Goal: Transaction & Acquisition: Obtain resource

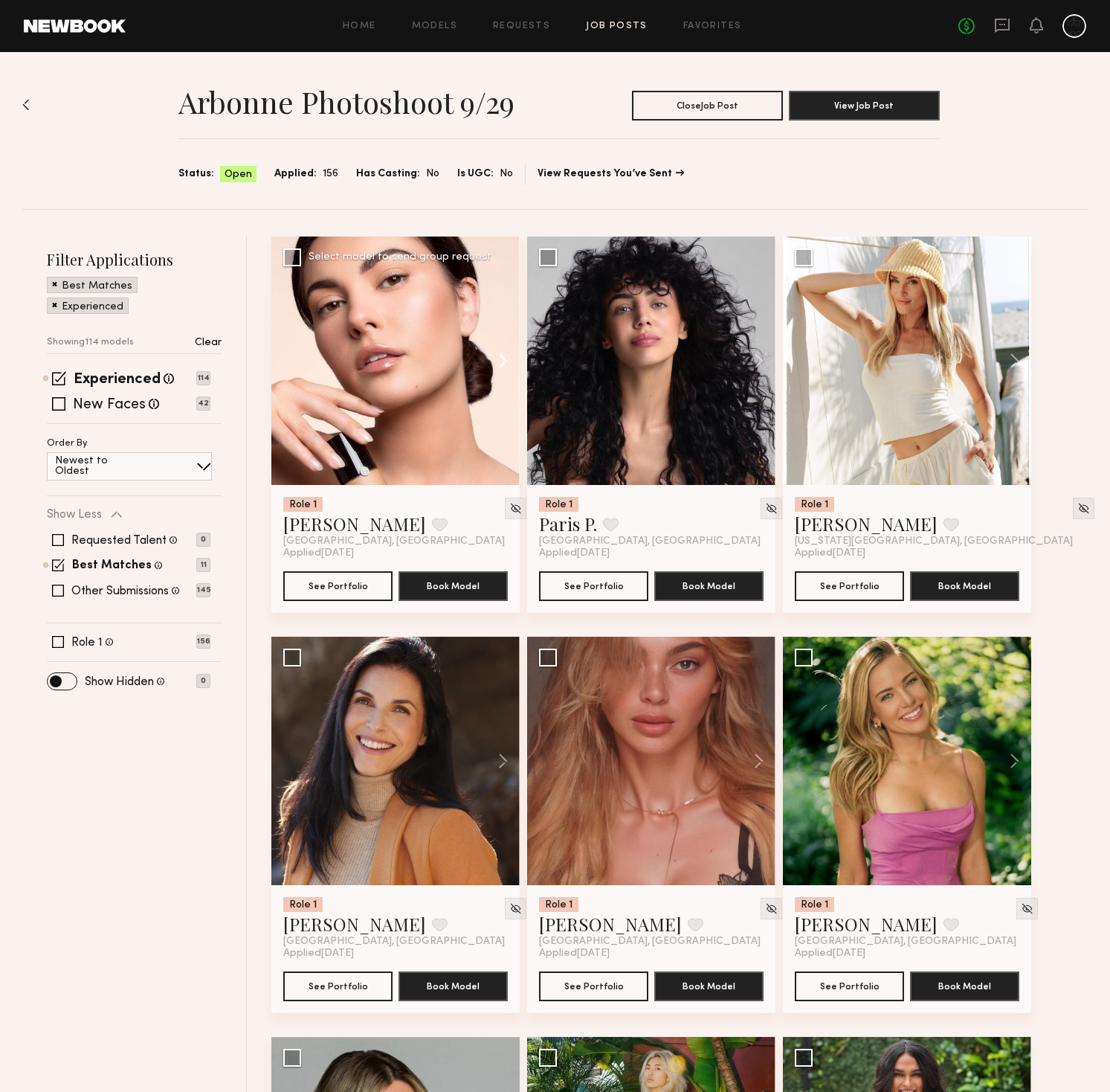
click at [506, 360] on button at bounding box center [496, 360] width 47 height 248
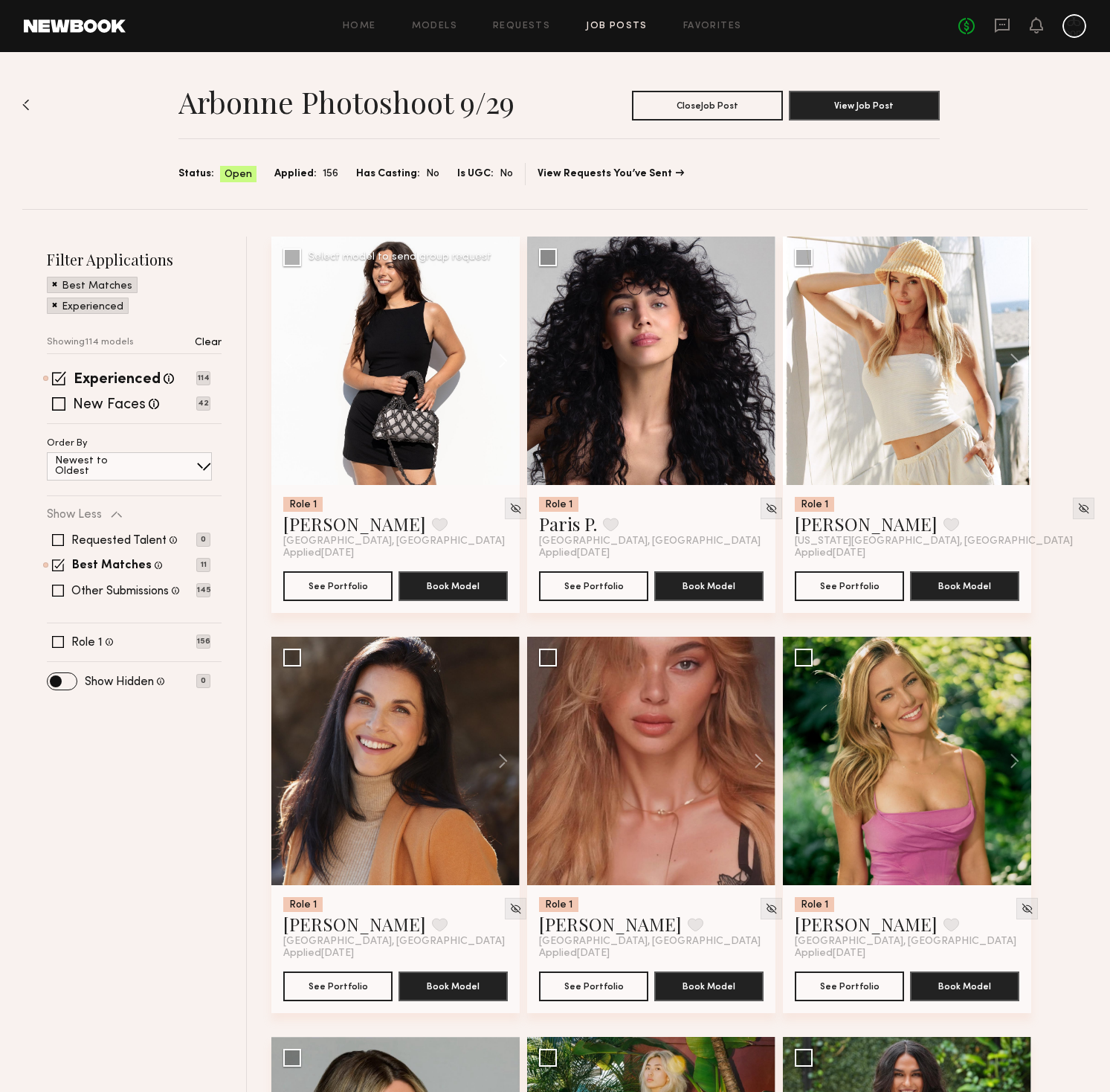
click at [507, 360] on button at bounding box center [496, 360] width 47 height 248
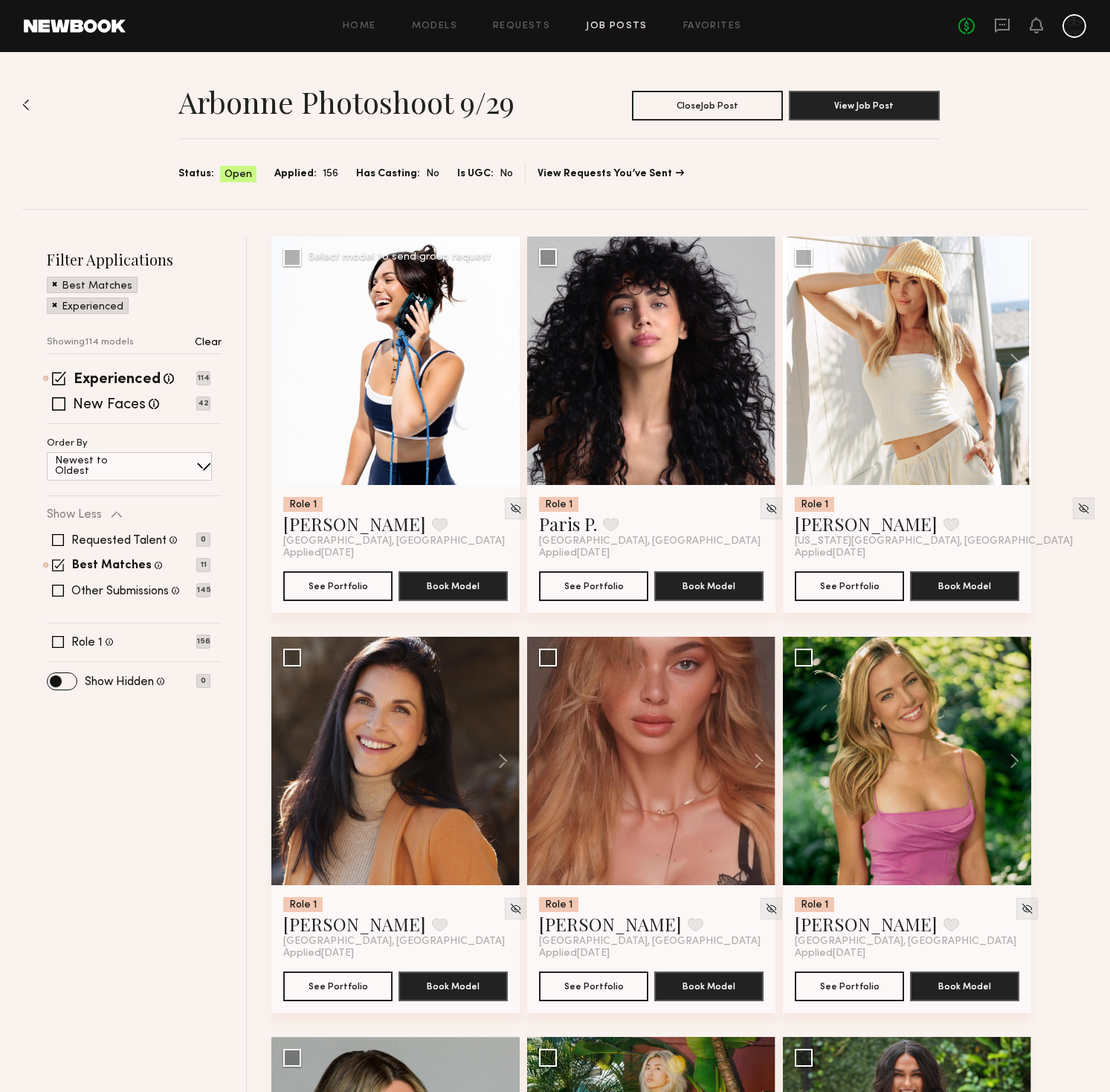
click at [506, 360] on button at bounding box center [496, 360] width 47 height 248
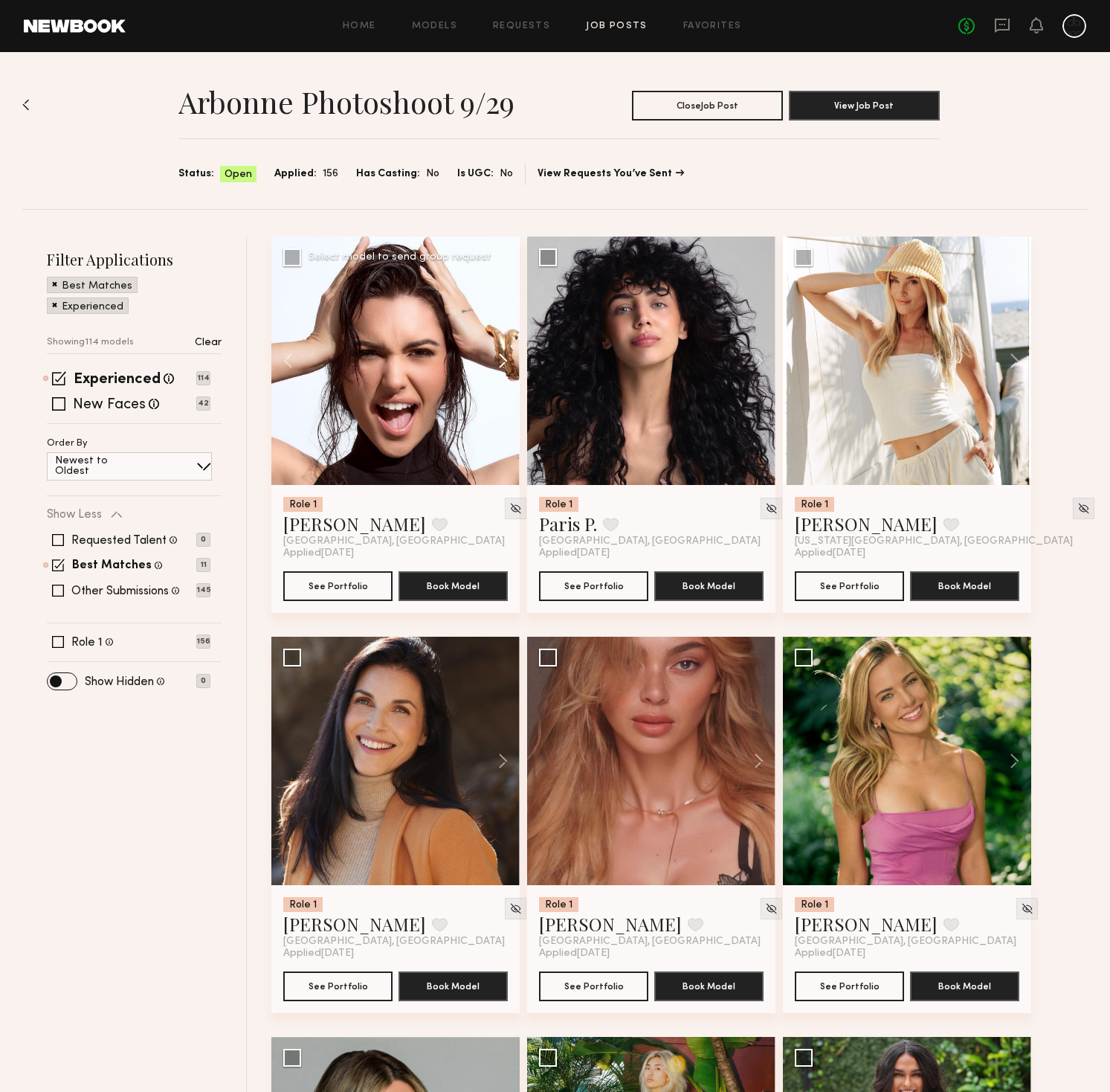
click at [507, 360] on button at bounding box center [496, 360] width 47 height 248
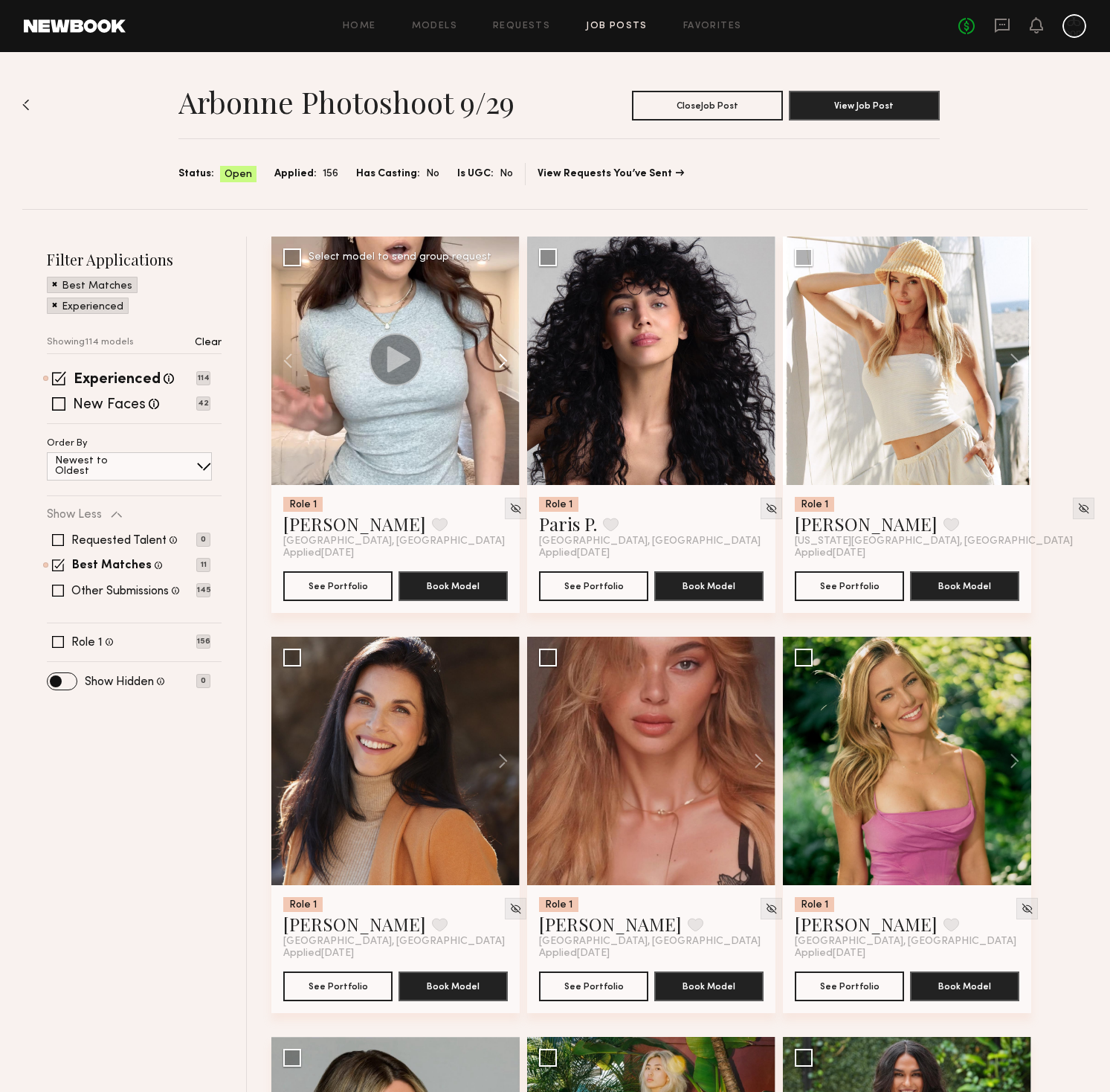
click at [507, 360] on button at bounding box center [496, 360] width 47 height 248
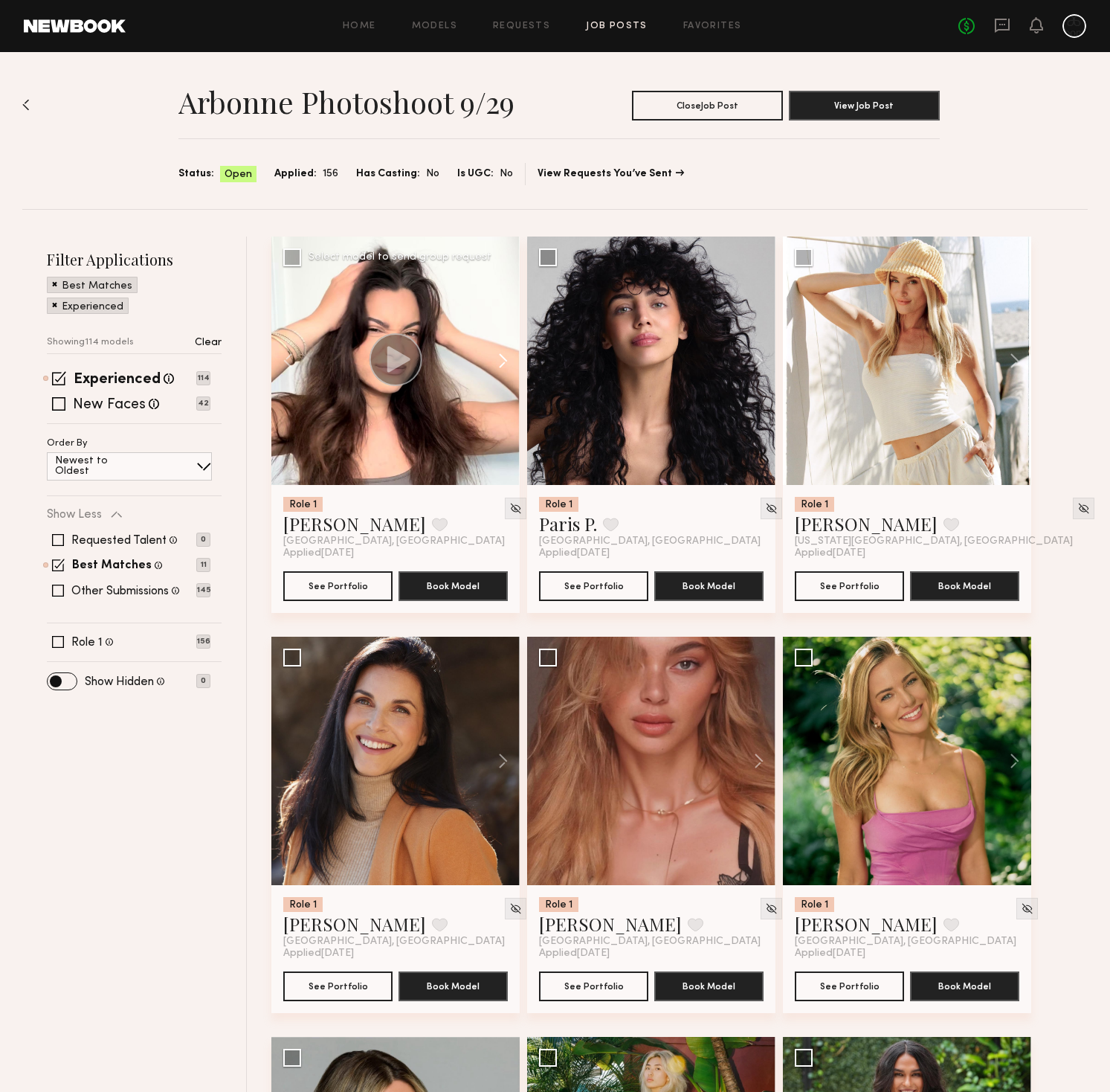
click at [506, 360] on button at bounding box center [496, 360] width 47 height 248
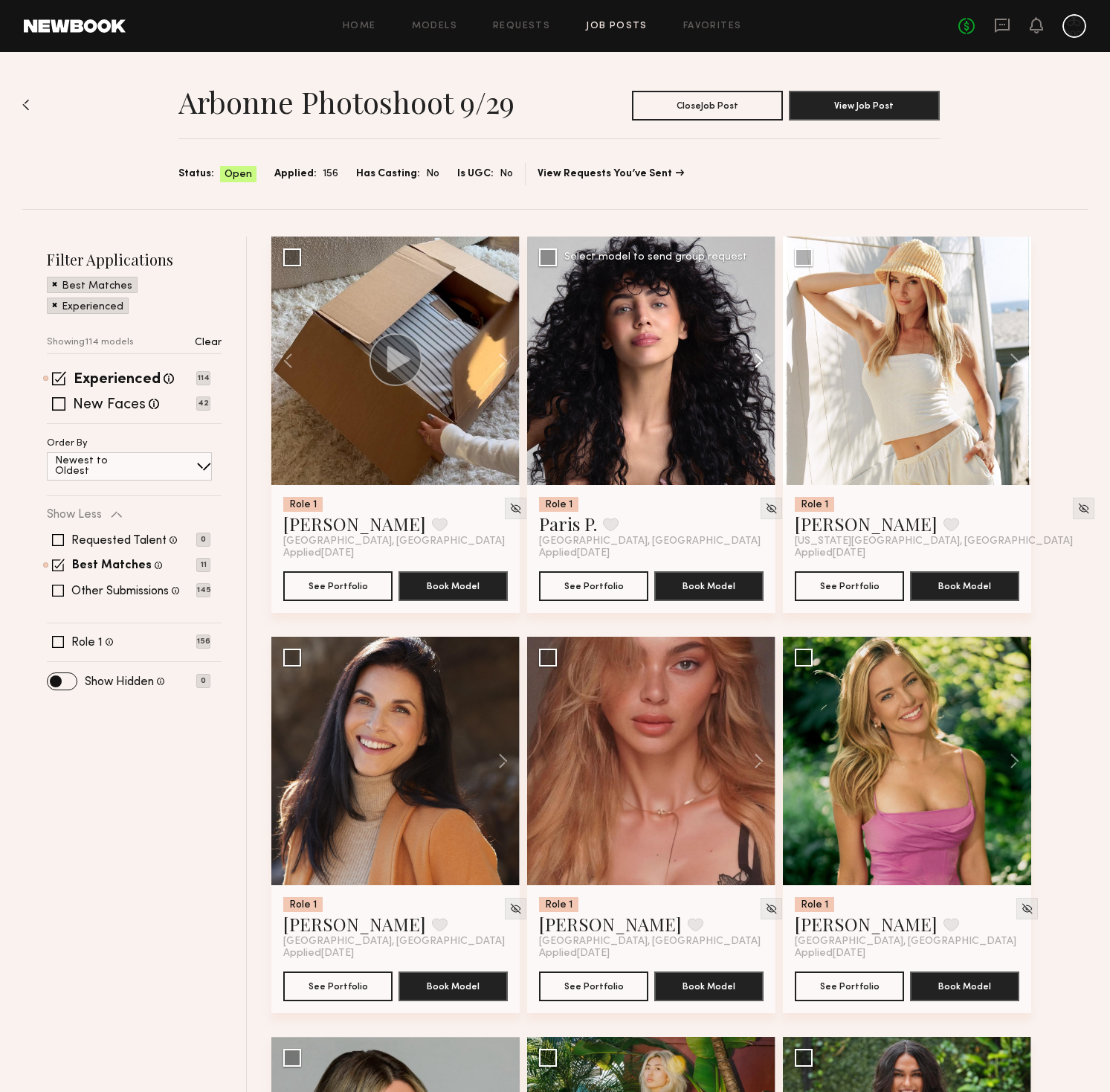
click at [754, 360] on button at bounding box center [751, 360] width 47 height 248
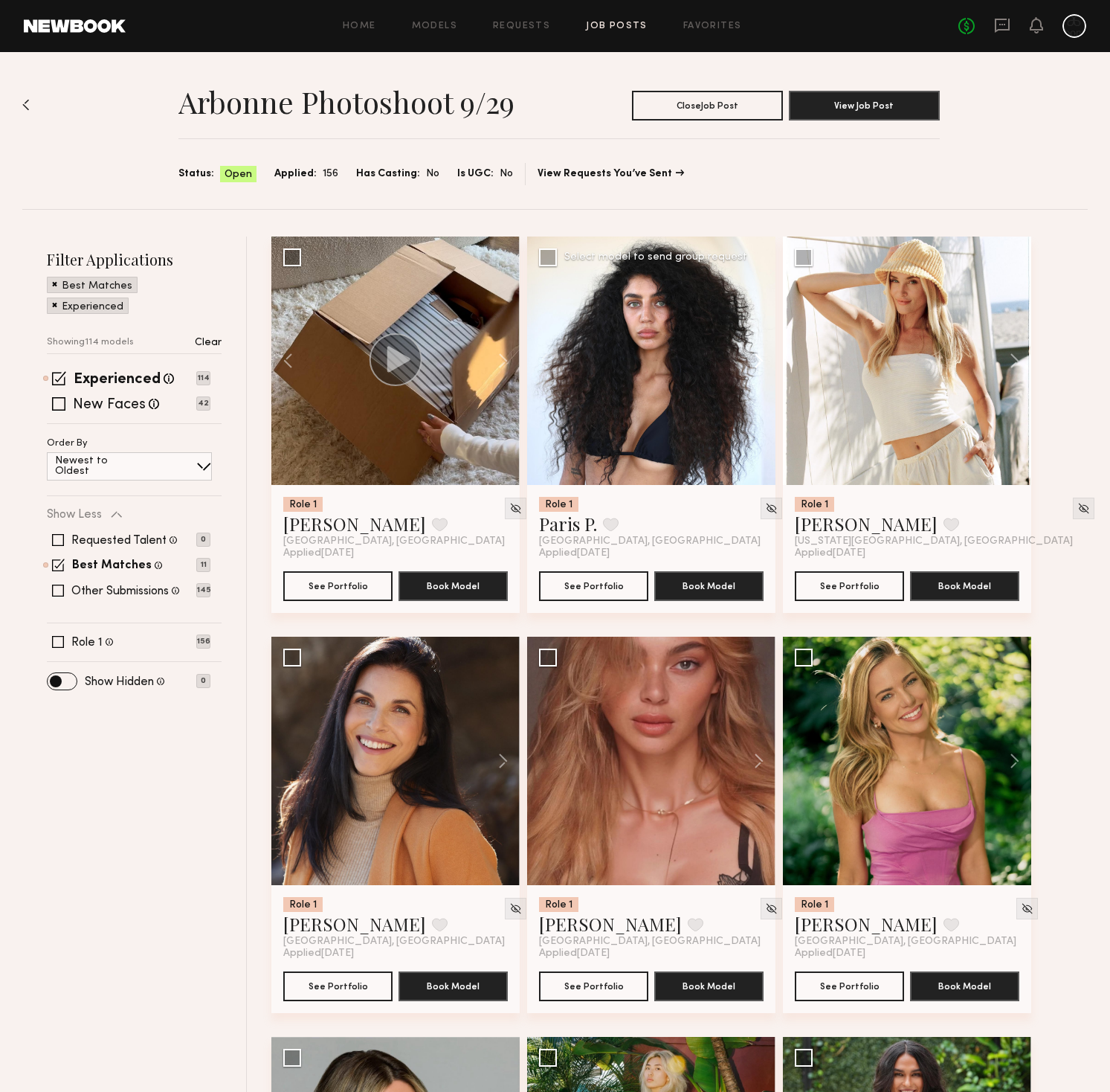
click at [754, 360] on button at bounding box center [751, 360] width 47 height 248
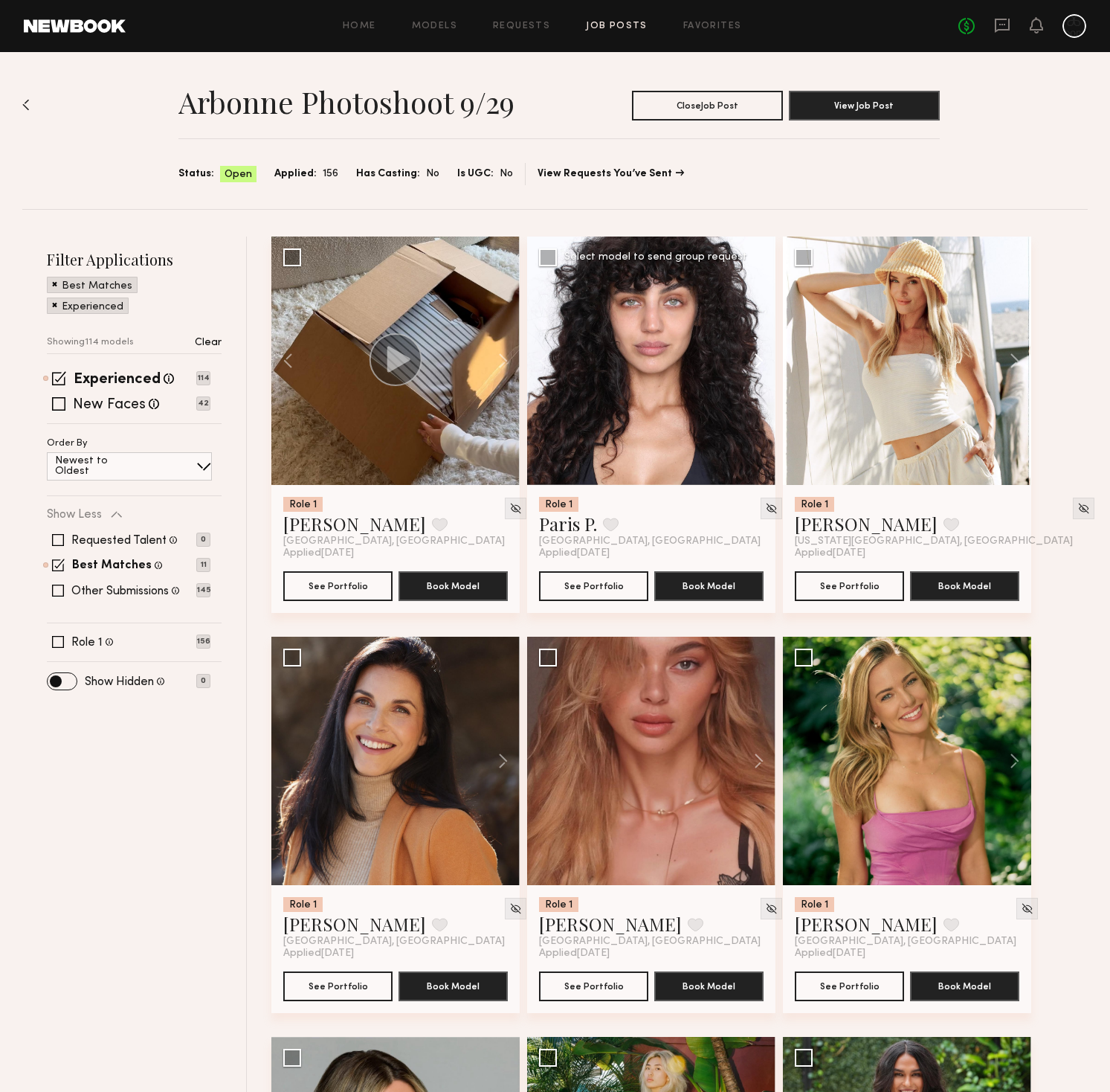
click at [754, 360] on button at bounding box center [751, 360] width 47 height 248
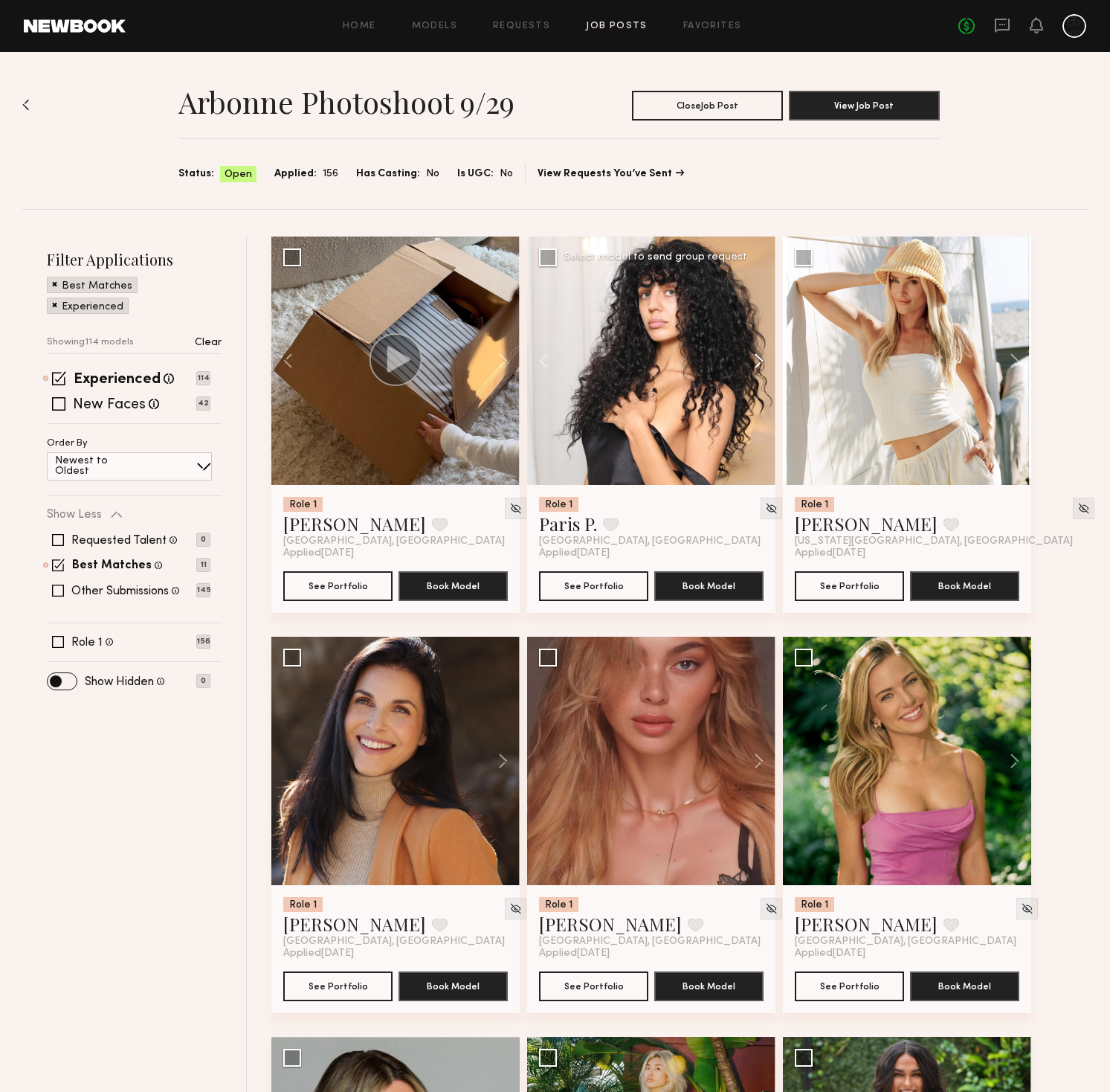
click at [754, 360] on button at bounding box center [751, 360] width 47 height 248
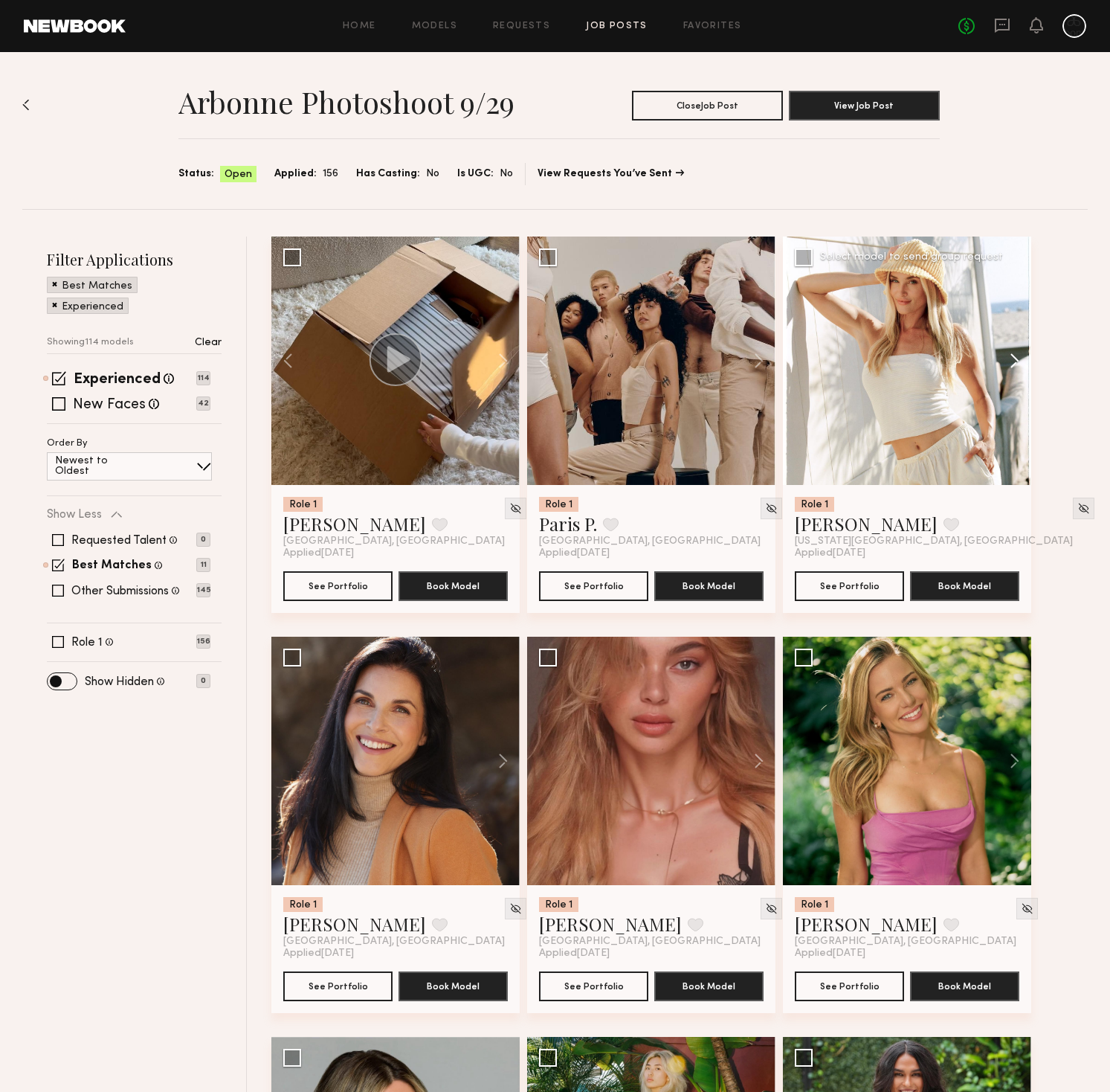
click at [1017, 360] on button at bounding box center [1007, 360] width 47 height 248
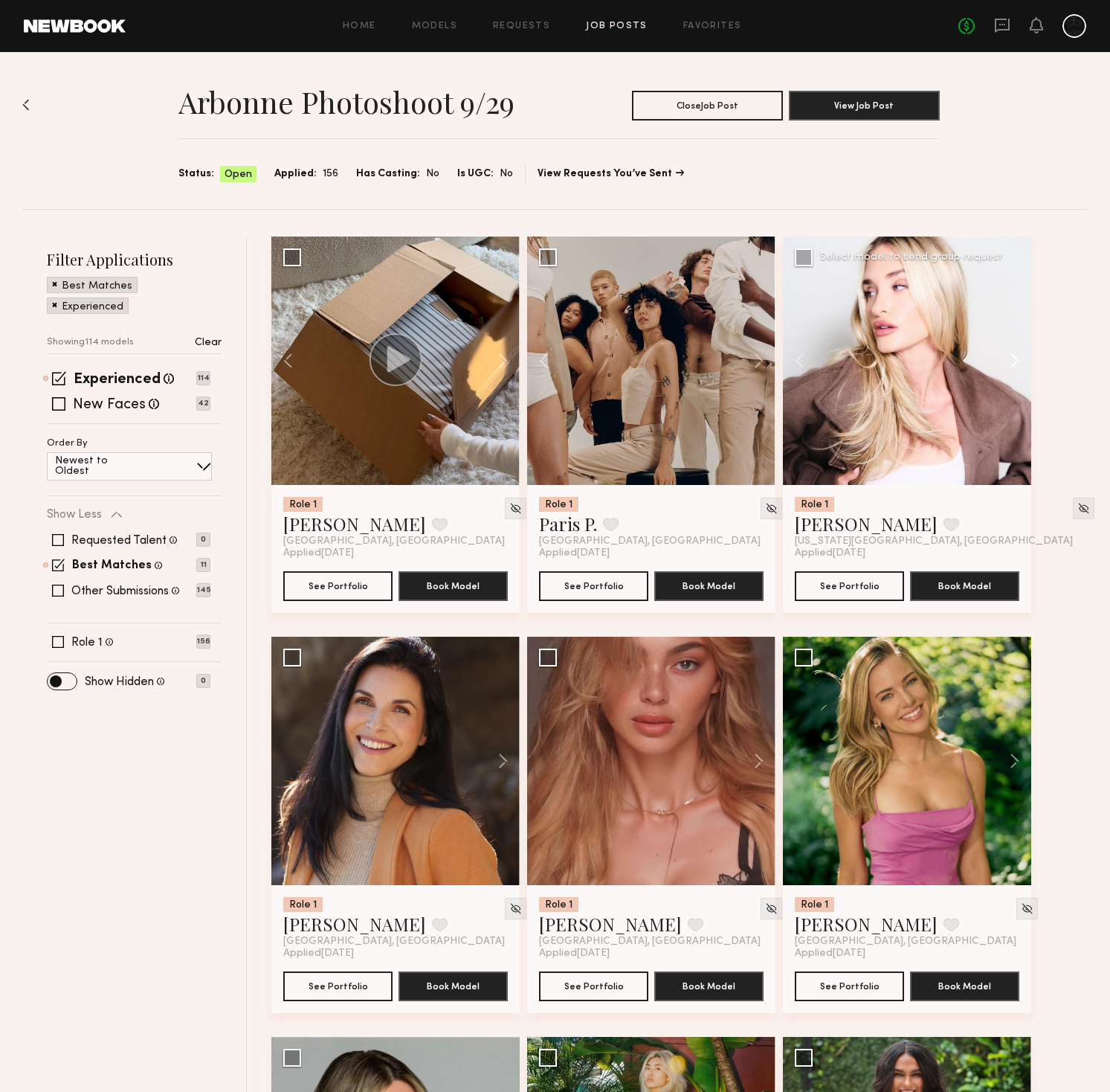
click at [1017, 360] on button at bounding box center [1007, 360] width 47 height 248
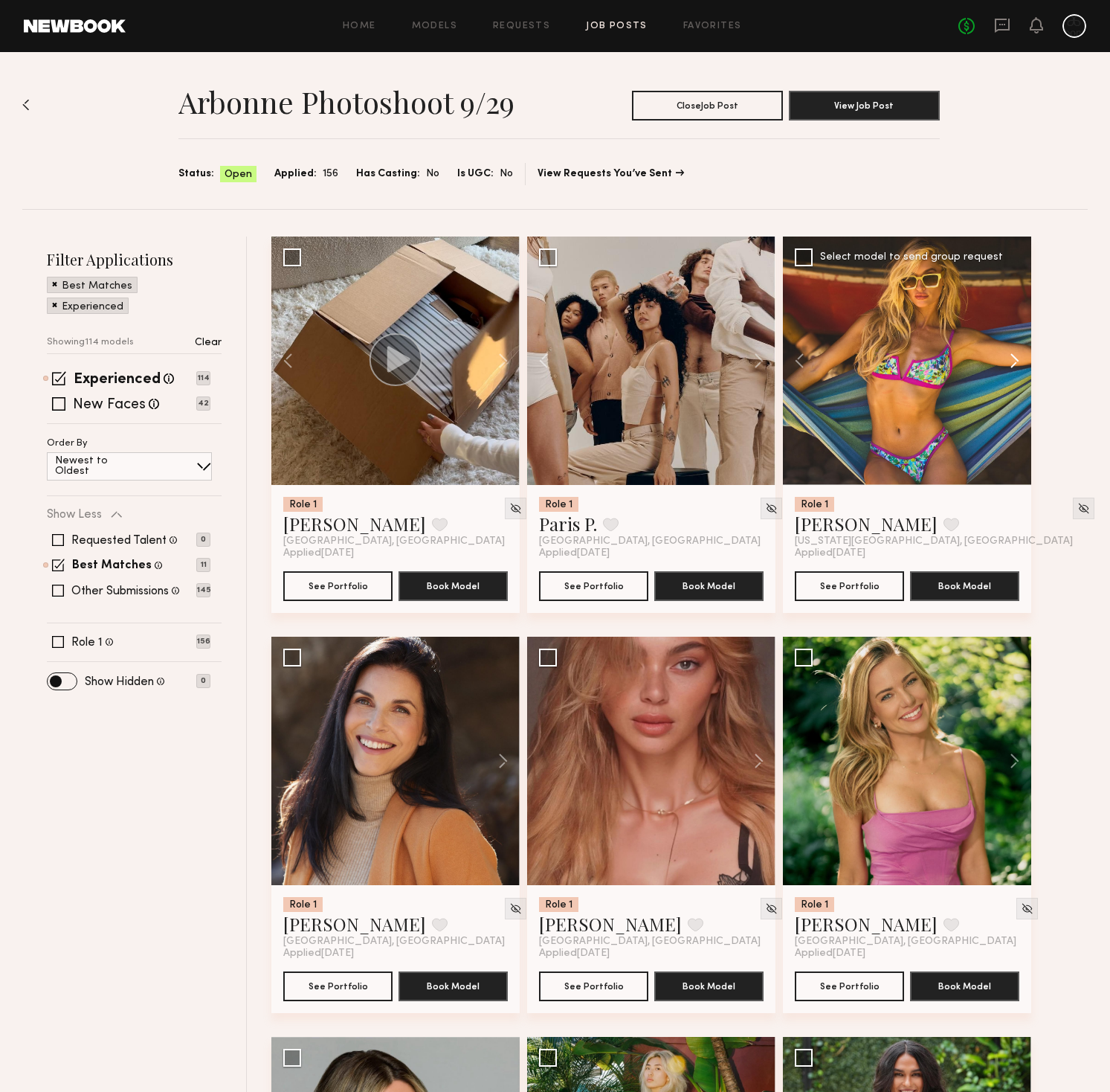
click at [1017, 360] on button at bounding box center [1007, 360] width 47 height 248
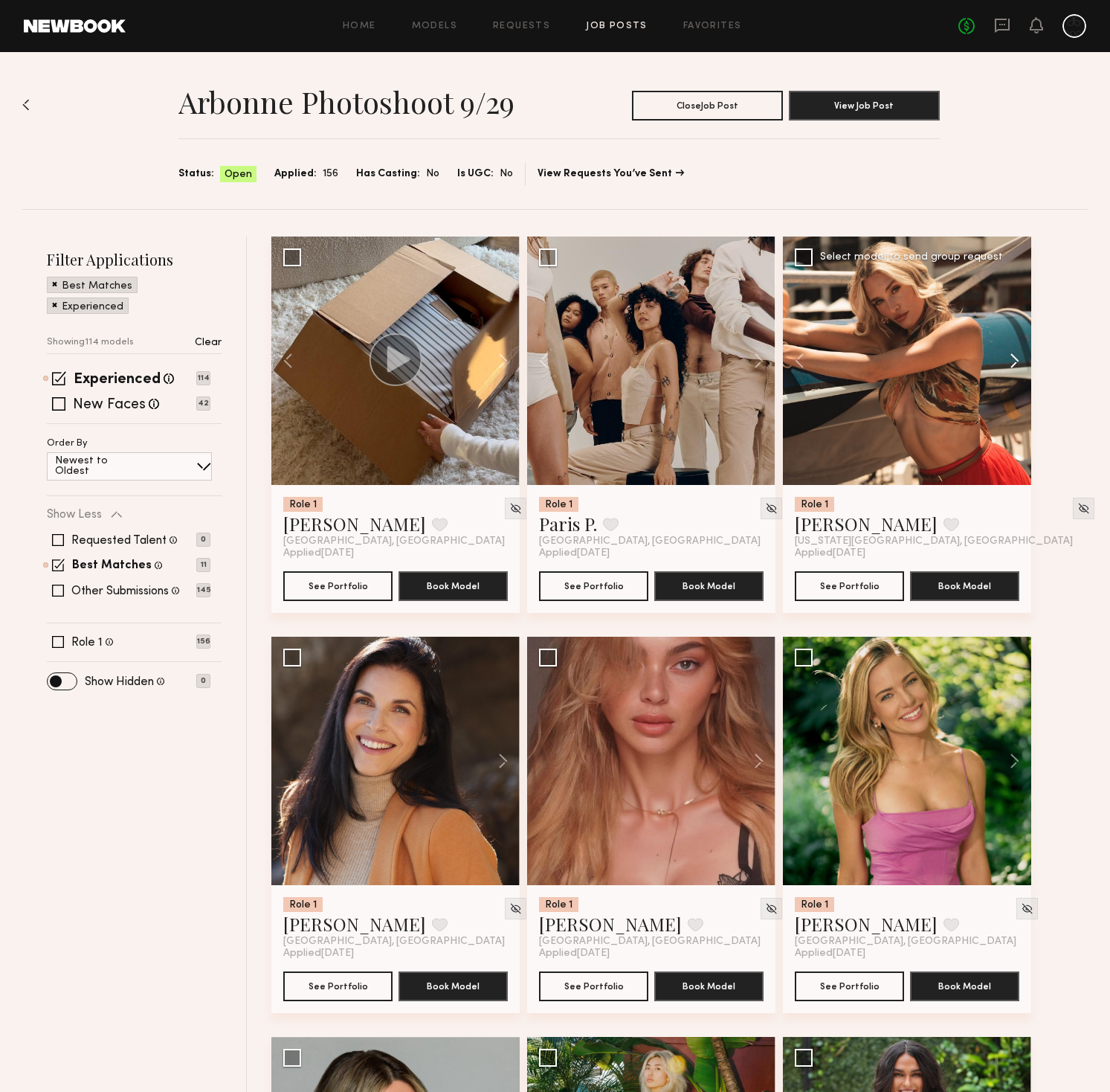
click at [1017, 360] on button at bounding box center [1007, 360] width 47 height 248
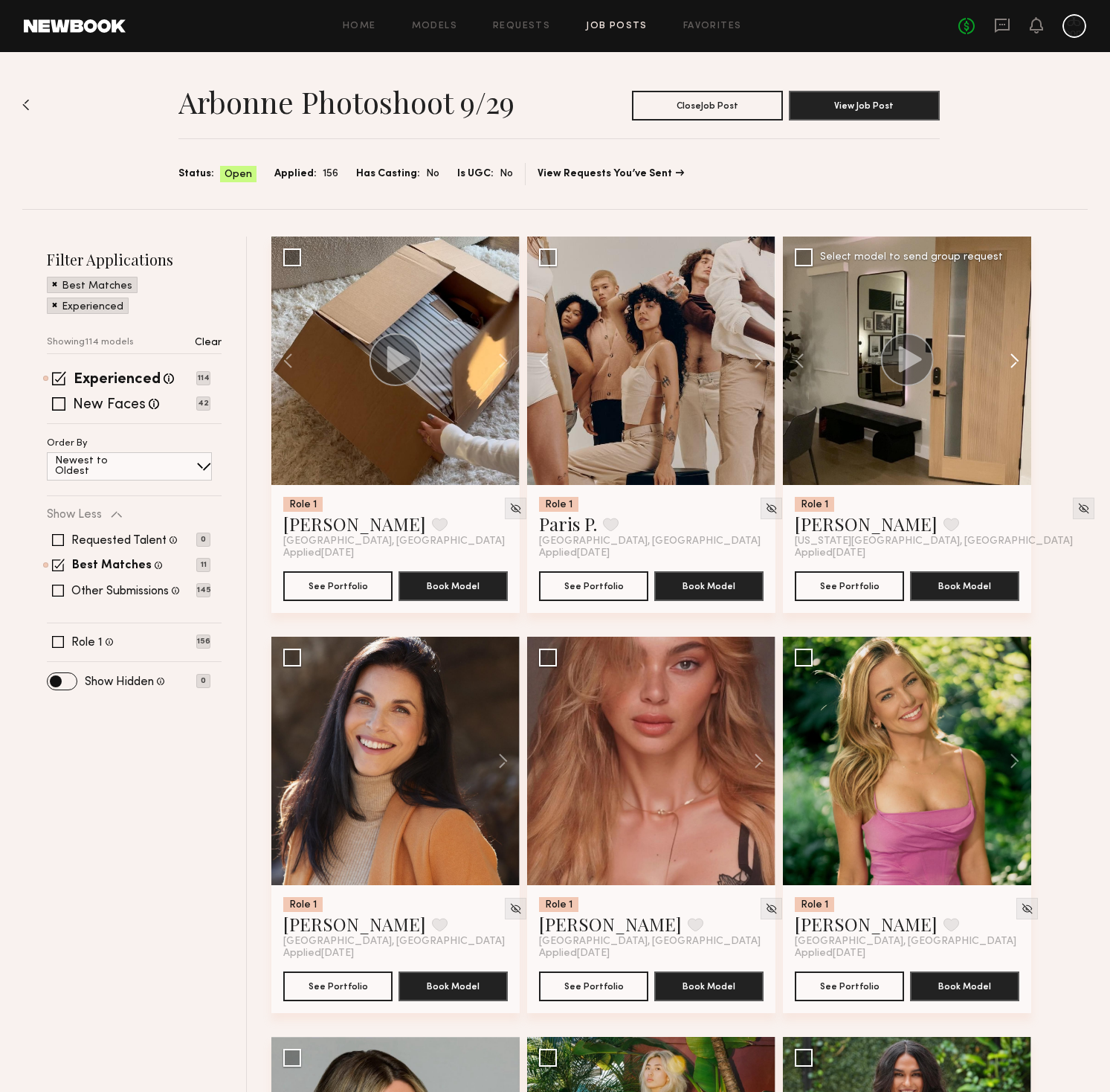
click at [1017, 360] on button at bounding box center [1007, 360] width 47 height 248
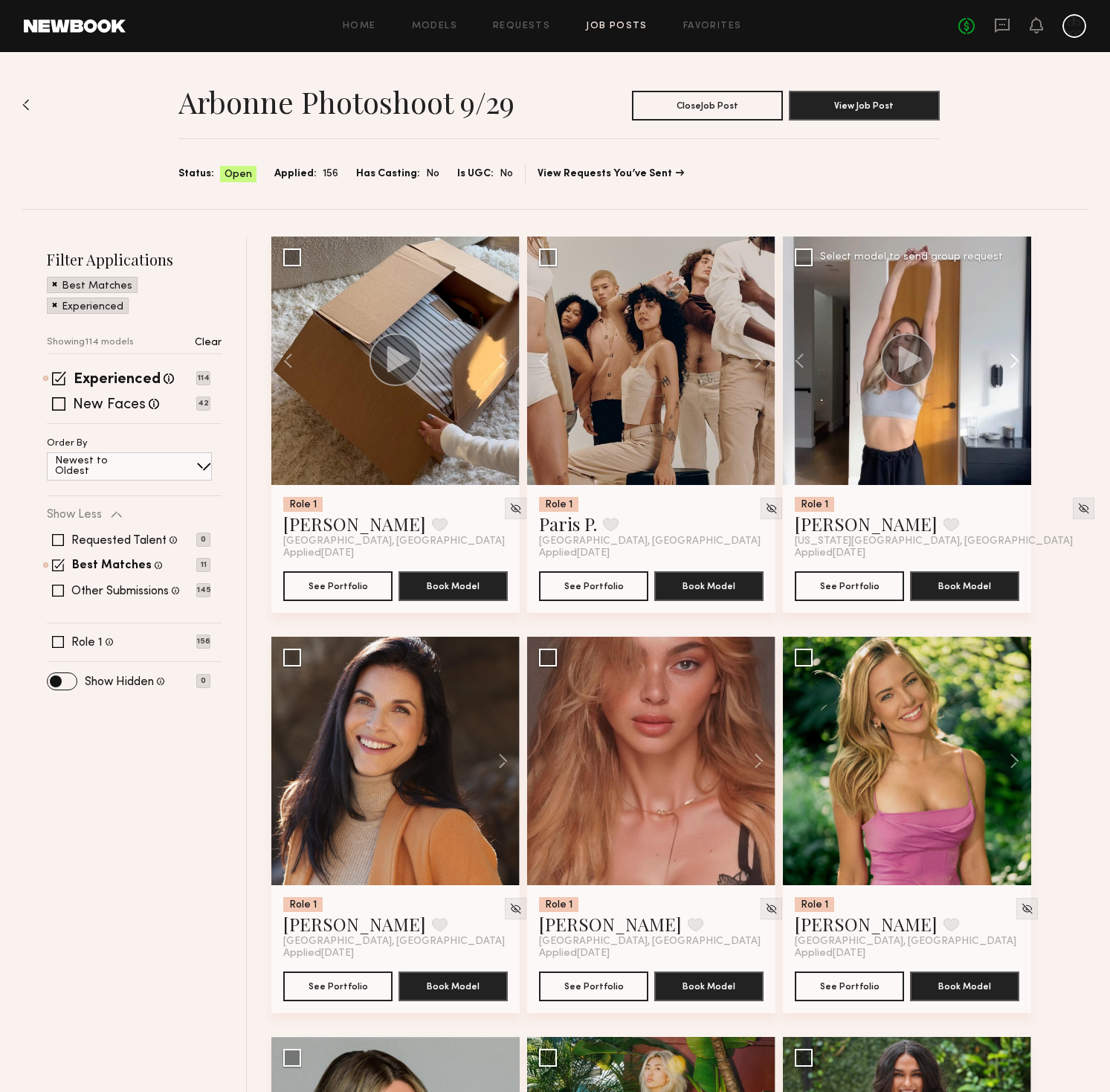
click at [1017, 360] on button at bounding box center [1007, 360] width 47 height 248
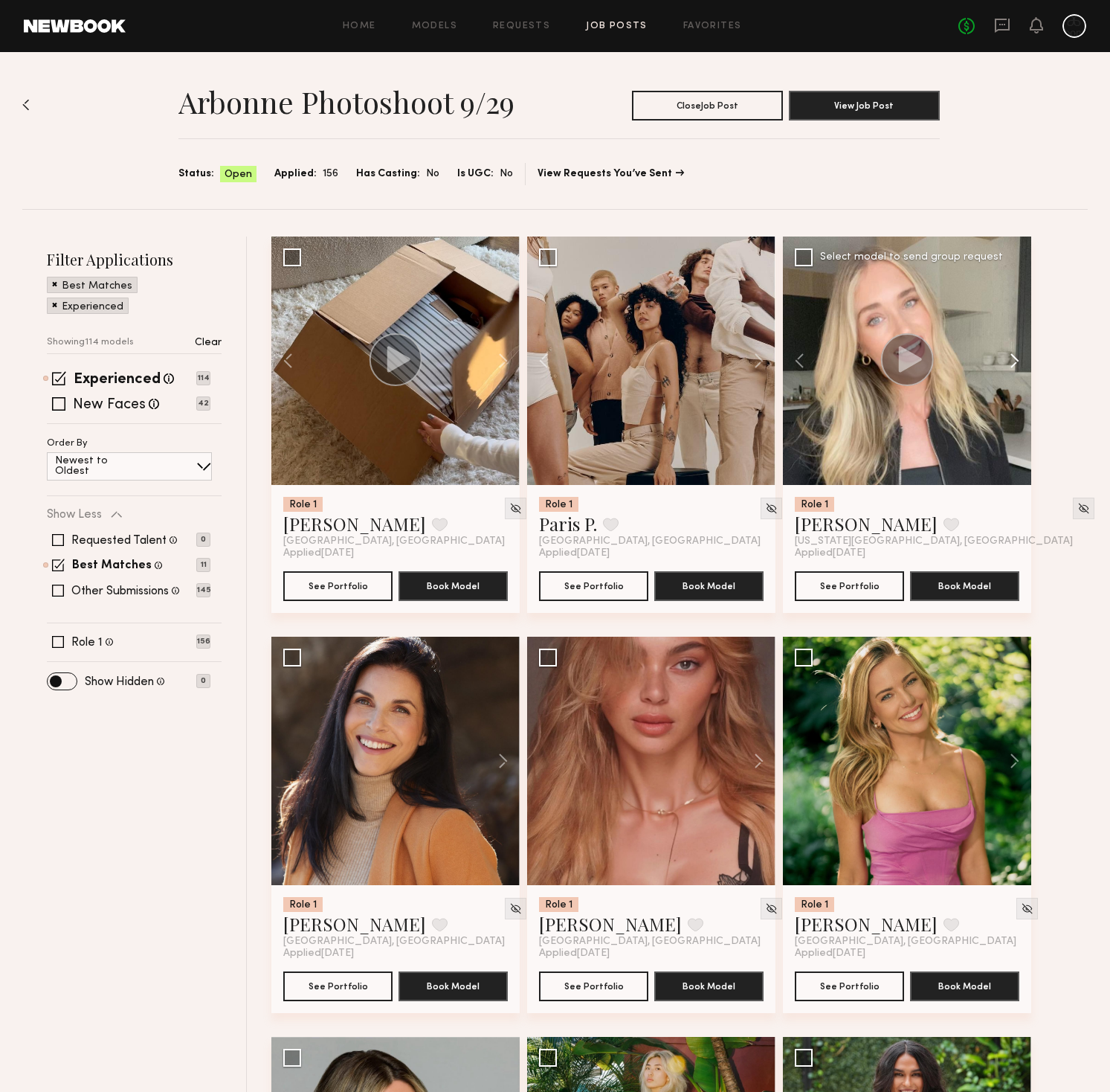
click at [1017, 360] on button at bounding box center [1007, 360] width 47 height 248
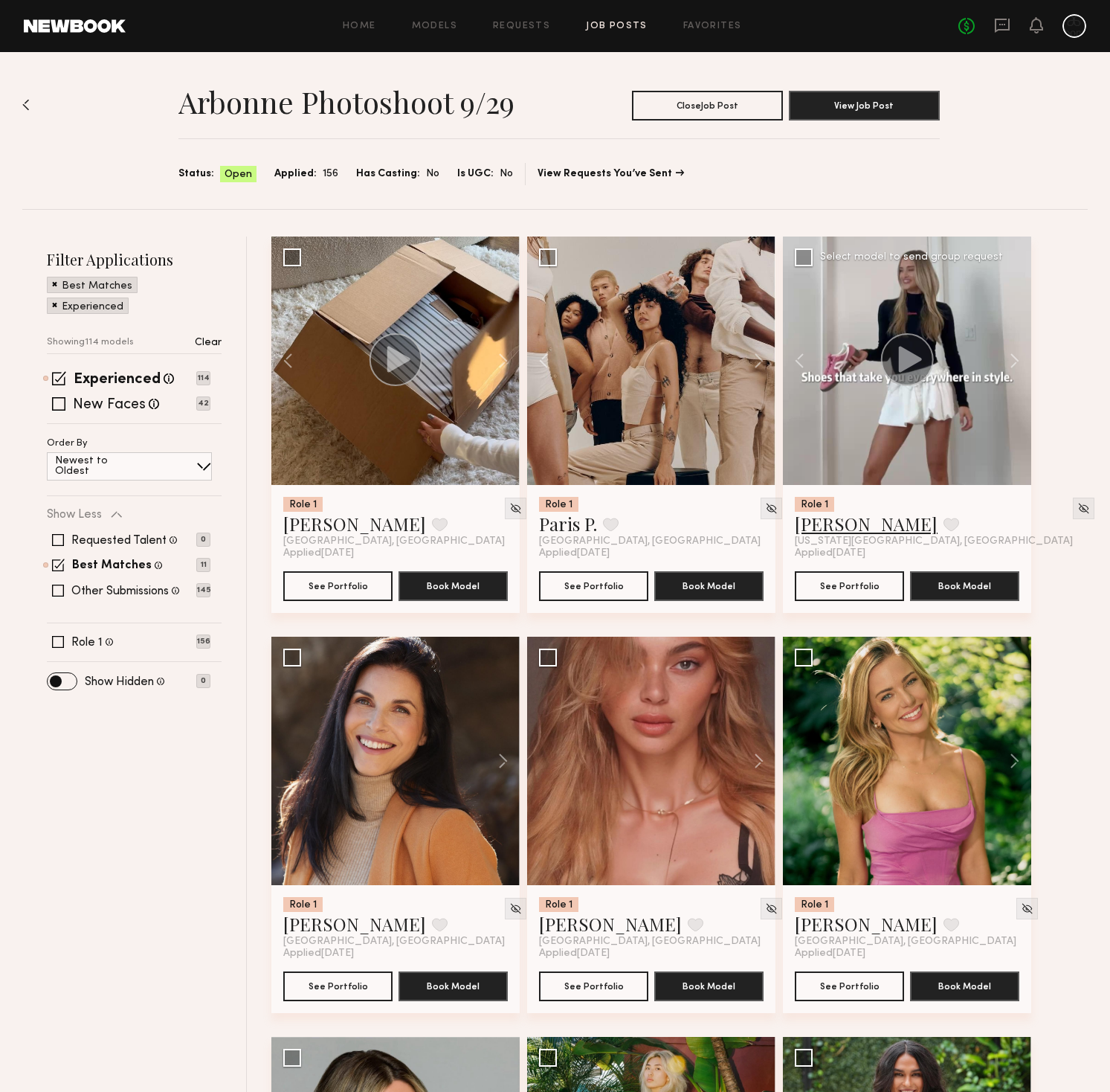
click at [823, 527] on link "Sam F." at bounding box center [866, 524] width 143 height 24
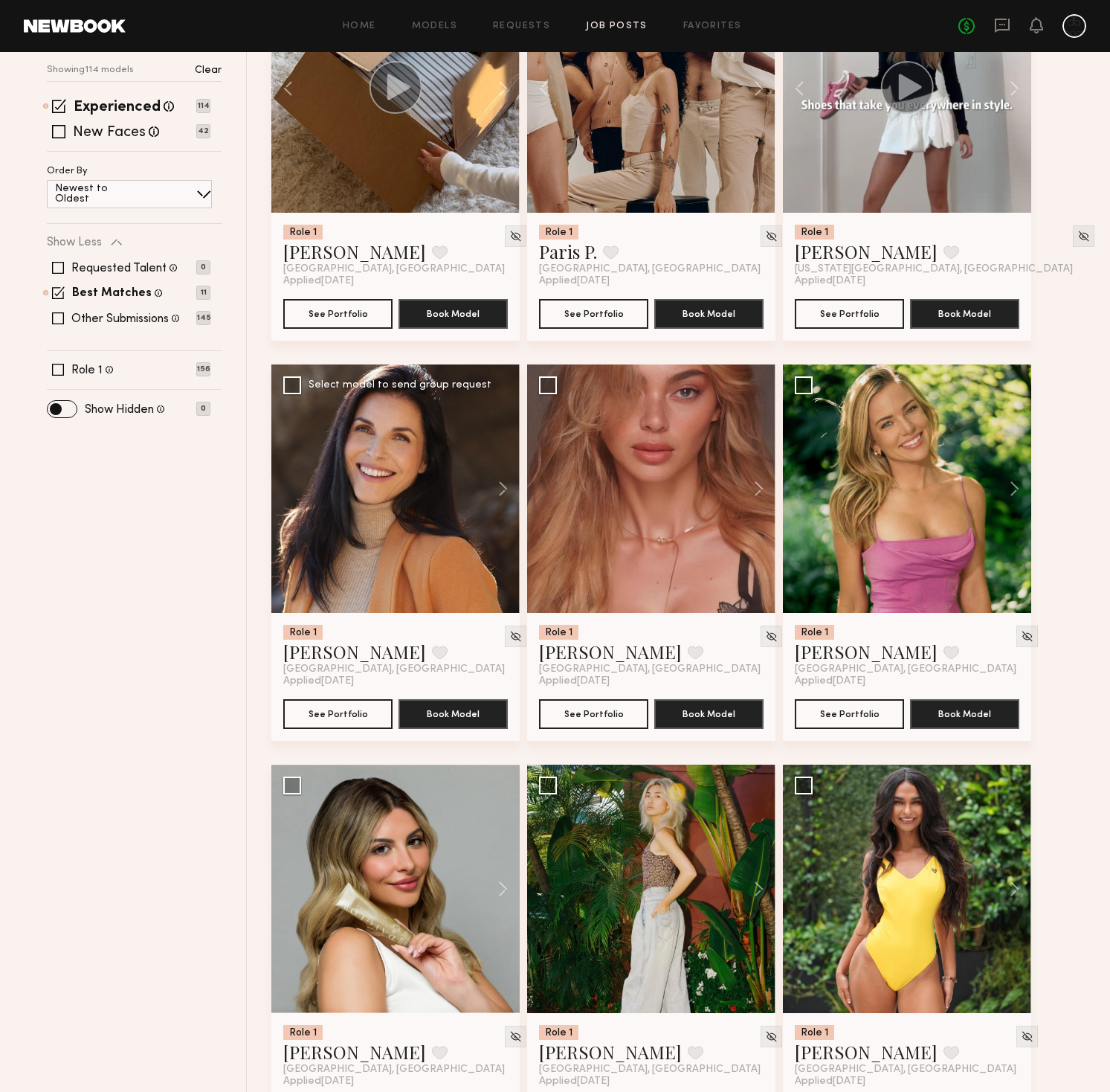
scroll to position [276, 0]
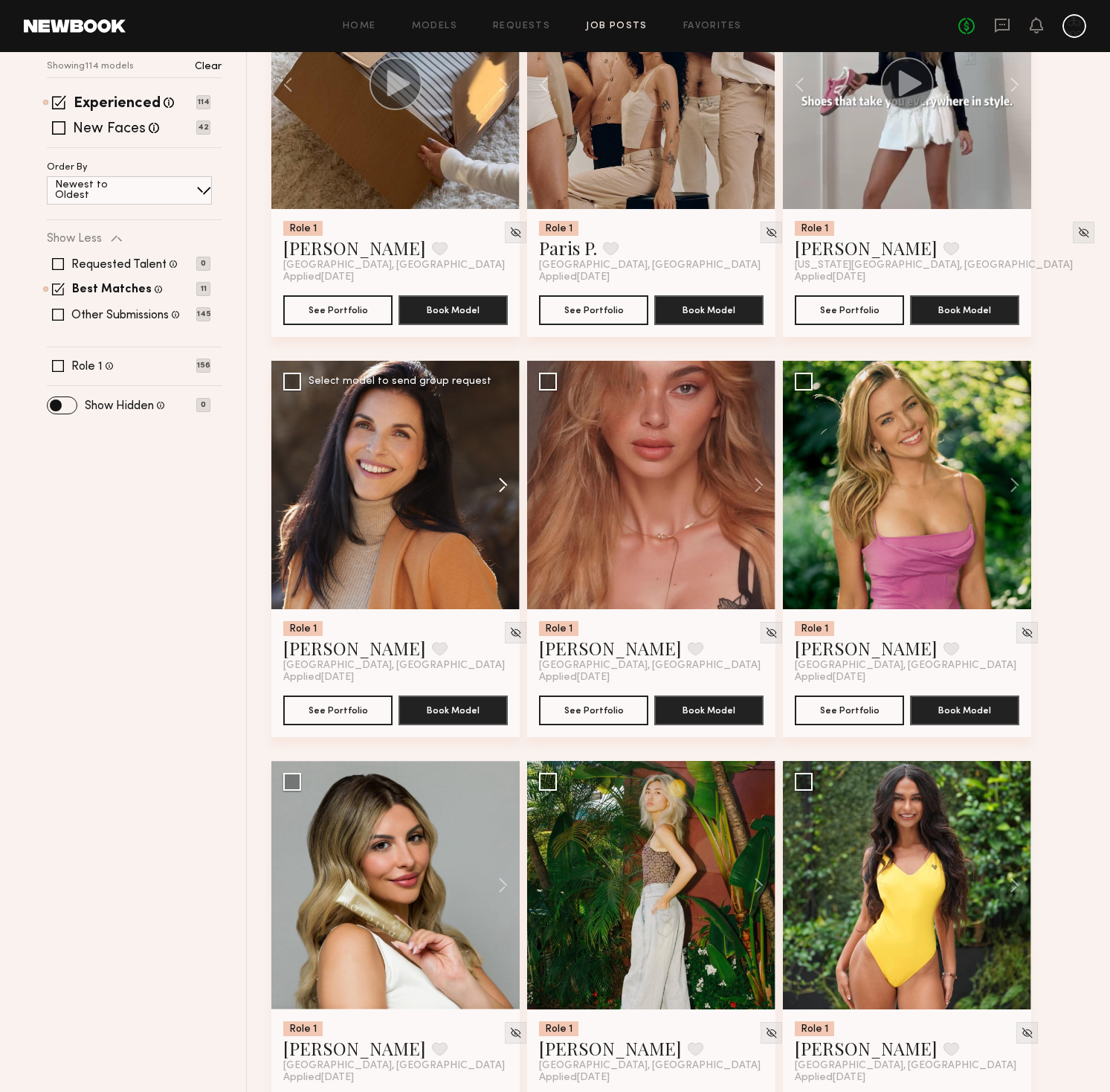
click at [501, 479] on button at bounding box center [496, 484] width 47 height 248
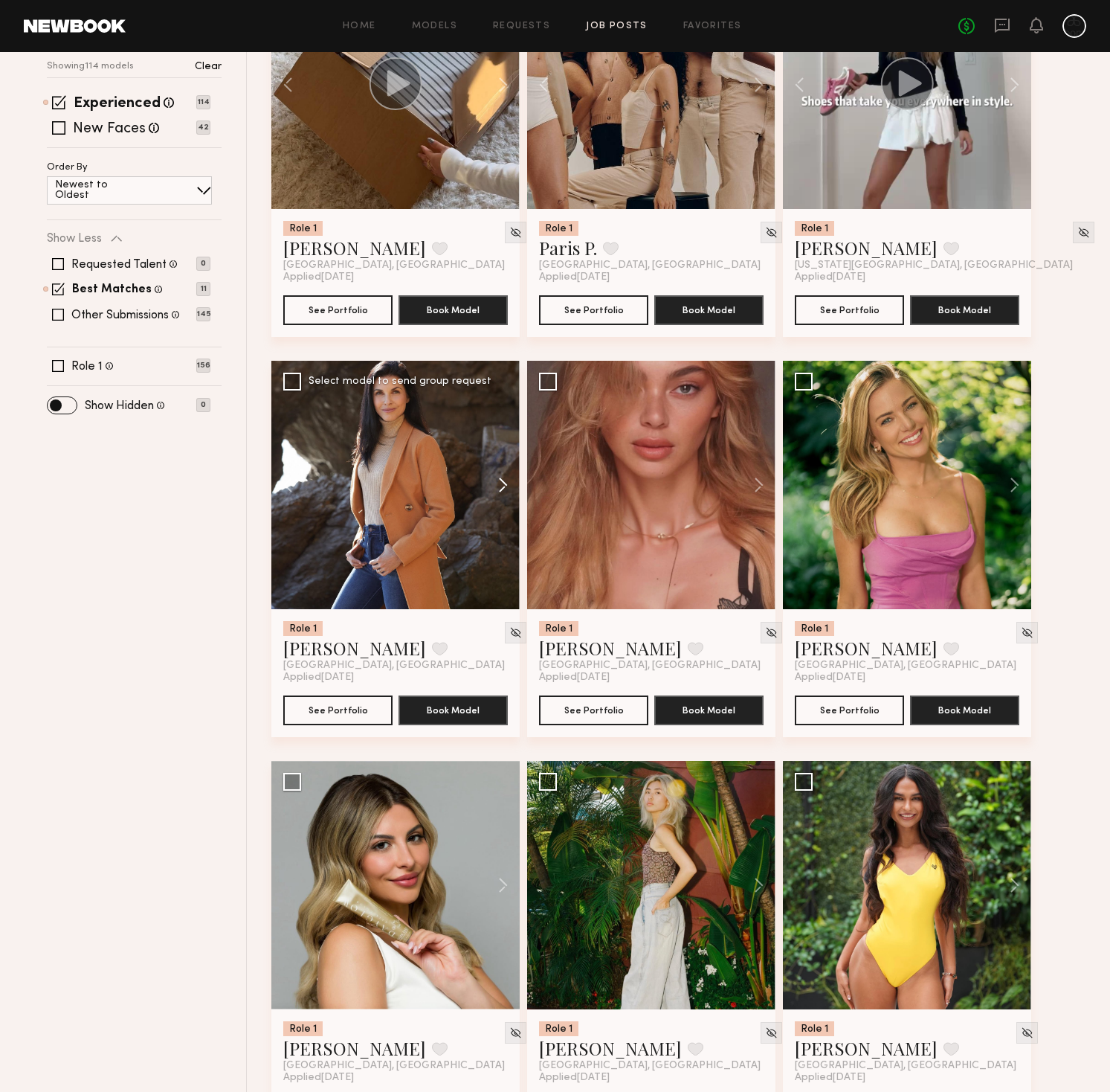
click at [502, 479] on button at bounding box center [496, 484] width 47 height 248
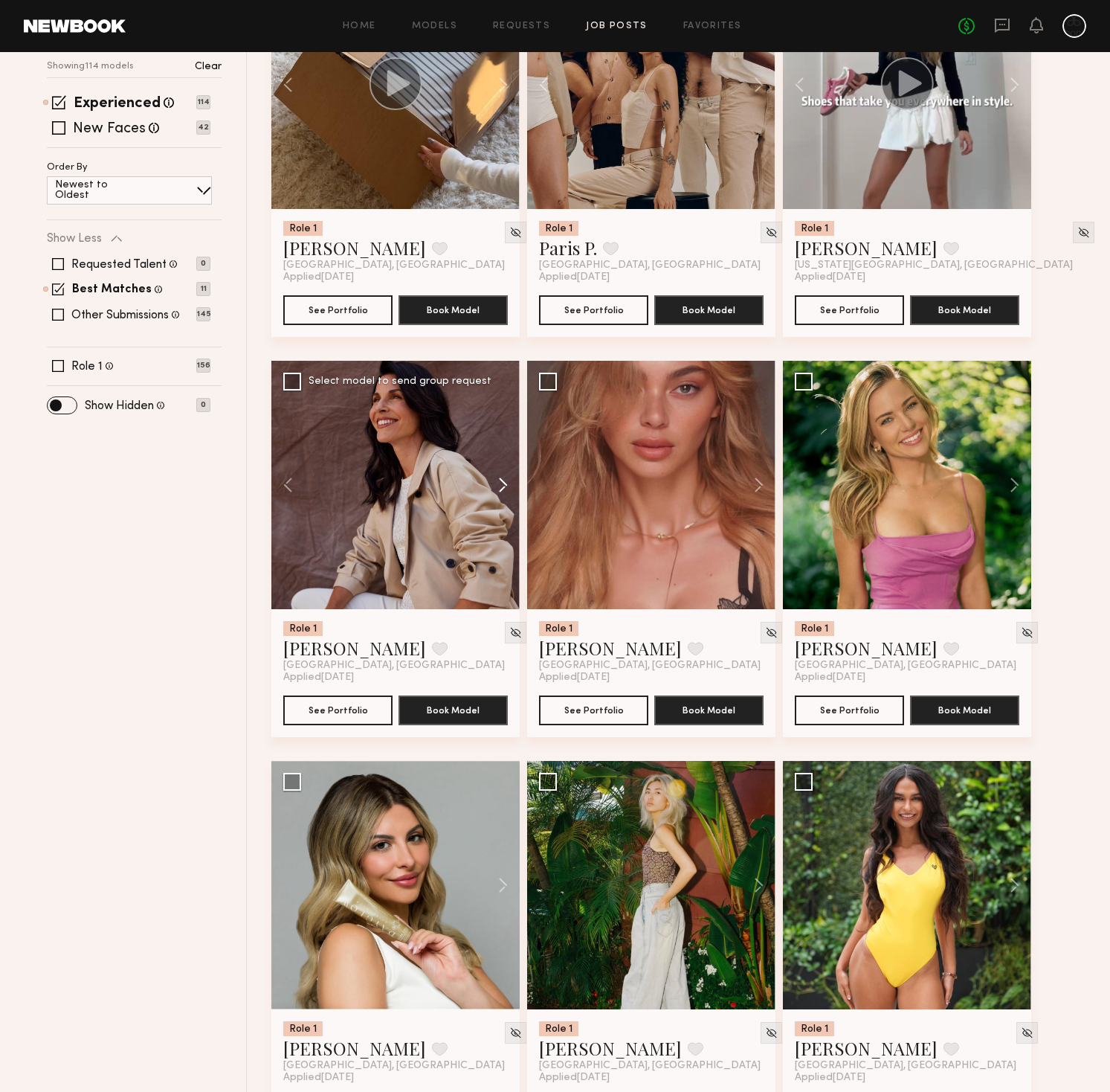
click at [502, 479] on button at bounding box center [496, 484] width 47 height 248
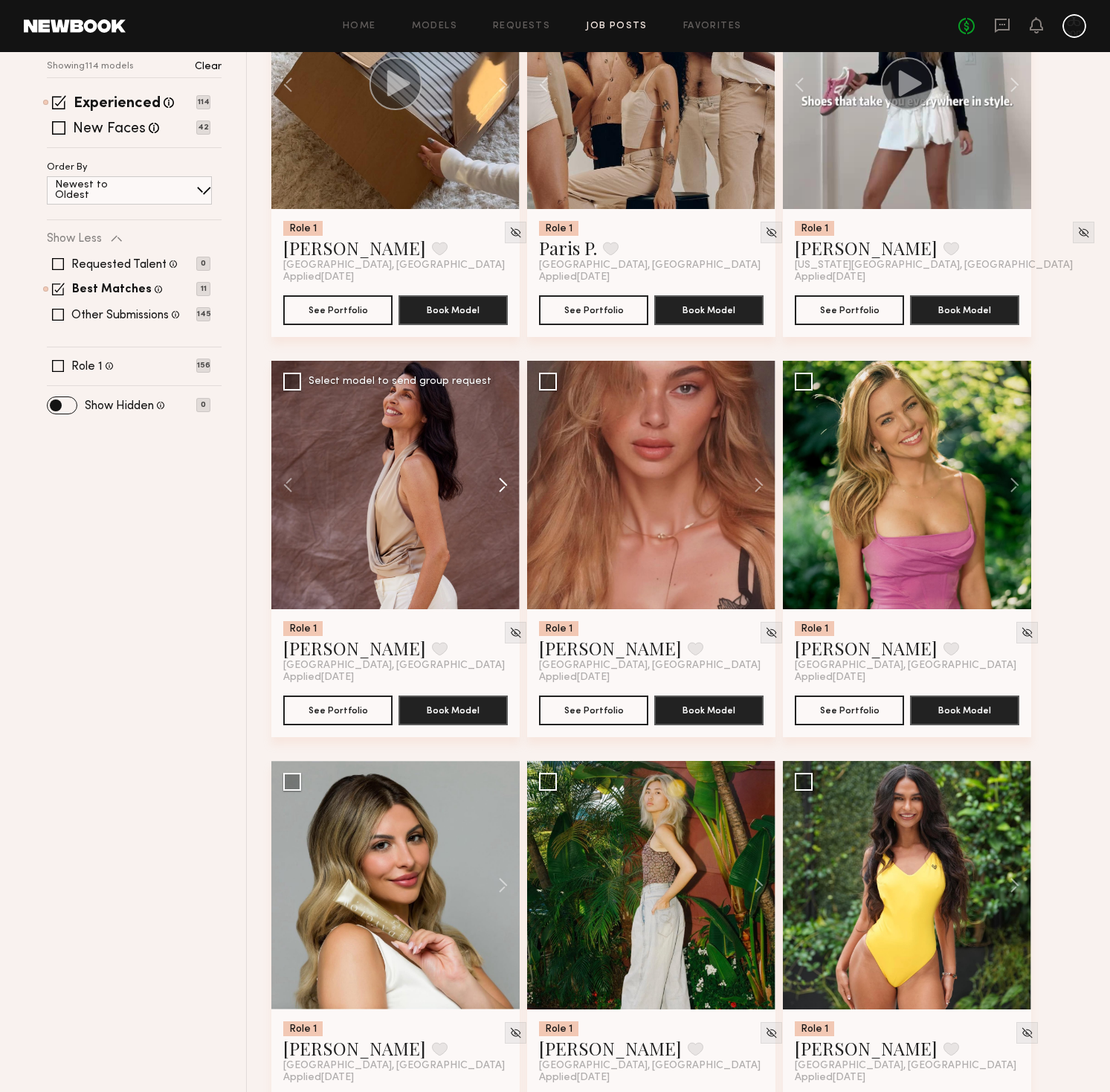
click at [502, 479] on button at bounding box center [496, 484] width 47 height 248
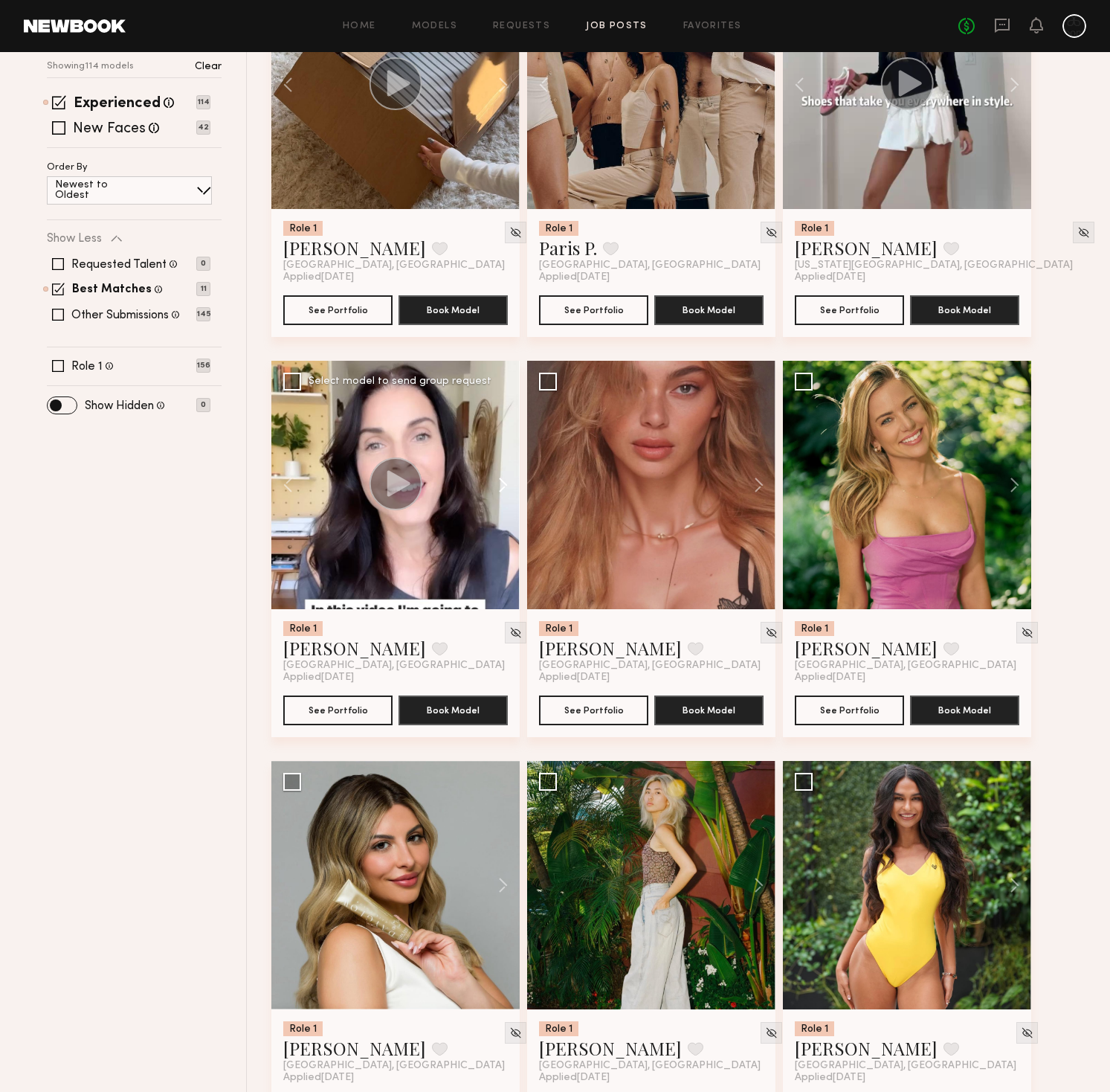
click at [502, 479] on button at bounding box center [496, 484] width 47 height 248
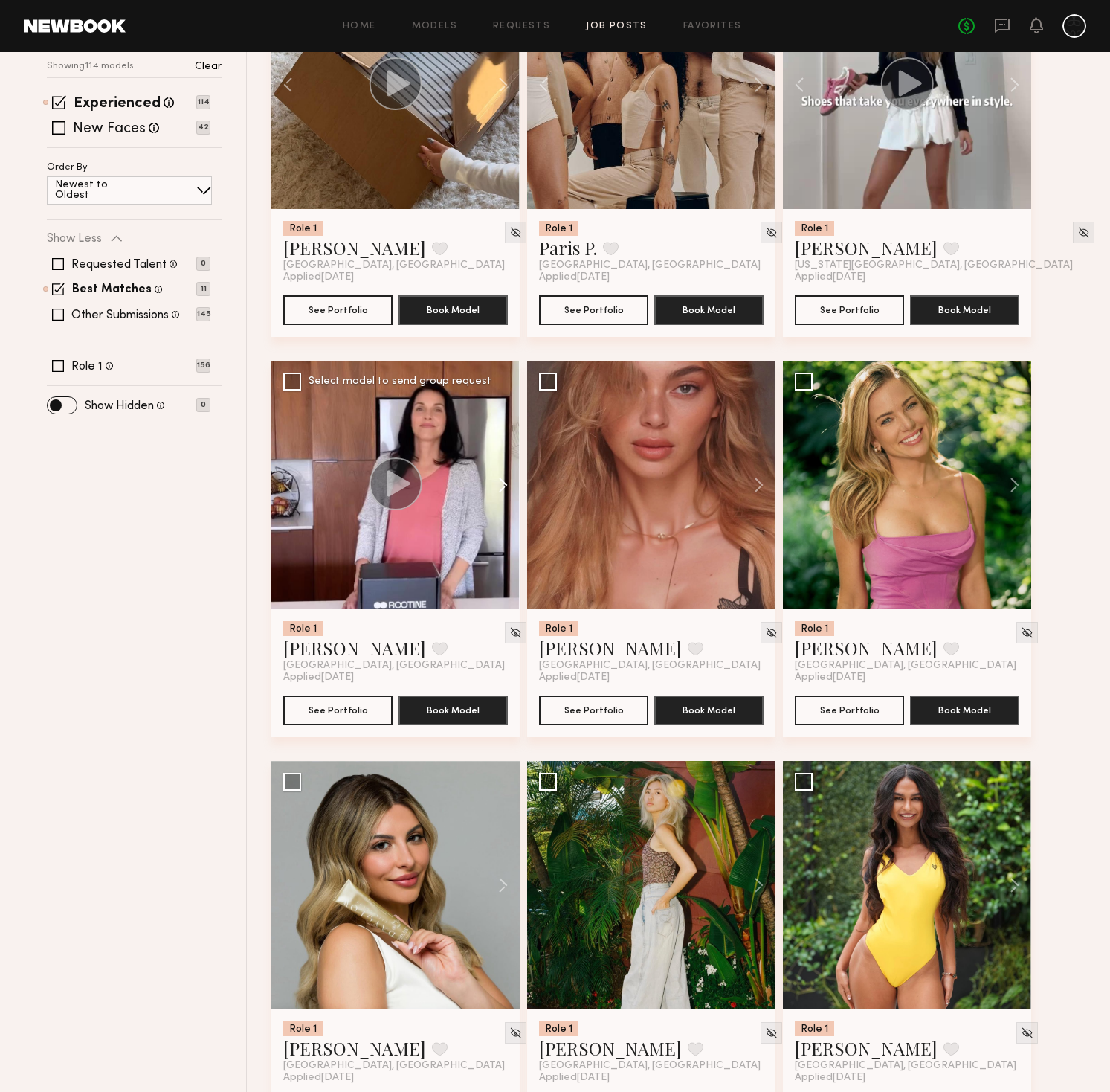
click at [502, 479] on button at bounding box center [496, 484] width 47 height 248
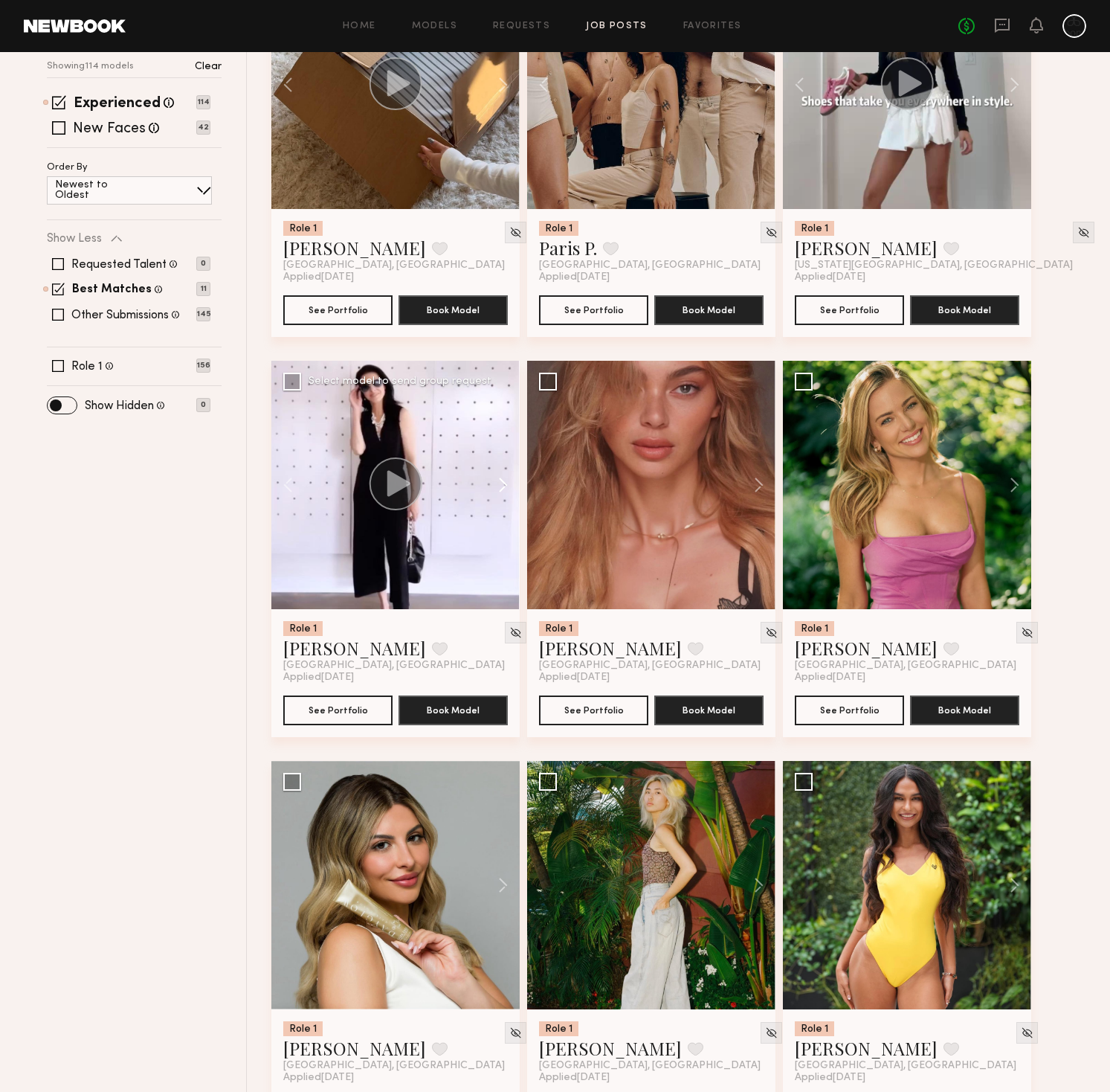
click at [502, 479] on button at bounding box center [496, 484] width 47 height 248
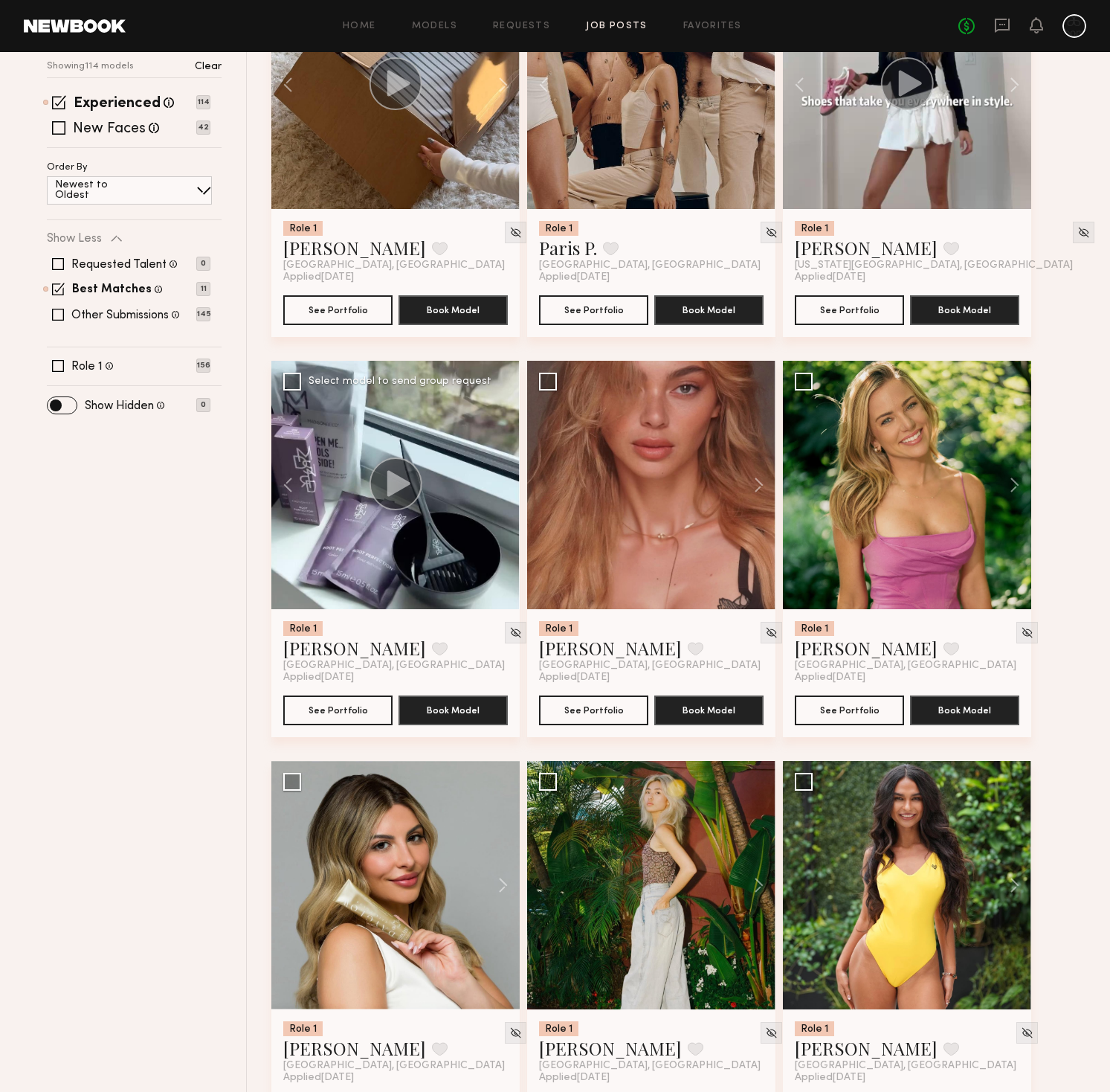
click at [502, 479] on div at bounding box center [396, 484] width 248 height 248
click at [322, 650] on link "Cristina D." at bounding box center [355, 648] width 143 height 24
click at [751, 489] on button at bounding box center [751, 484] width 47 height 248
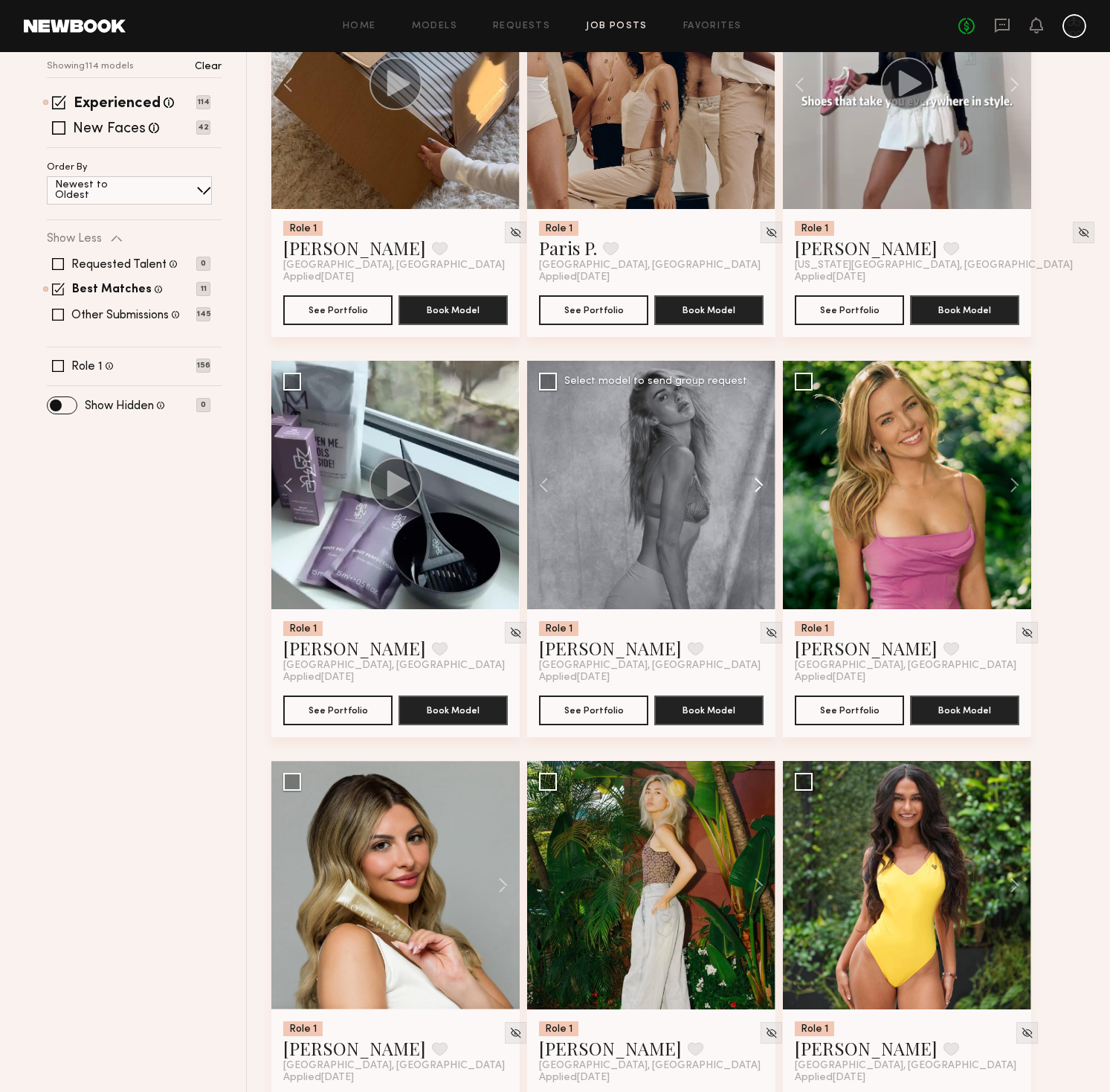
click at [754, 488] on button at bounding box center [751, 484] width 47 height 248
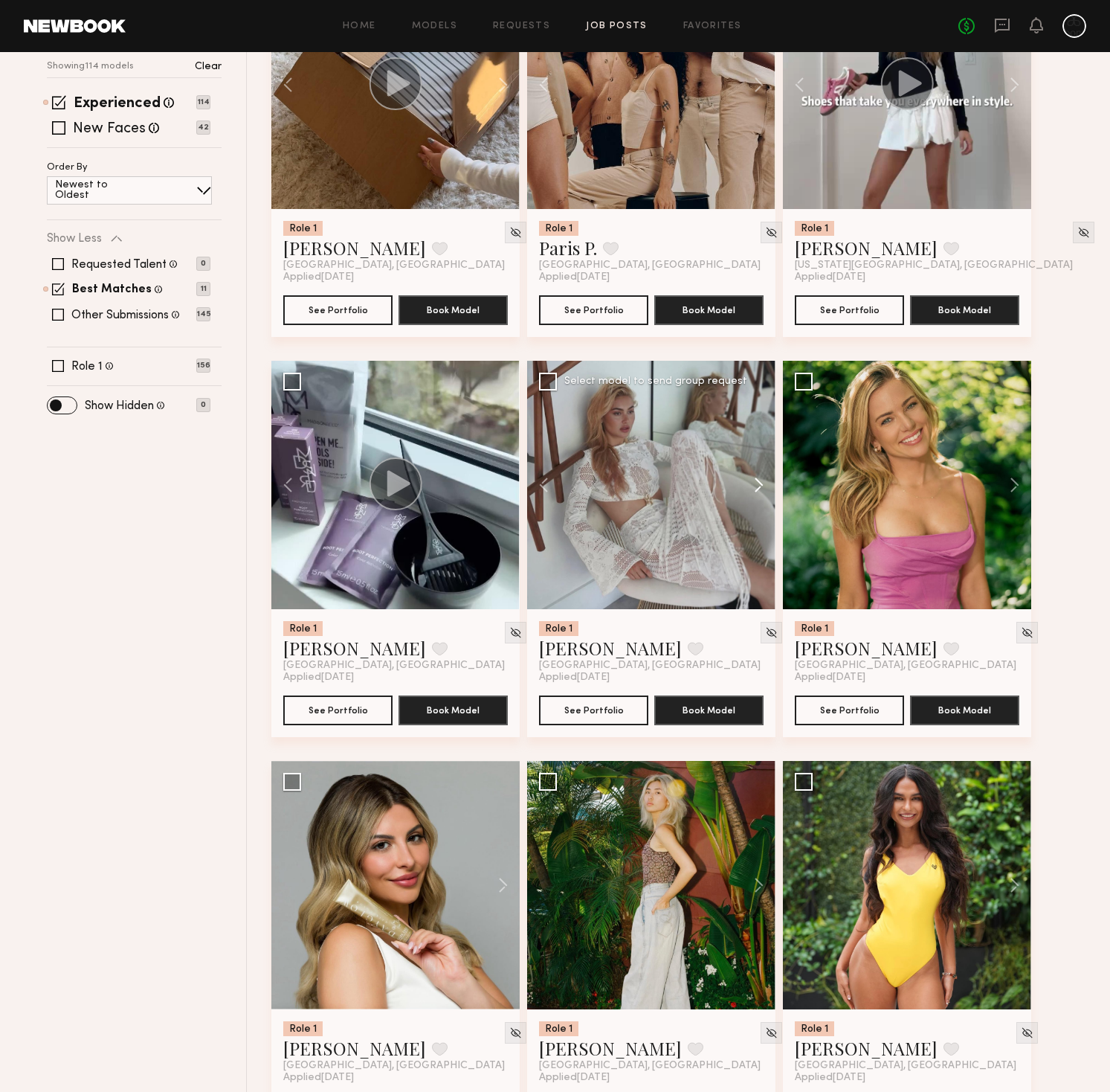
click at [754, 488] on button at bounding box center [751, 484] width 47 height 248
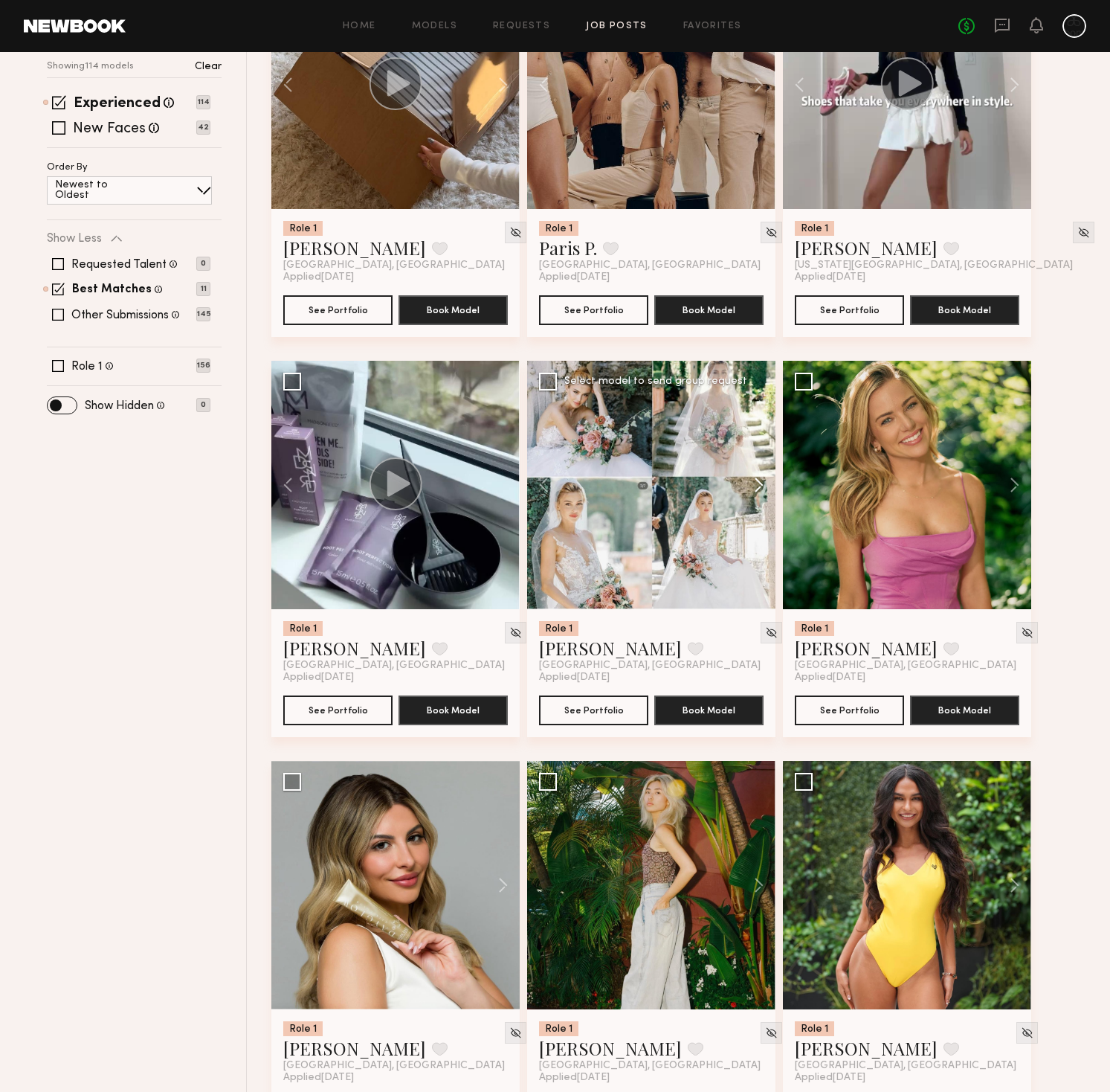
click at [755, 486] on button at bounding box center [751, 484] width 47 height 248
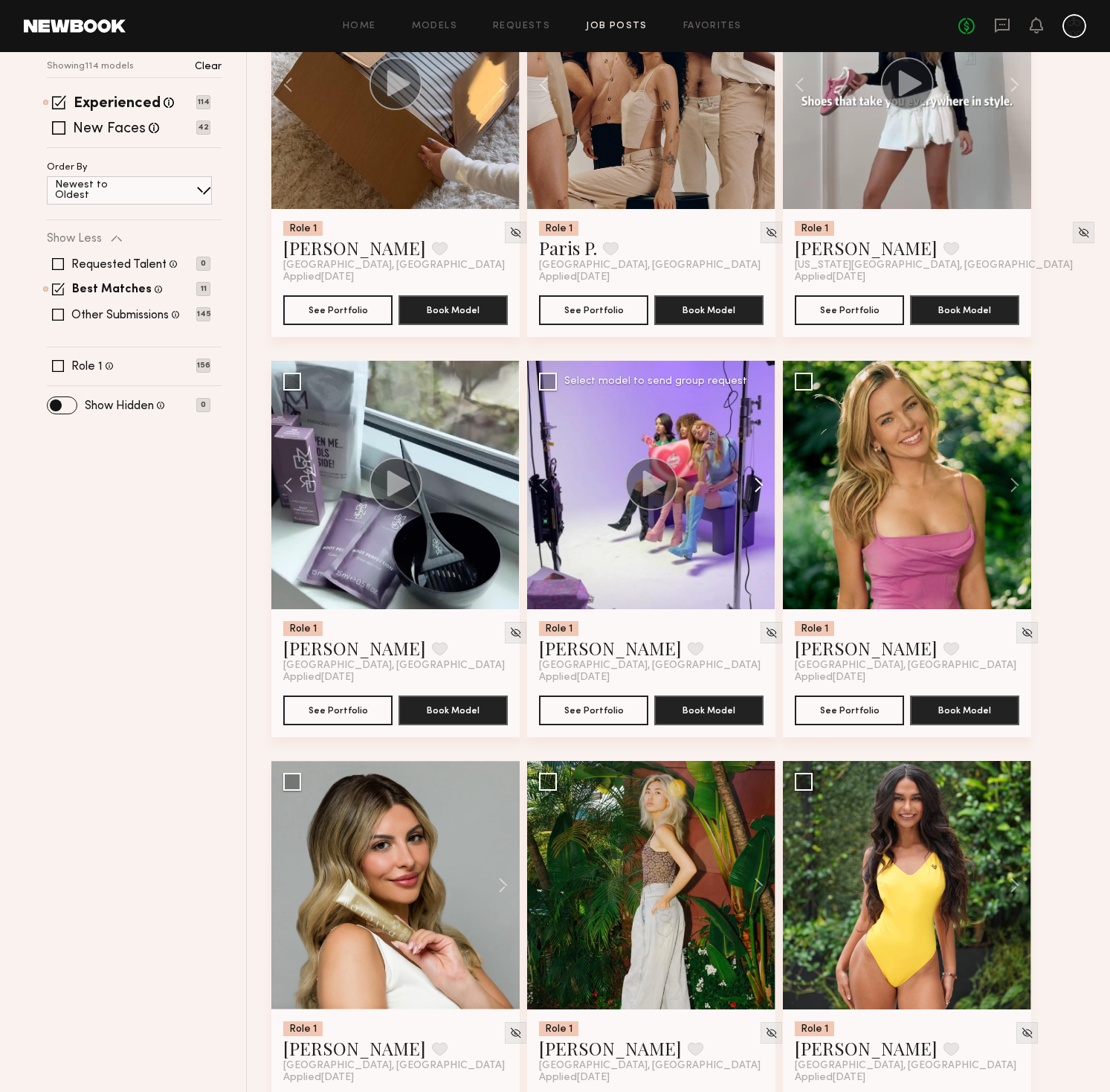
click at [756, 485] on button at bounding box center [751, 484] width 47 height 248
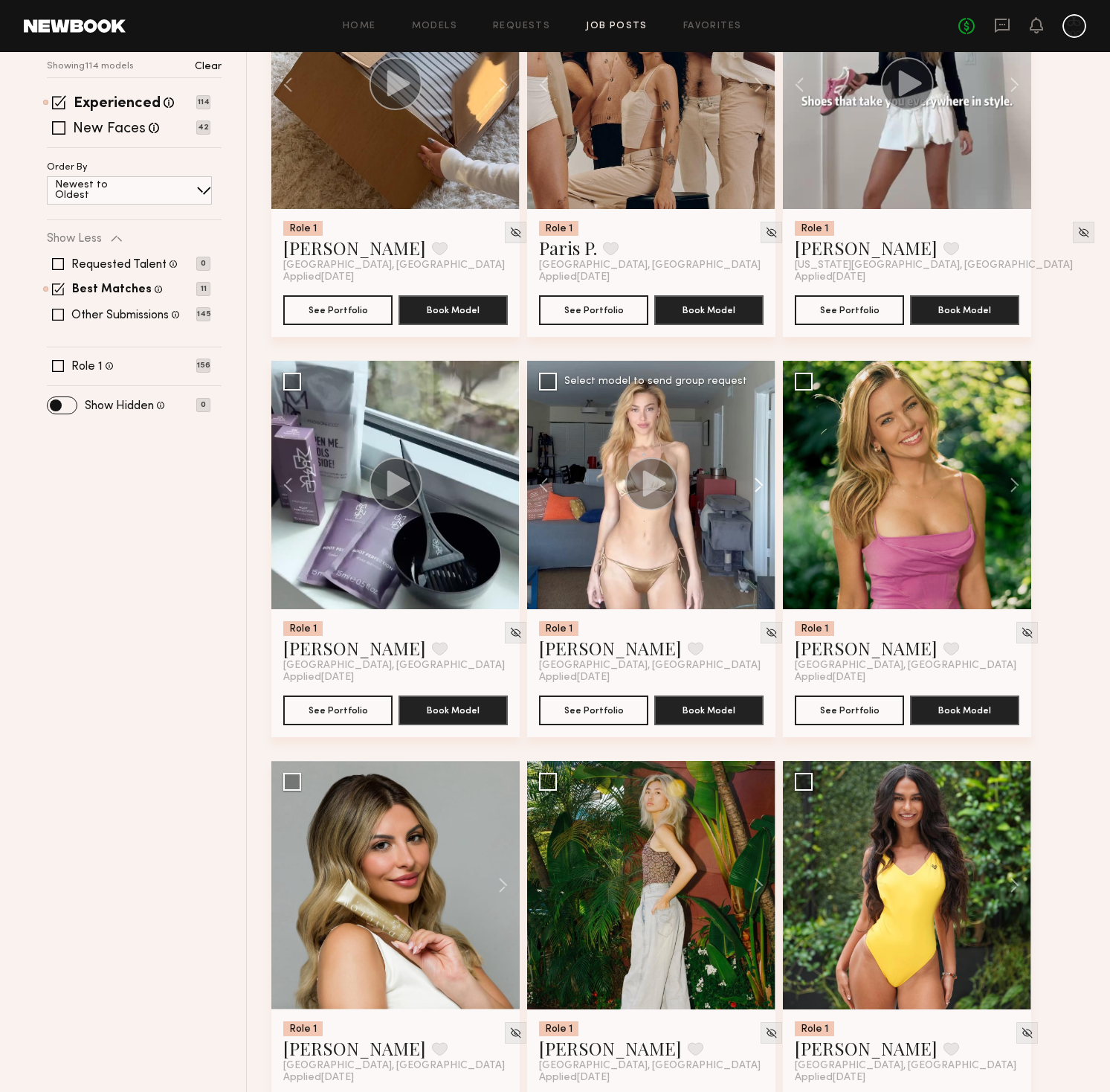
click at [757, 485] on button at bounding box center [751, 484] width 47 height 248
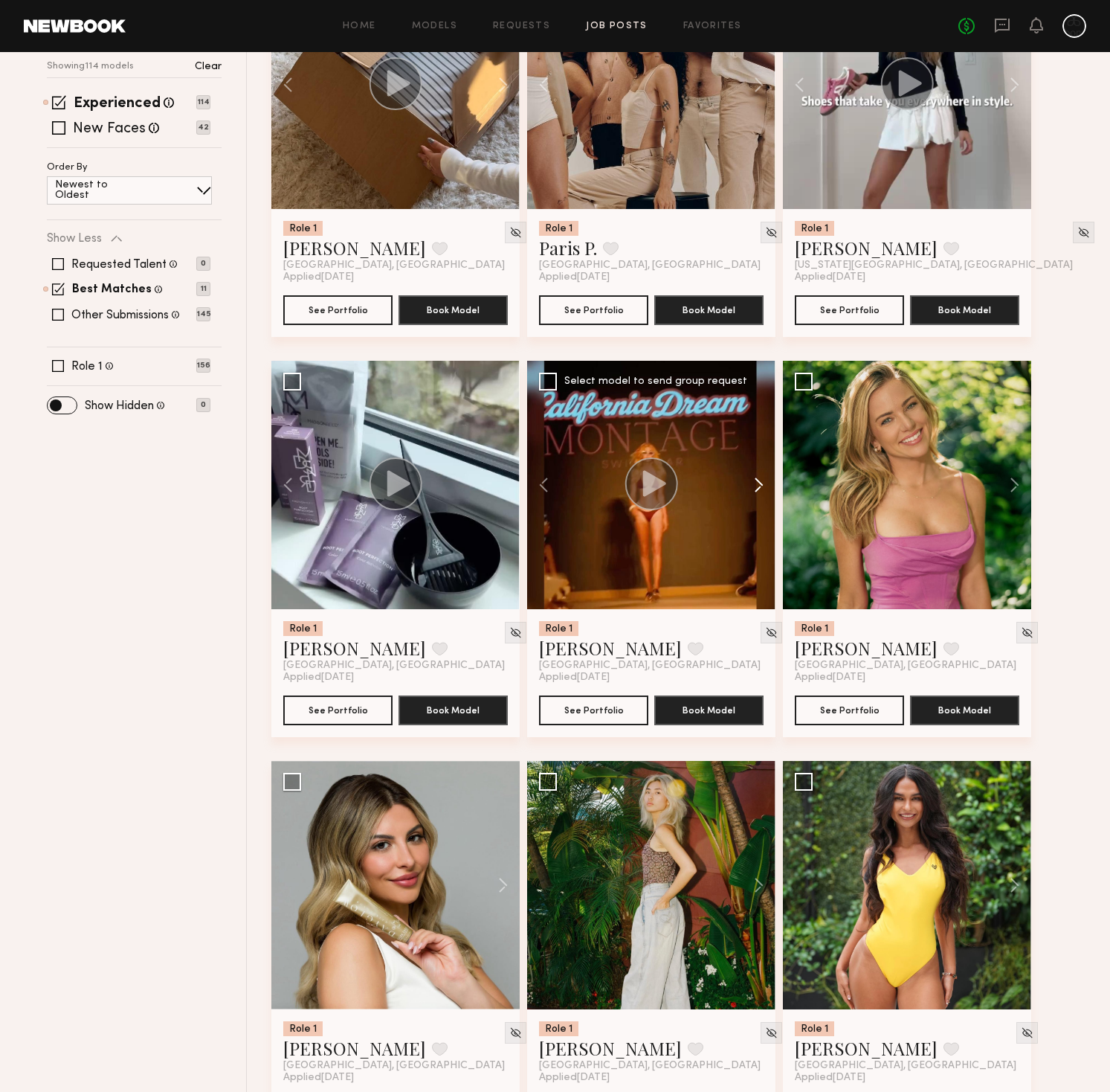
click at [757, 485] on button at bounding box center [751, 484] width 47 height 248
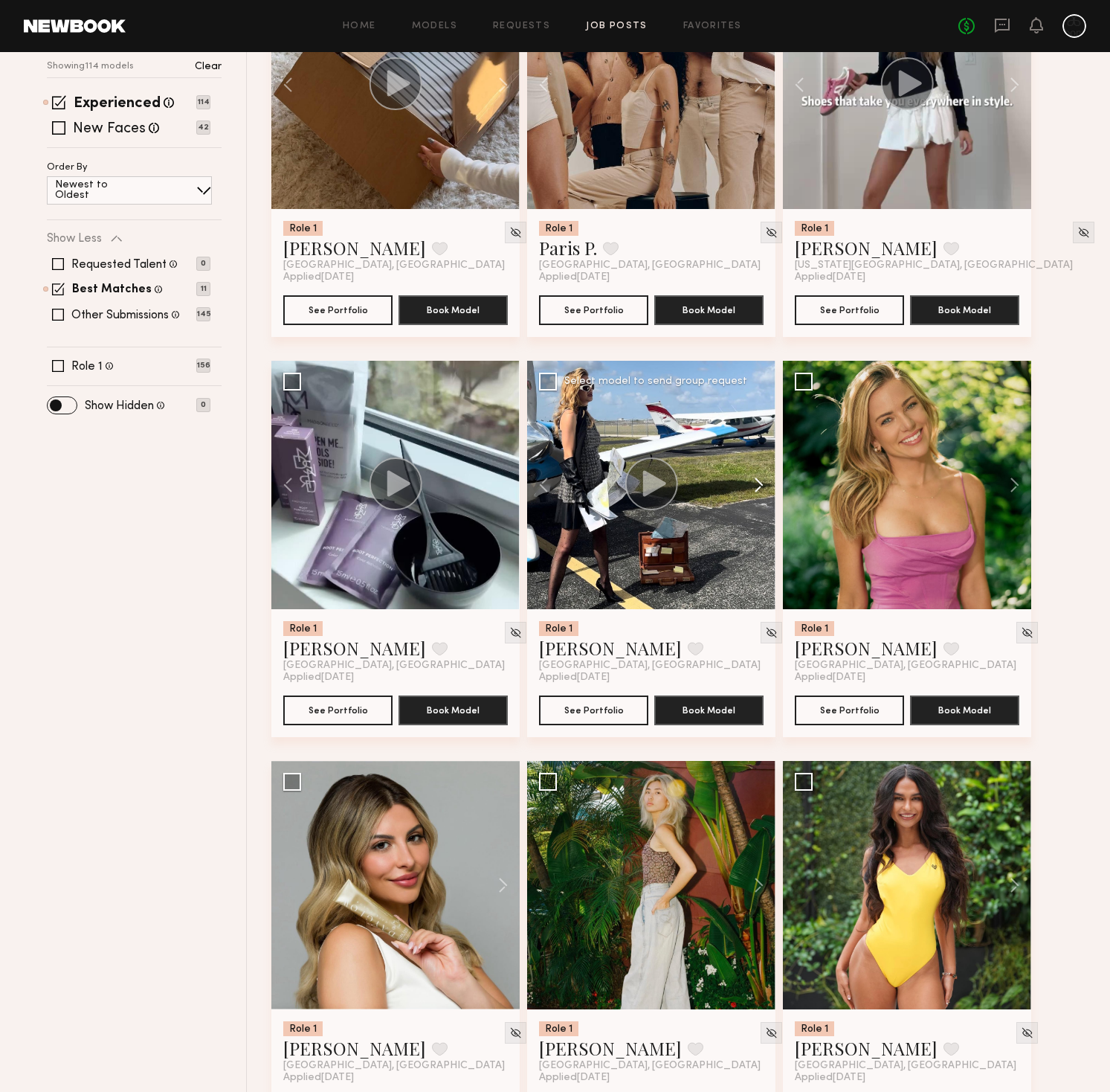
click at [757, 485] on button at bounding box center [751, 484] width 47 height 248
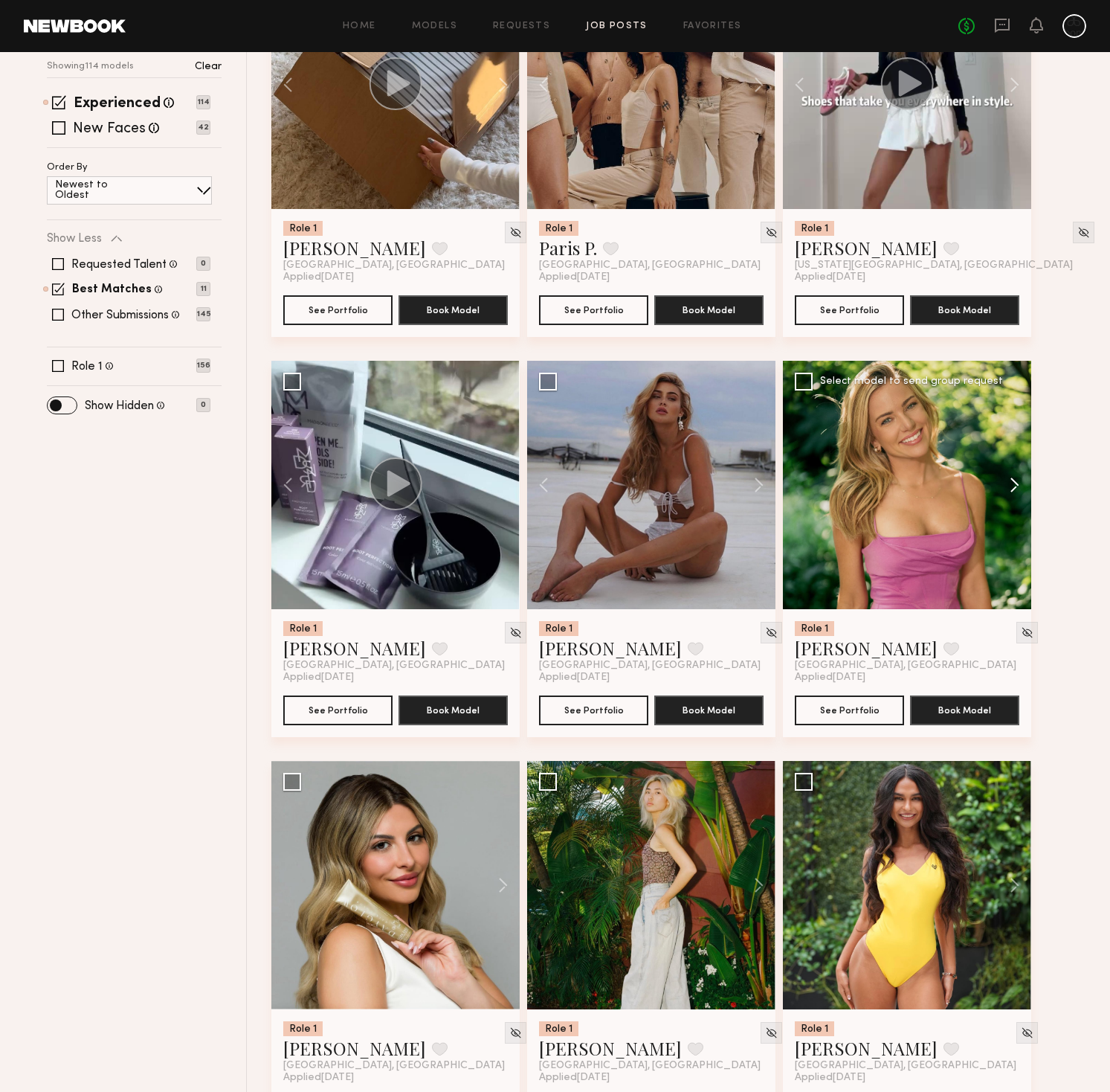
click at [1012, 488] on button at bounding box center [1007, 484] width 47 height 248
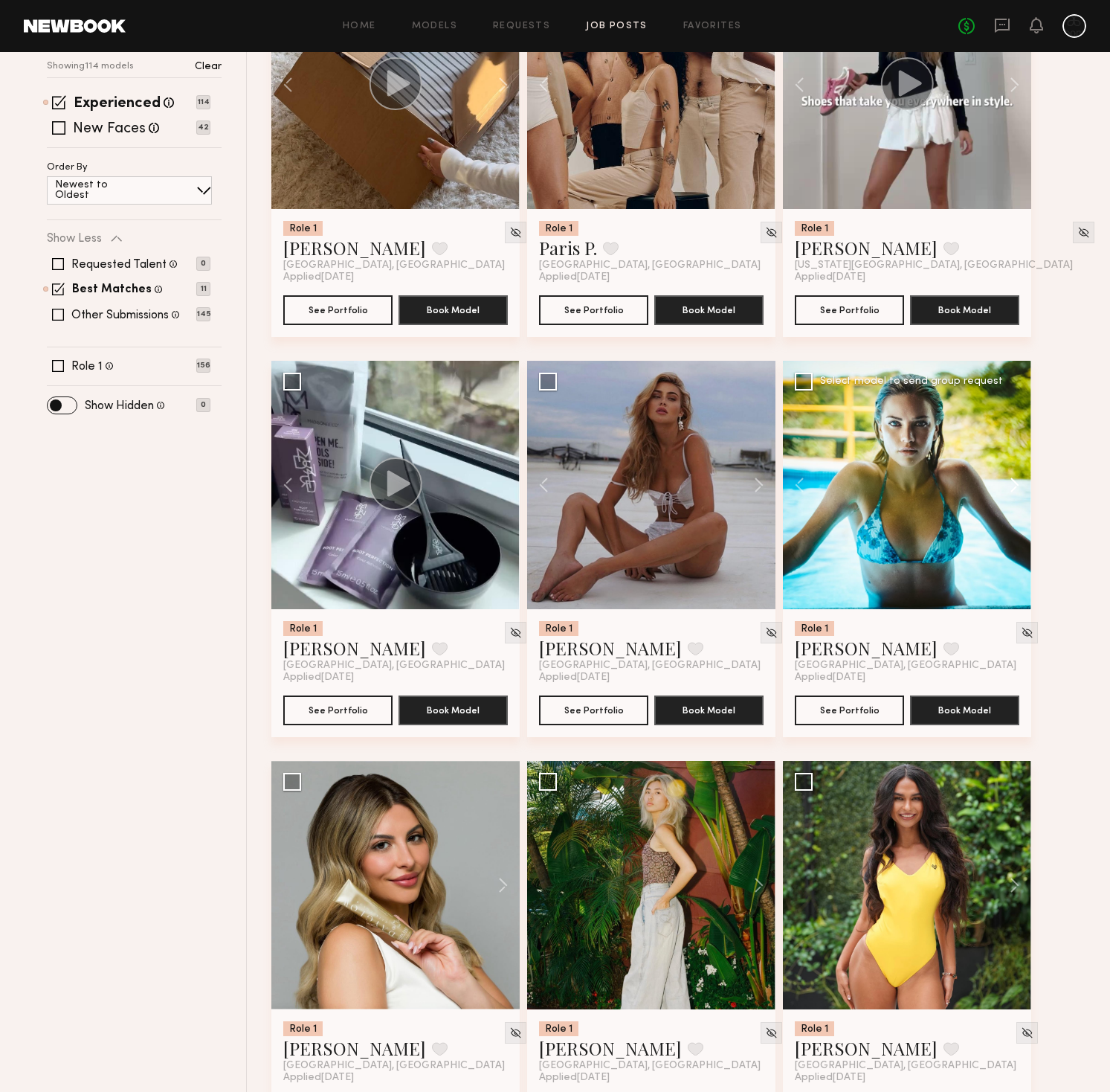
click at [1012, 488] on button at bounding box center [1007, 484] width 47 height 248
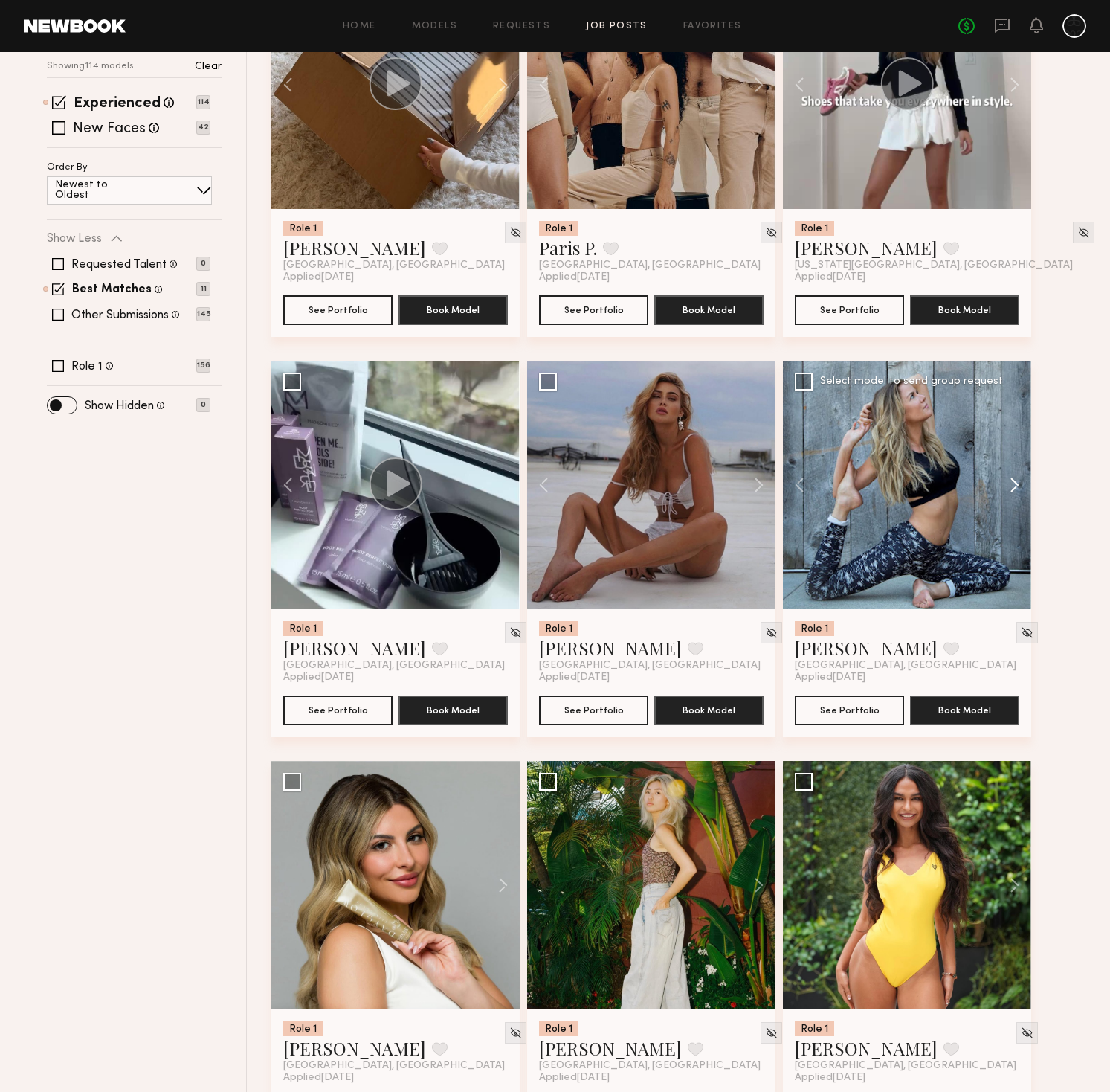
click at [1012, 488] on button at bounding box center [1007, 484] width 47 height 248
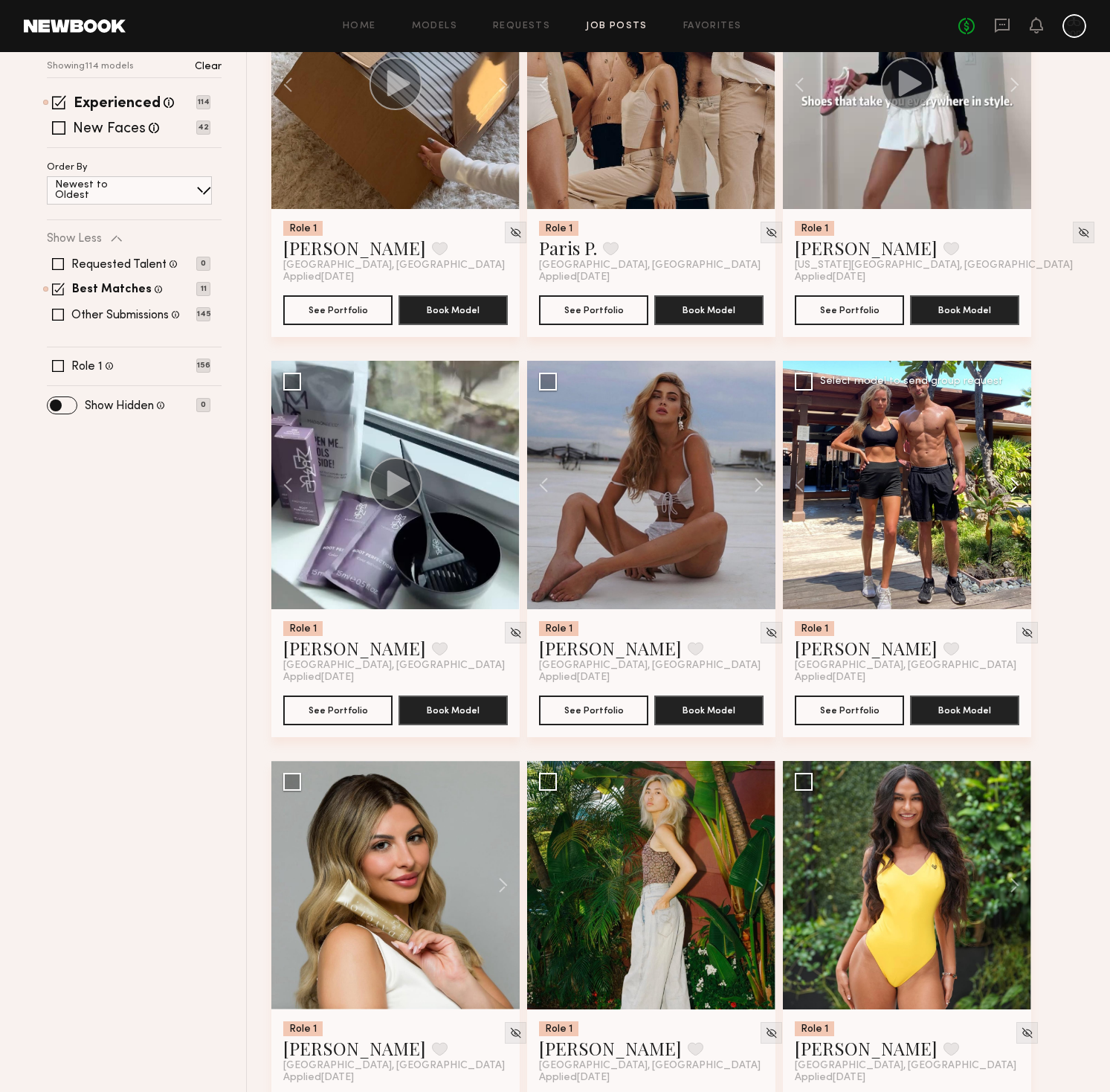
click at [1012, 488] on button at bounding box center [1007, 484] width 47 height 248
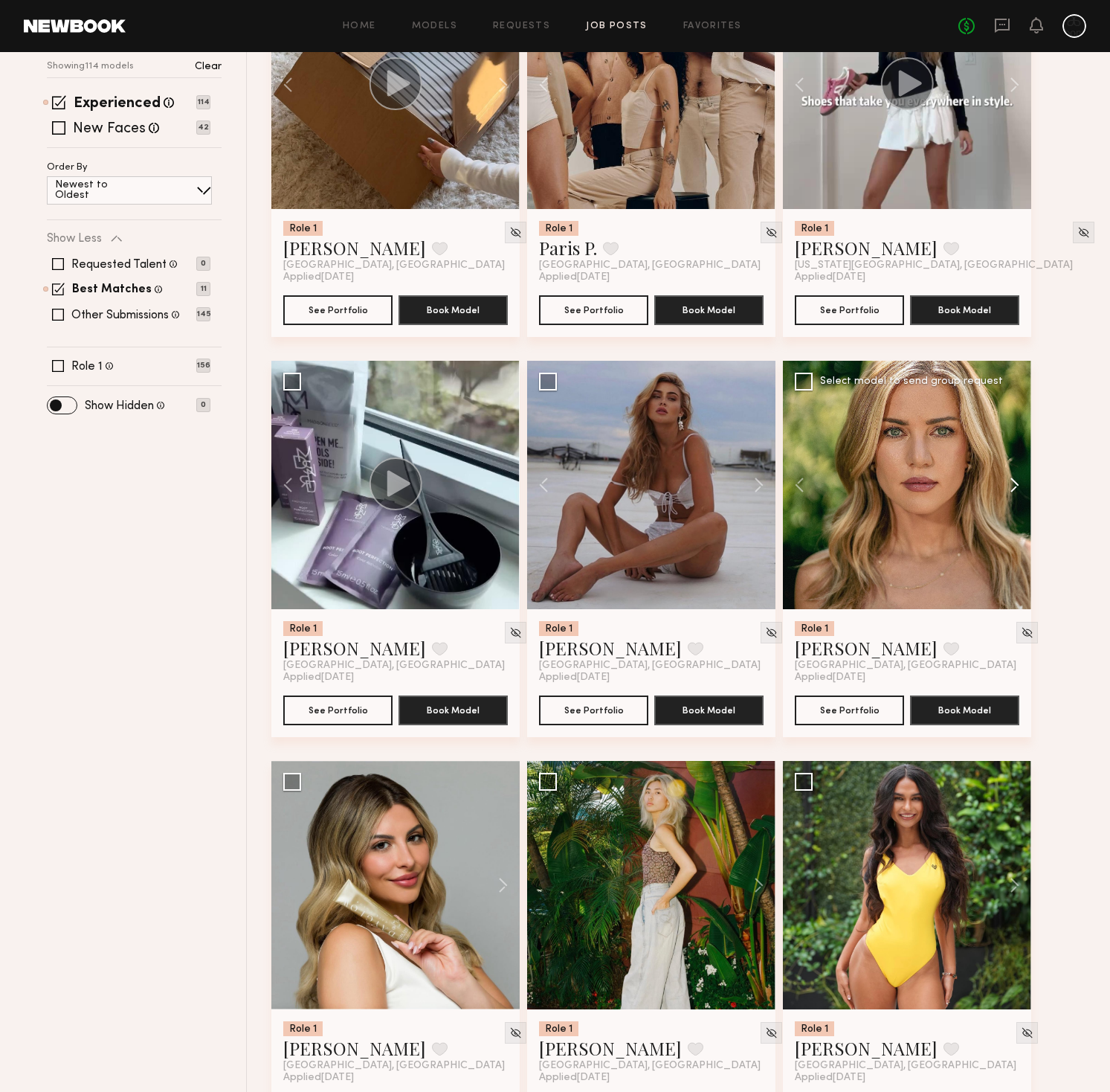
click at [1011, 488] on button at bounding box center [1007, 484] width 47 height 248
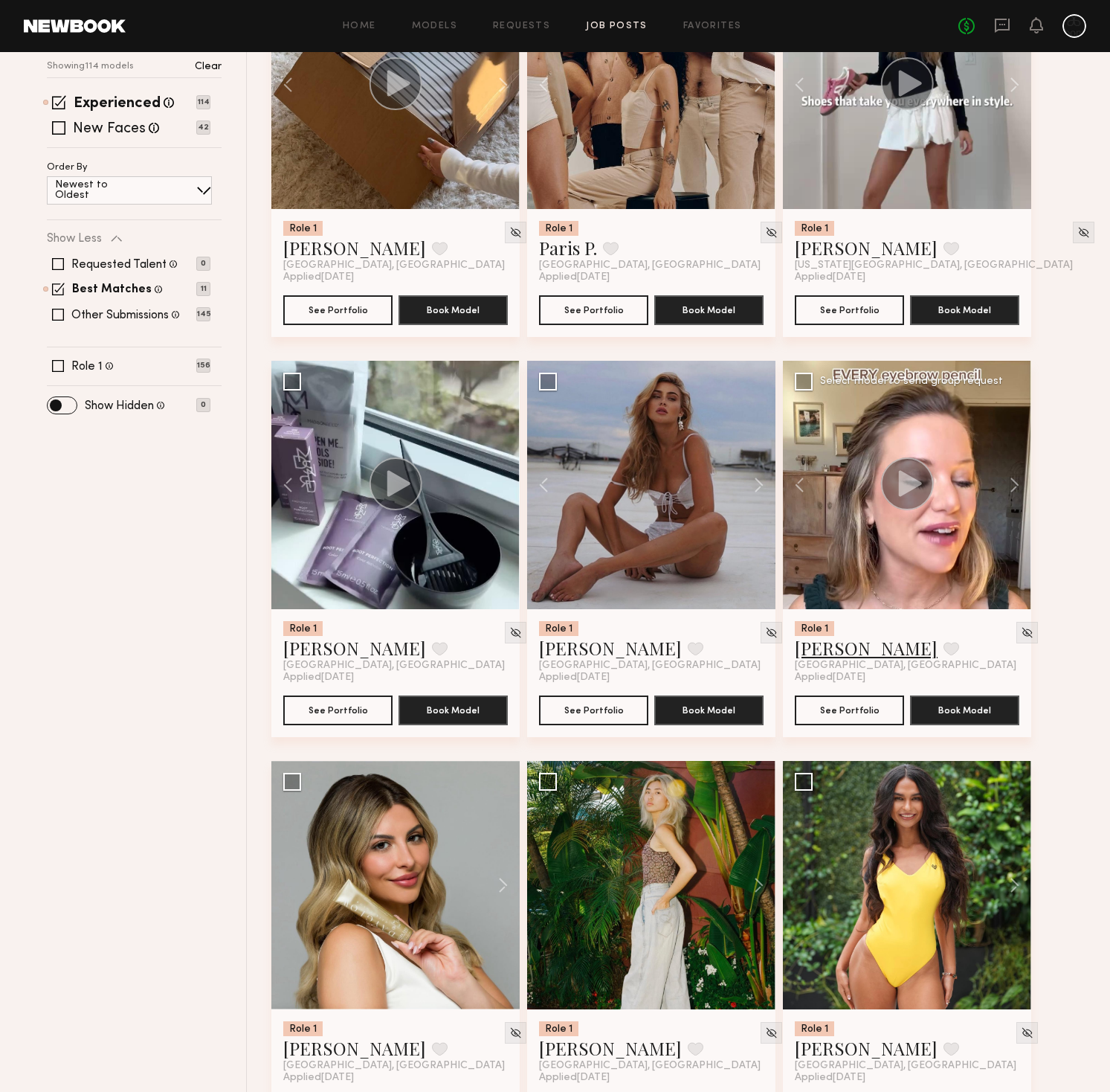
click at [836, 649] on link "Chelsea G." at bounding box center [866, 648] width 143 height 24
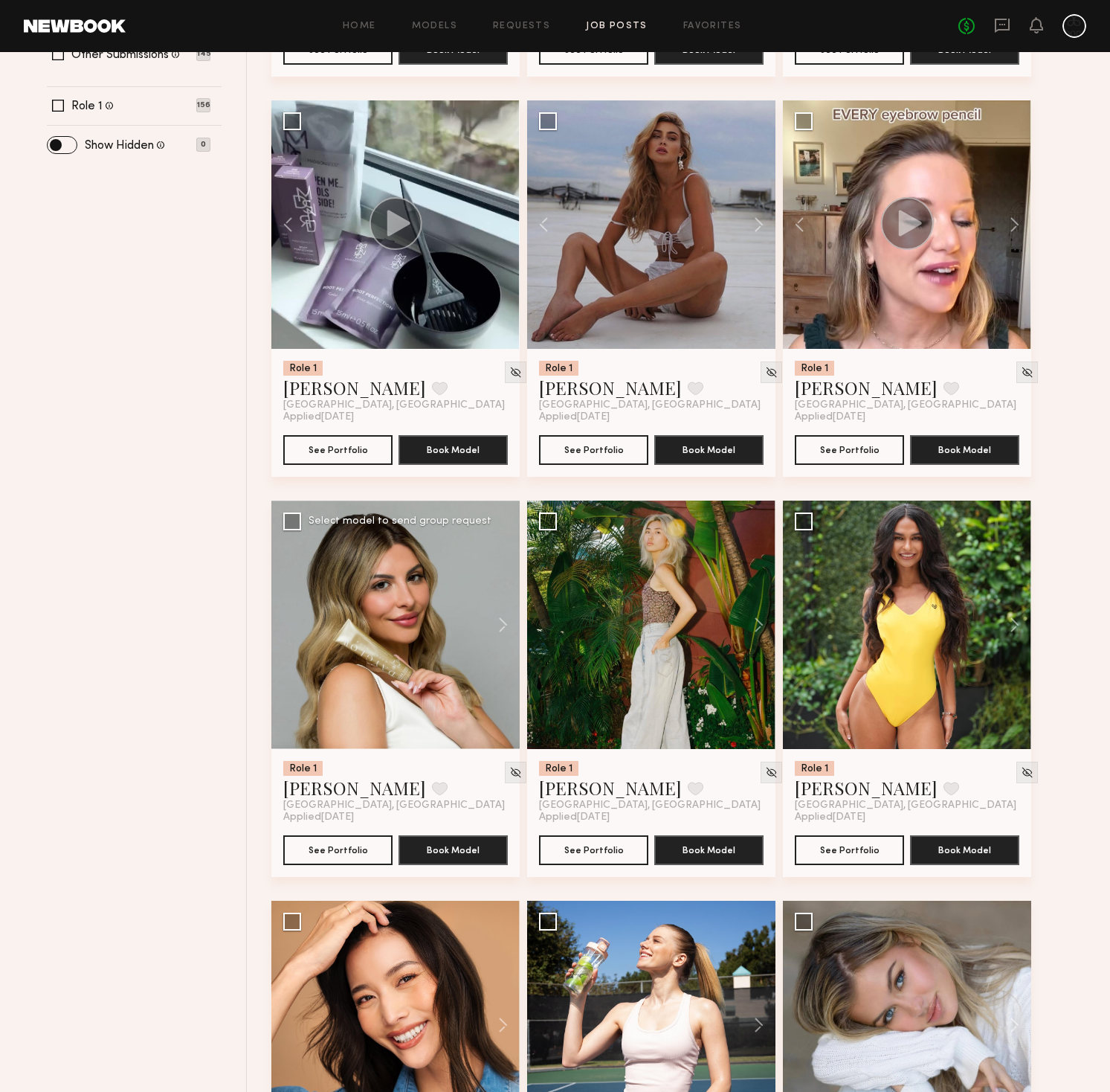
scroll to position [543, 0]
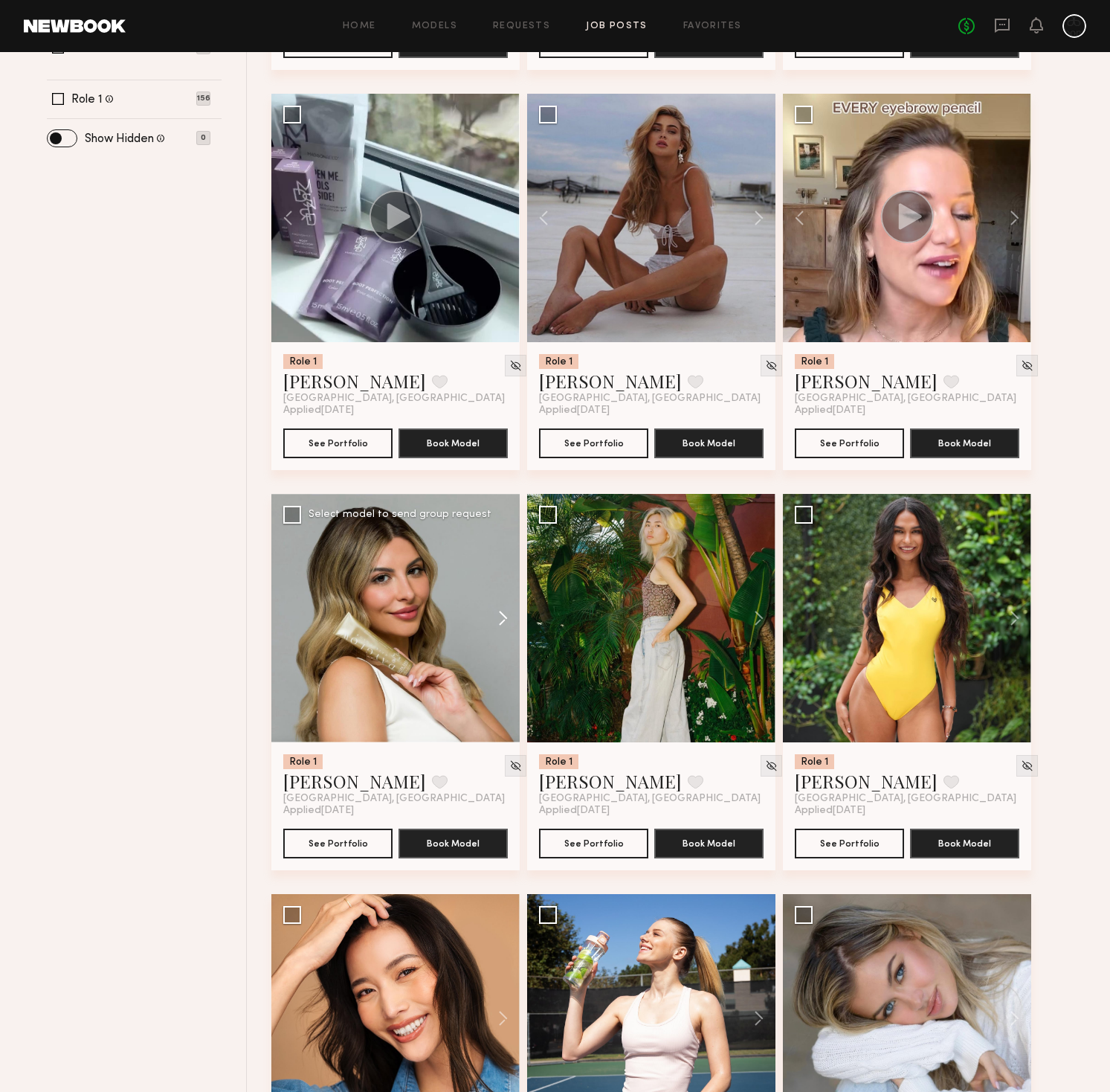
click at [504, 613] on button at bounding box center [496, 618] width 47 height 248
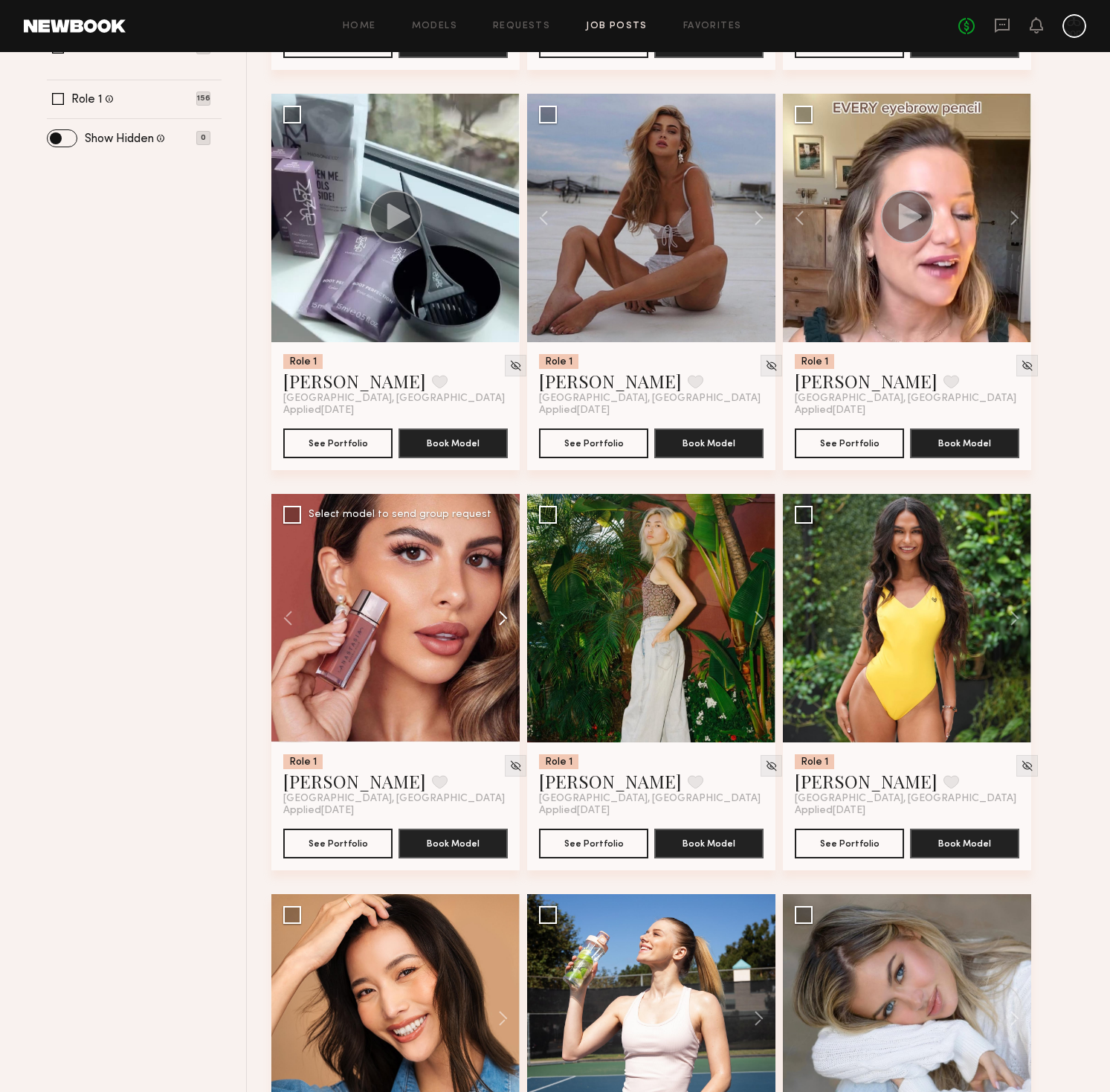
click at [504, 613] on button at bounding box center [496, 618] width 47 height 248
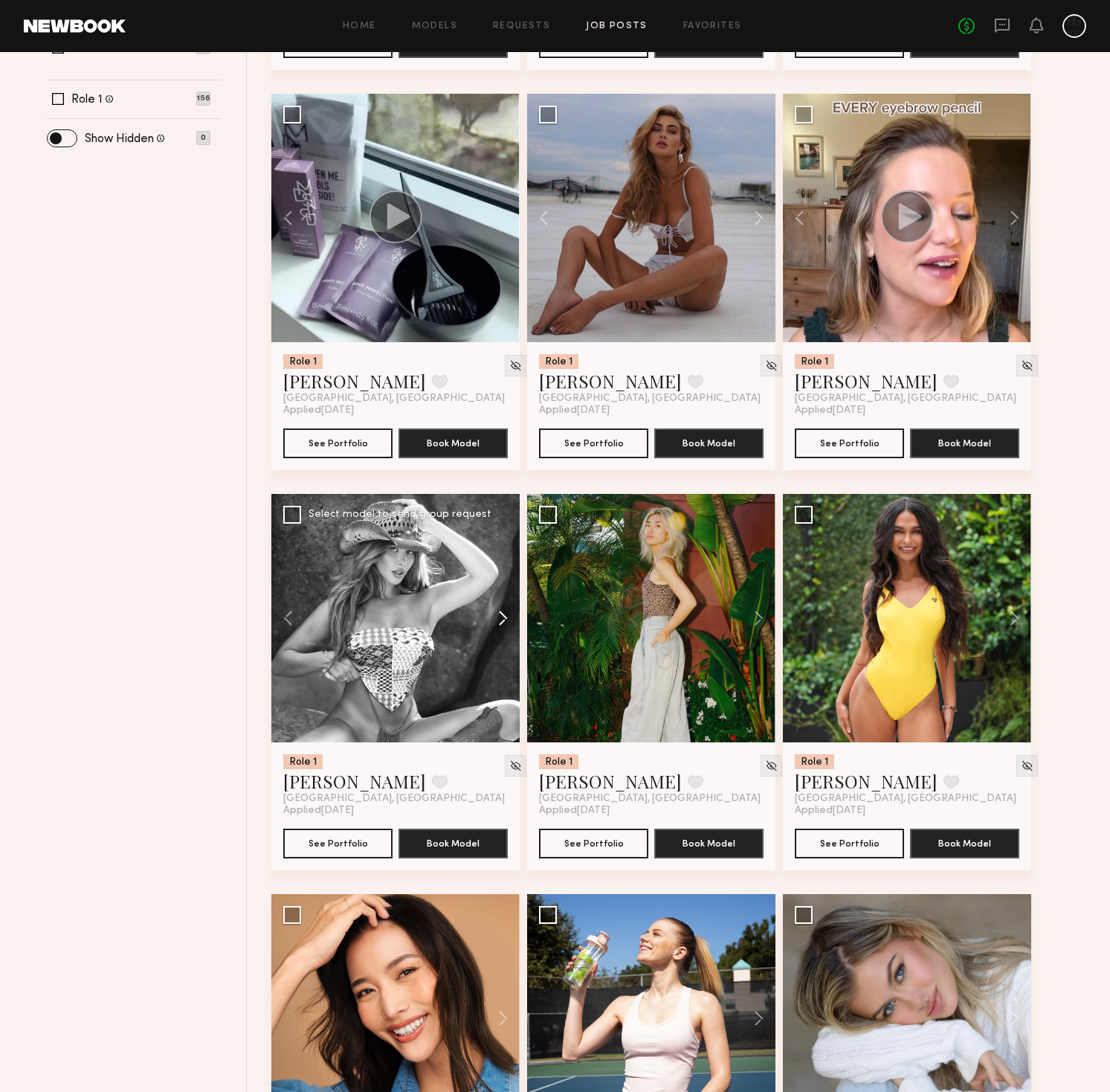
click at [504, 613] on button at bounding box center [496, 618] width 47 height 248
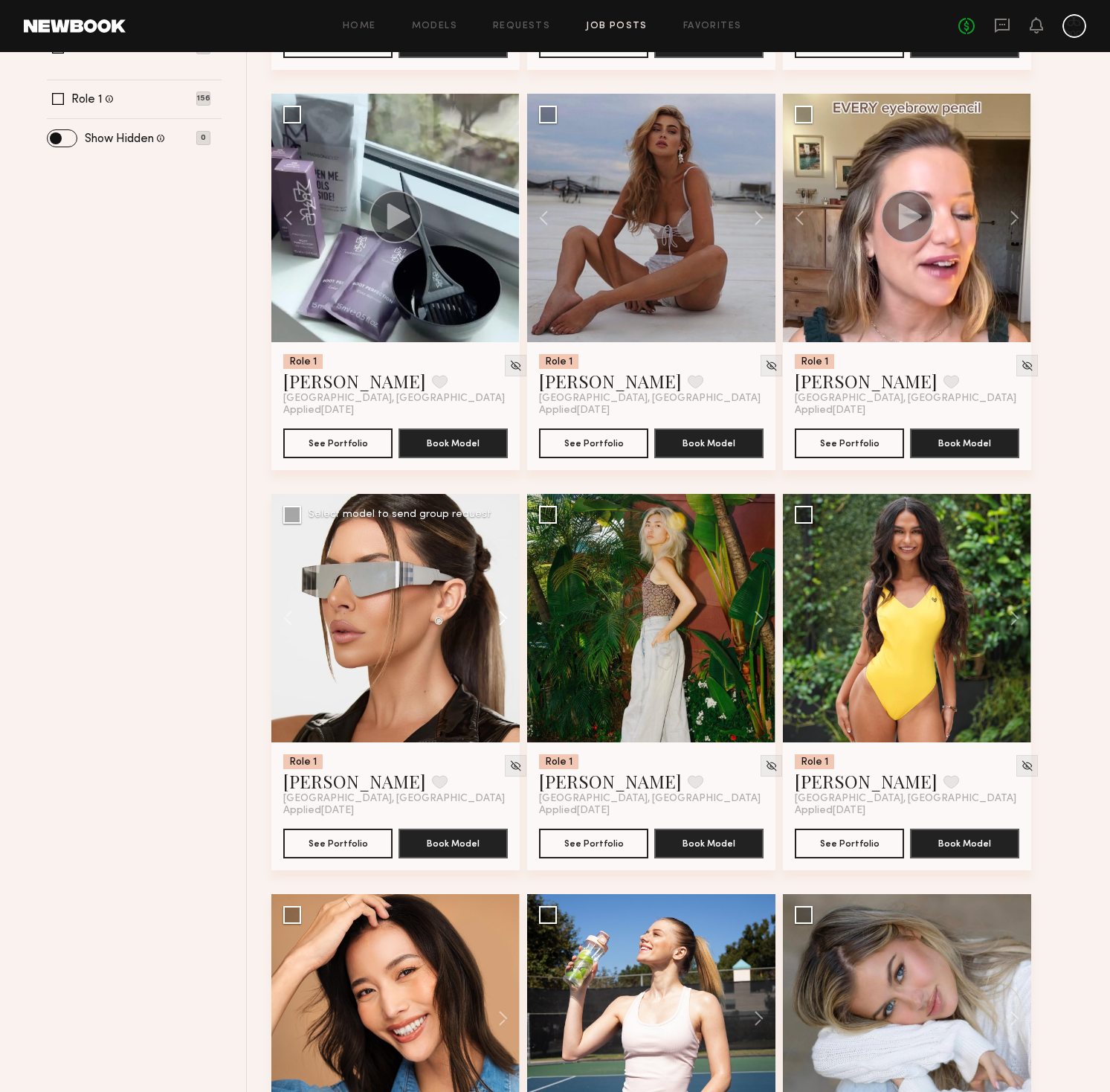
click at [504, 613] on button at bounding box center [496, 618] width 47 height 248
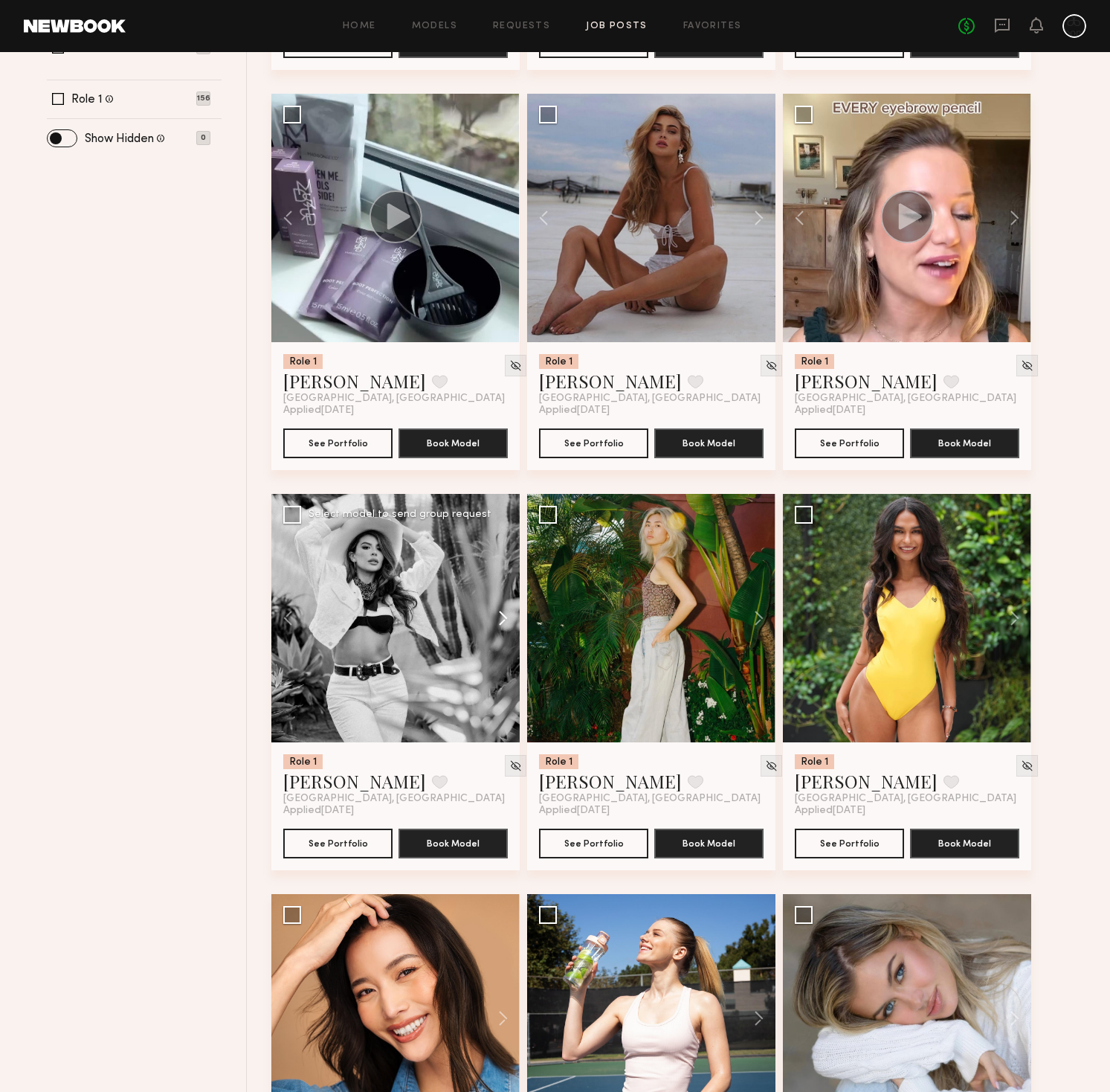
click at [504, 613] on button at bounding box center [496, 618] width 47 height 248
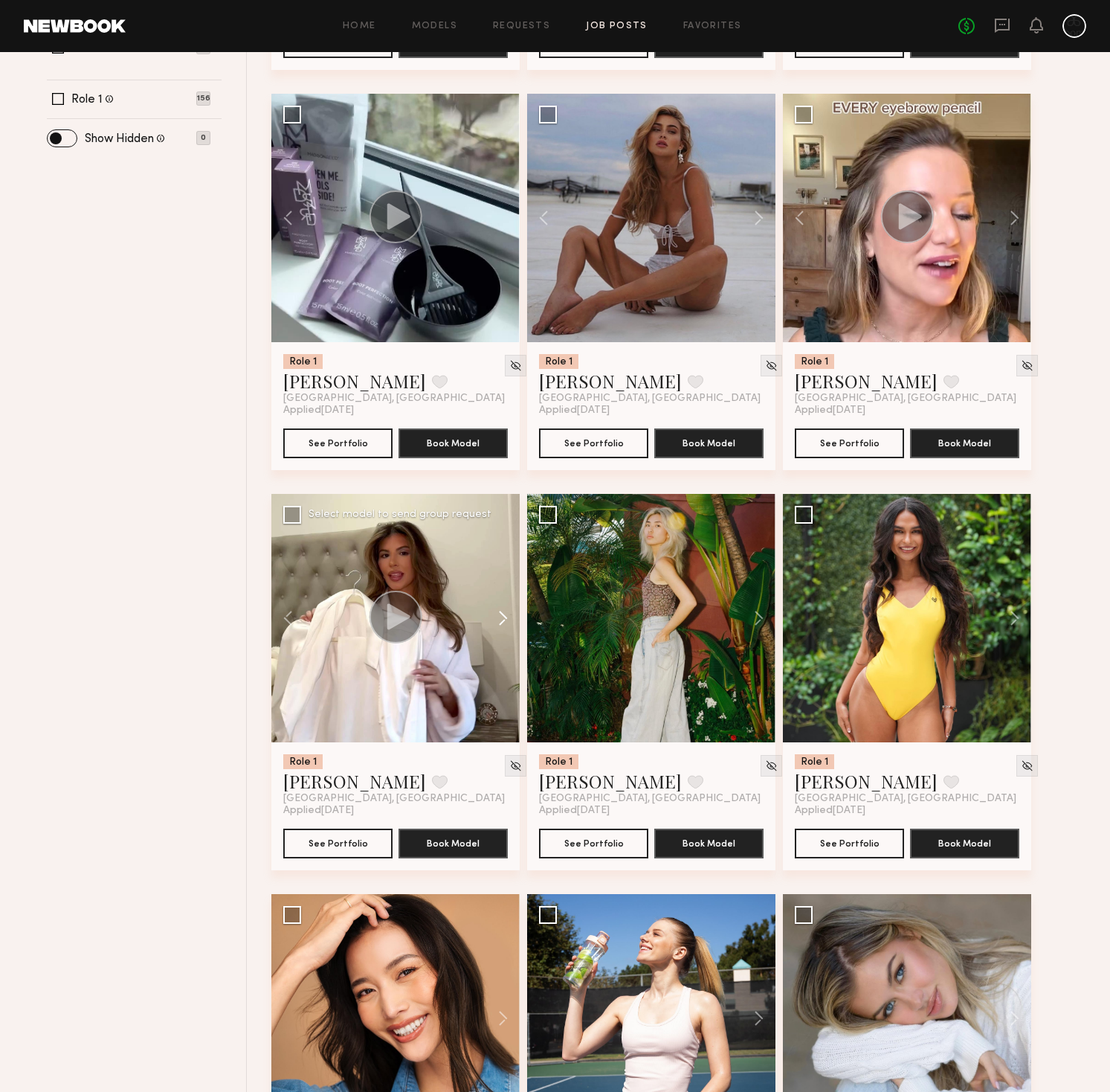
click at [504, 613] on button at bounding box center [496, 618] width 47 height 248
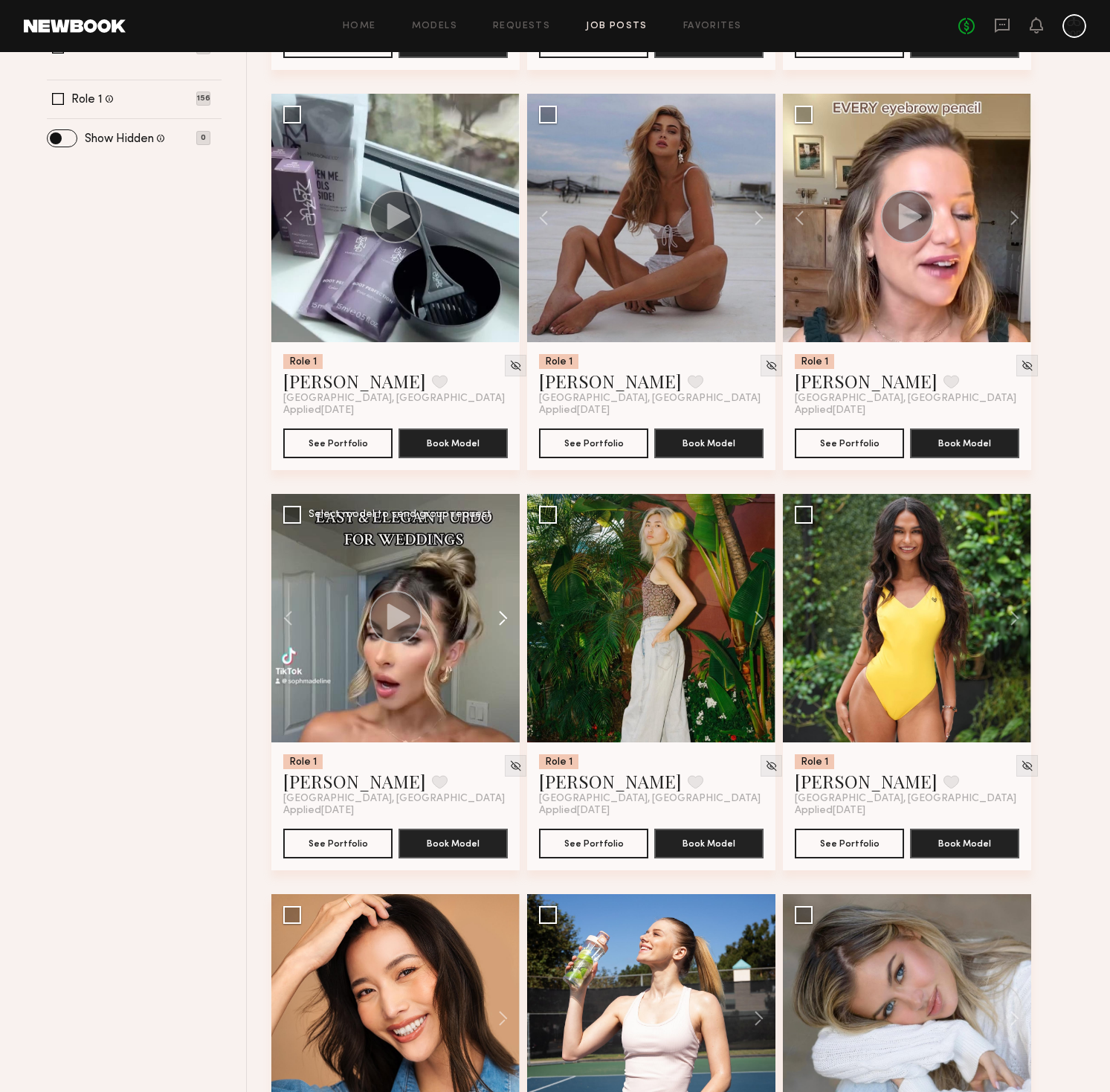
click at [504, 613] on button at bounding box center [496, 618] width 47 height 248
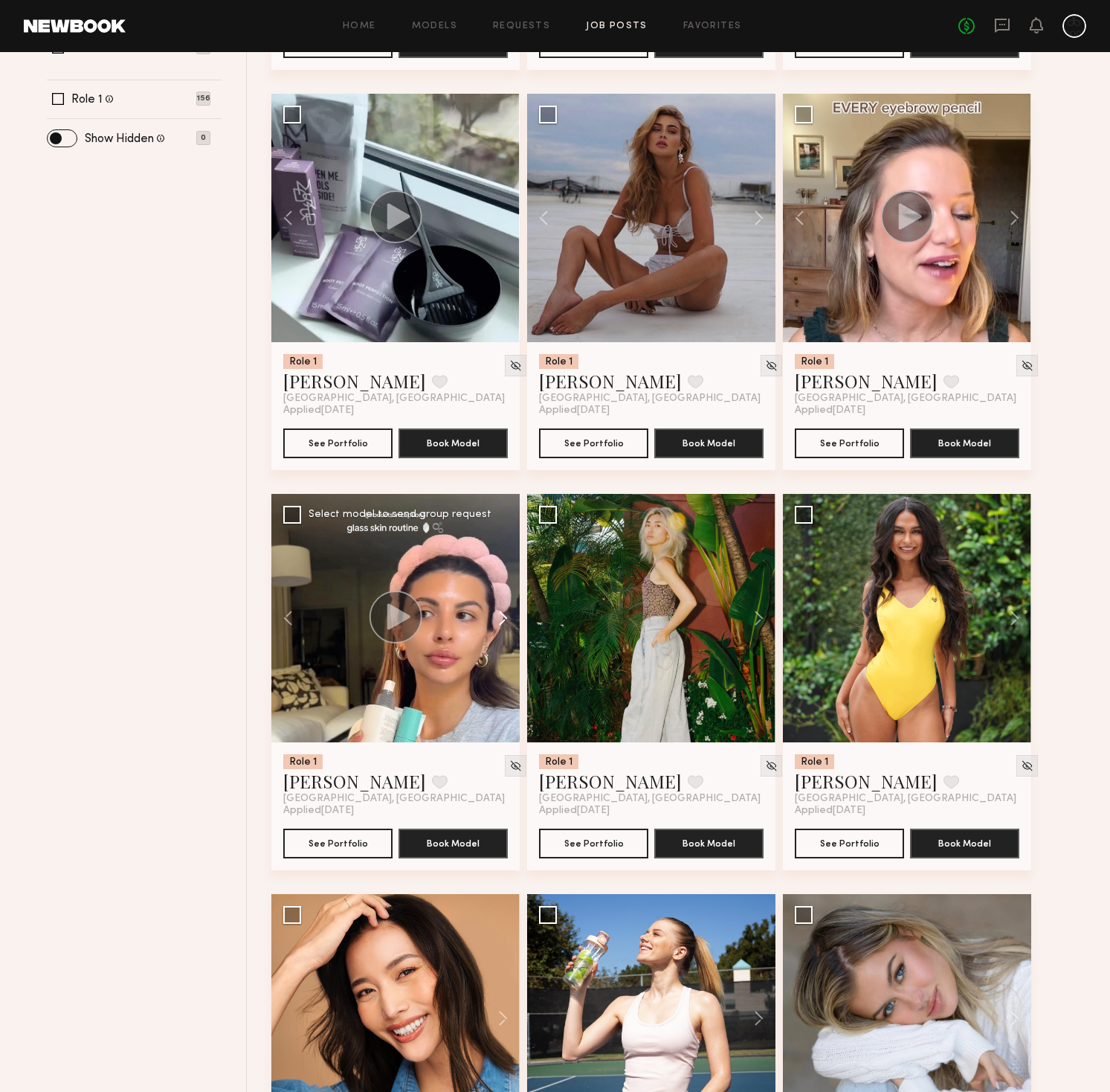
click at [504, 613] on button at bounding box center [496, 618] width 47 height 248
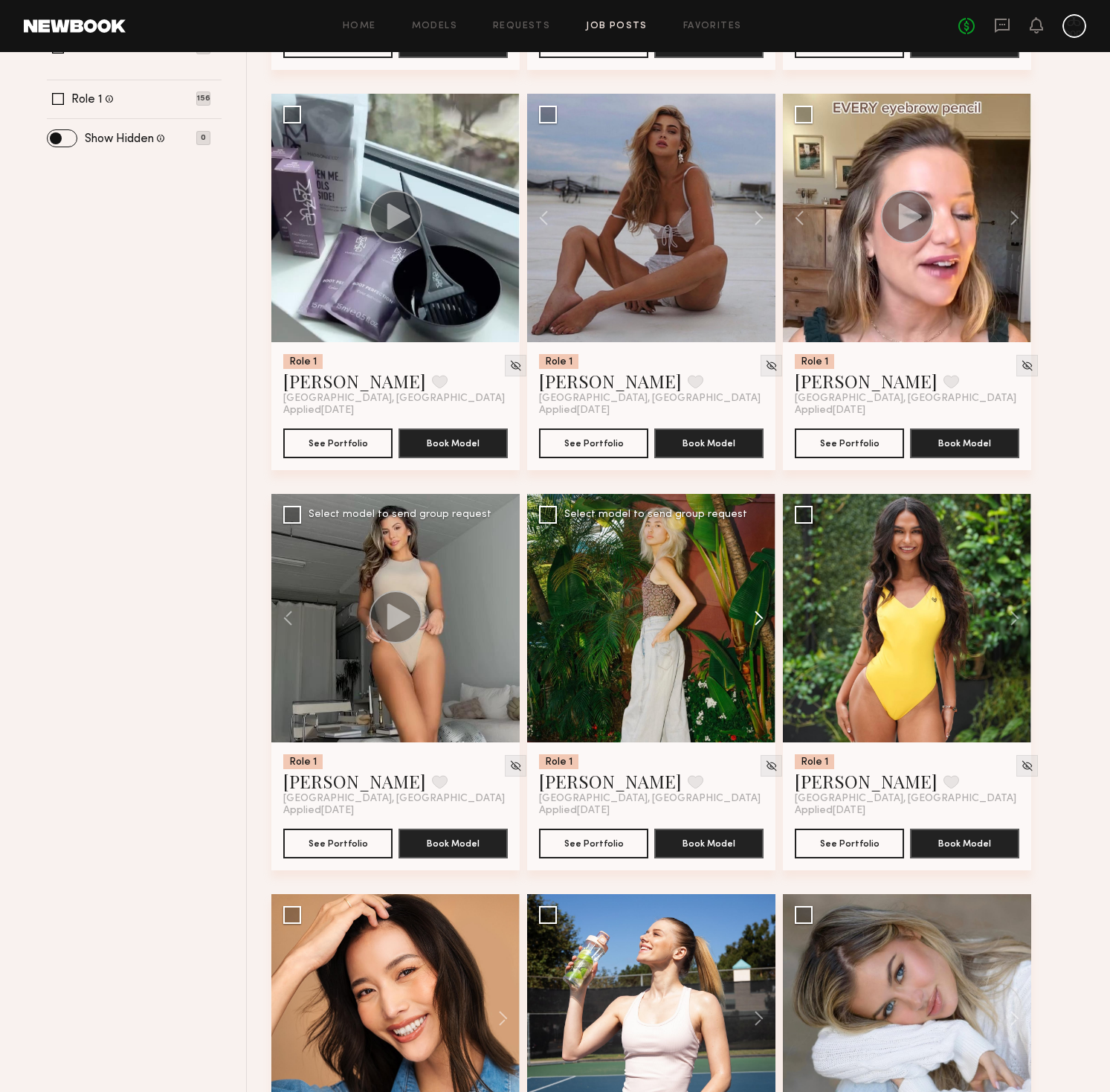
click at [760, 616] on button at bounding box center [751, 618] width 47 height 248
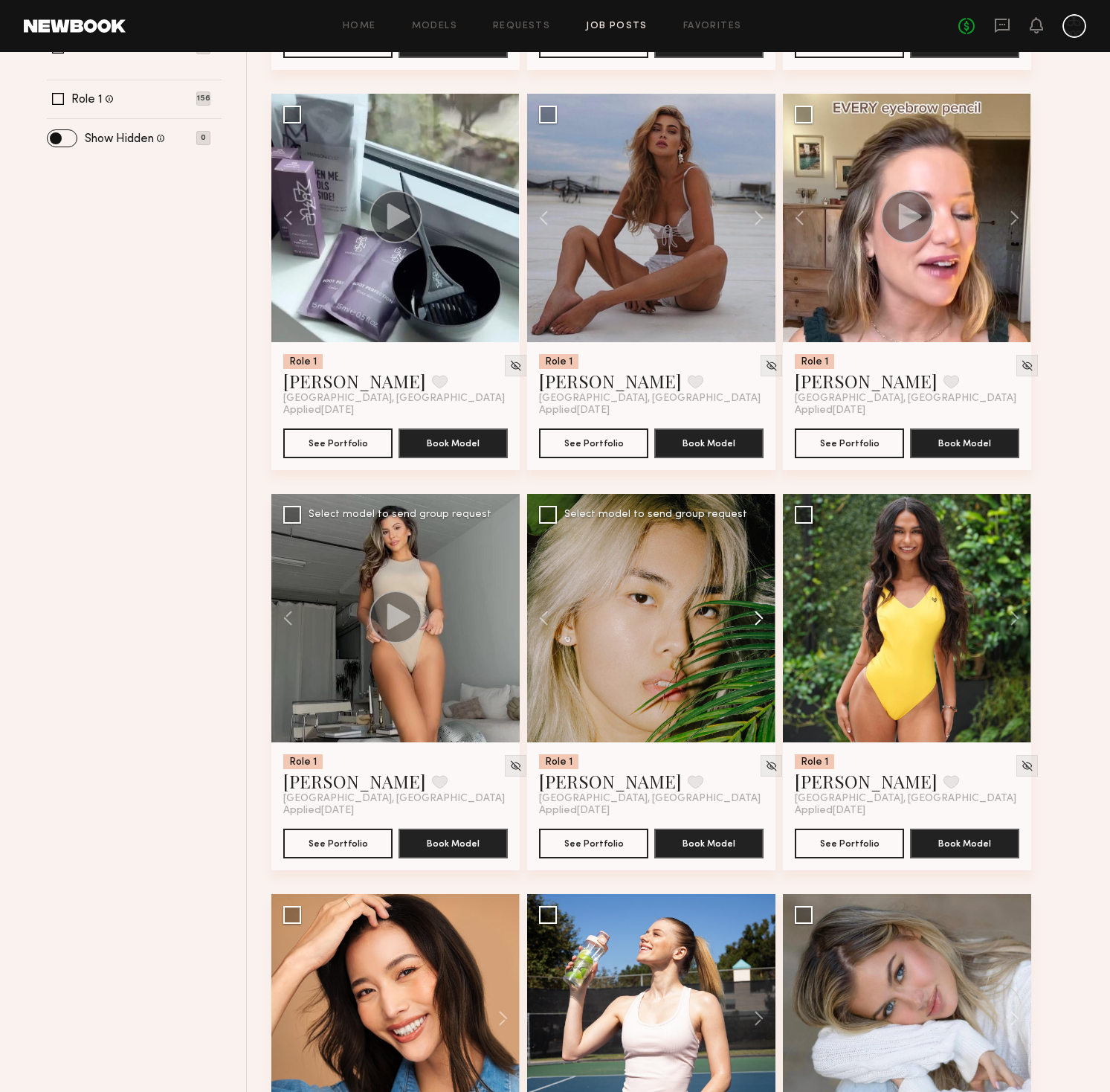
click at [760, 616] on button at bounding box center [751, 618] width 47 height 248
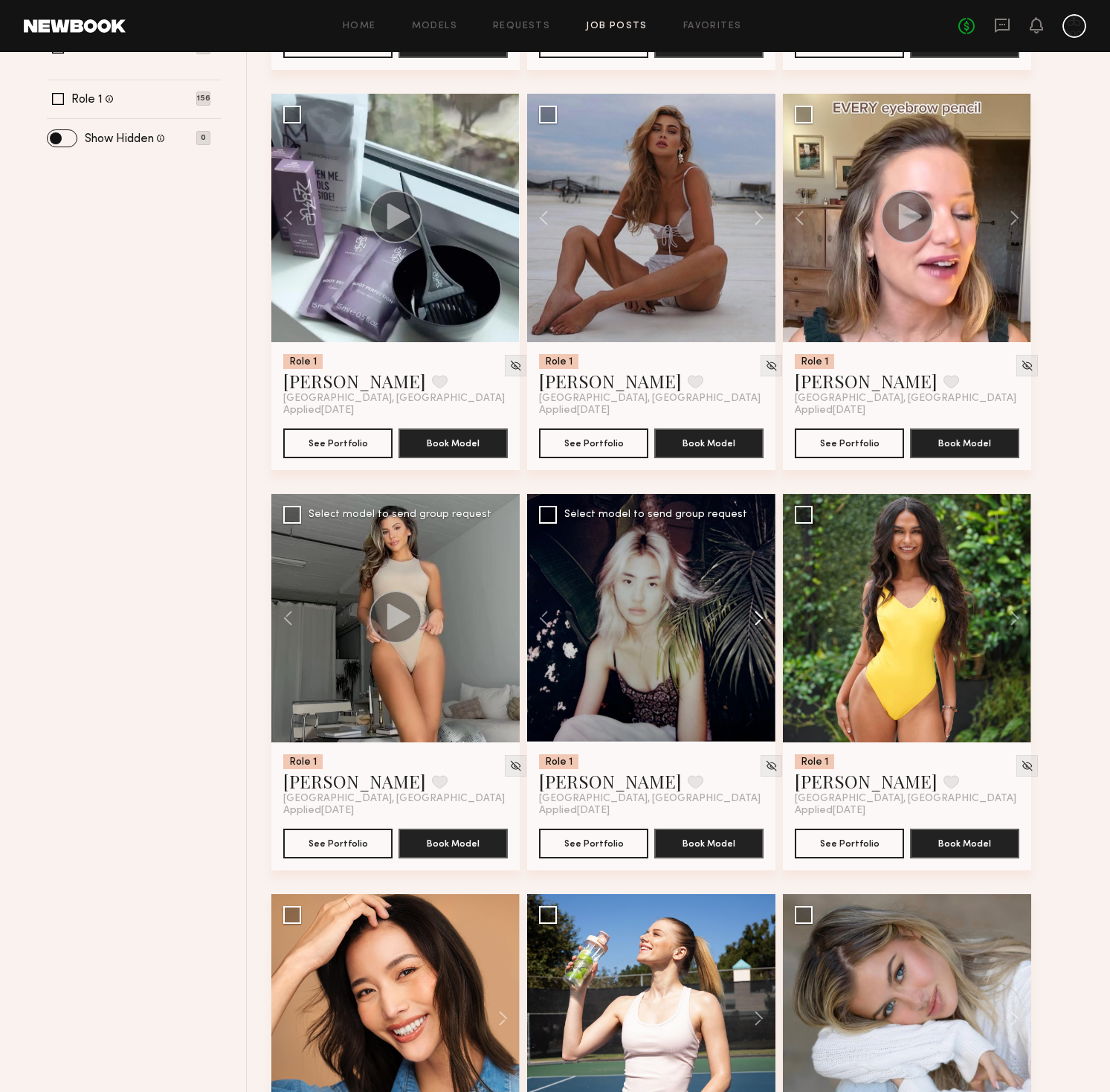
click at [760, 616] on button at bounding box center [751, 618] width 47 height 248
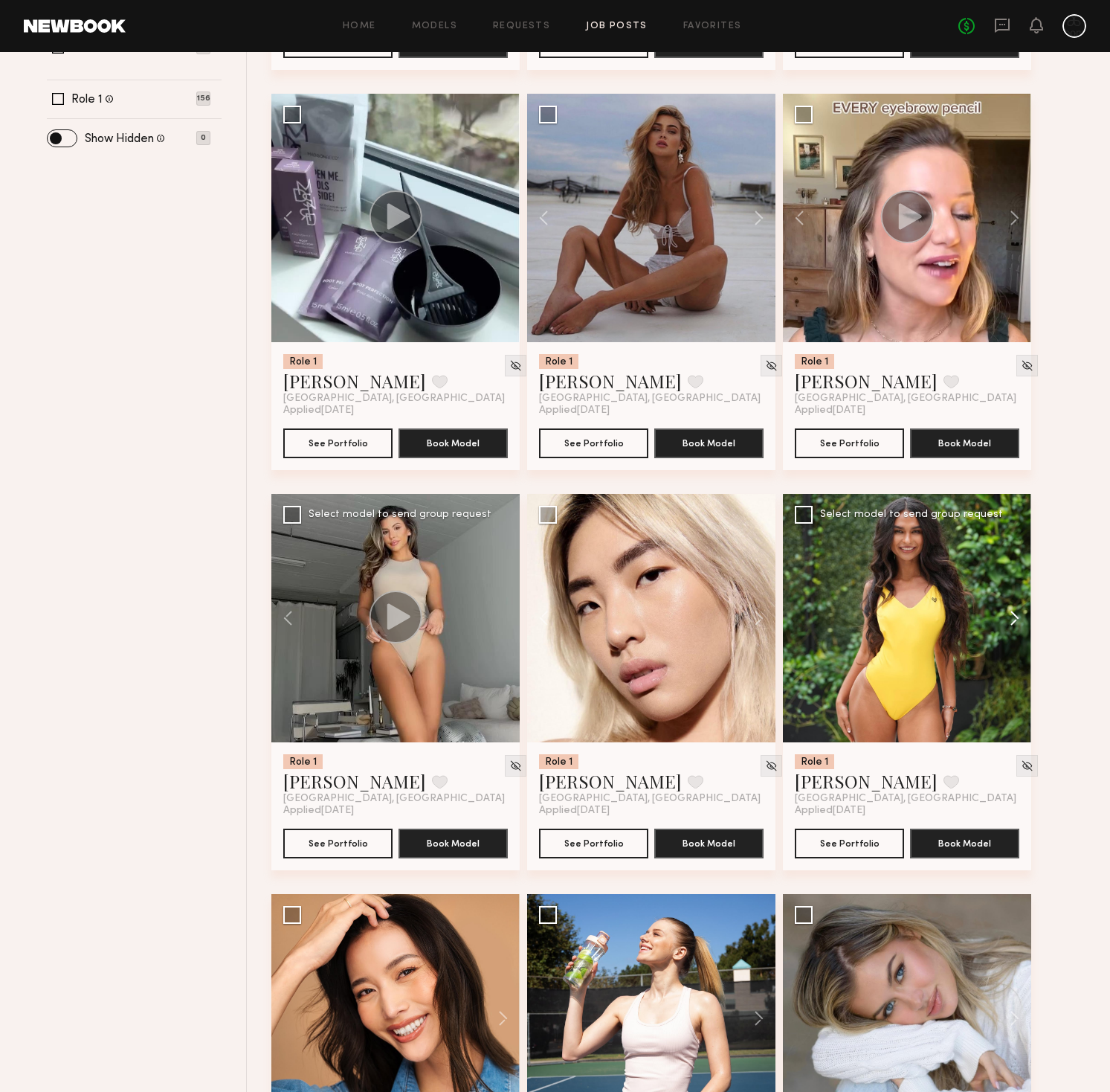
click at [1015, 618] on button at bounding box center [1007, 618] width 47 height 248
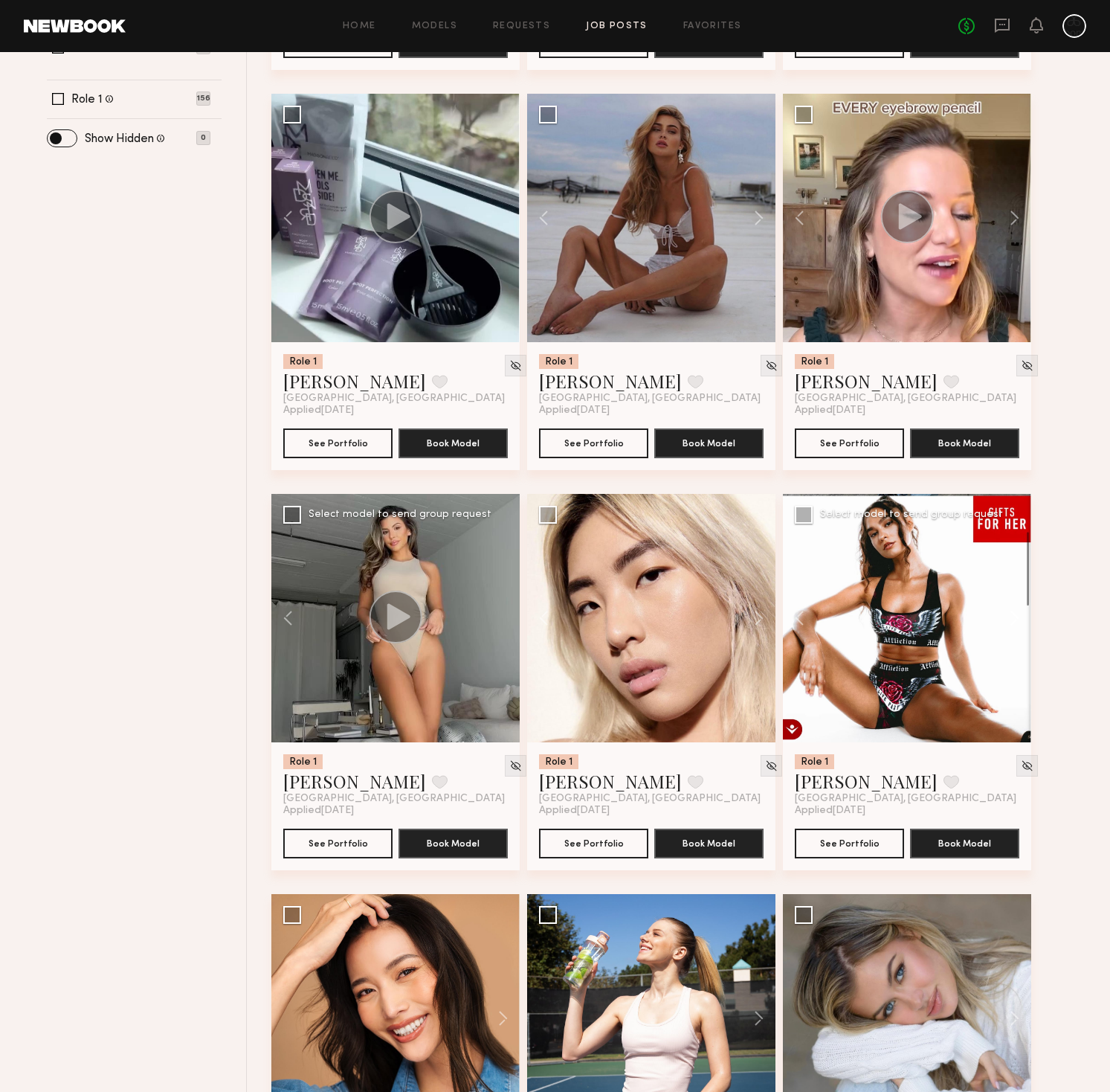
click at [1015, 618] on button at bounding box center [1007, 618] width 47 height 248
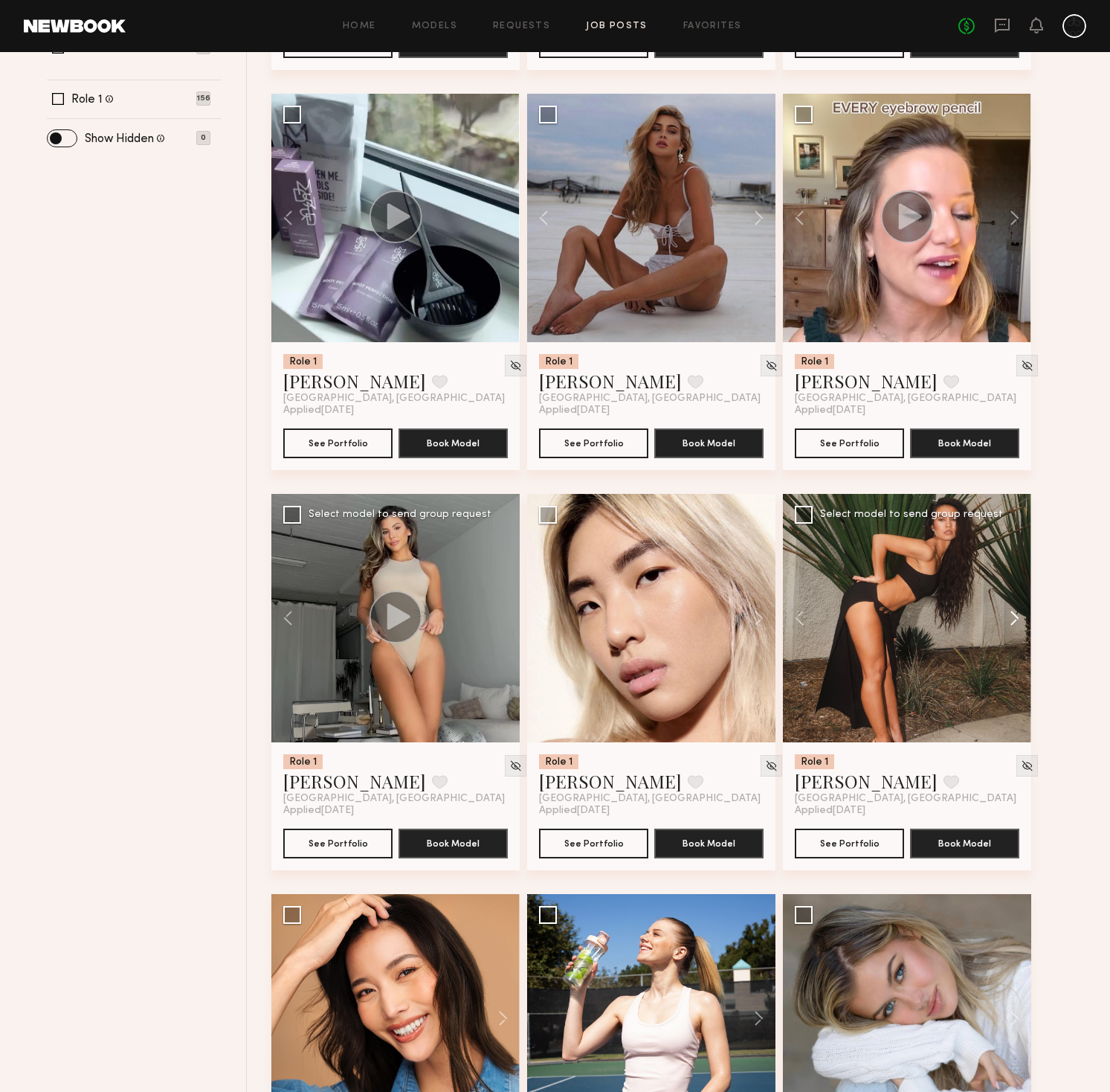
click at [1015, 618] on button at bounding box center [1007, 618] width 47 height 248
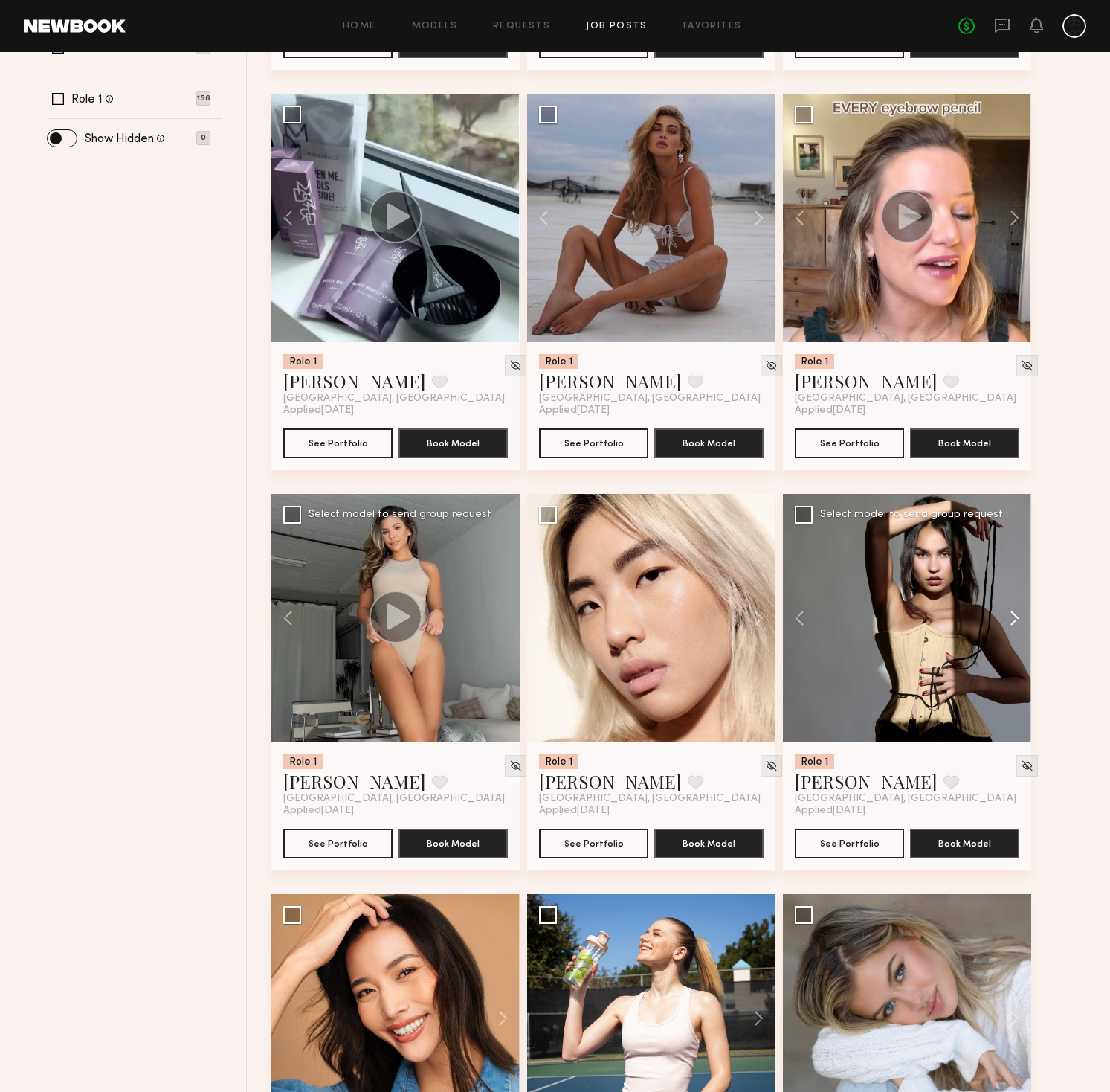
click at [1015, 618] on button at bounding box center [1007, 618] width 47 height 248
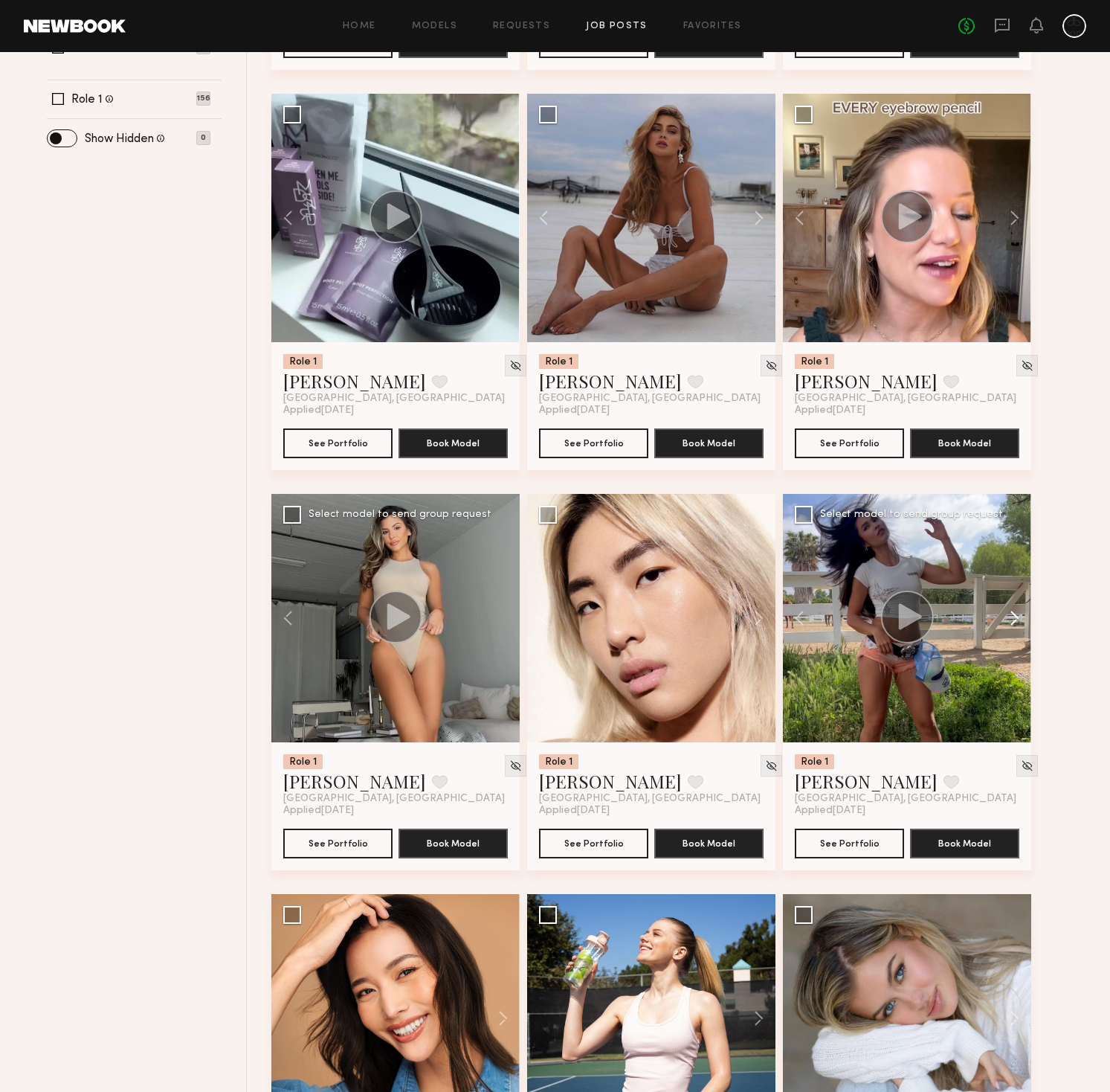
click at [1015, 618] on button at bounding box center [1007, 618] width 47 height 248
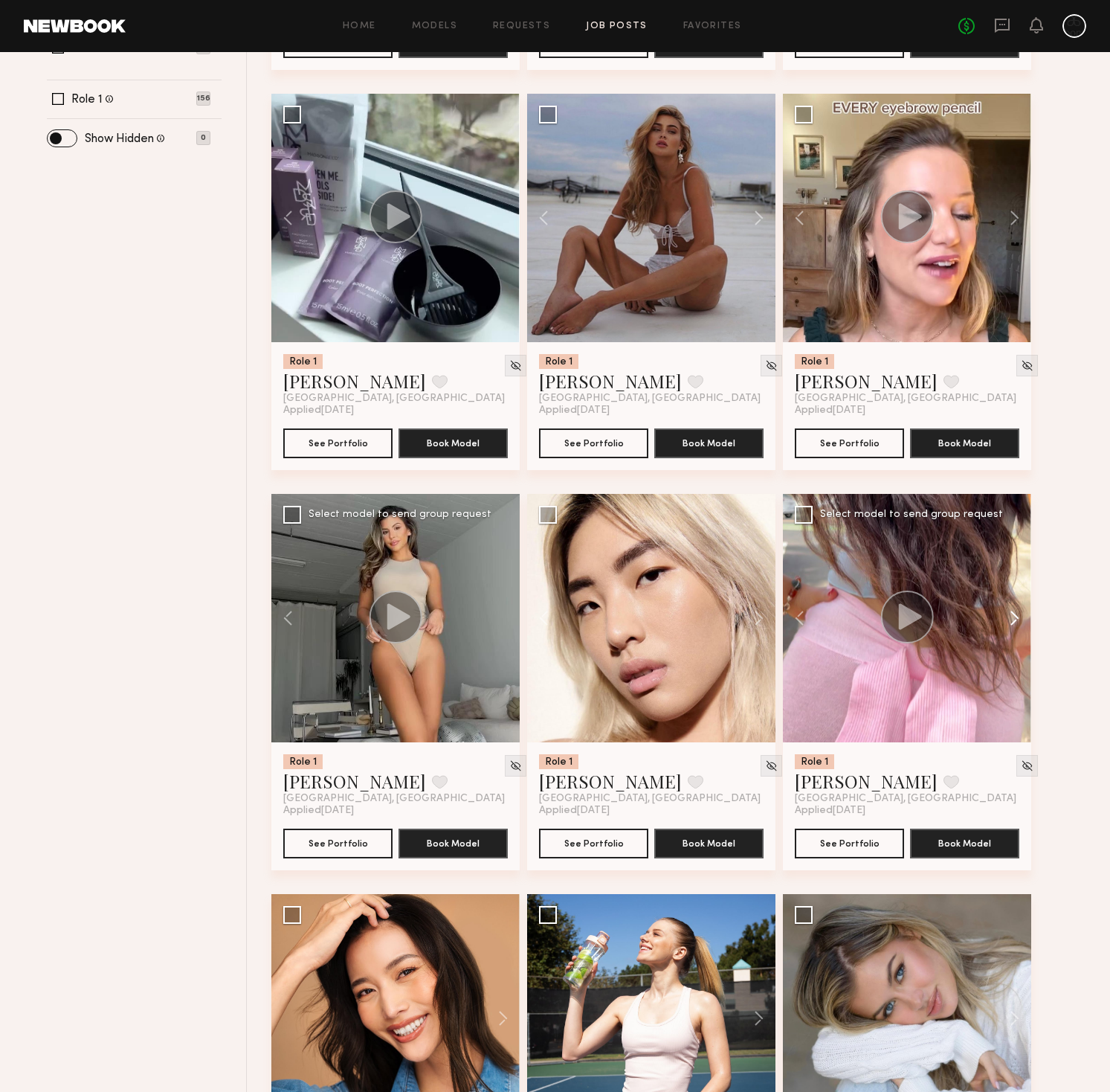
click at [1015, 618] on button at bounding box center [1007, 618] width 47 height 248
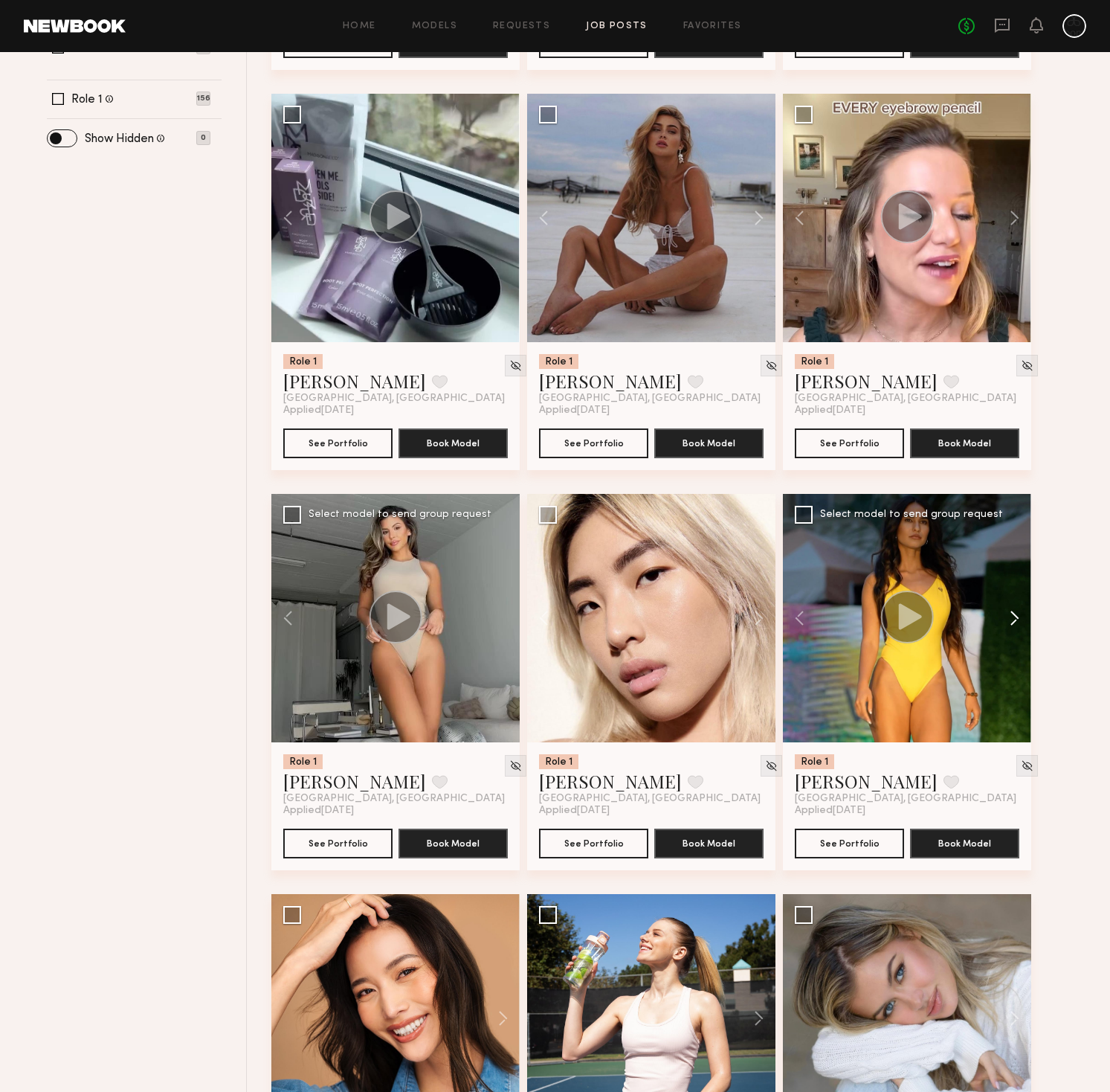
click at [1015, 618] on button at bounding box center [1007, 618] width 47 height 248
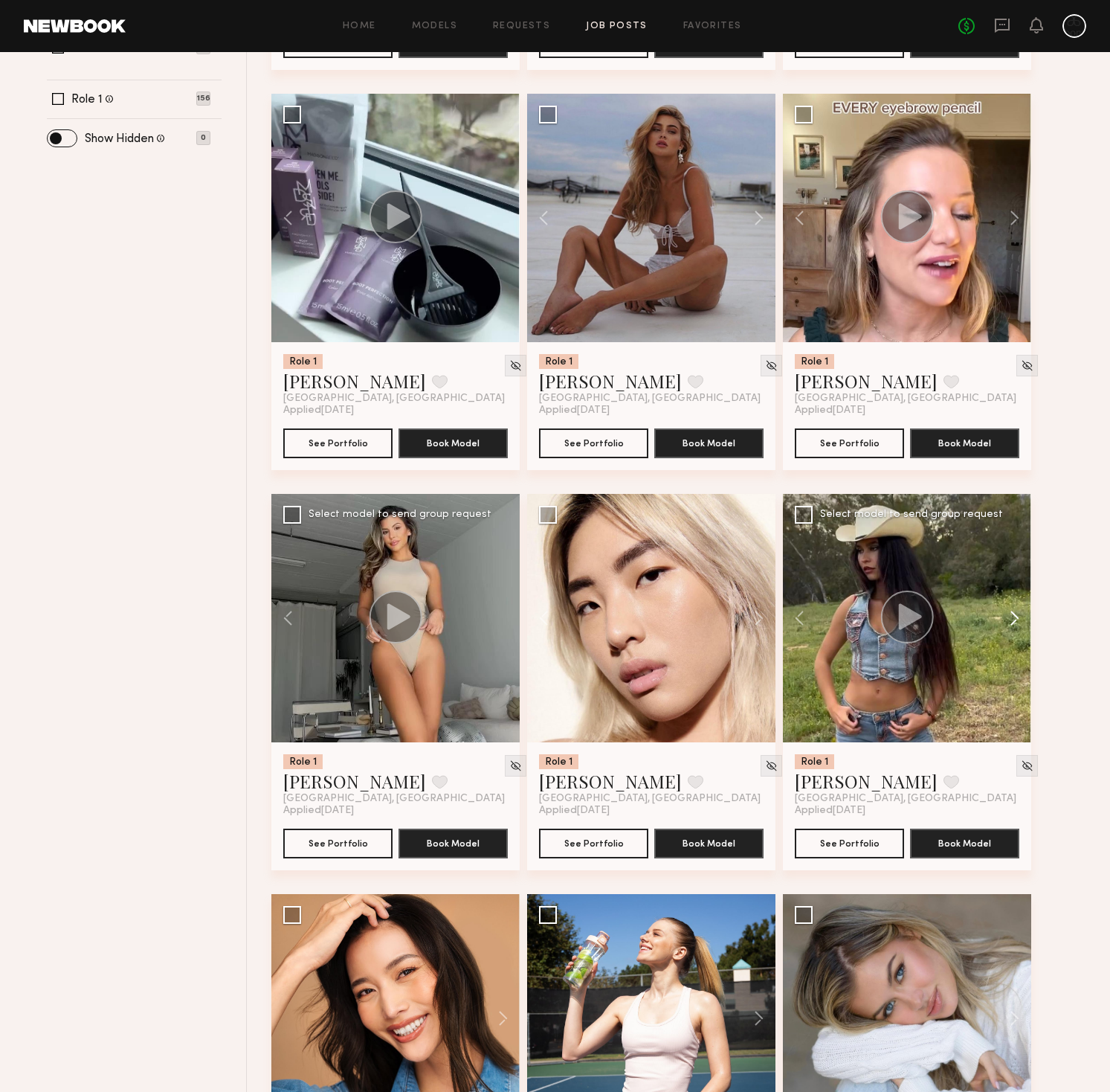
click at [1015, 618] on button at bounding box center [1007, 618] width 47 height 248
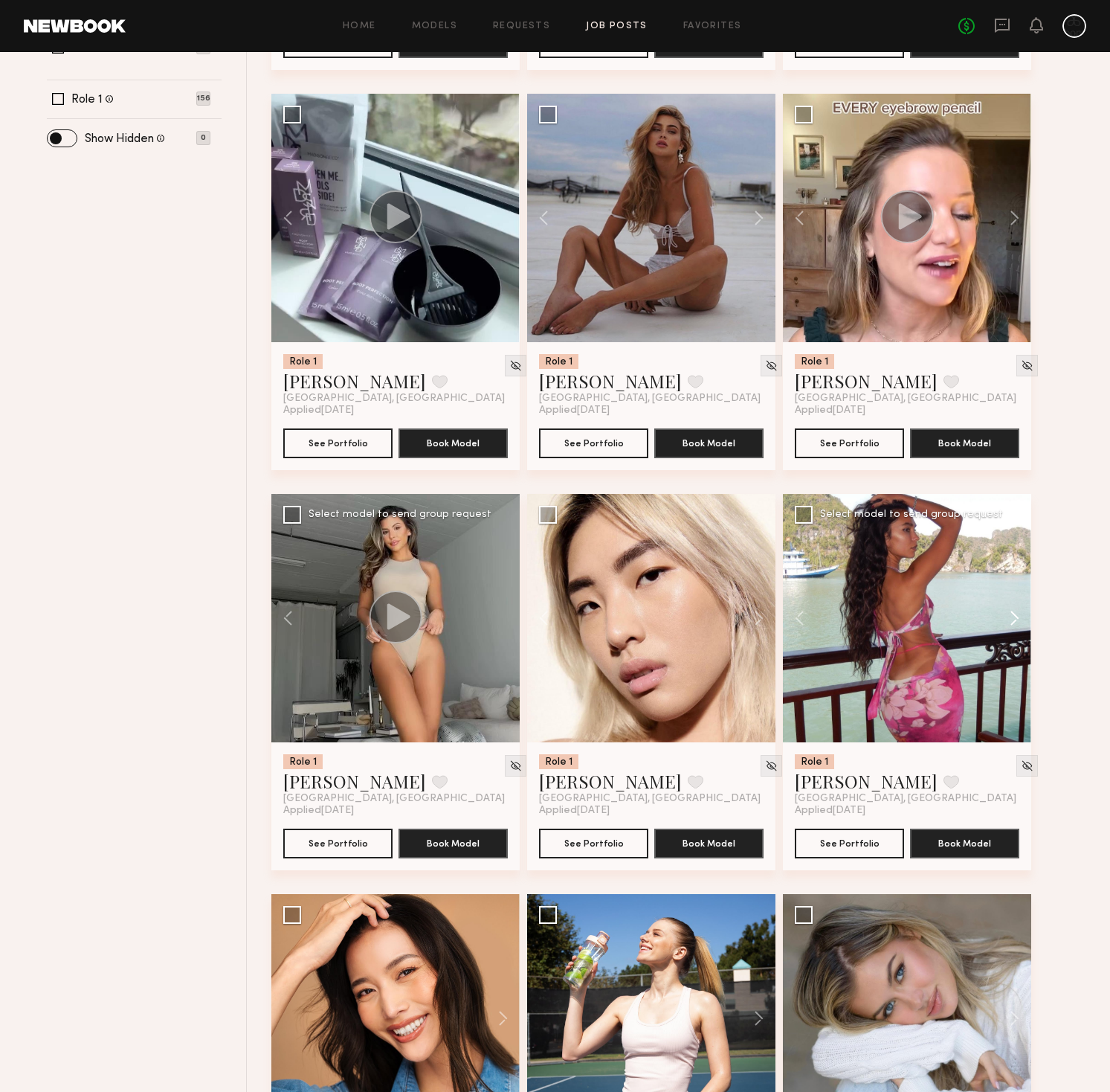
click at [1015, 618] on button at bounding box center [1007, 618] width 47 height 248
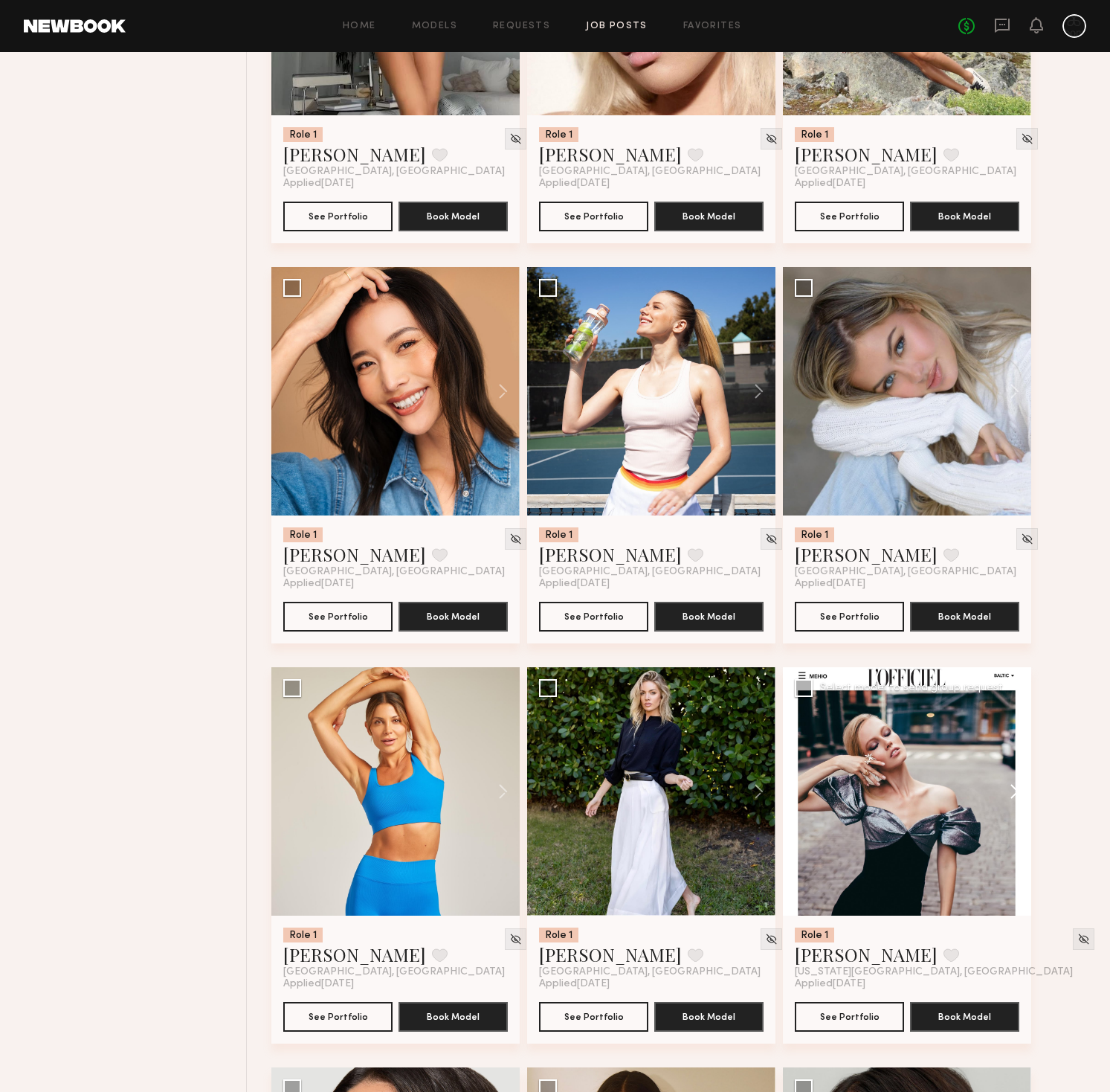
scroll to position [1150, 0]
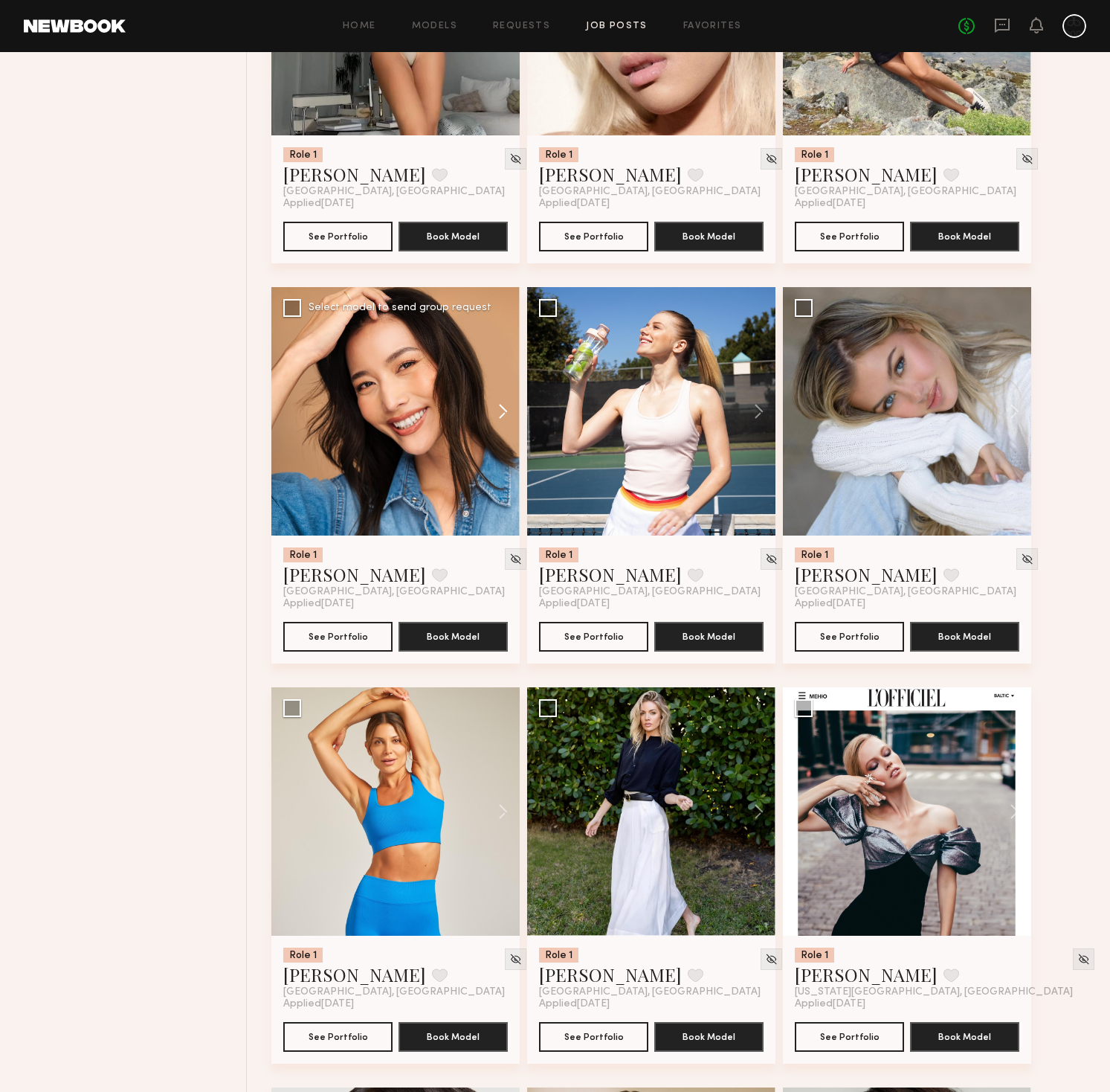
click at [497, 400] on button at bounding box center [496, 411] width 47 height 248
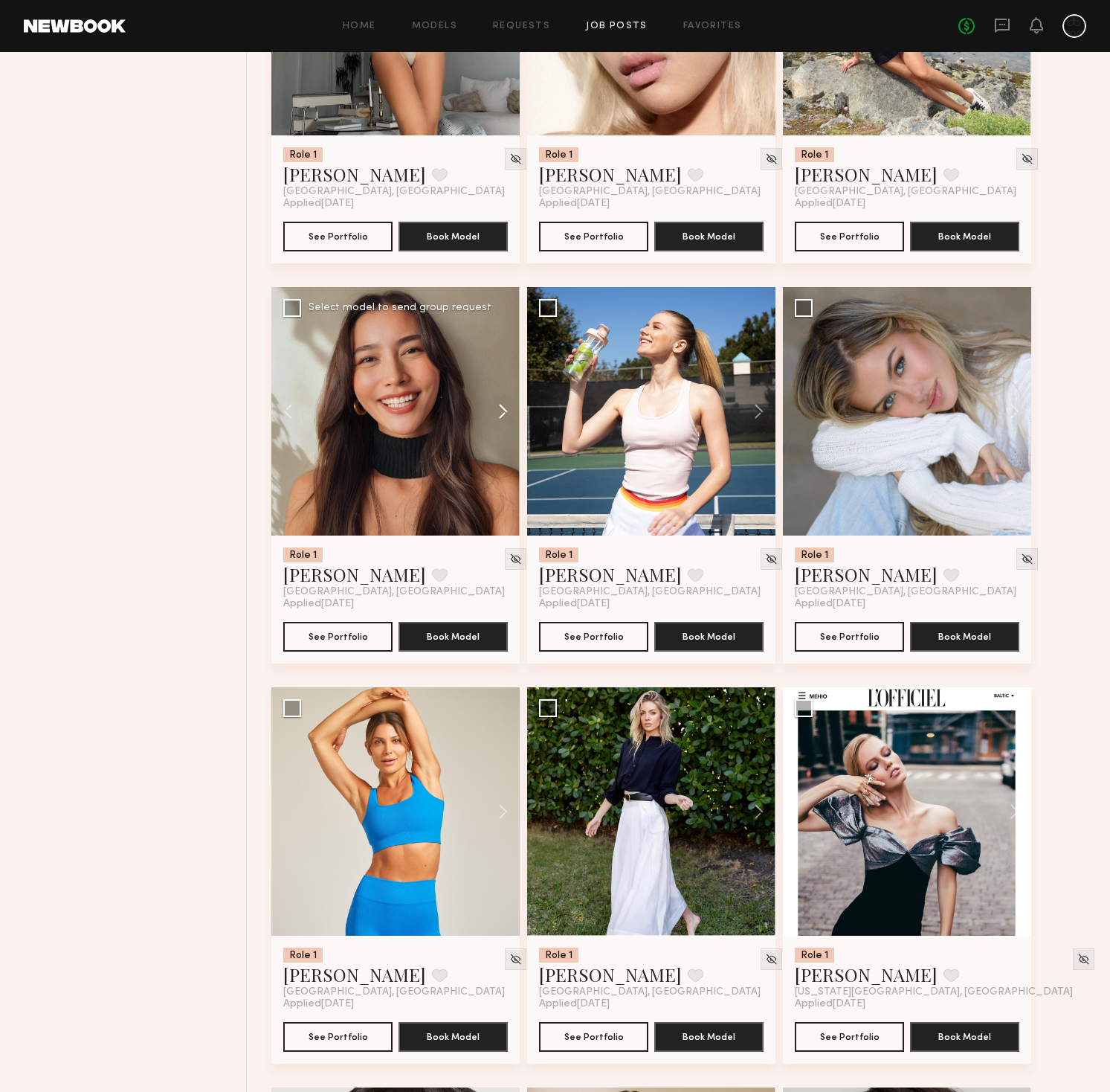
click at [503, 402] on button at bounding box center [496, 411] width 47 height 248
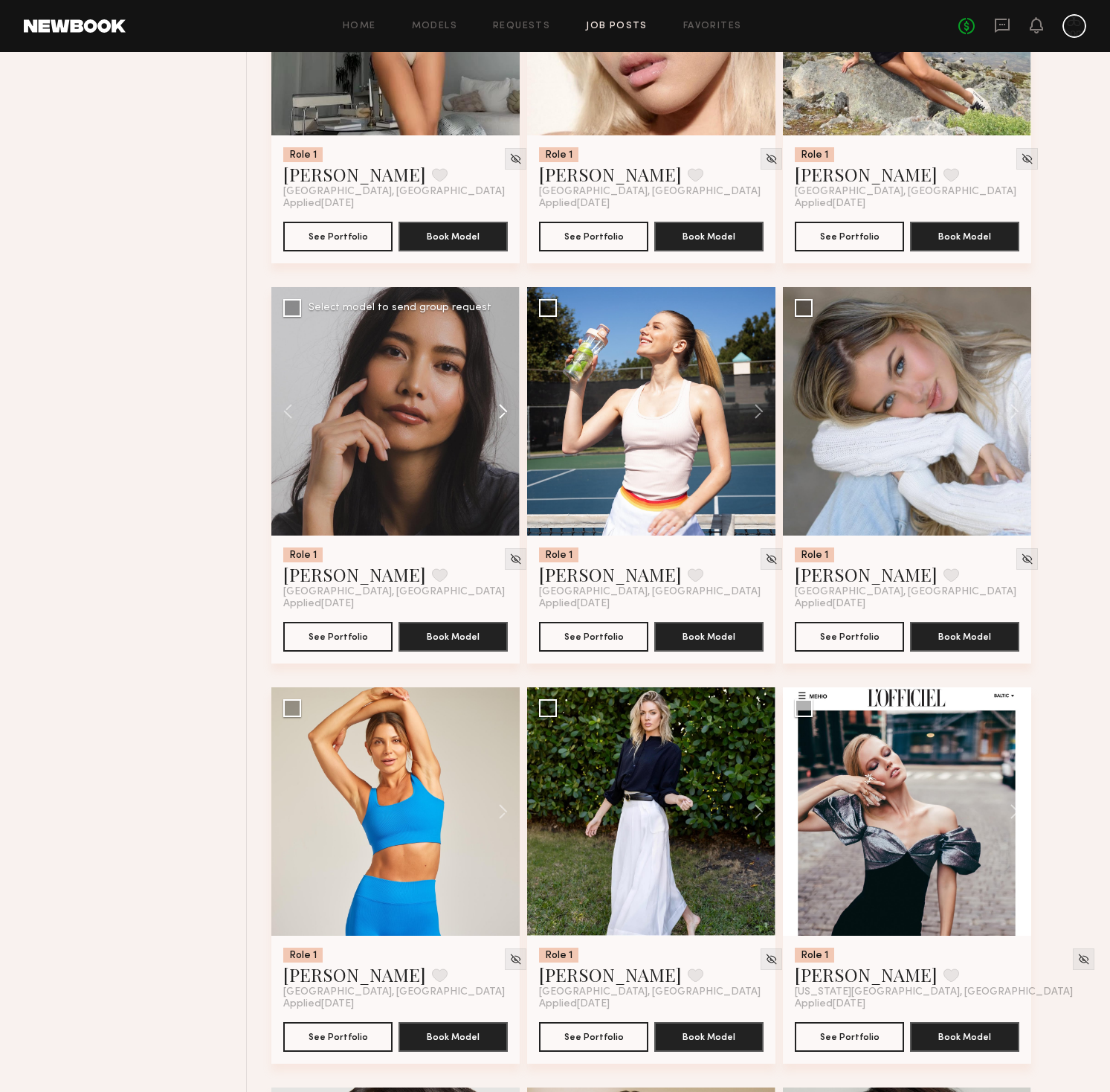
click at [503, 405] on button at bounding box center [496, 411] width 47 height 248
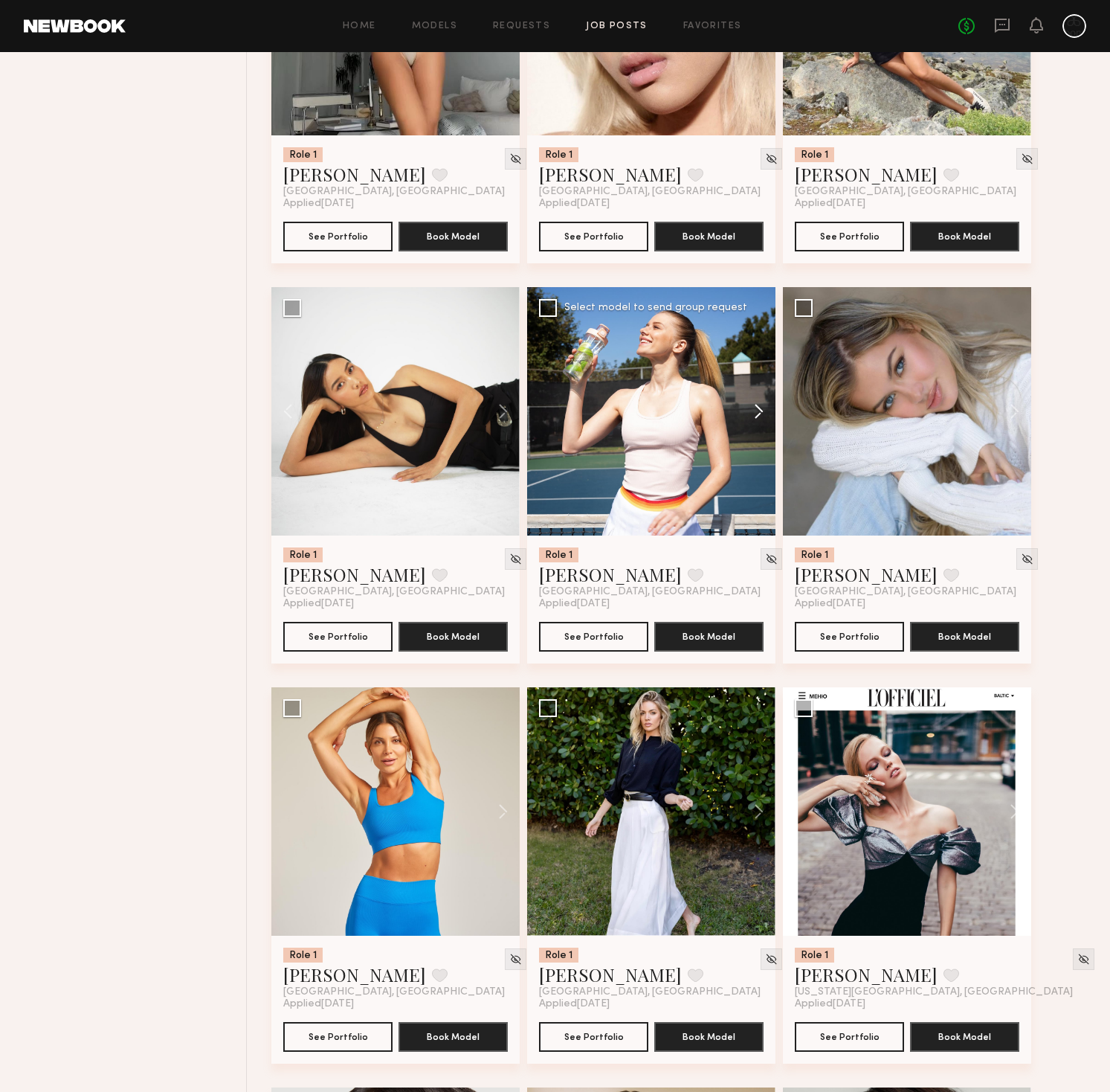
click at [754, 413] on button at bounding box center [751, 411] width 47 height 248
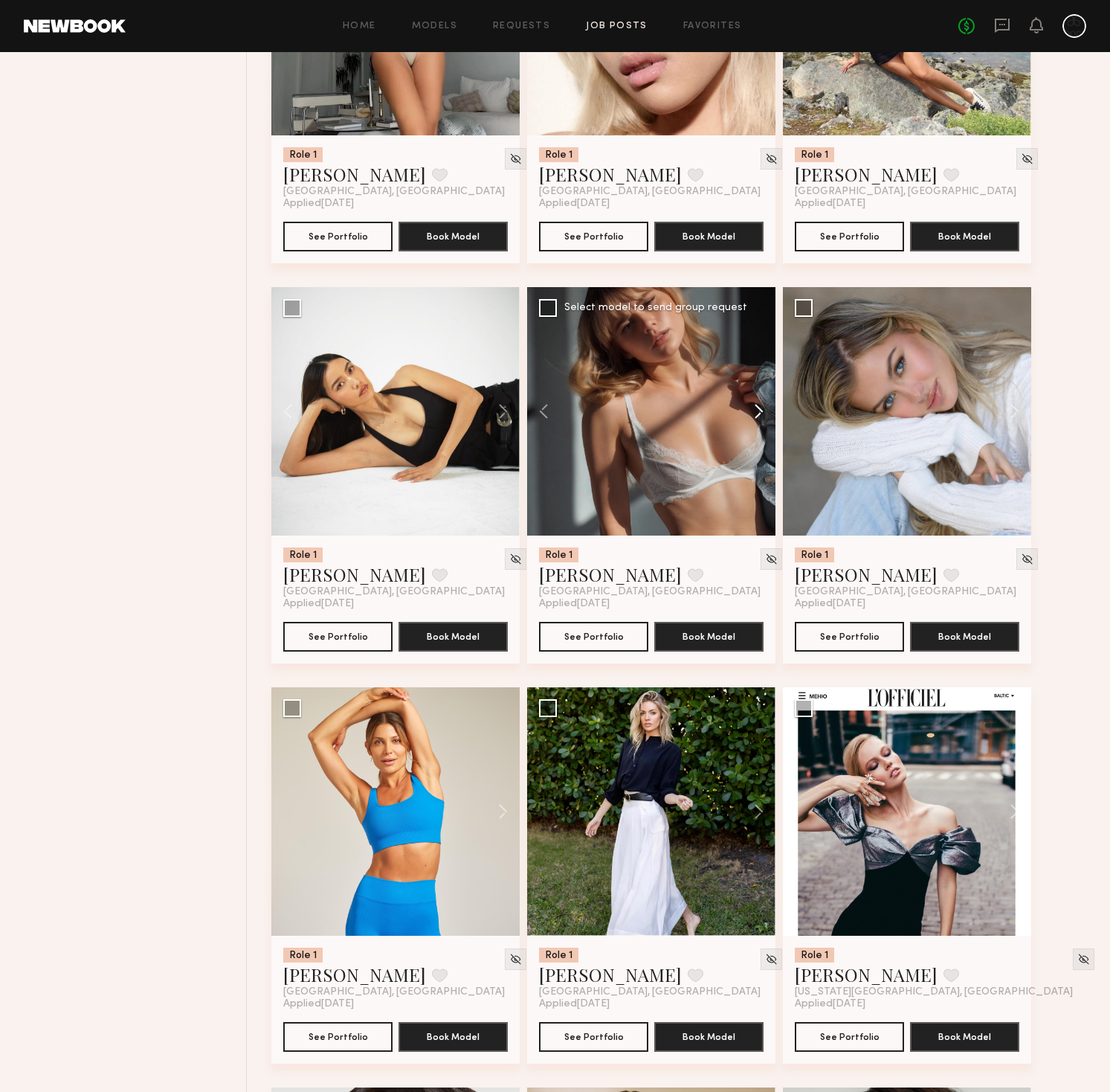
click at [754, 413] on button at bounding box center [751, 411] width 47 height 248
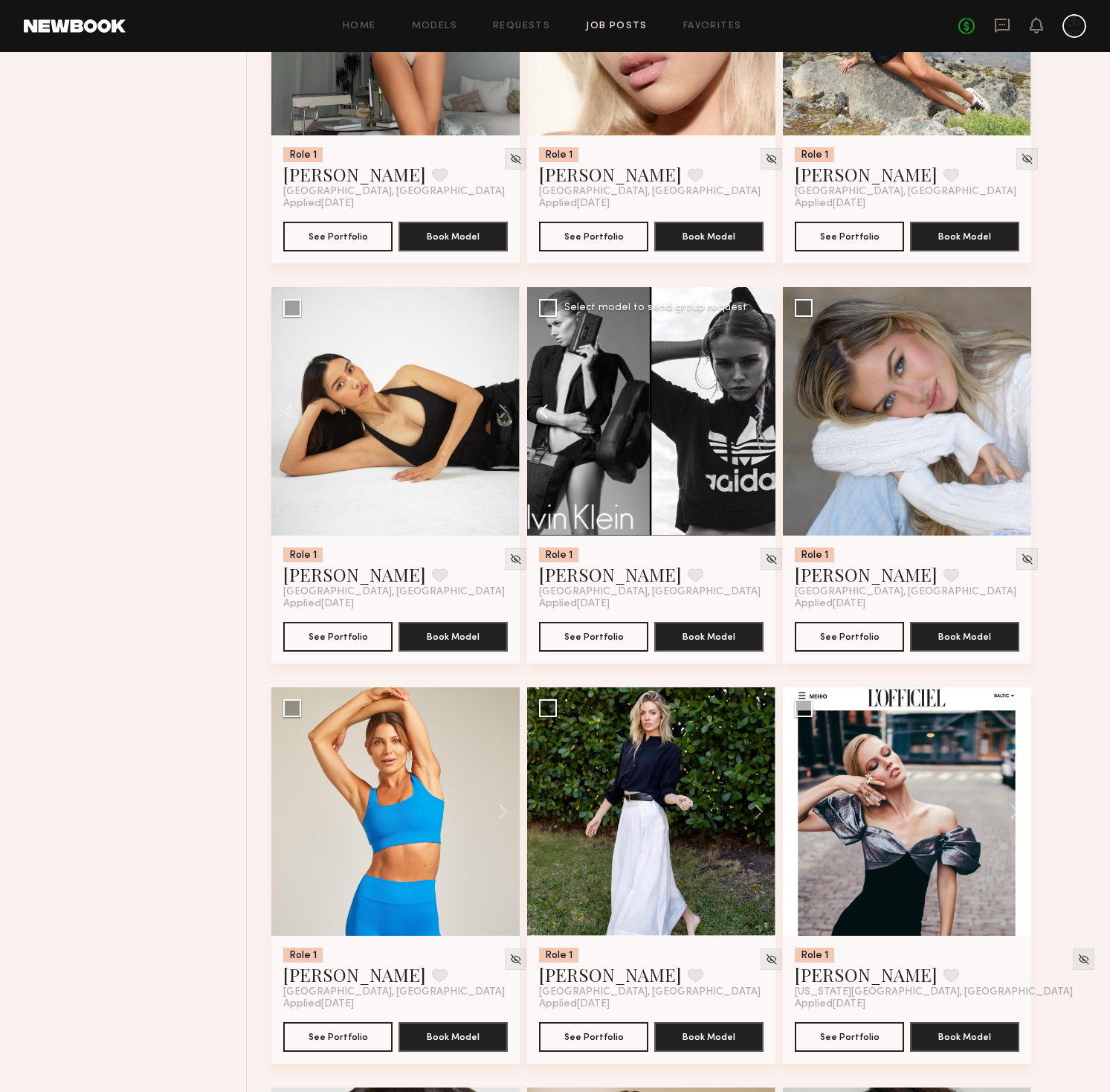
click at [544, 415] on button at bounding box center [551, 411] width 47 height 248
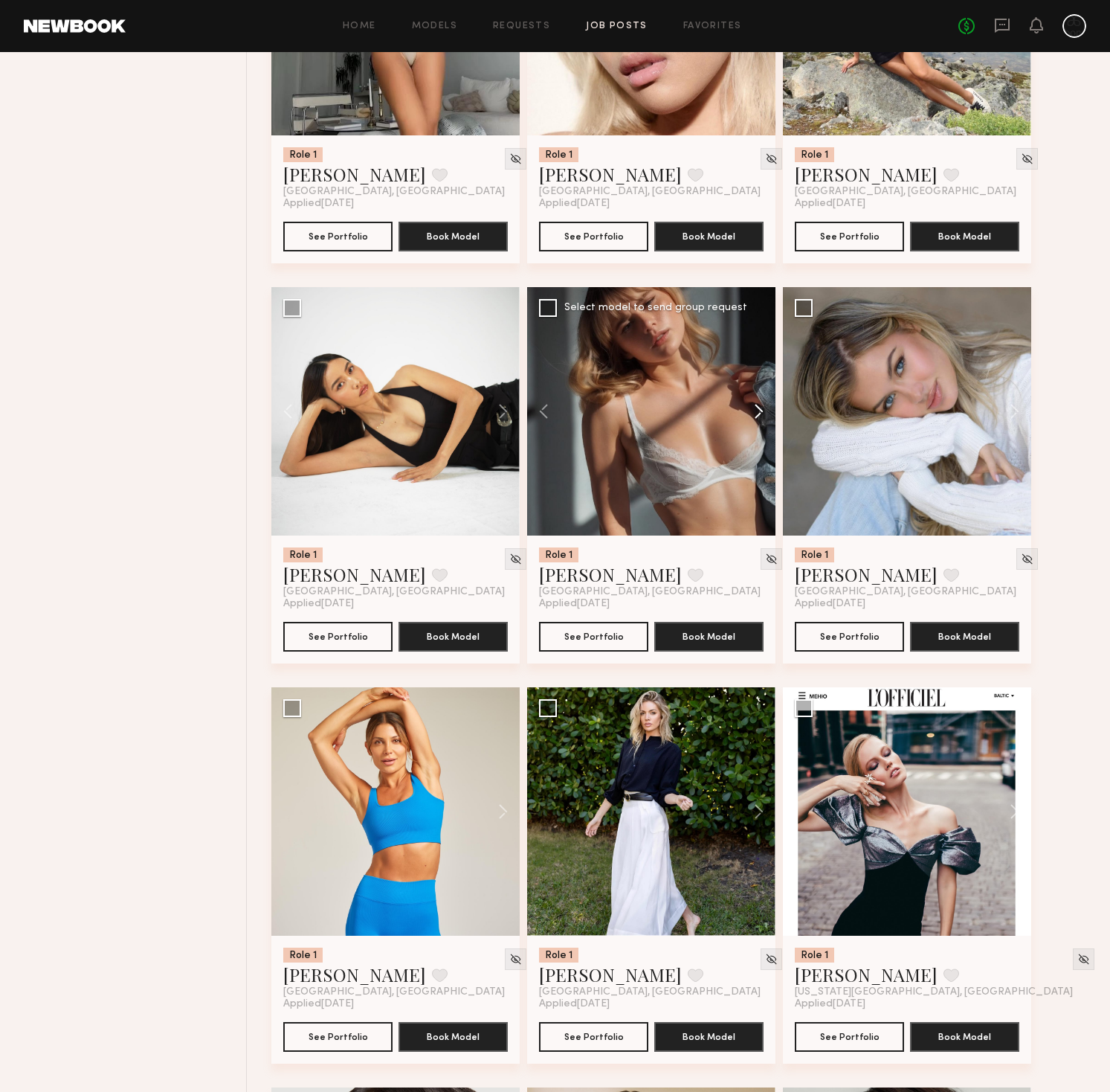
click at [760, 411] on button at bounding box center [751, 411] width 47 height 248
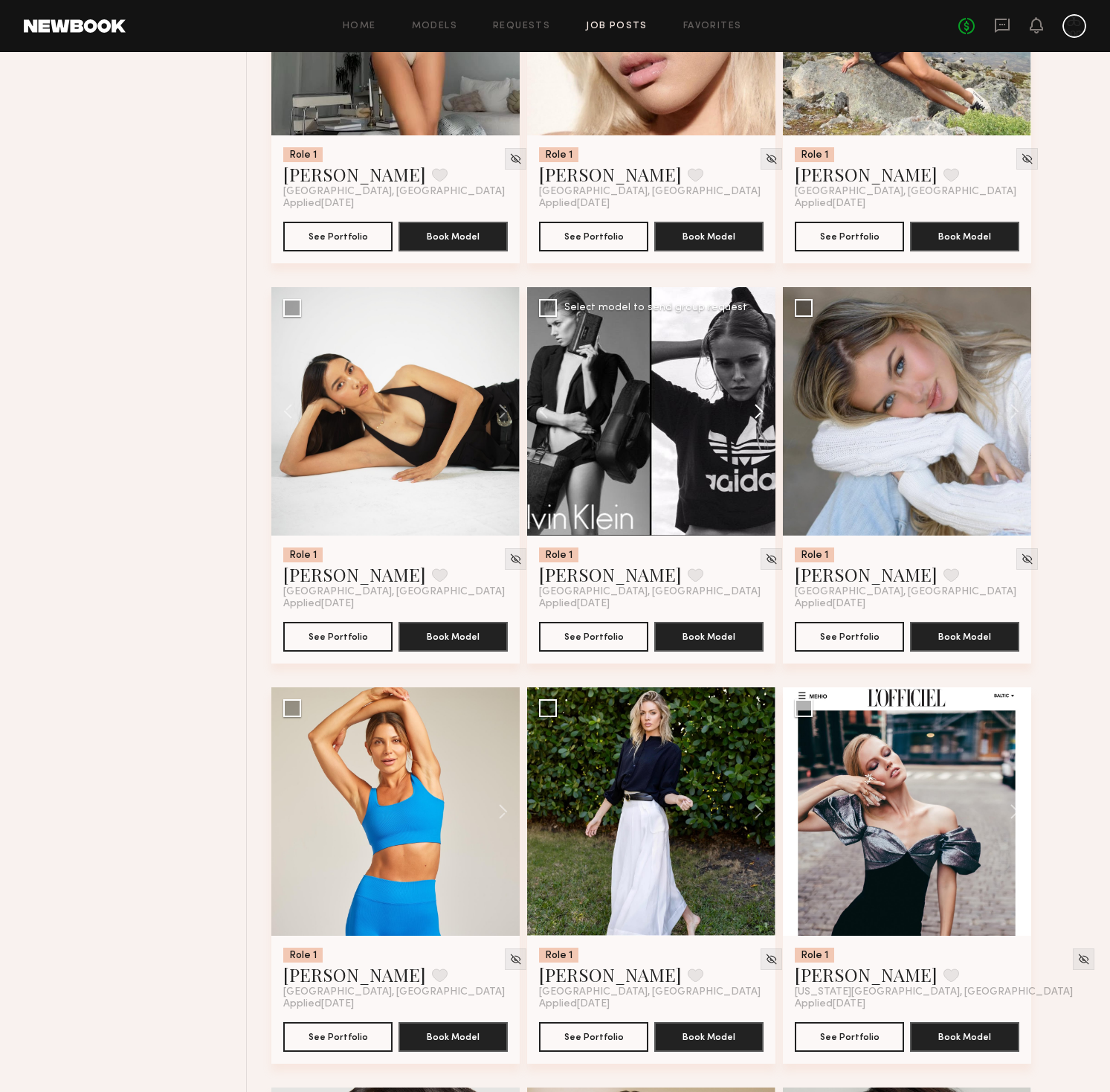
click at [760, 411] on button at bounding box center [751, 411] width 47 height 248
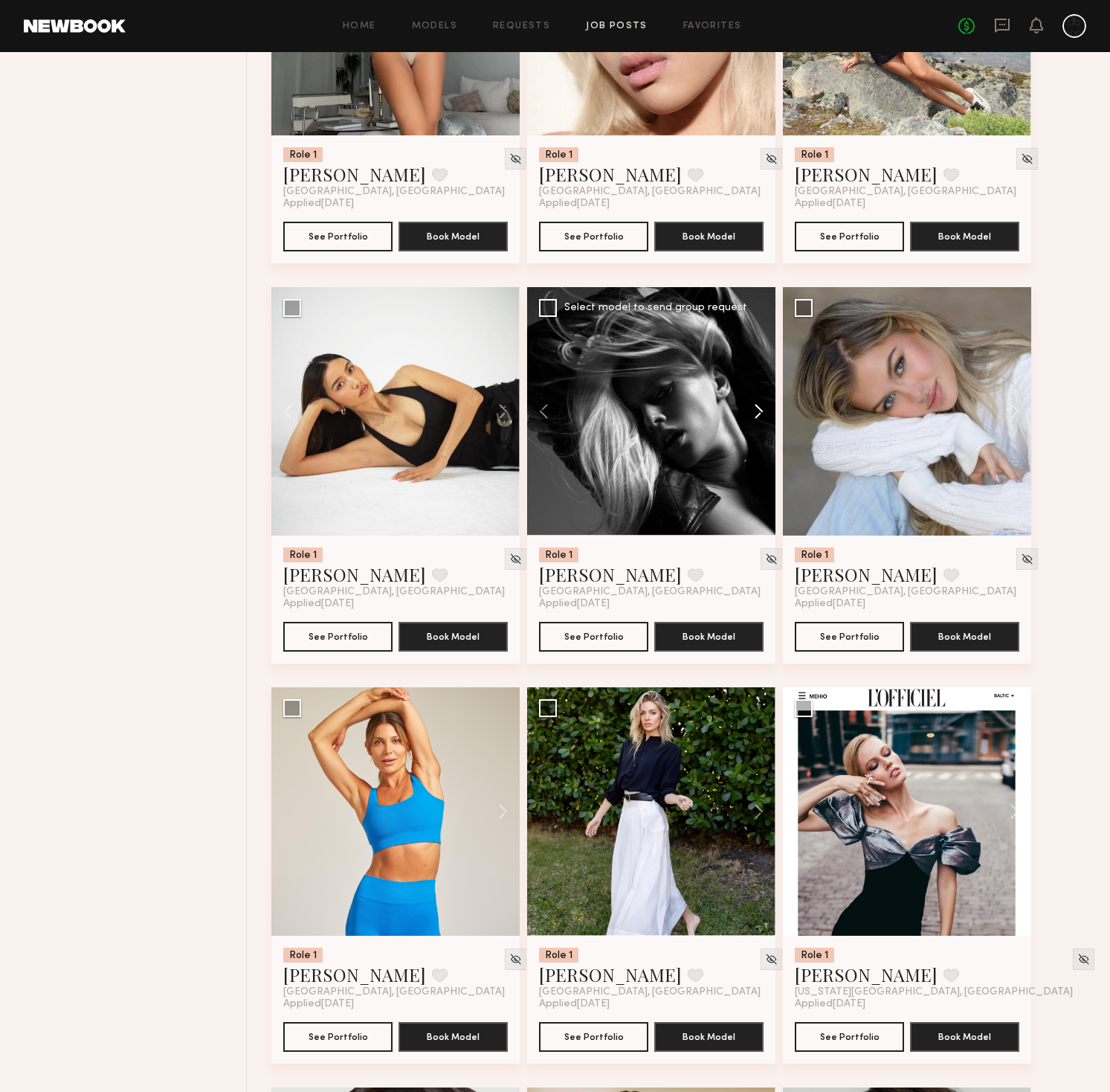
click at [760, 411] on button at bounding box center [751, 411] width 47 height 248
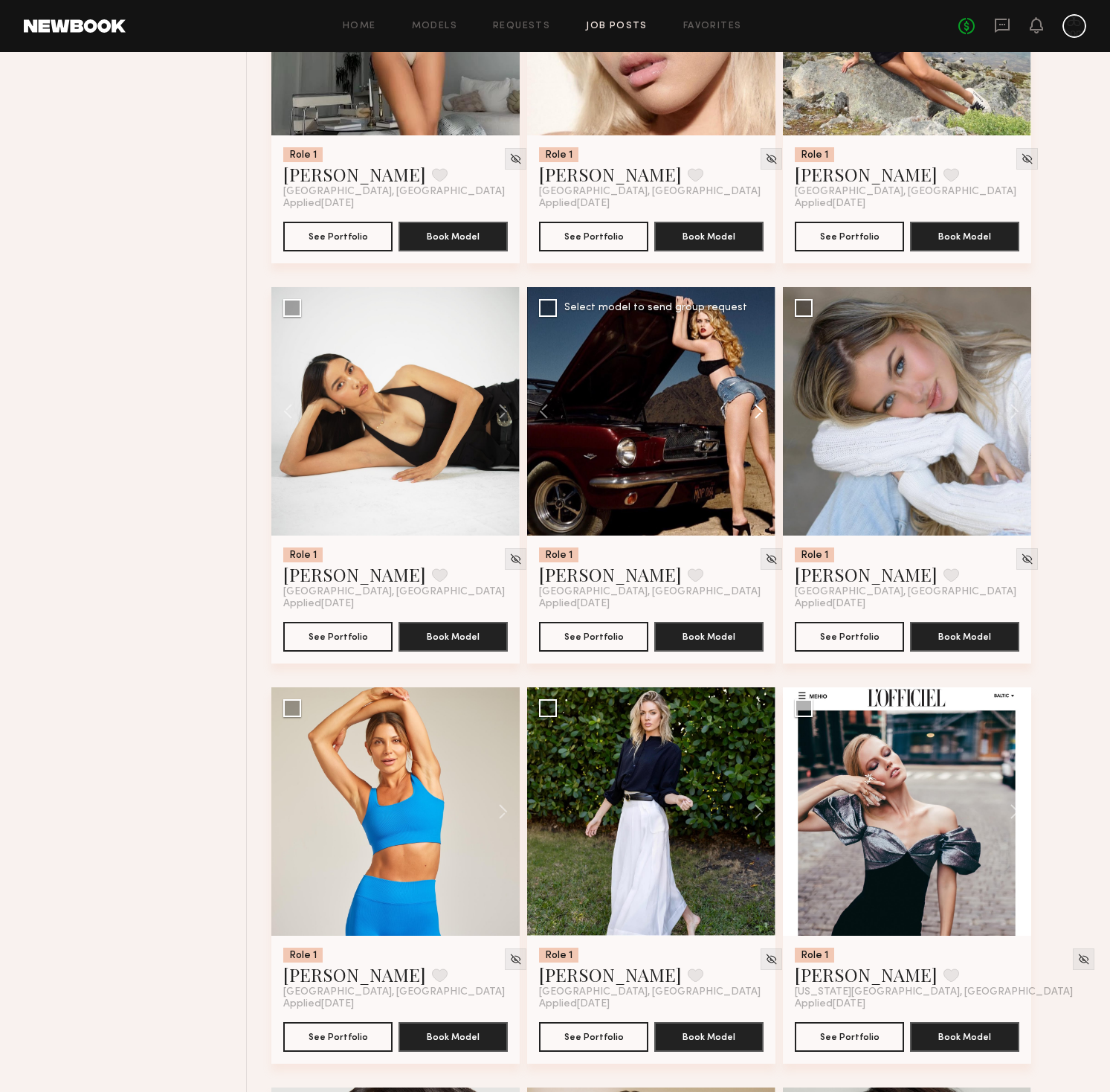
click at [760, 411] on button at bounding box center [751, 411] width 47 height 248
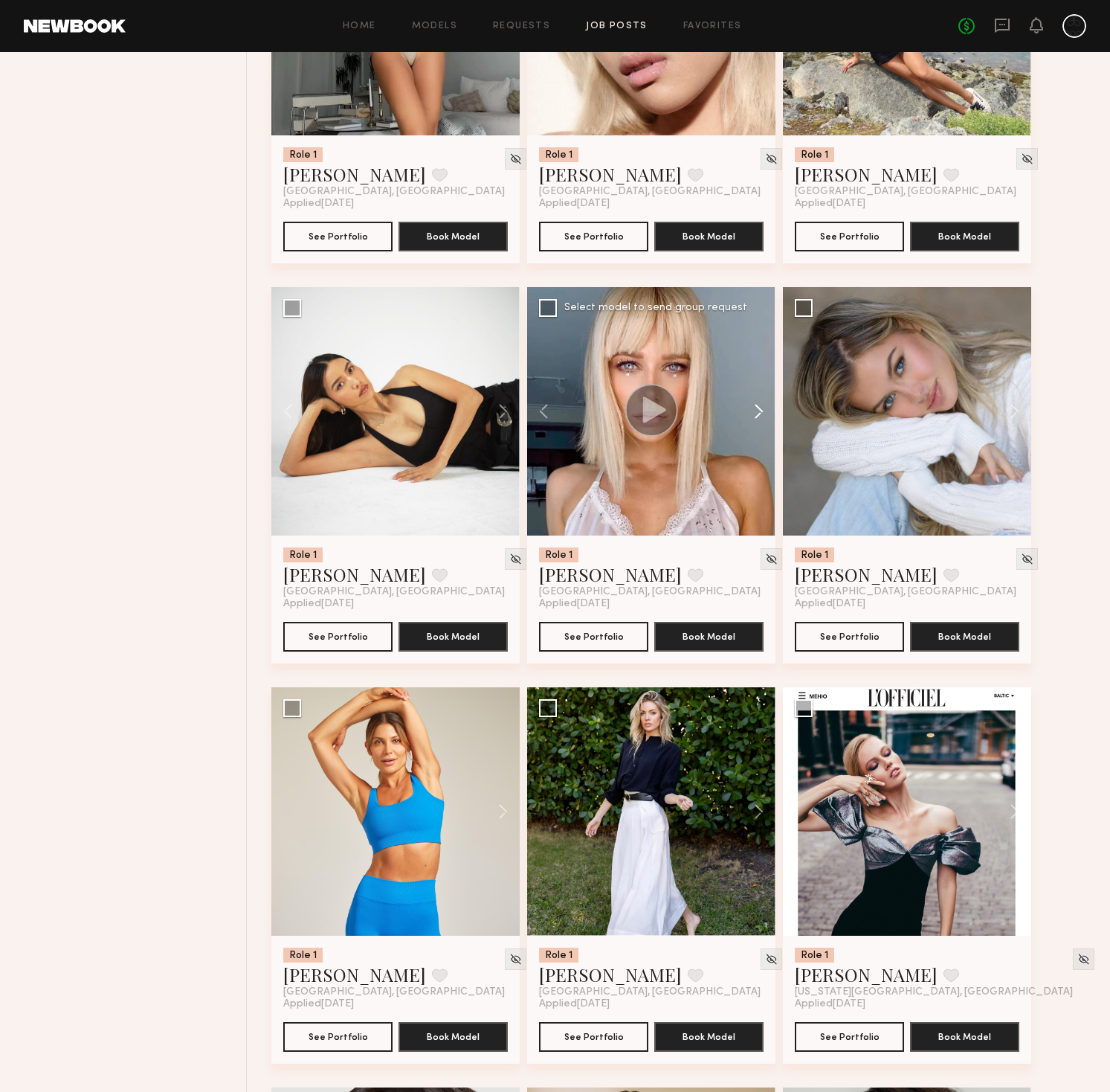
click at [760, 411] on button at bounding box center [751, 411] width 47 height 248
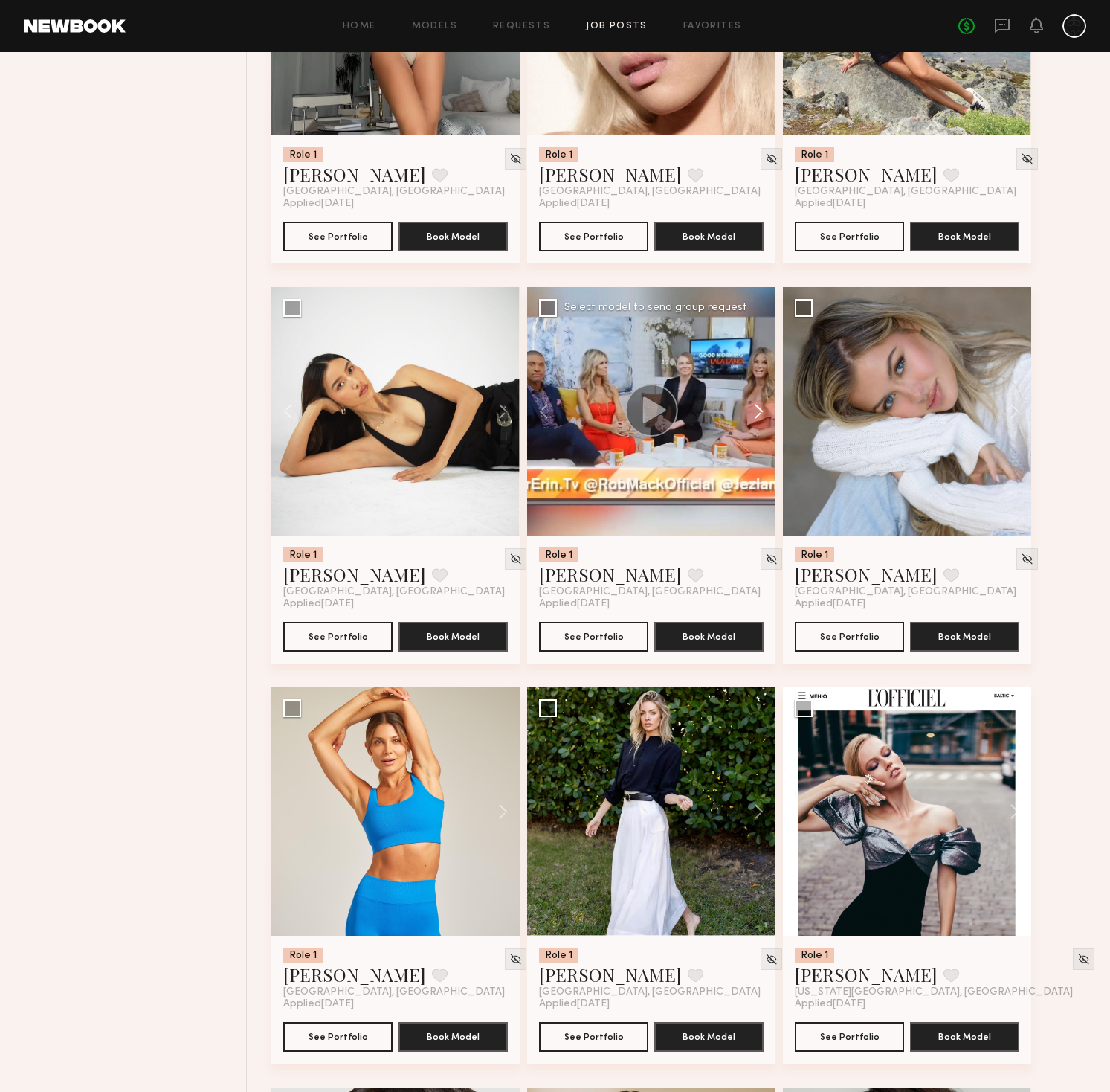
click at [760, 411] on button at bounding box center [751, 411] width 47 height 248
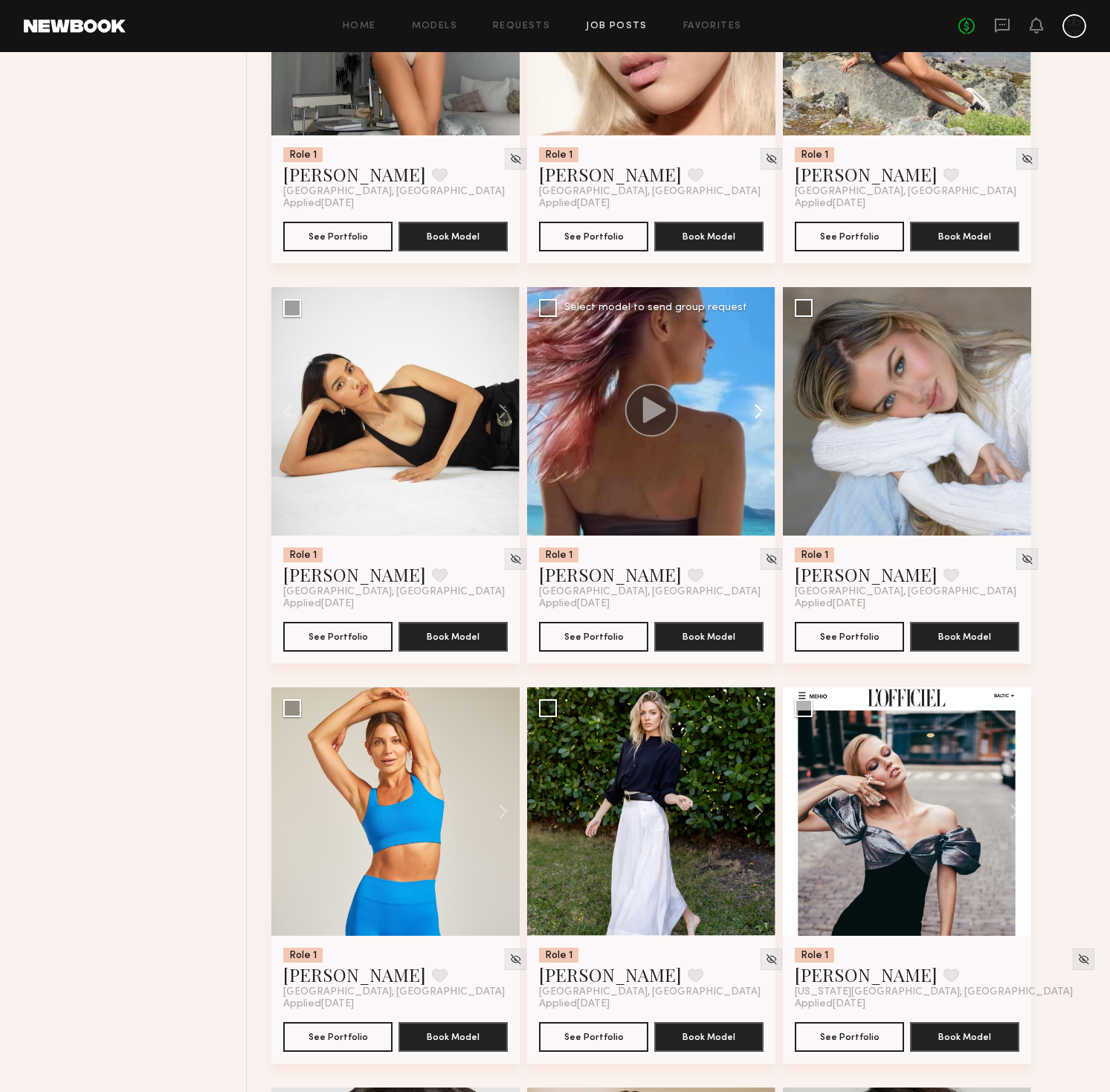
click at [760, 411] on button at bounding box center [751, 411] width 47 height 248
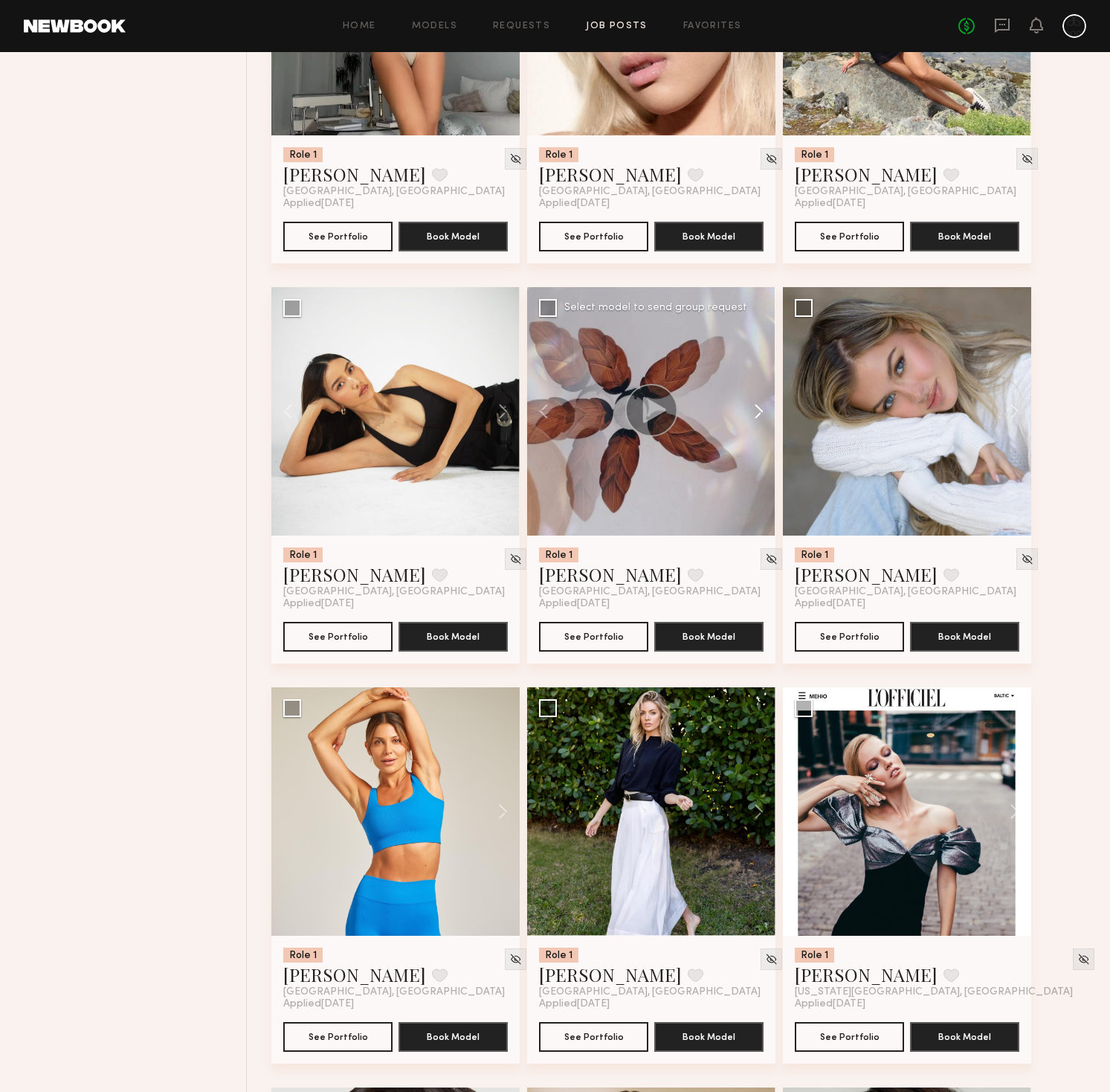
click at [760, 411] on button at bounding box center [751, 411] width 47 height 248
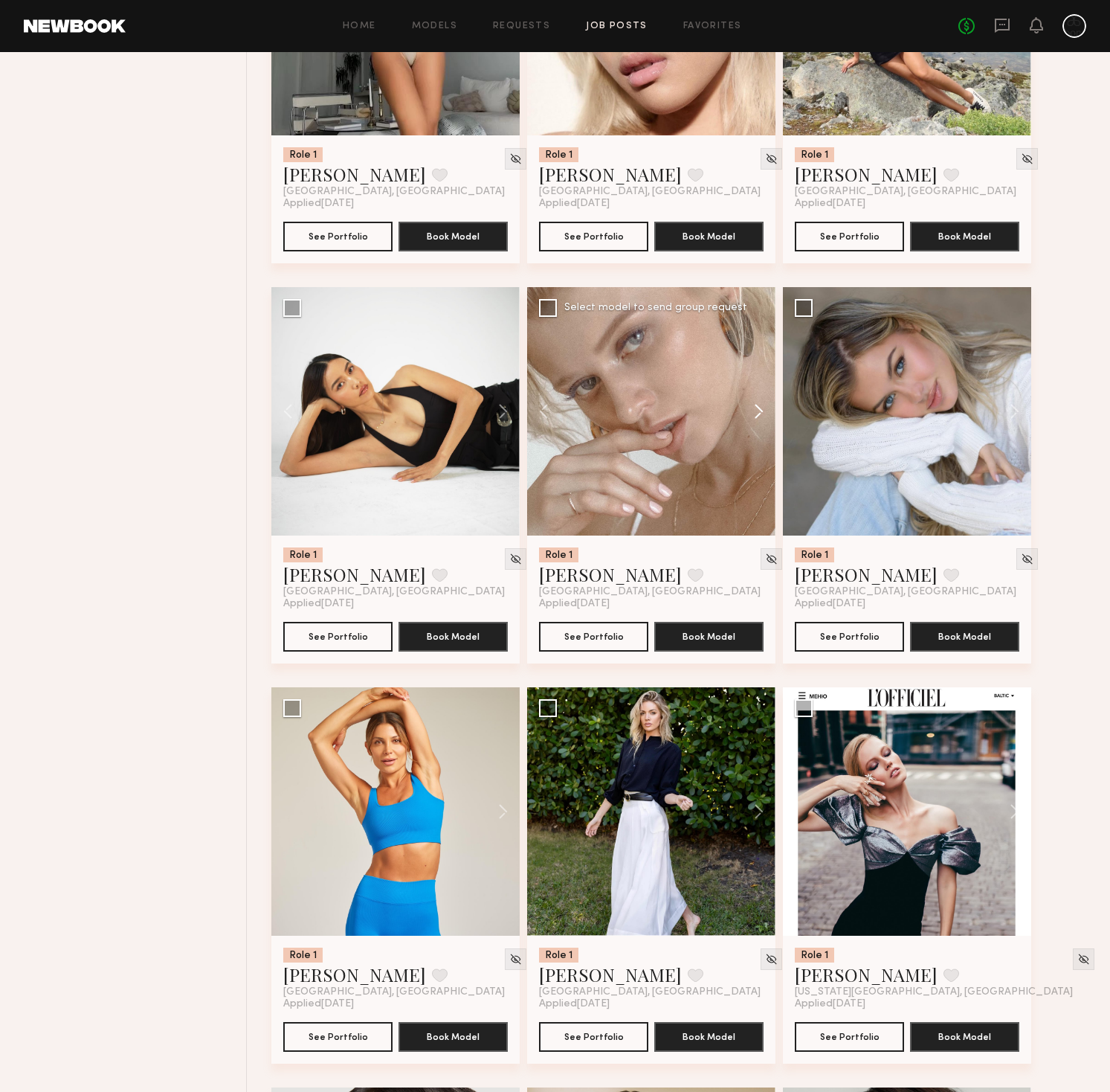
click at [760, 411] on button at bounding box center [751, 411] width 47 height 248
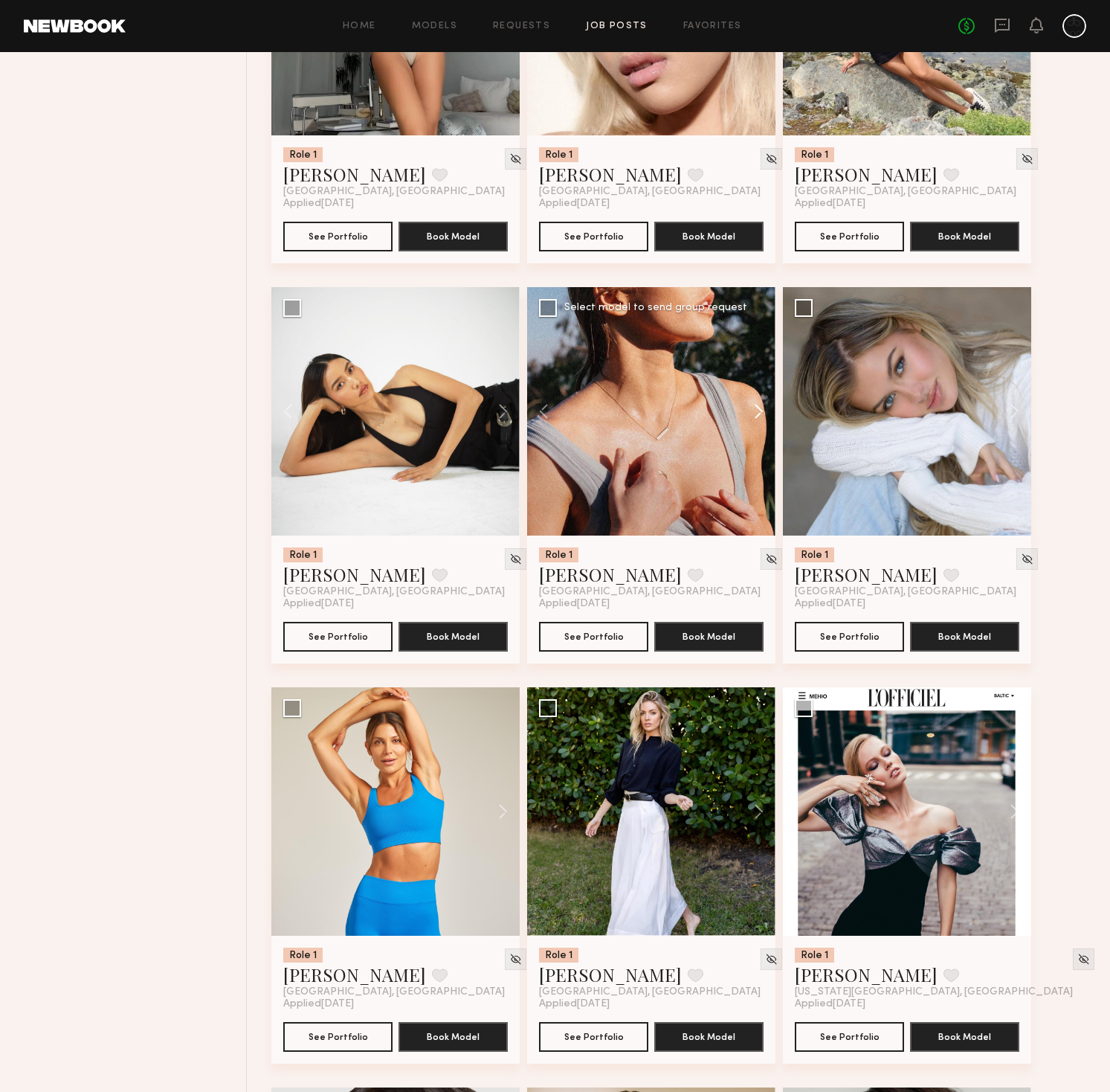
click at [760, 411] on button at bounding box center [751, 411] width 47 height 248
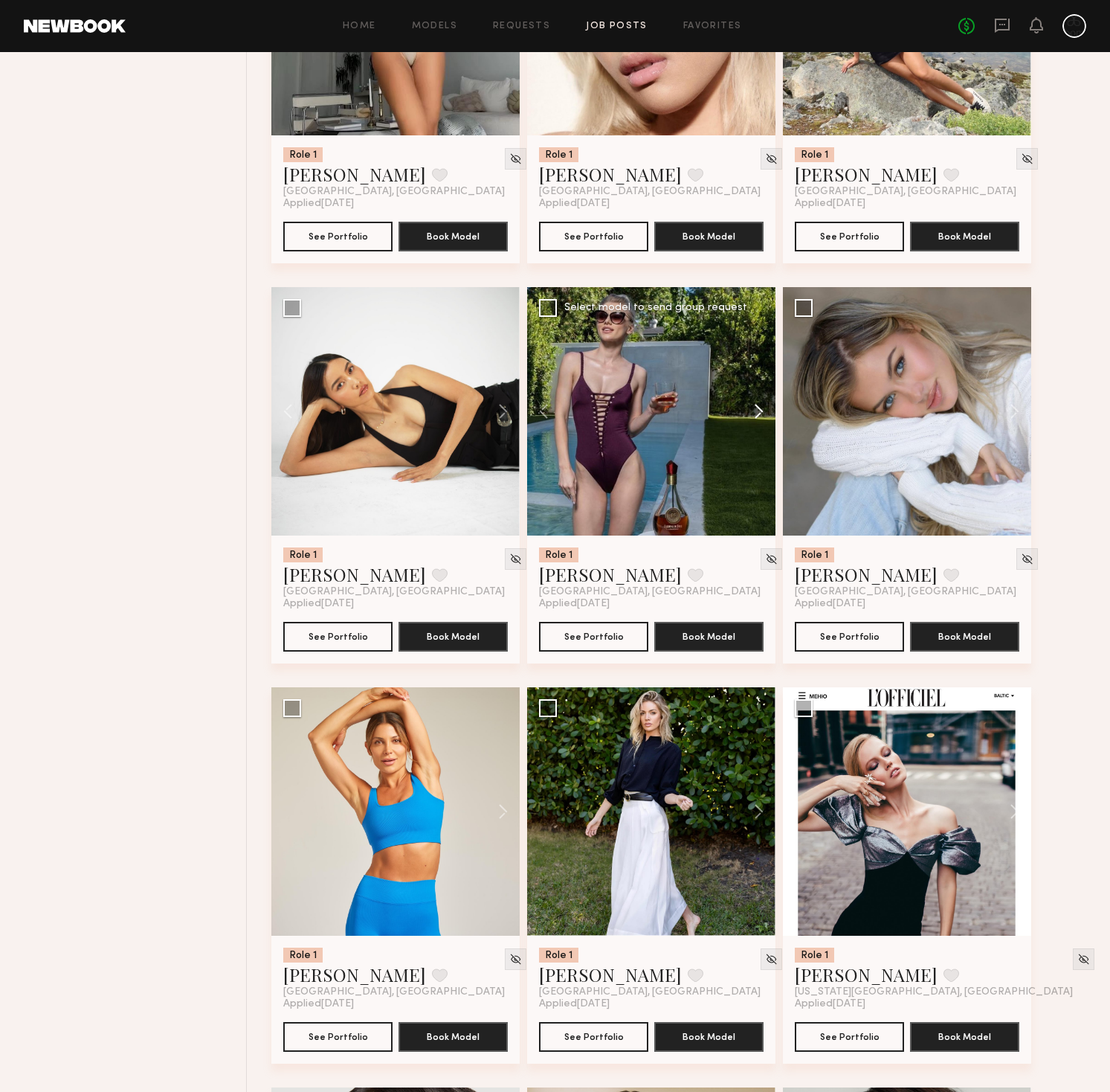
click at [760, 411] on button at bounding box center [751, 411] width 47 height 248
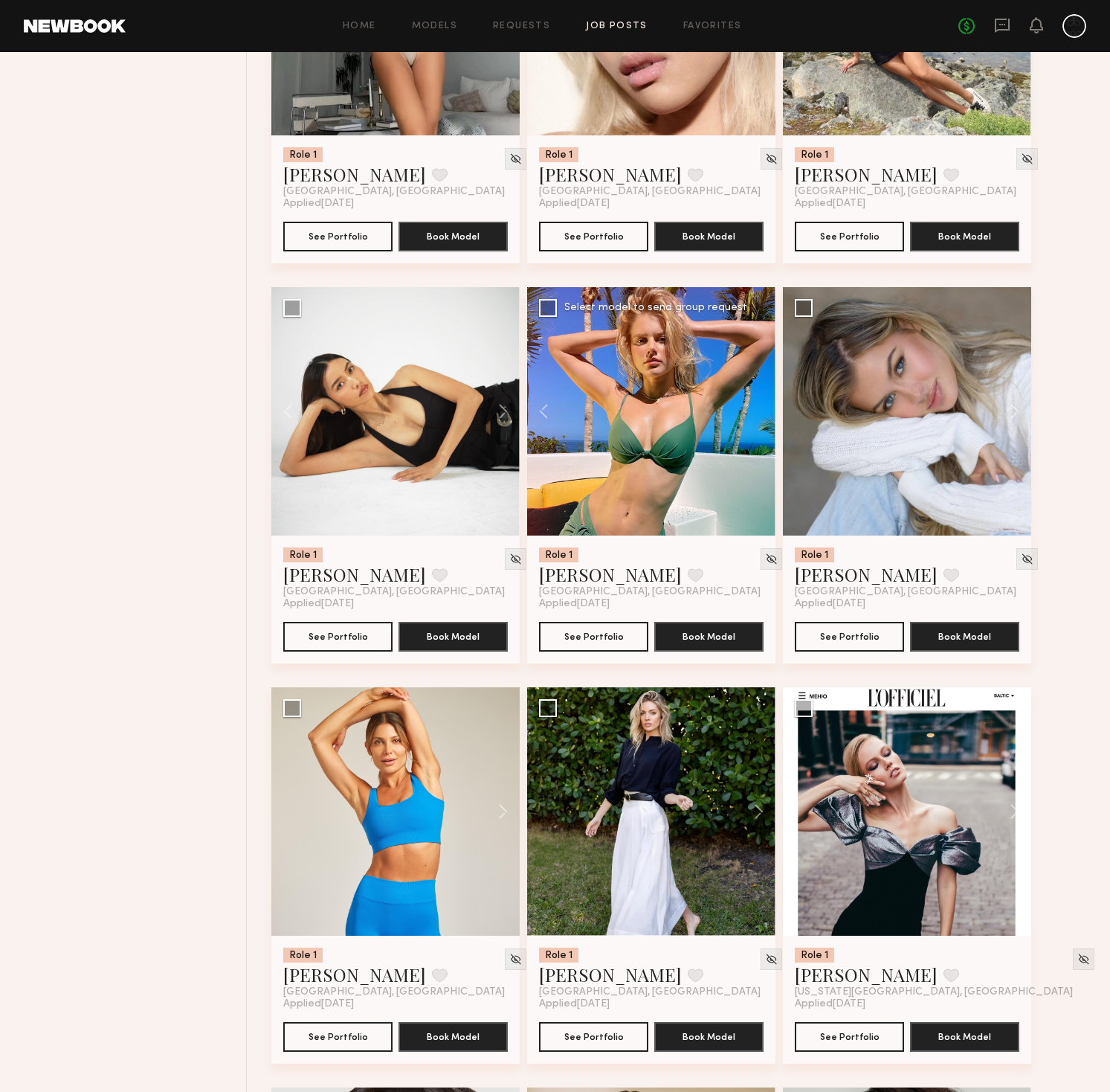
click at [760, 411] on div at bounding box center [651, 411] width 248 height 248
click at [572, 577] on link "Alena S." at bounding box center [610, 574] width 143 height 24
click at [1018, 412] on button at bounding box center [1007, 411] width 47 height 248
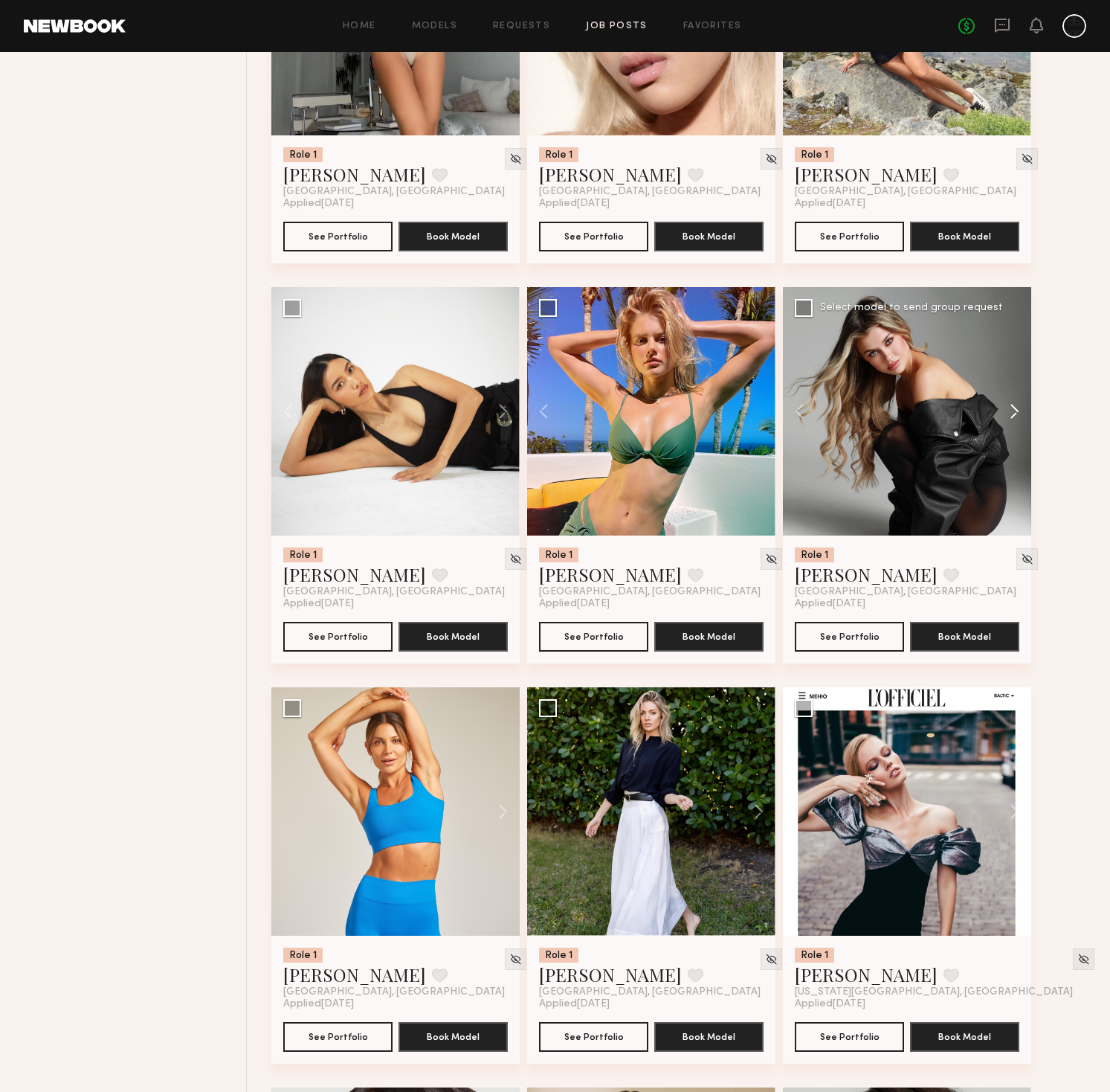
click at [1018, 412] on button at bounding box center [1007, 411] width 47 height 248
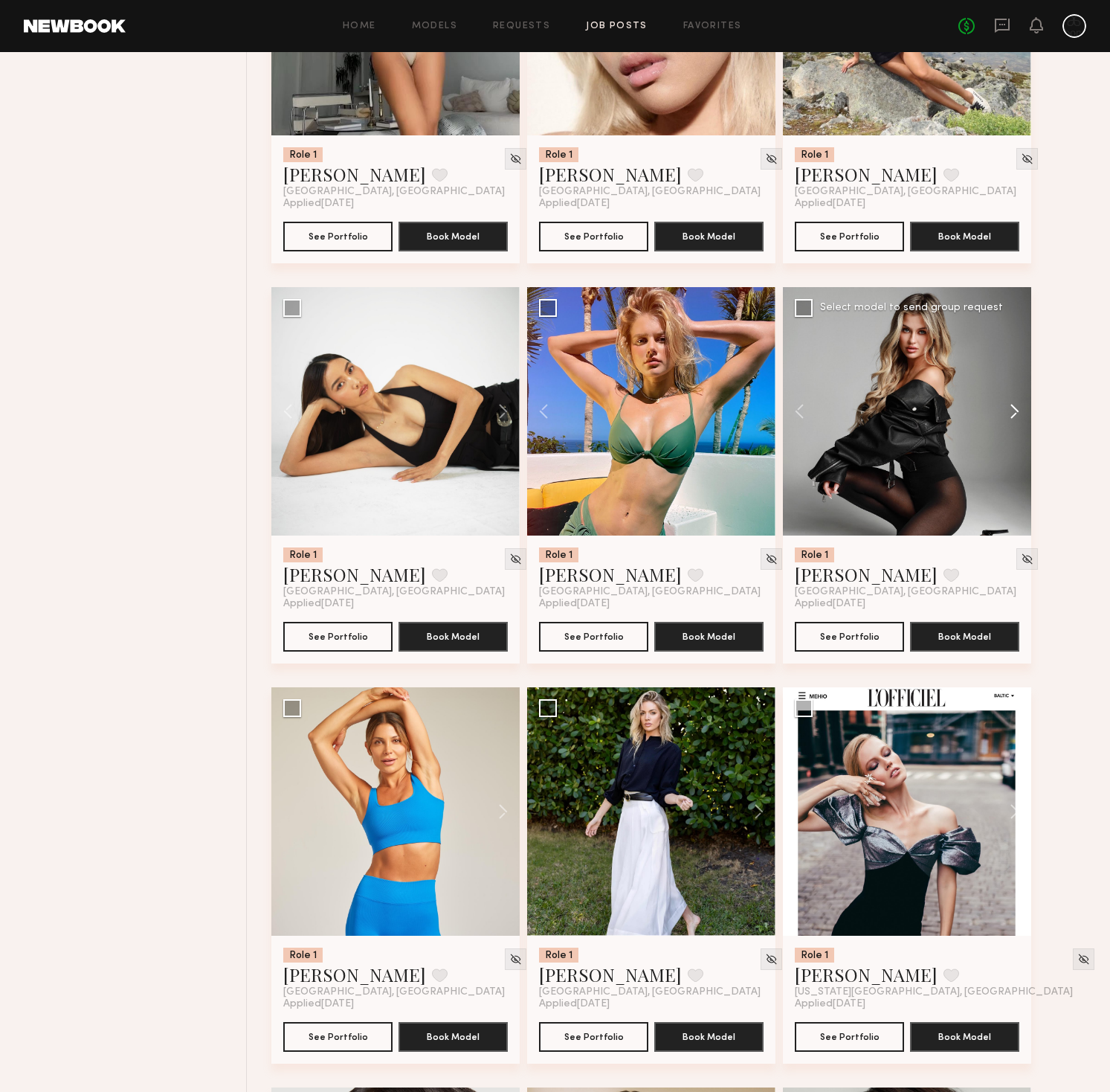
click at [1018, 412] on button at bounding box center [1007, 411] width 47 height 248
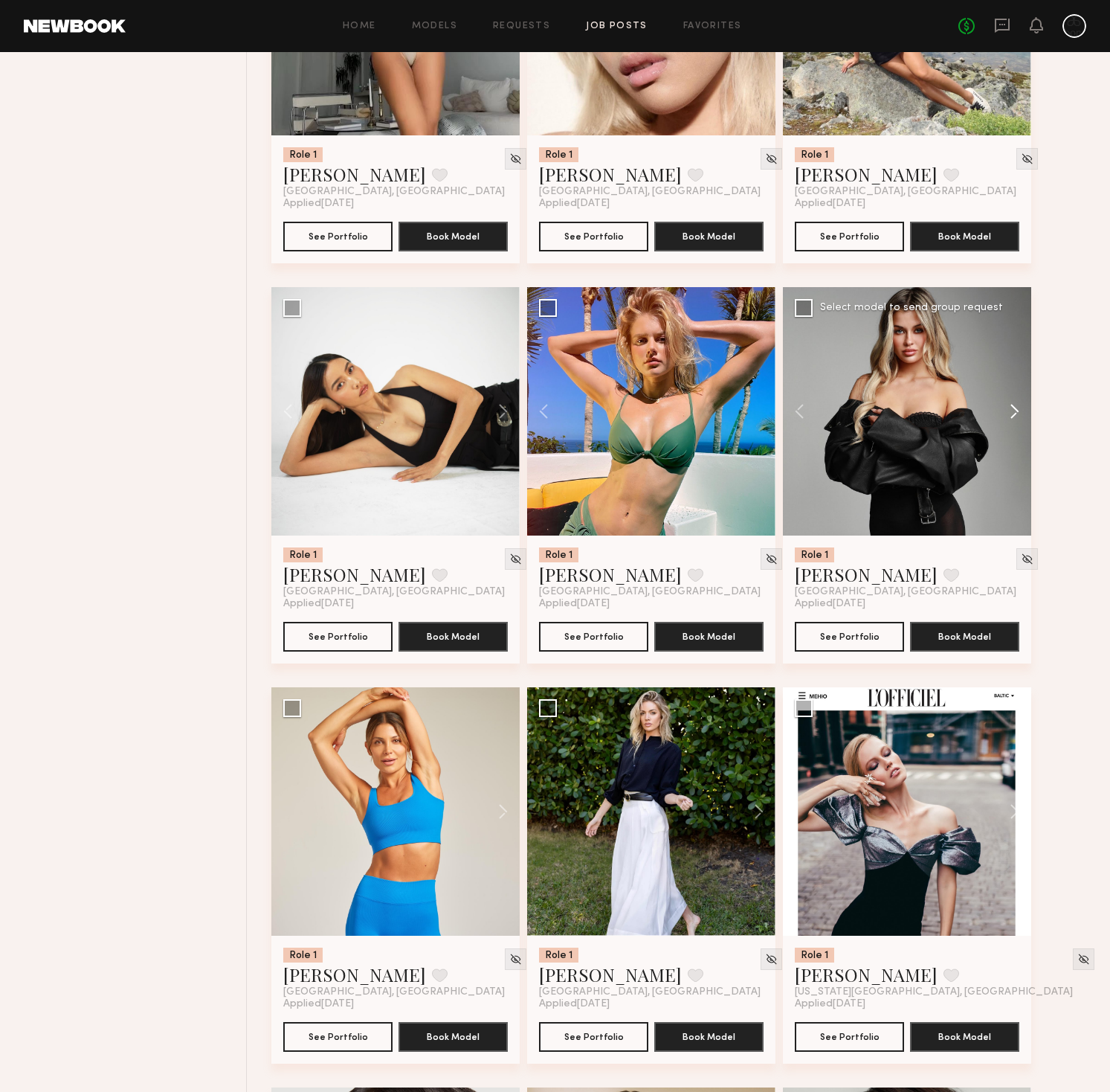
click at [1018, 412] on button at bounding box center [1007, 411] width 47 height 248
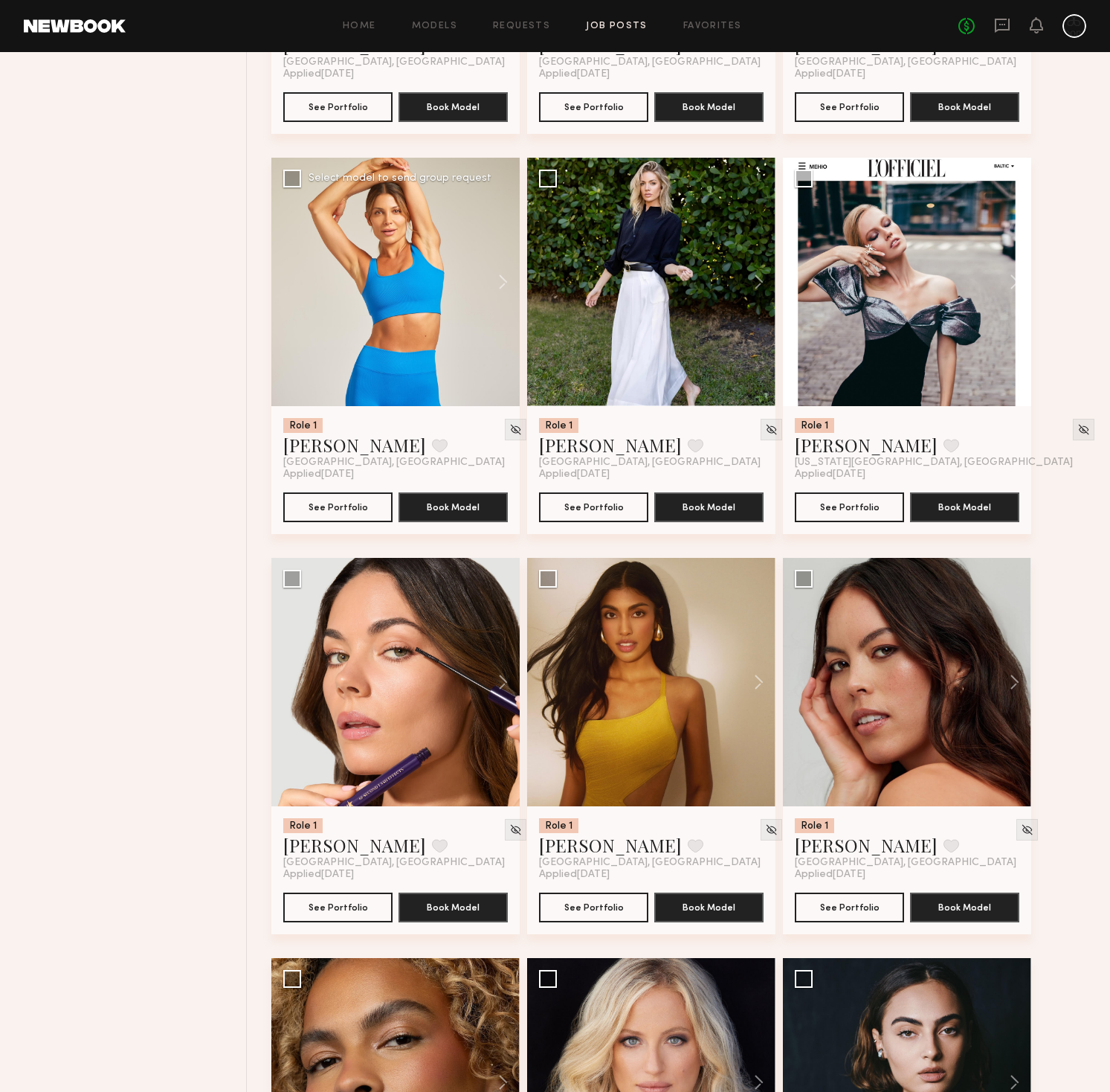
scroll to position [1700, 0]
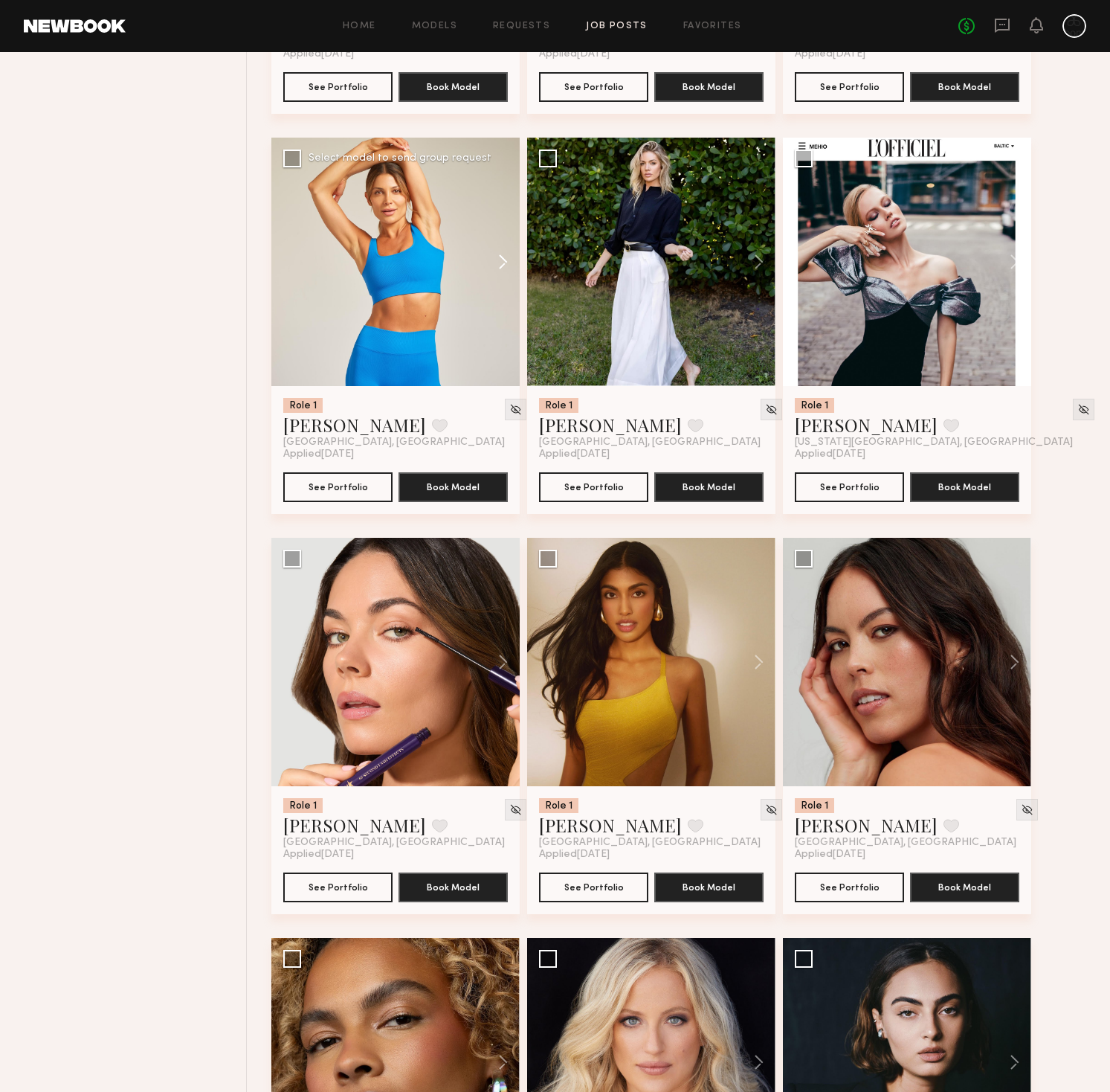
click at [504, 268] on button at bounding box center [496, 262] width 47 height 248
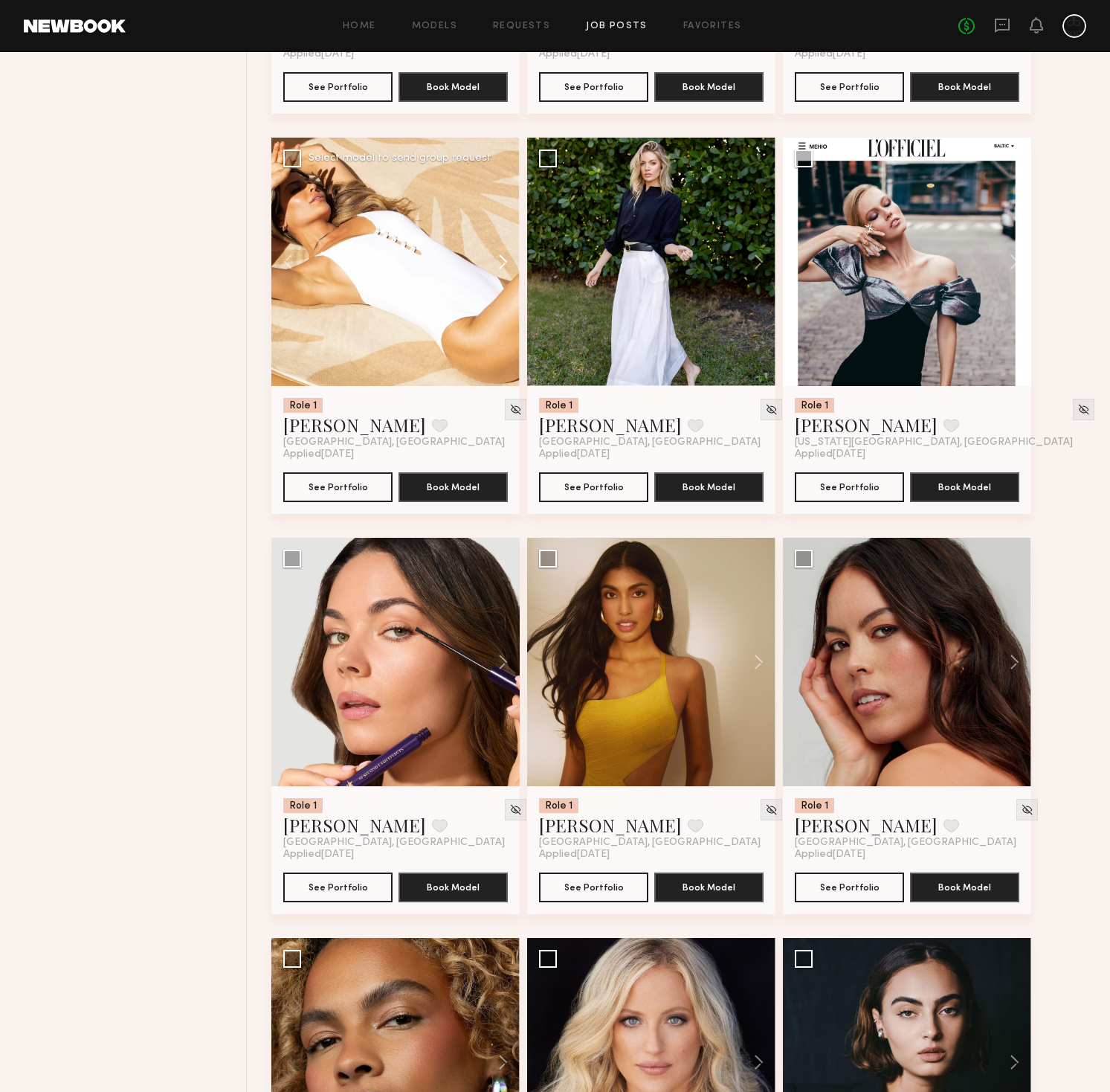
click at [504, 268] on button at bounding box center [496, 262] width 47 height 248
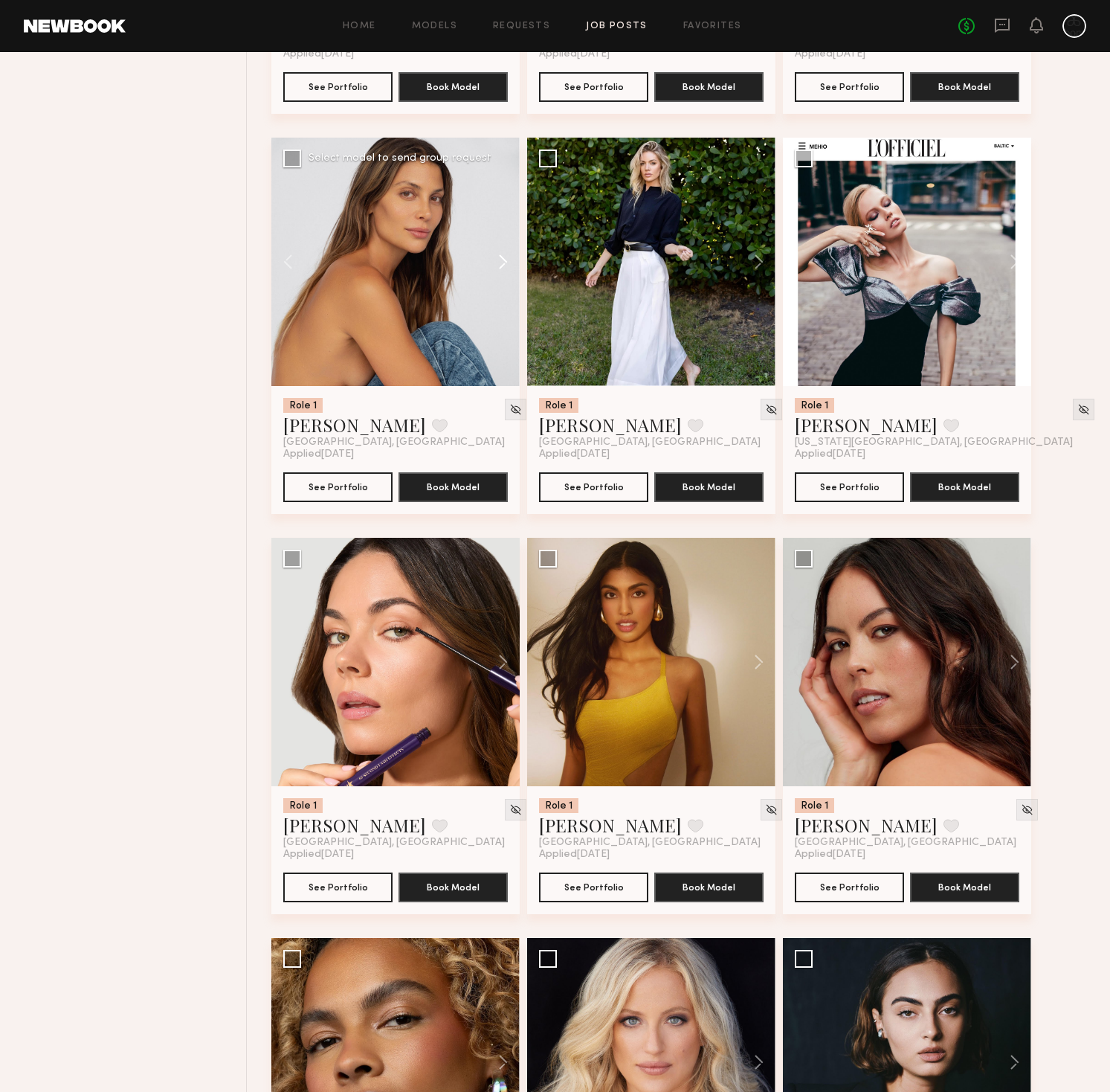
click at [504, 268] on button at bounding box center [496, 262] width 47 height 248
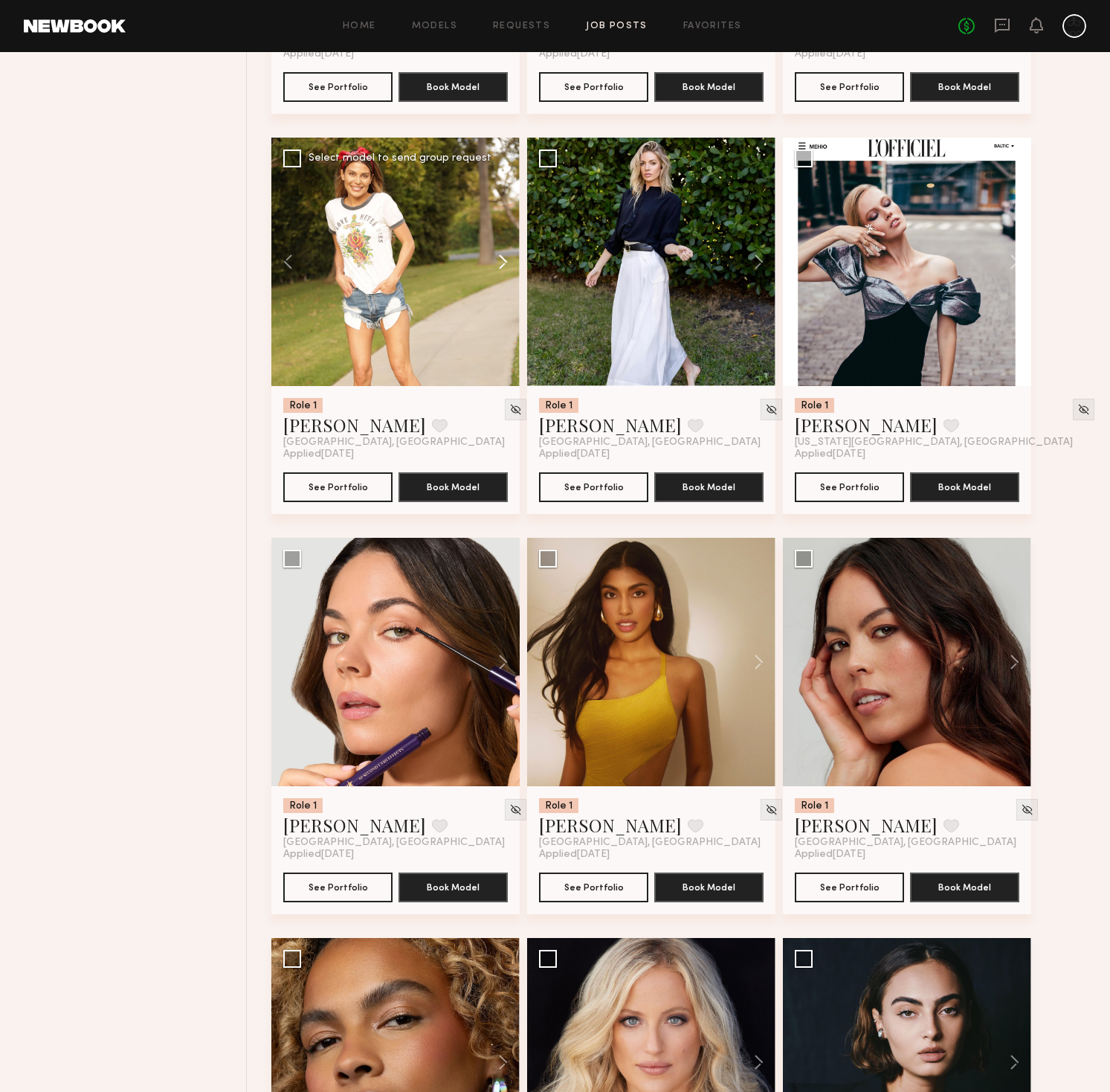
click at [504, 268] on button at bounding box center [496, 262] width 47 height 248
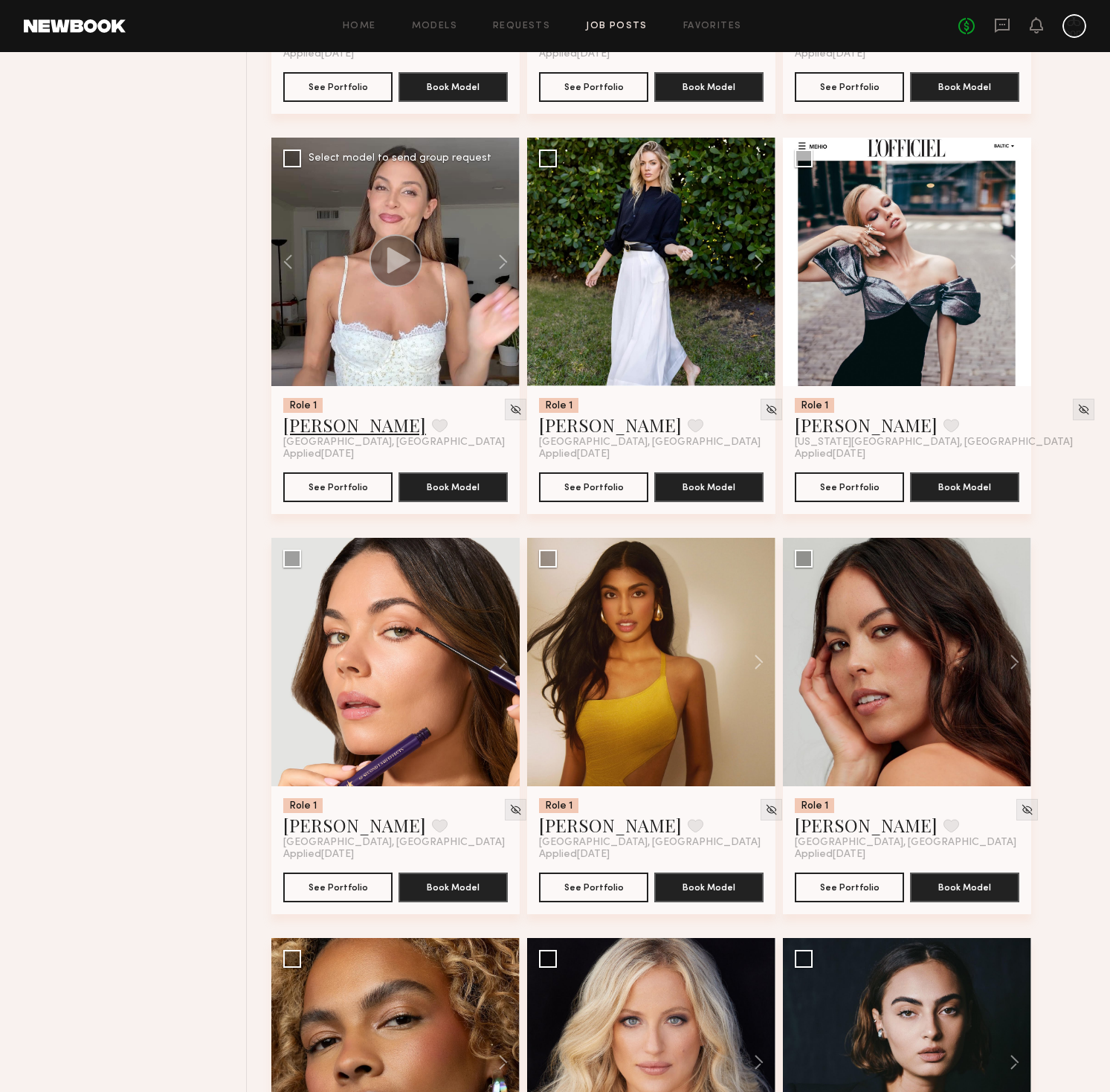
click at [314, 418] on link "Carly S." at bounding box center [355, 424] width 143 height 24
click at [758, 266] on button at bounding box center [751, 262] width 47 height 248
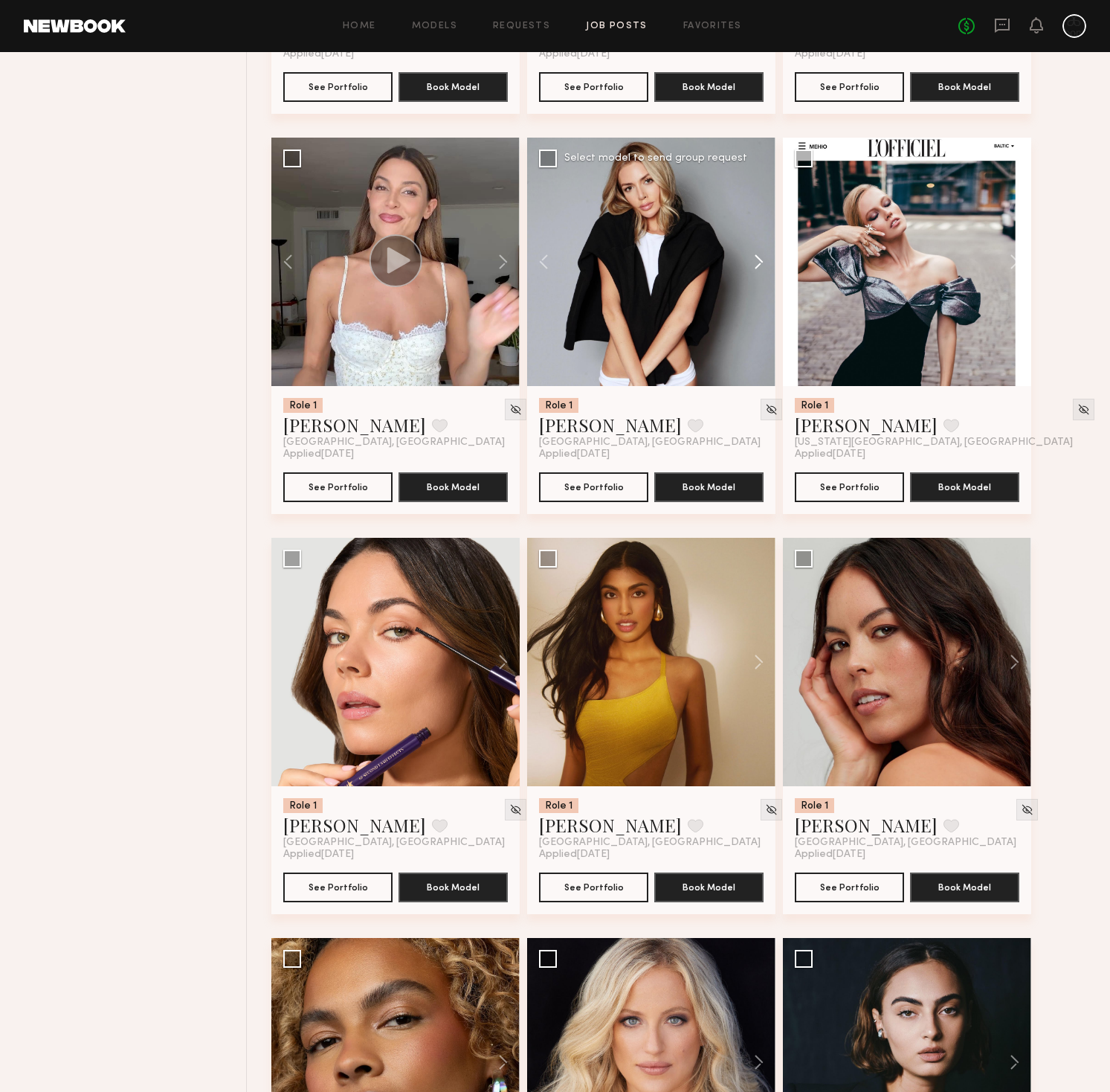
click at [758, 266] on button at bounding box center [751, 262] width 47 height 248
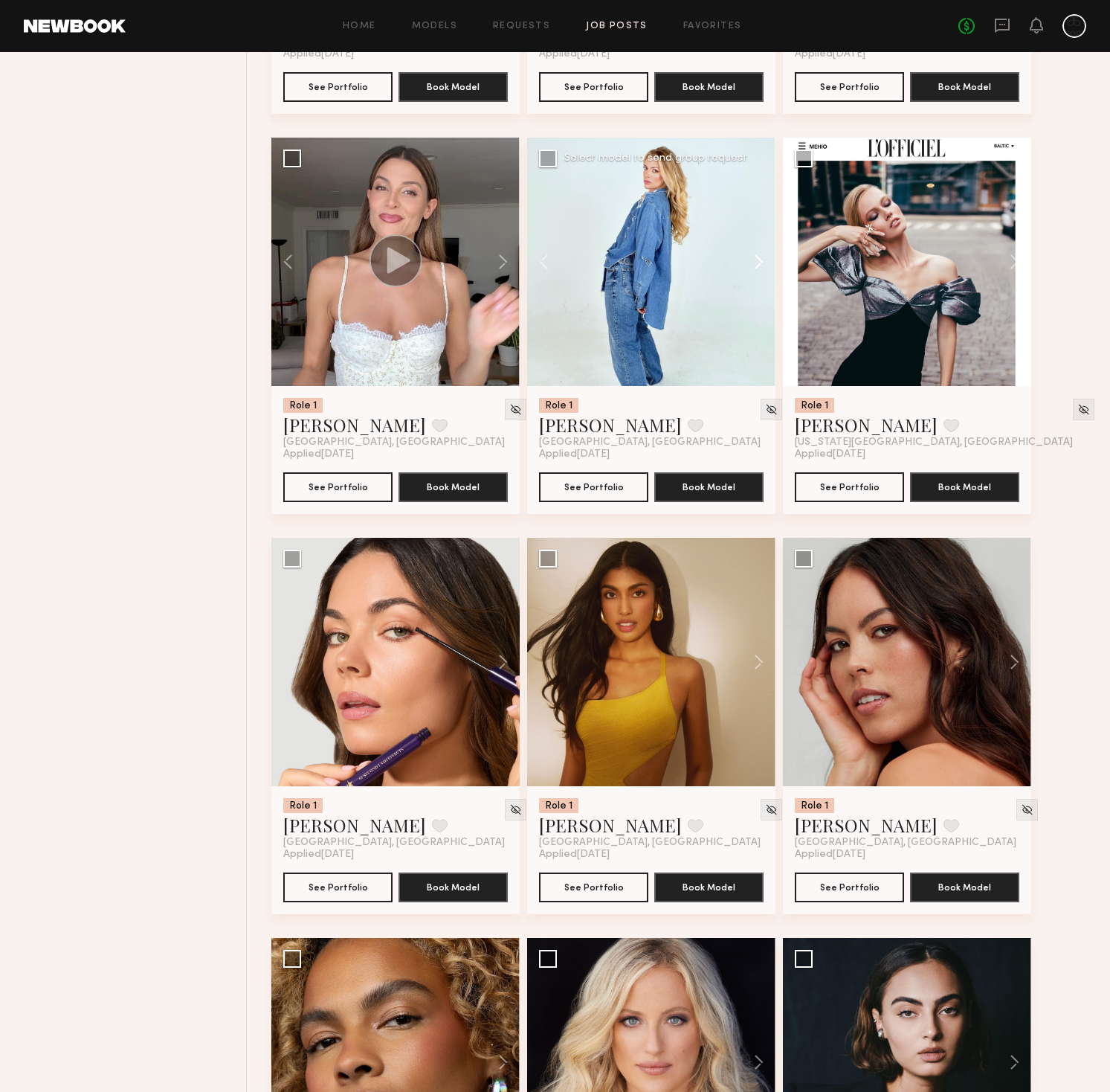
click at [758, 266] on button at bounding box center [751, 262] width 47 height 248
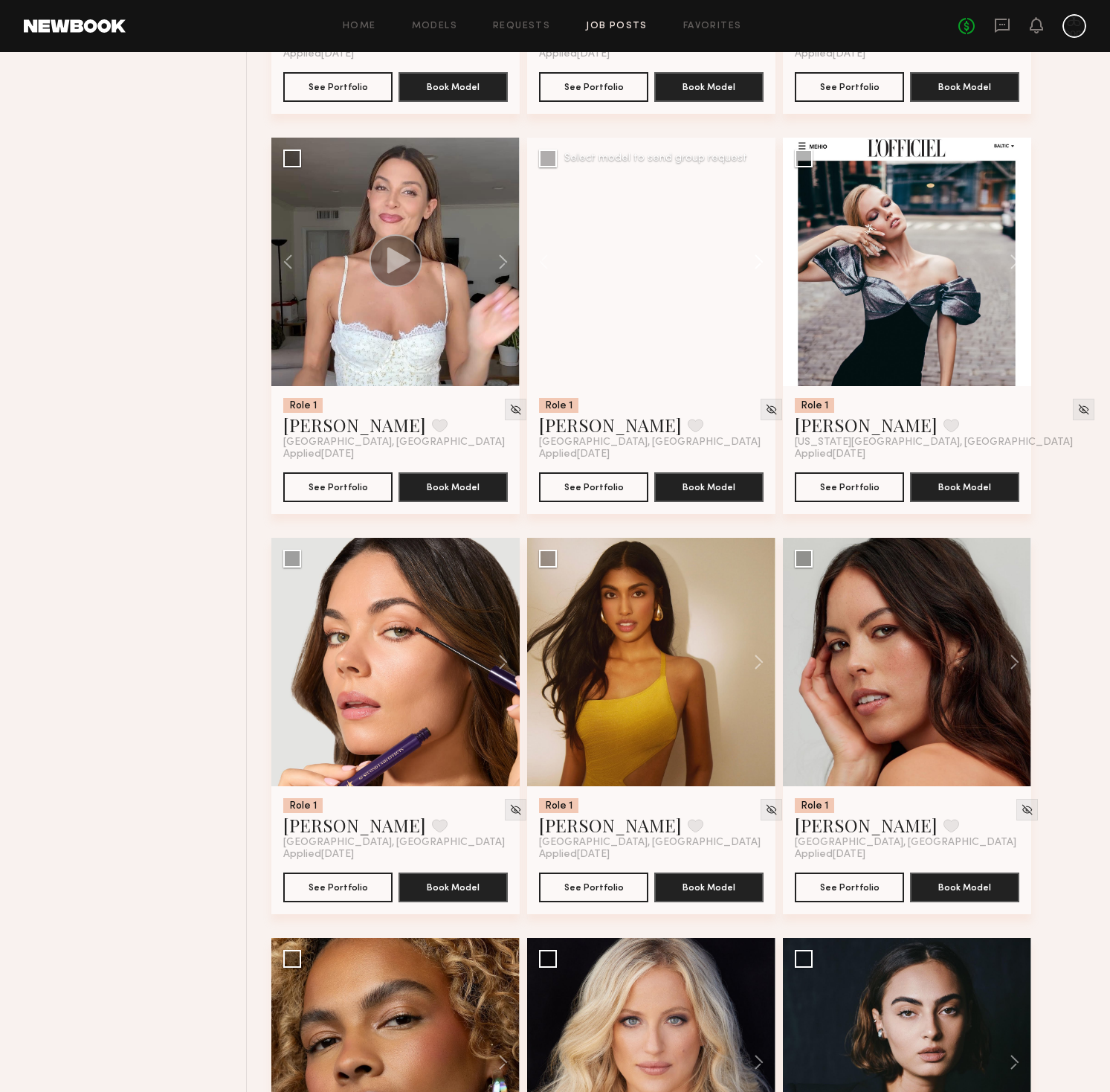
click at [758, 266] on button at bounding box center [751, 262] width 47 height 248
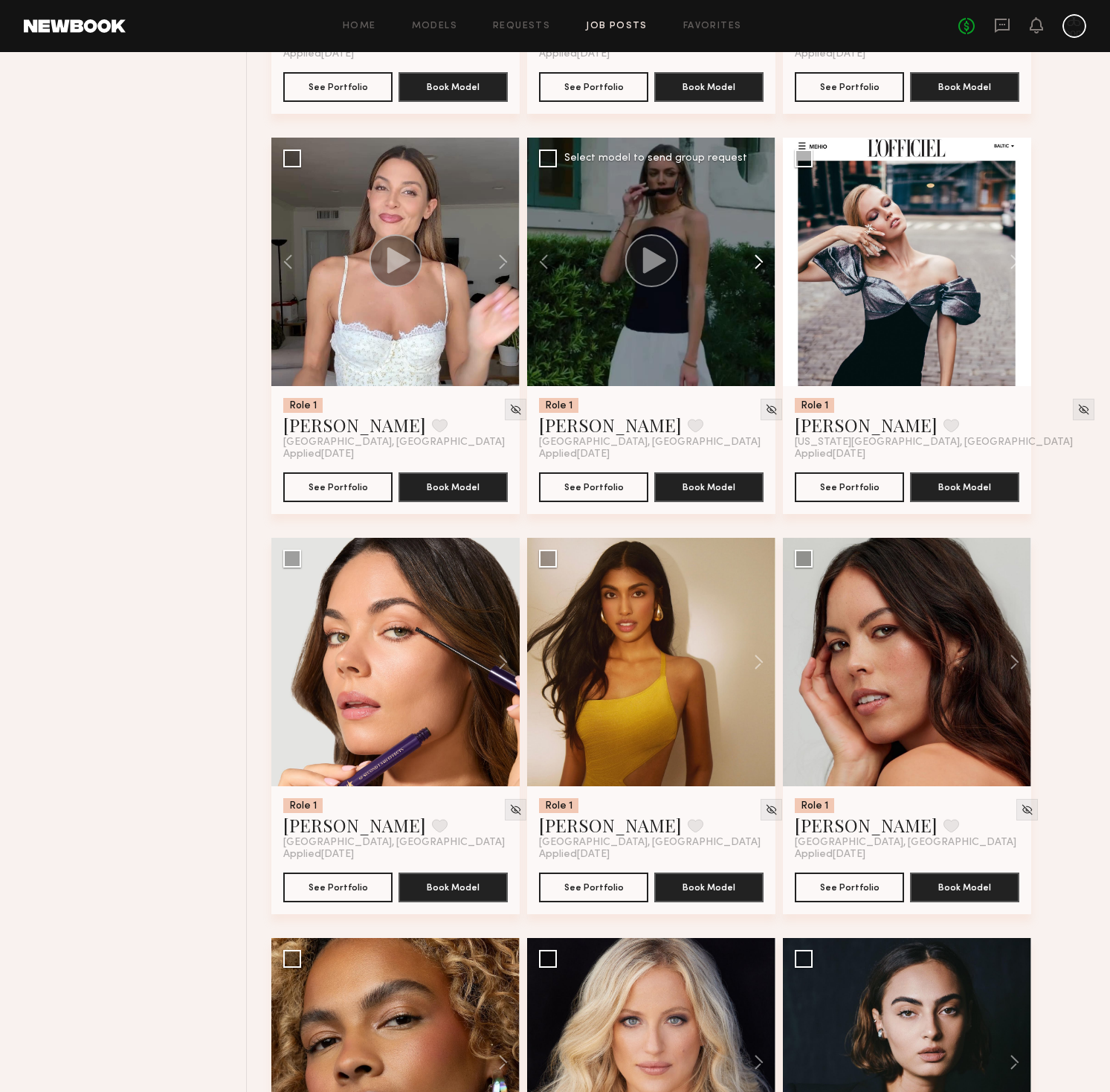
click at [758, 266] on button at bounding box center [751, 262] width 47 height 248
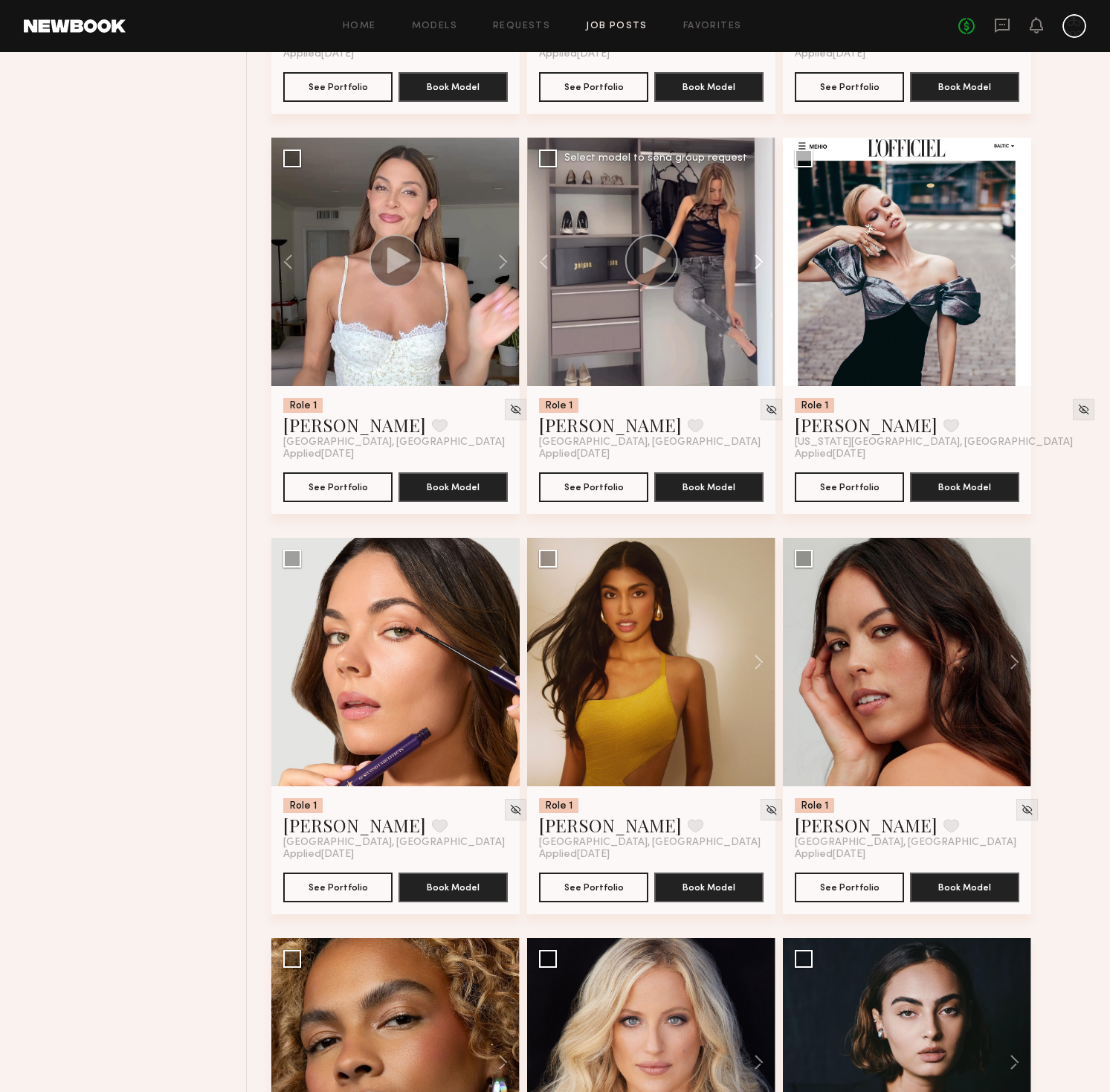
click at [758, 266] on button at bounding box center [751, 262] width 47 height 248
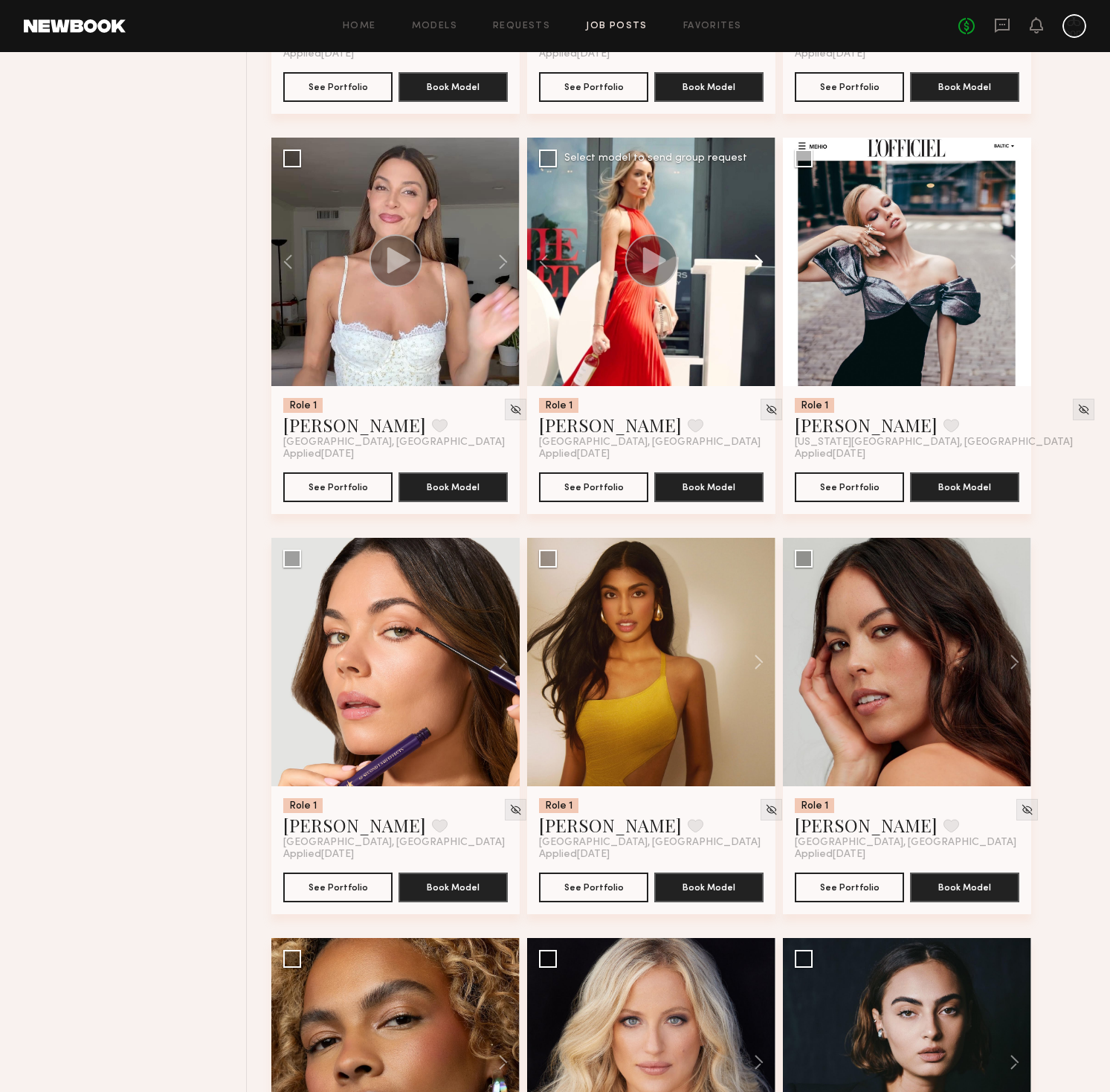
click at [758, 266] on button at bounding box center [751, 262] width 47 height 248
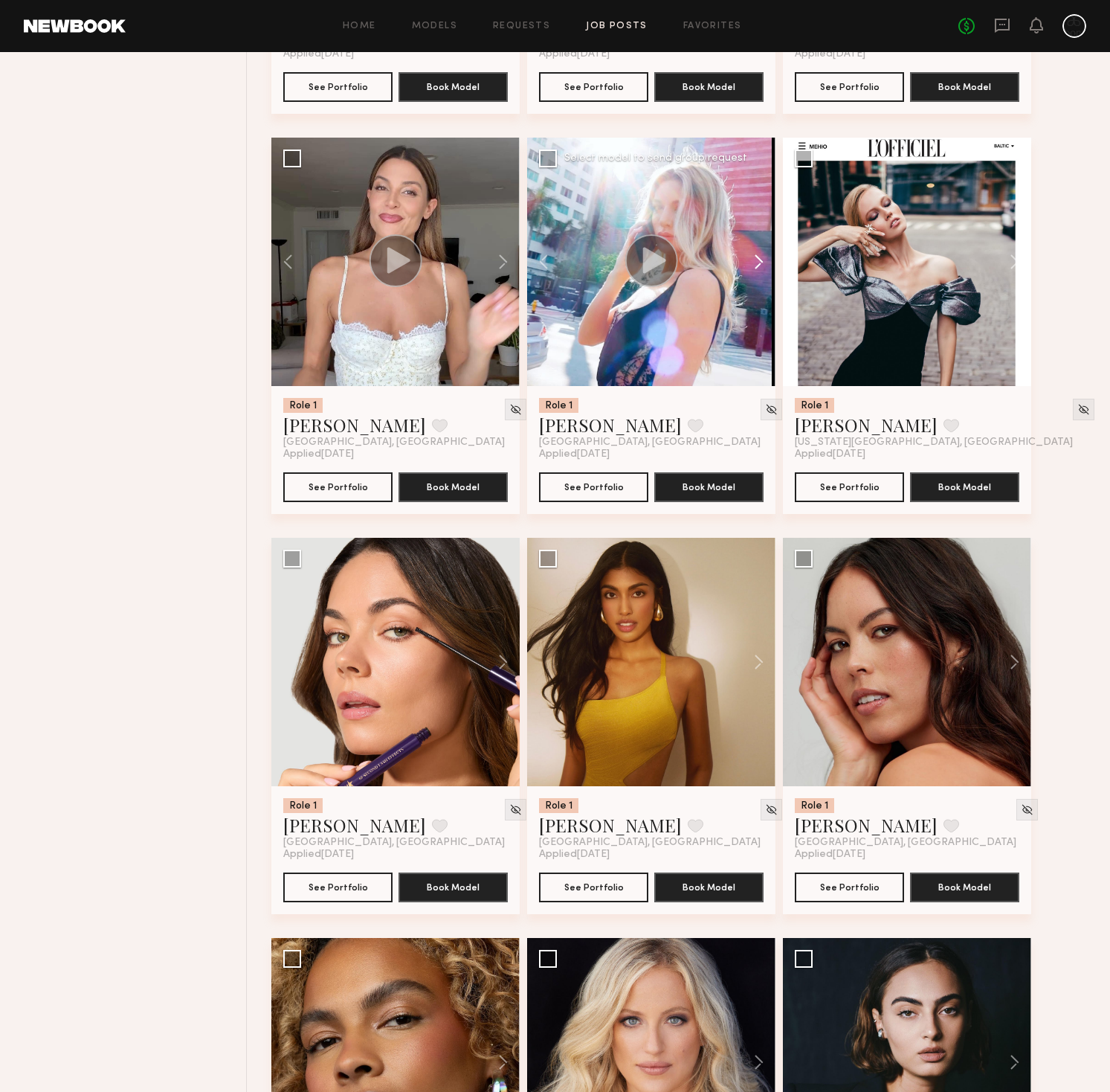
click at [758, 266] on button at bounding box center [751, 262] width 47 height 248
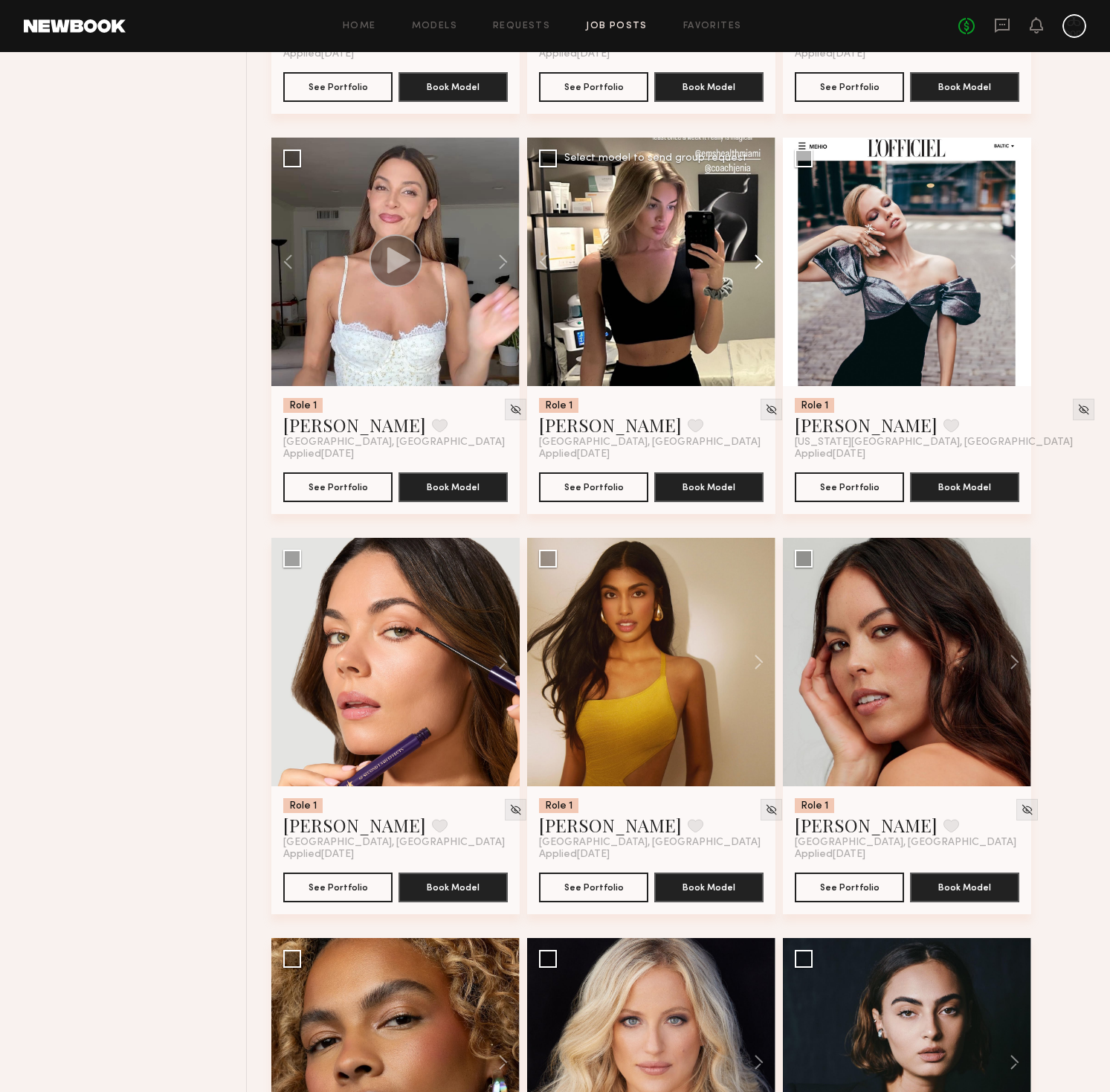
click at [758, 266] on button at bounding box center [751, 262] width 47 height 248
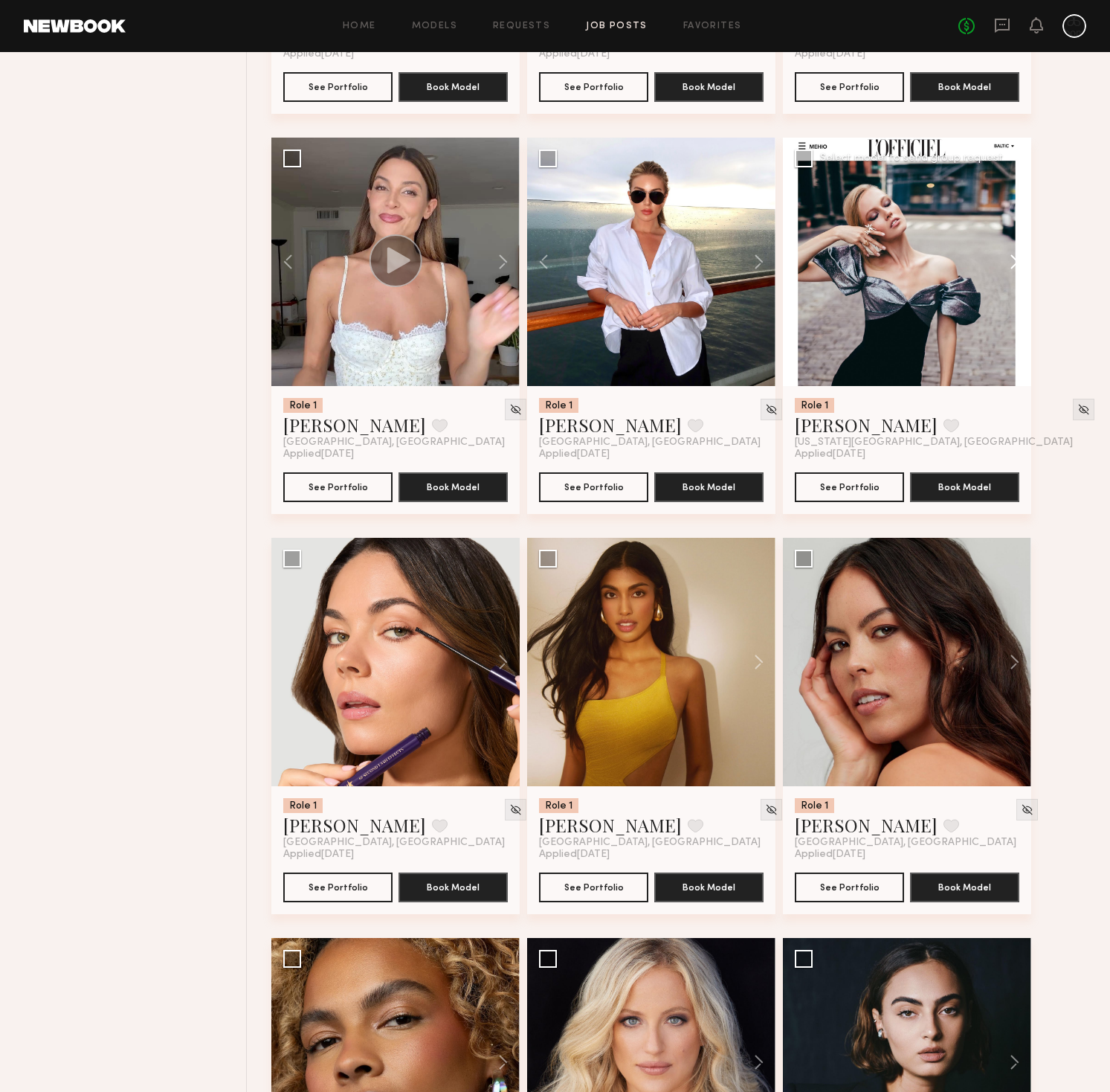
click at [1017, 264] on button at bounding box center [1007, 262] width 47 height 248
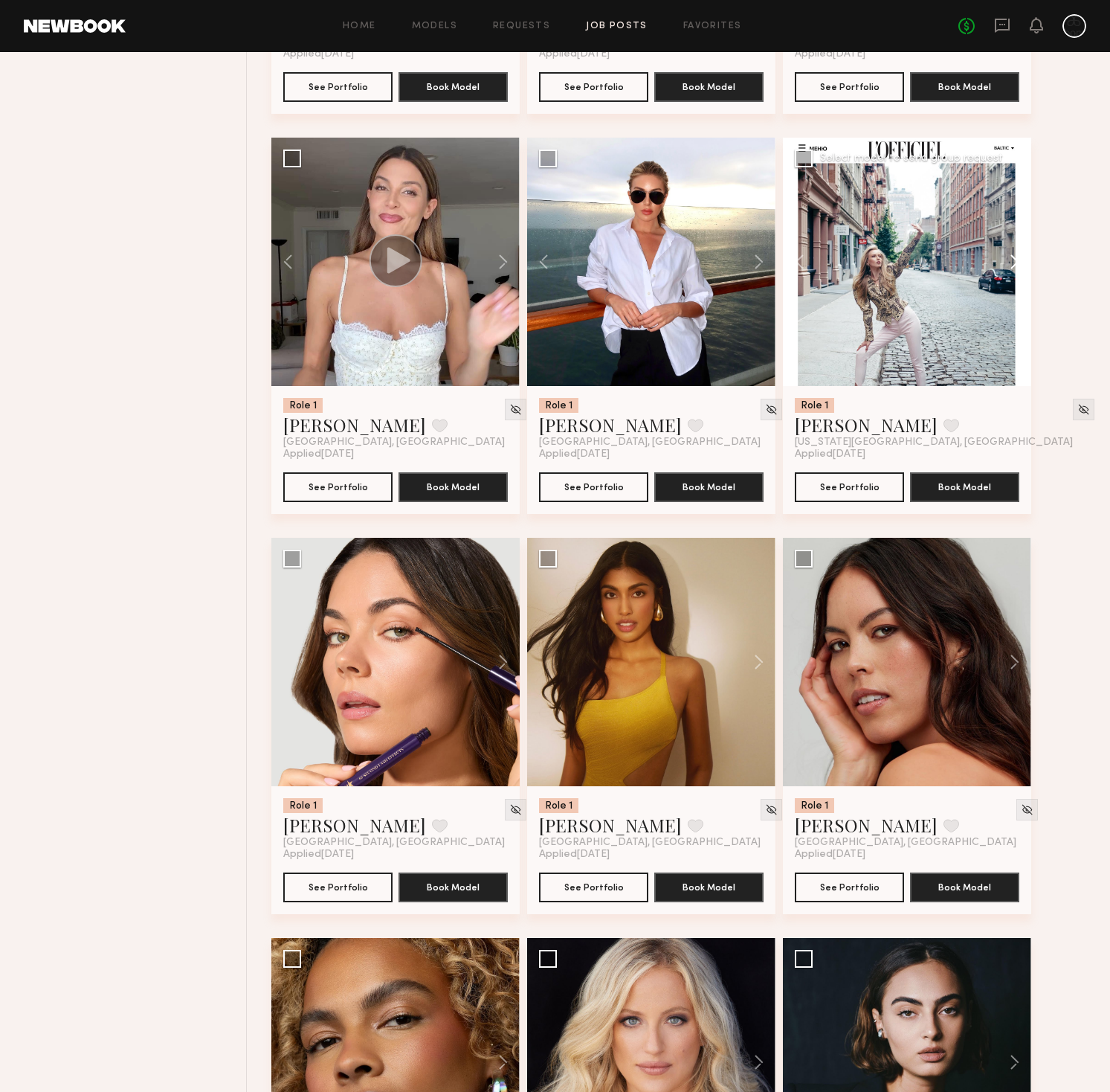
click at [1017, 264] on button at bounding box center [1007, 262] width 47 height 248
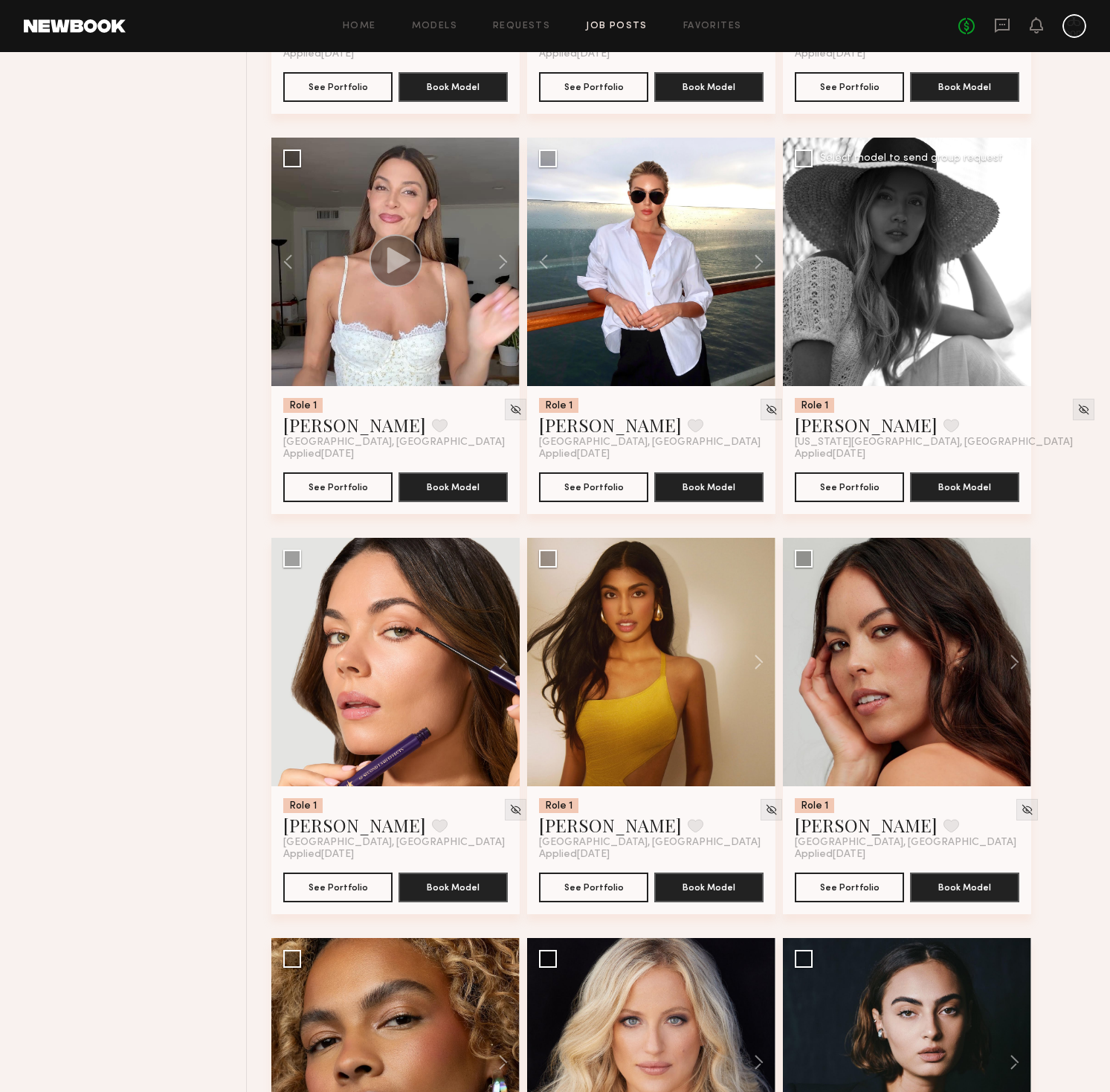
click at [1017, 264] on button at bounding box center [1007, 262] width 47 height 248
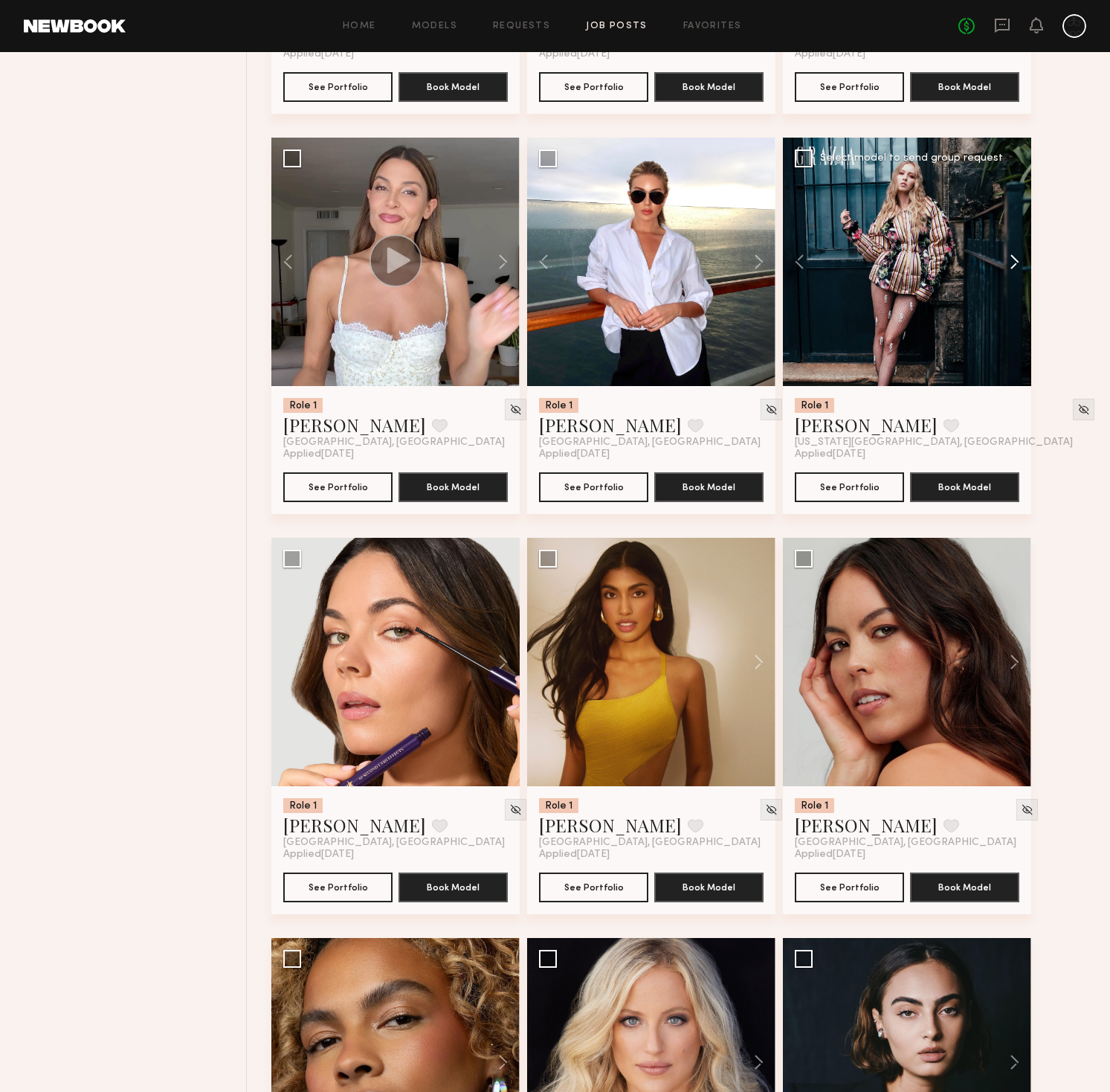
click at [1017, 264] on button at bounding box center [1007, 262] width 47 height 248
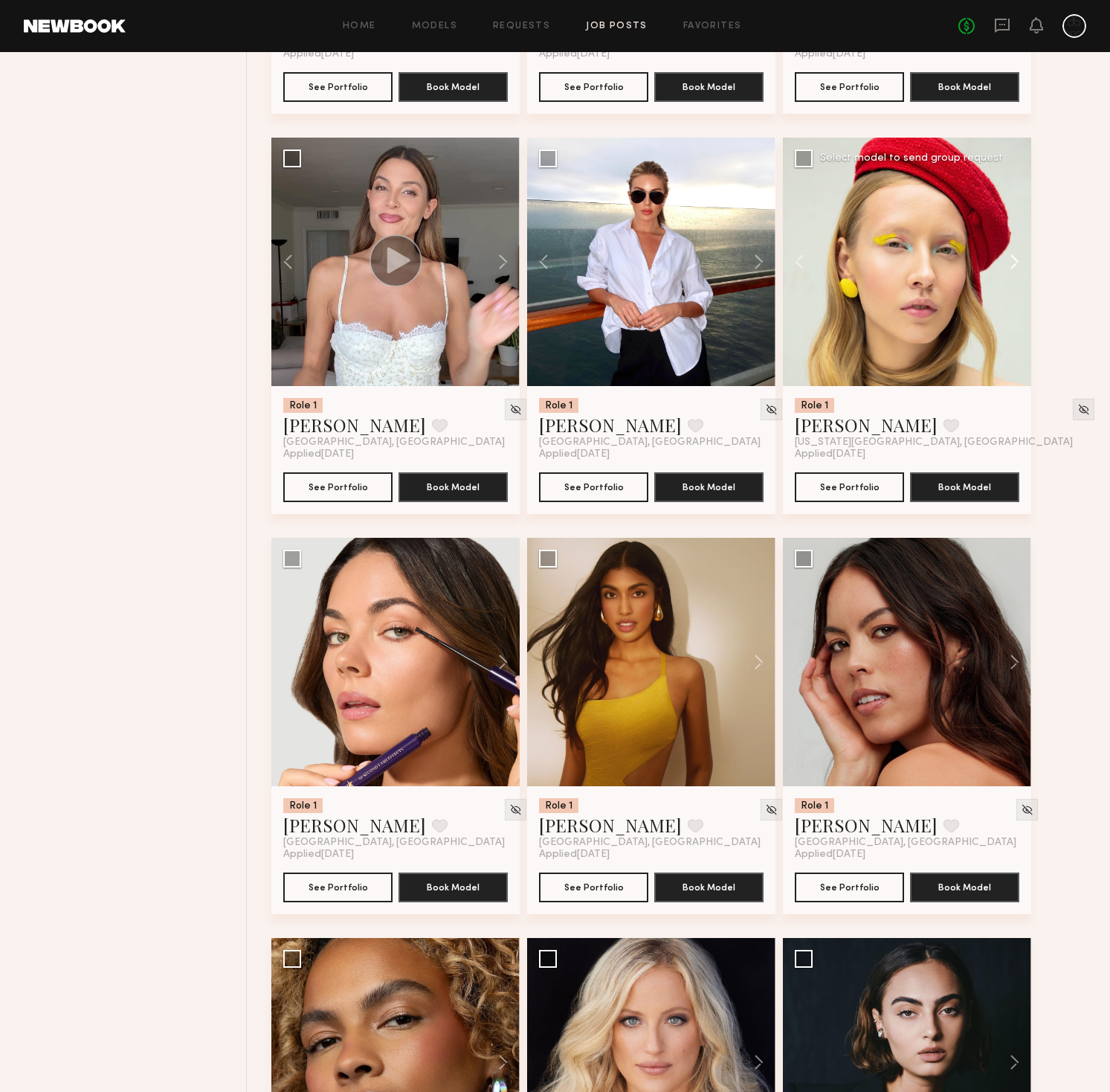
click at [1017, 264] on button at bounding box center [1007, 262] width 47 height 248
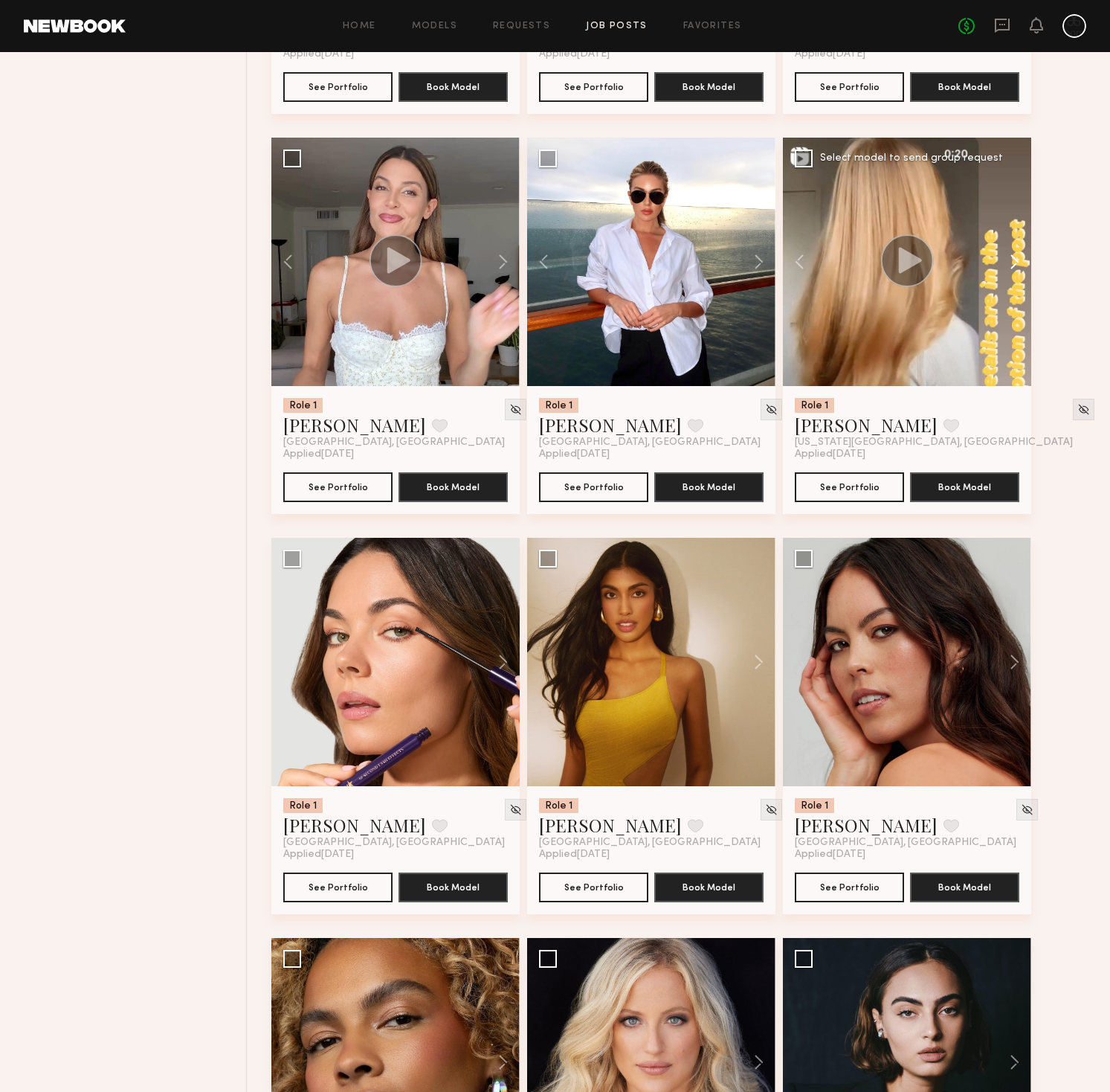
click at [1017, 264] on button at bounding box center [1007, 262] width 47 height 248
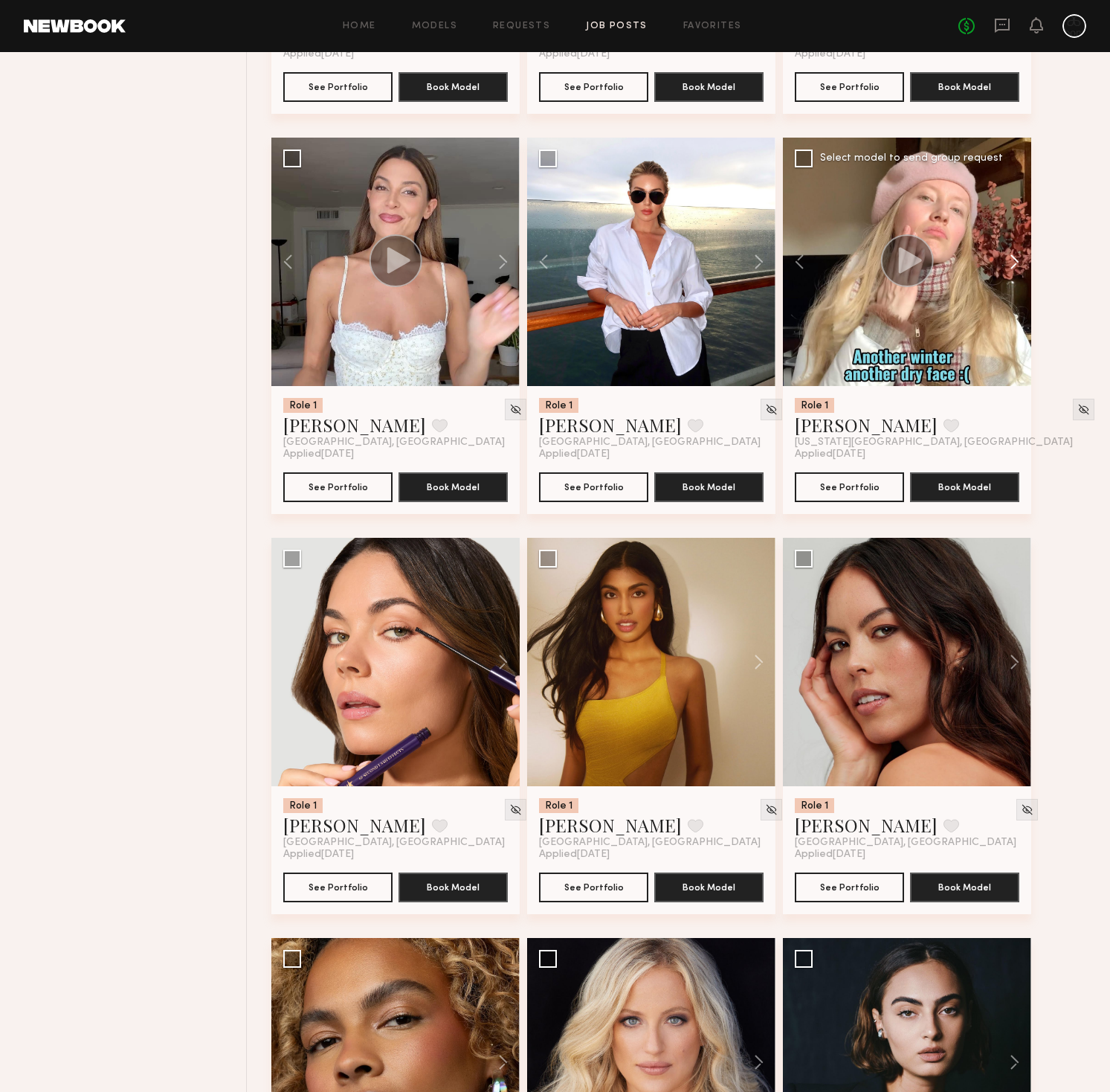
click at [1017, 264] on button at bounding box center [1007, 262] width 47 height 248
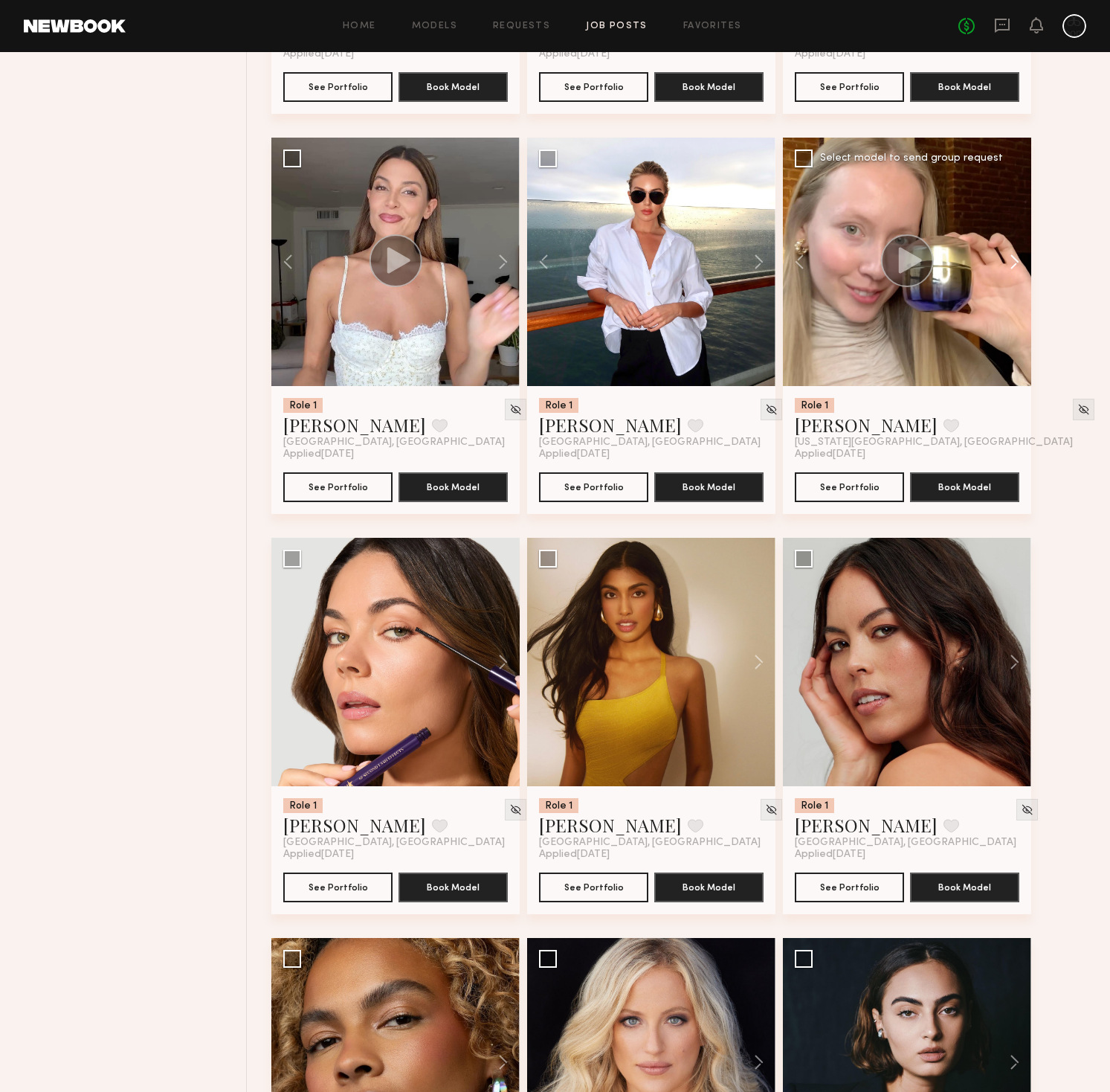
click at [1017, 264] on button at bounding box center [1007, 262] width 47 height 248
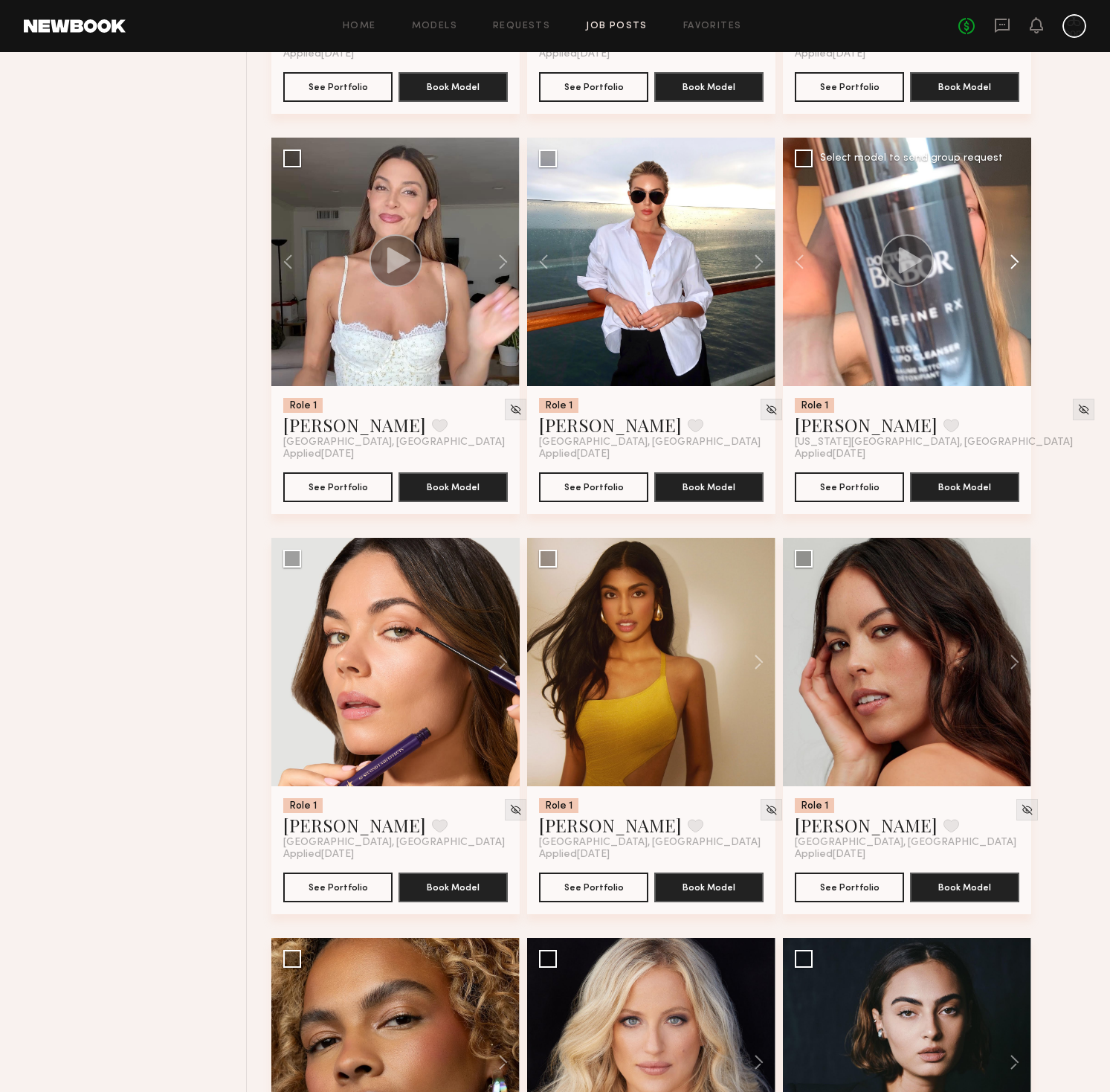
click at [1017, 264] on button at bounding box center [1007, 262] width 47 height 248
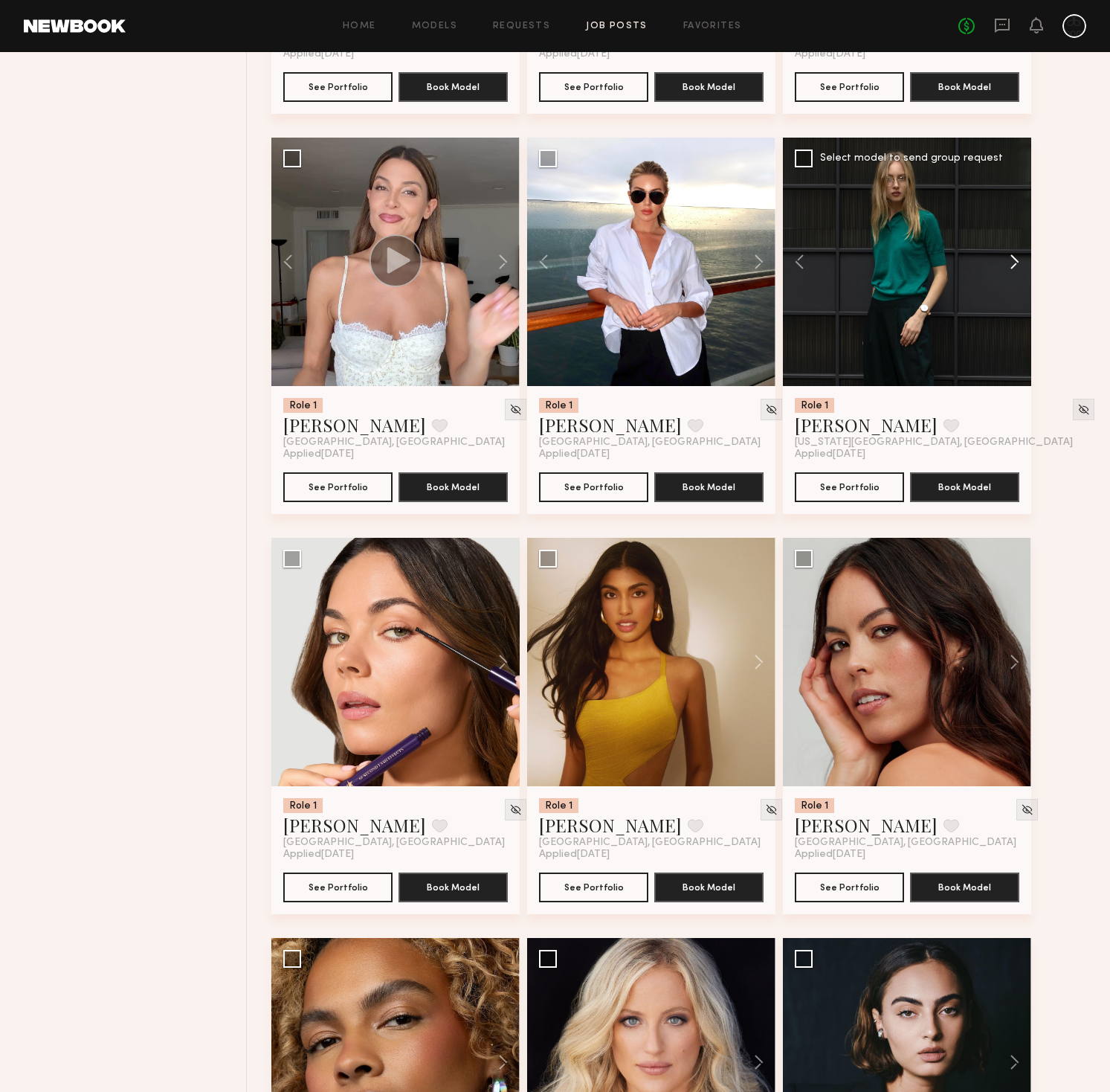
click at [1017, 264] on button at bounding box center [1007, 262] width 47 height 248
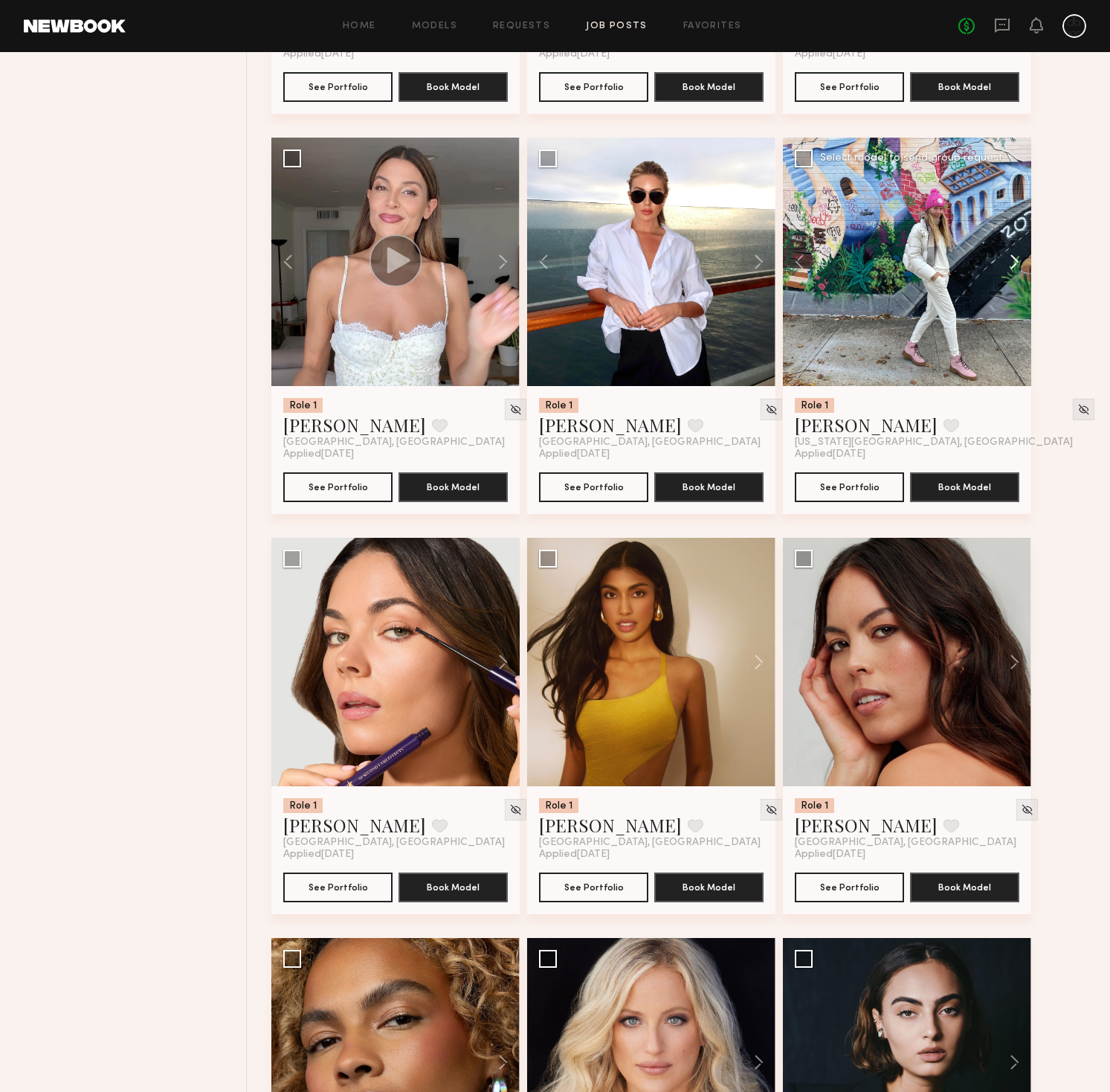
click at [1017, 264] on button at bounding box center [1007, 262] width 47 height 248
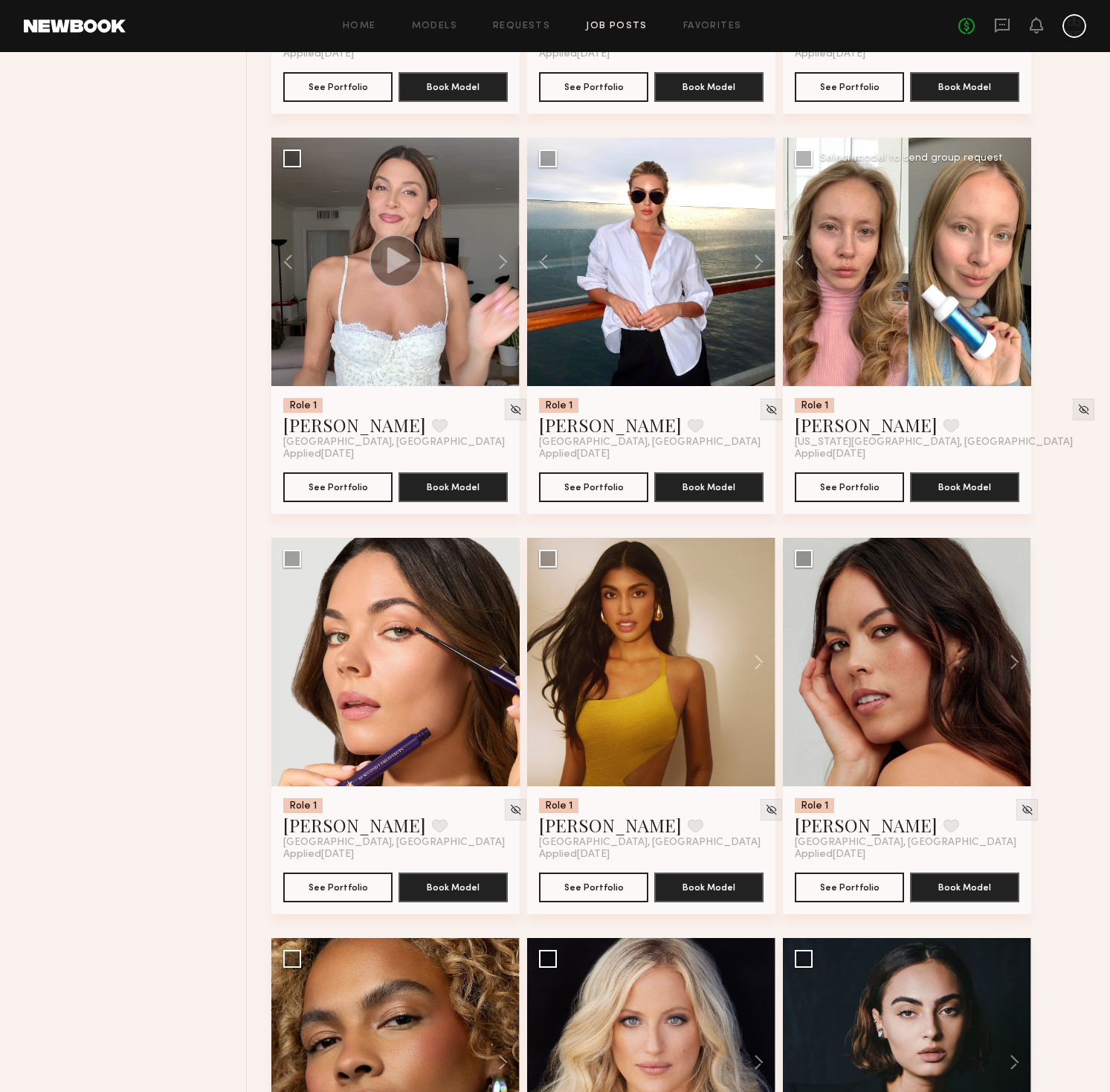
click at [1017, 264] on div at bounding box center [907, 262] width 248 height 248
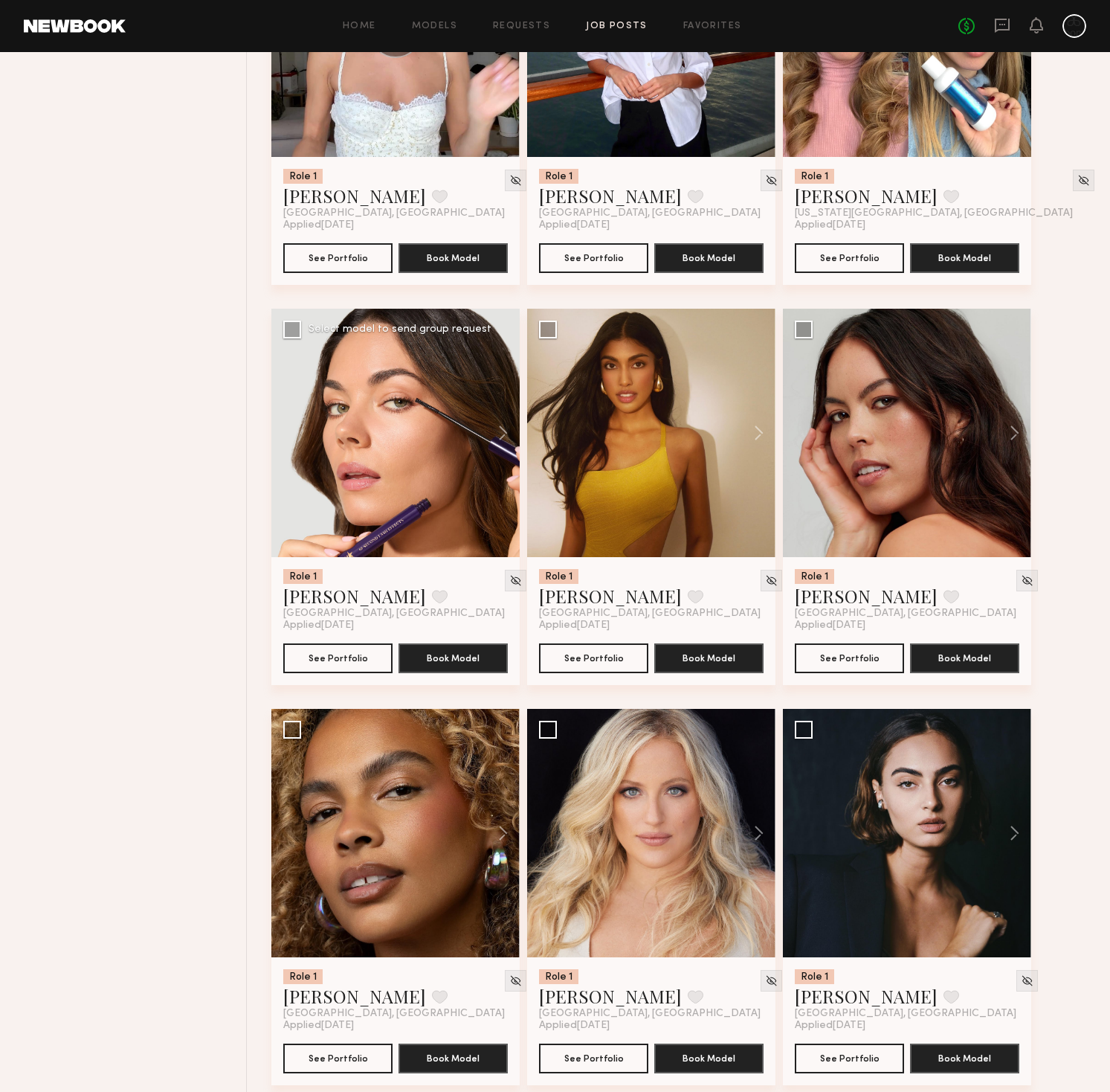
scroll to position [1938, 0]
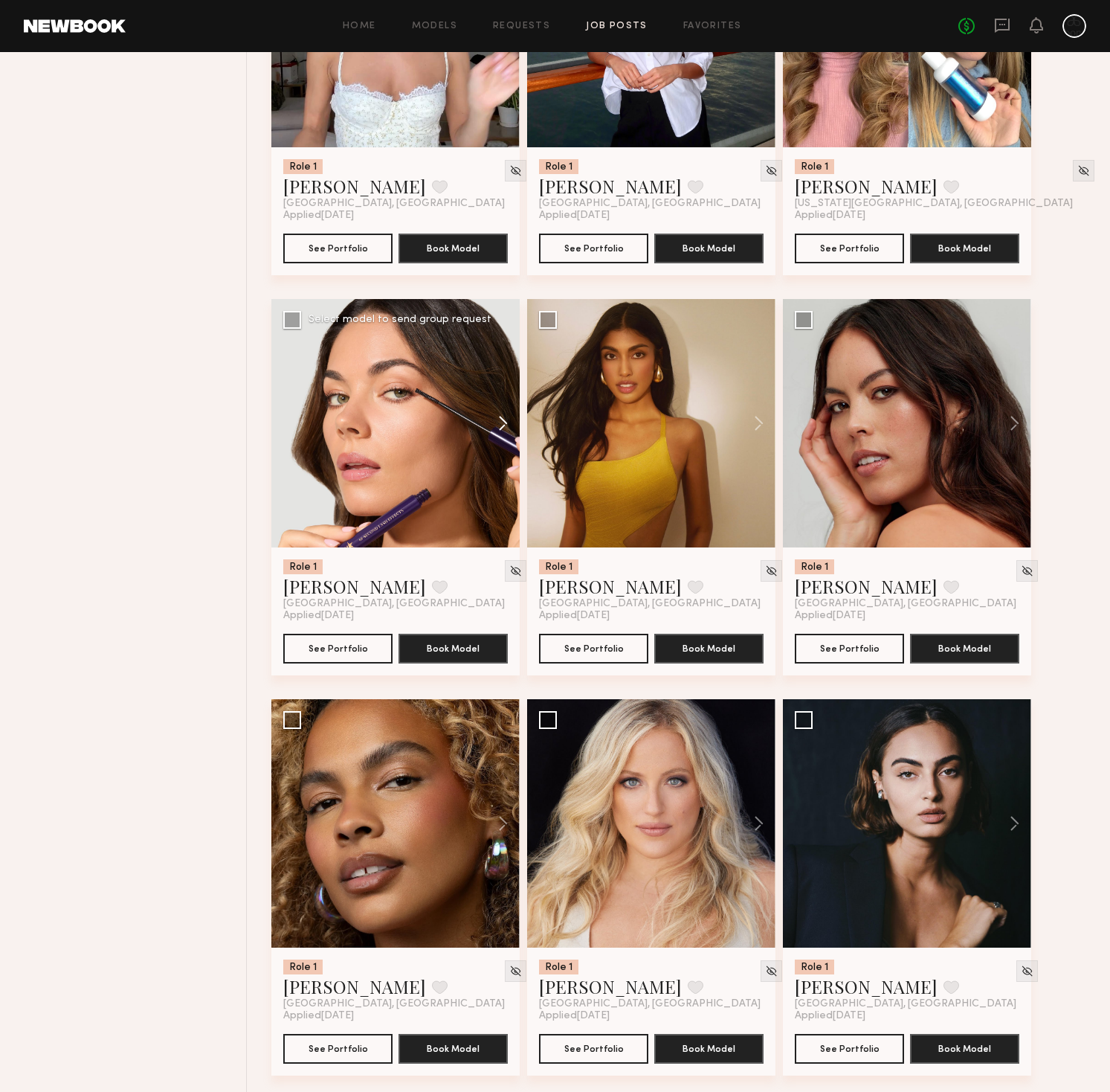
click at [503, 424] on button at bounding box center [496, 423] width 47 height 248
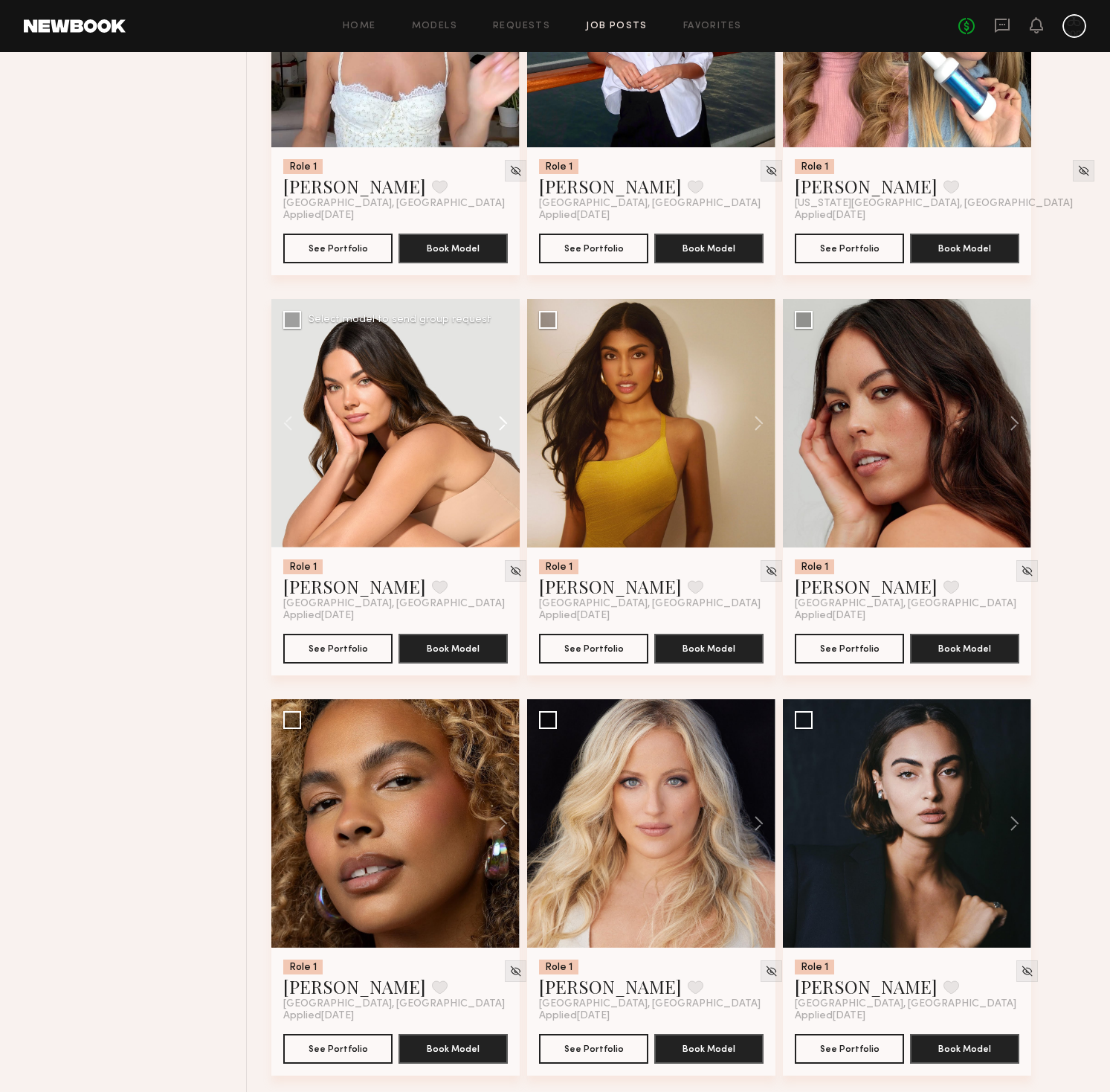
click at [503, 424] on button at bounding box center [496, 423] width 47 height 248
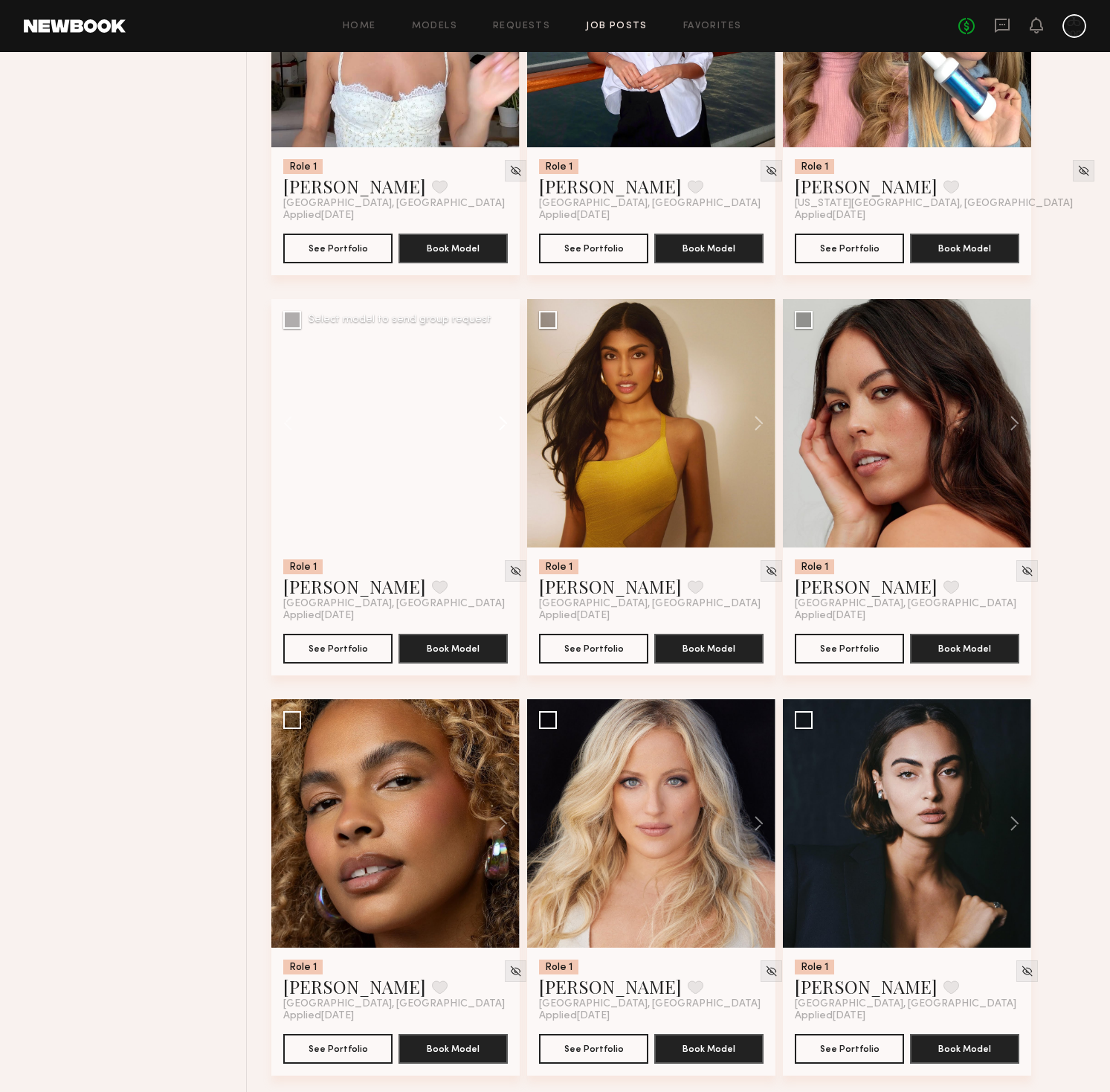
click at [503, 424] on button at bounding box center [496, 423] width 47 height 248
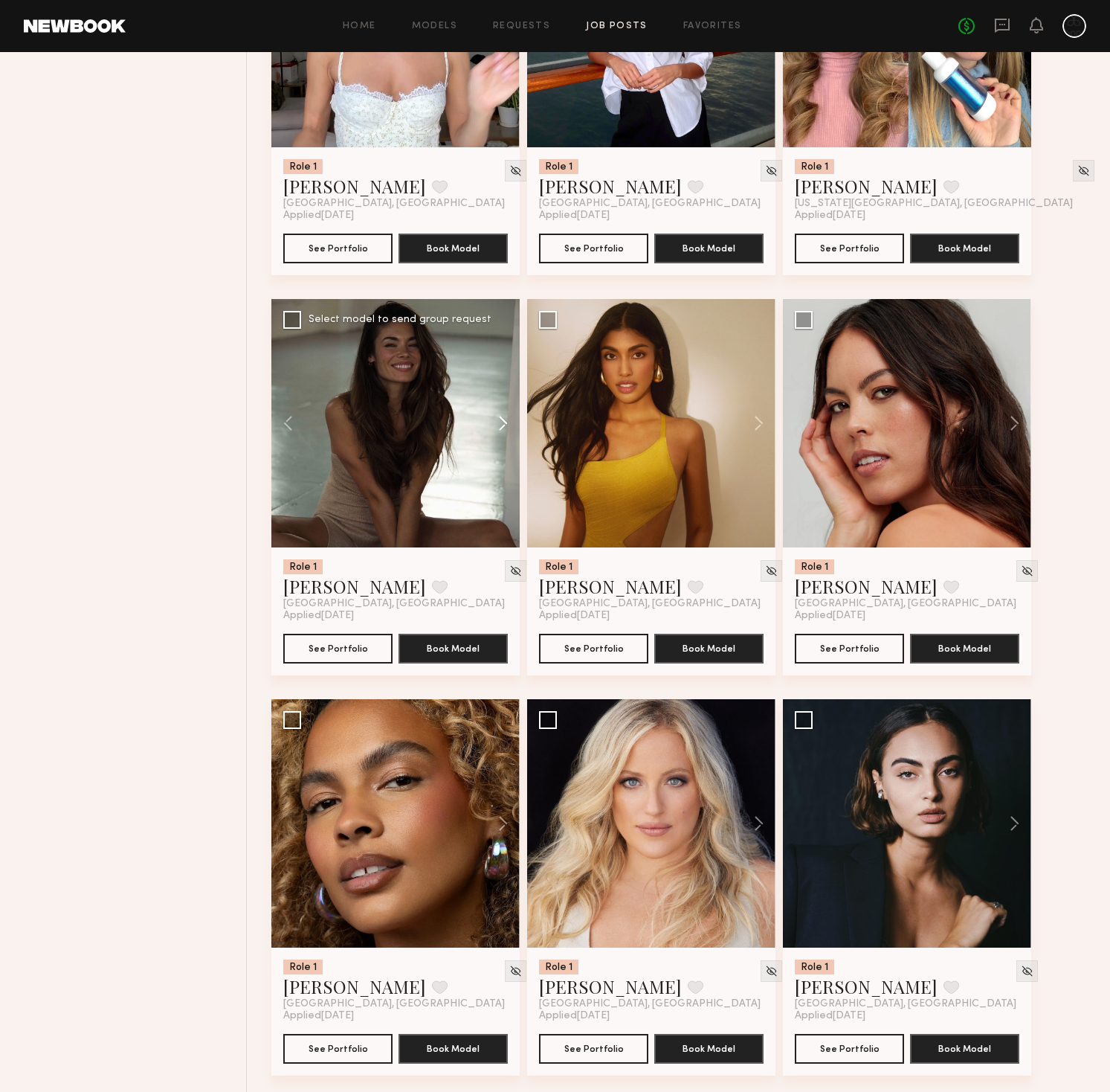
click at [503, 424] on button at bounding box center [496, 423] width 47 height 248
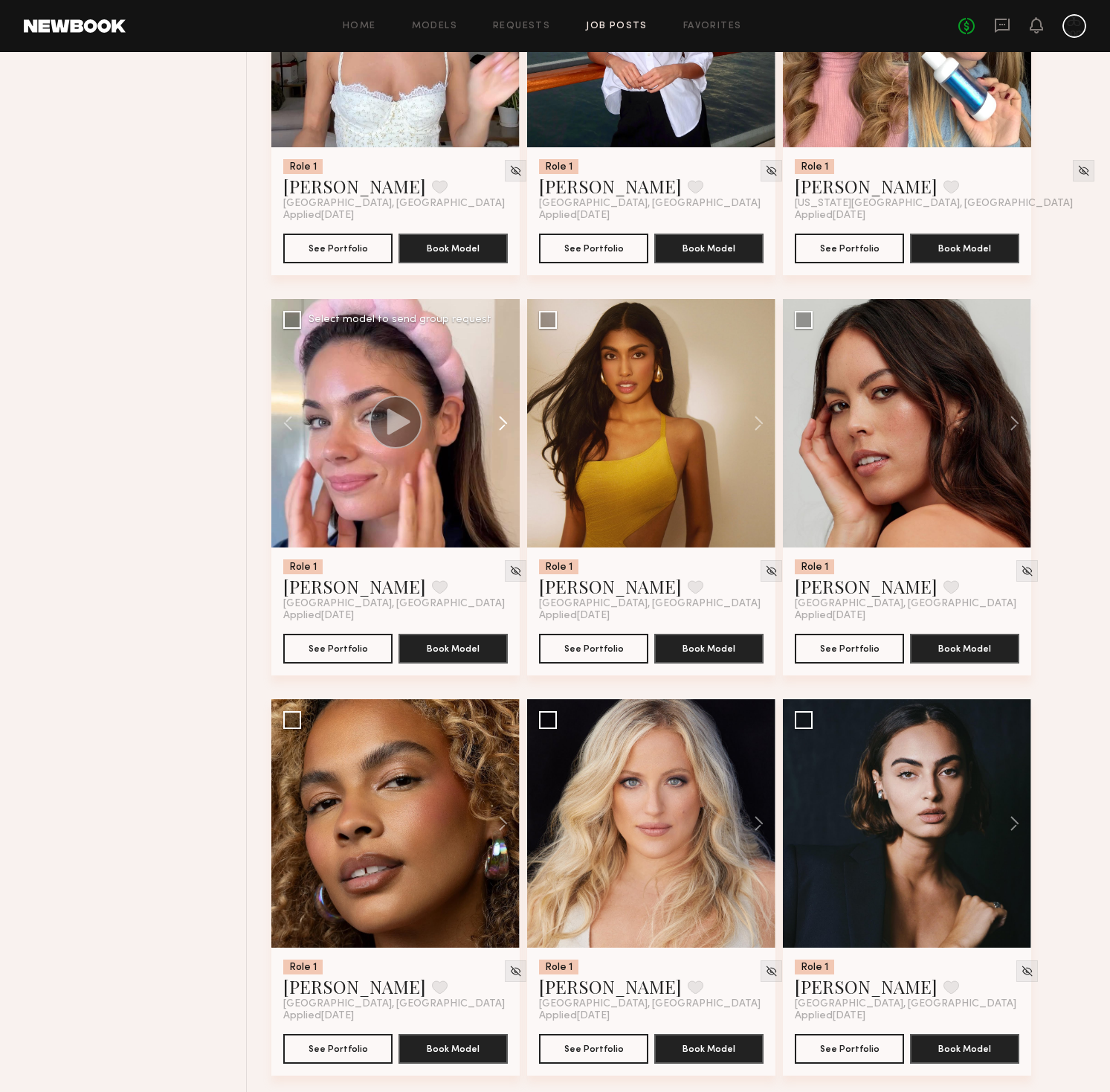
click at [503, 424] on button at bounding box center [496, 423] width 47 height 248
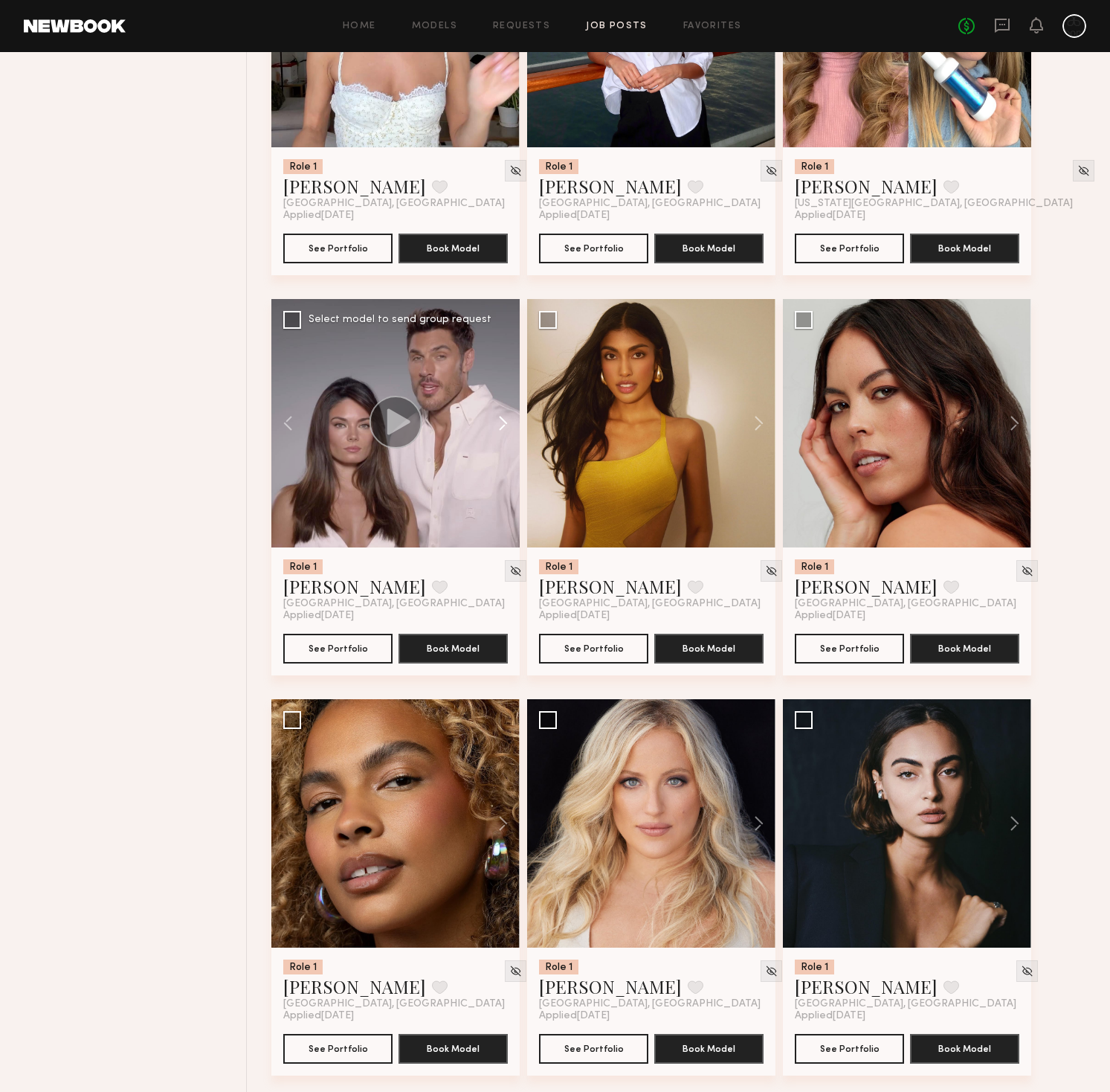
click at [506, 424] on button at bounding box center [496, 423] width 47 height 248
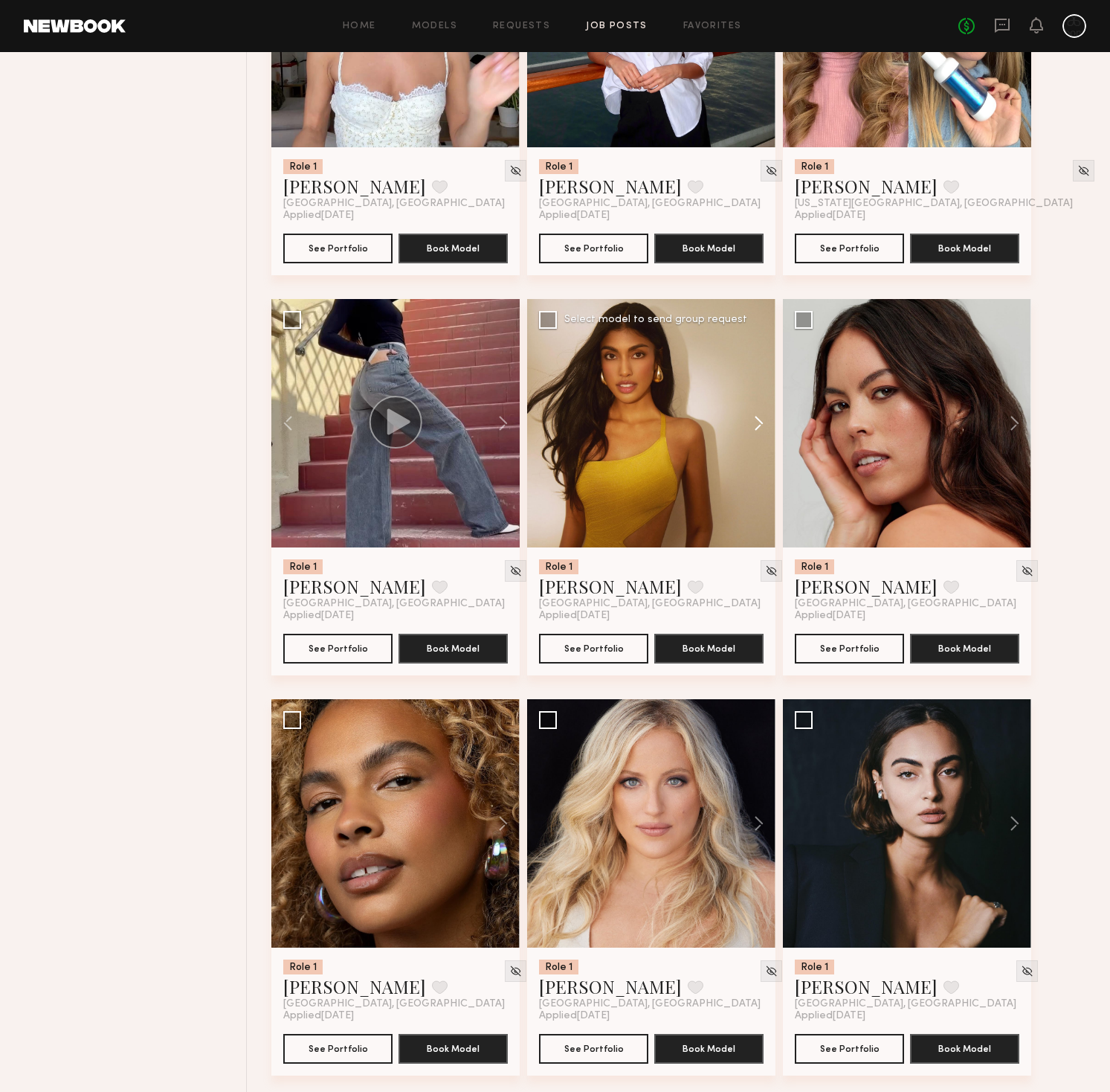
click at [769, 426] on button at bounding box center [751, 423] width 47 height 248
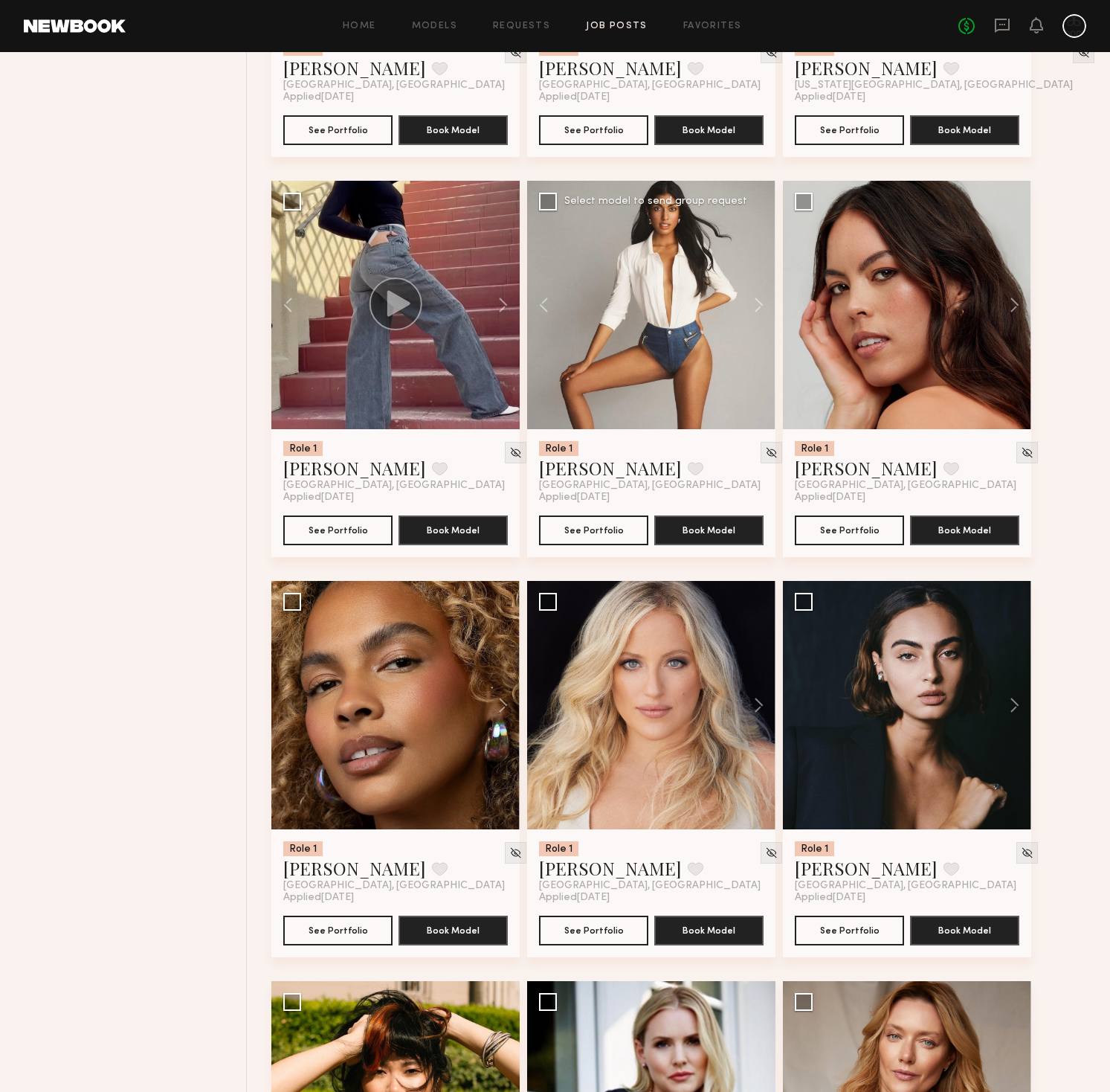
scroll to position [2062, 0]
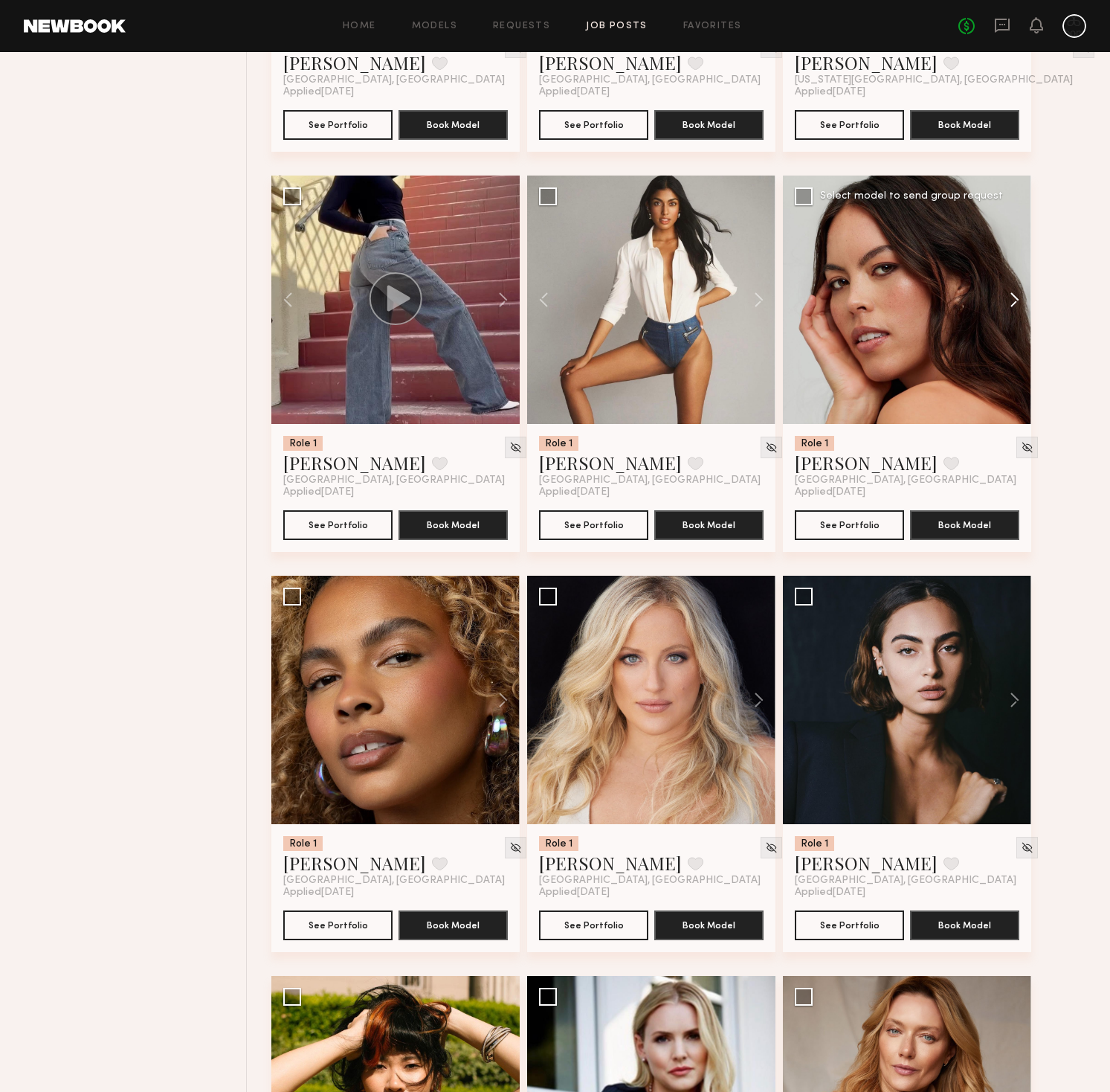
click at [1008, 301] on button at bounding box center [1007, 299] width 47 height 248
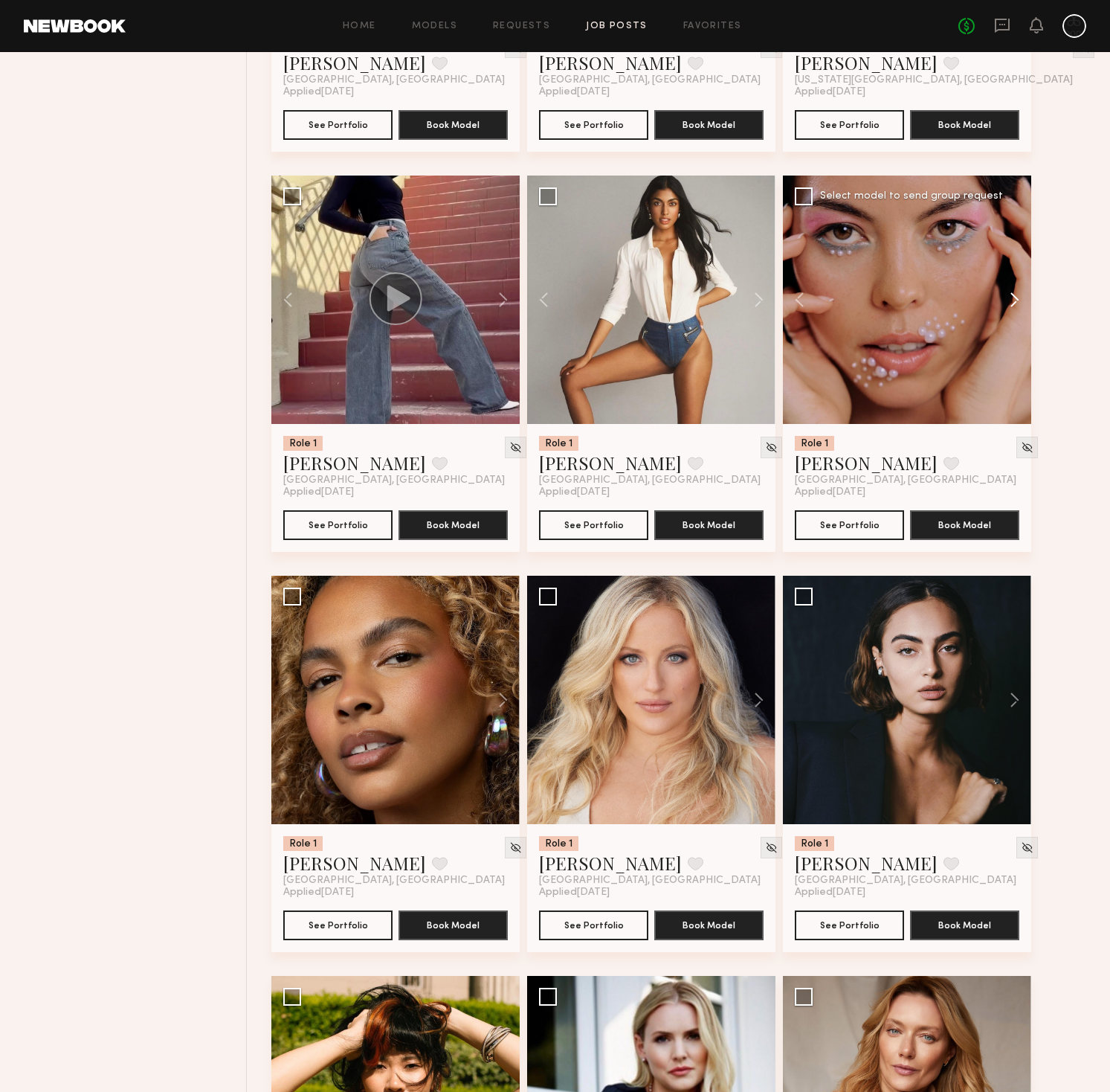
click at [1012, 300] on button at bounding box center [1007, 299] width 47 height 248
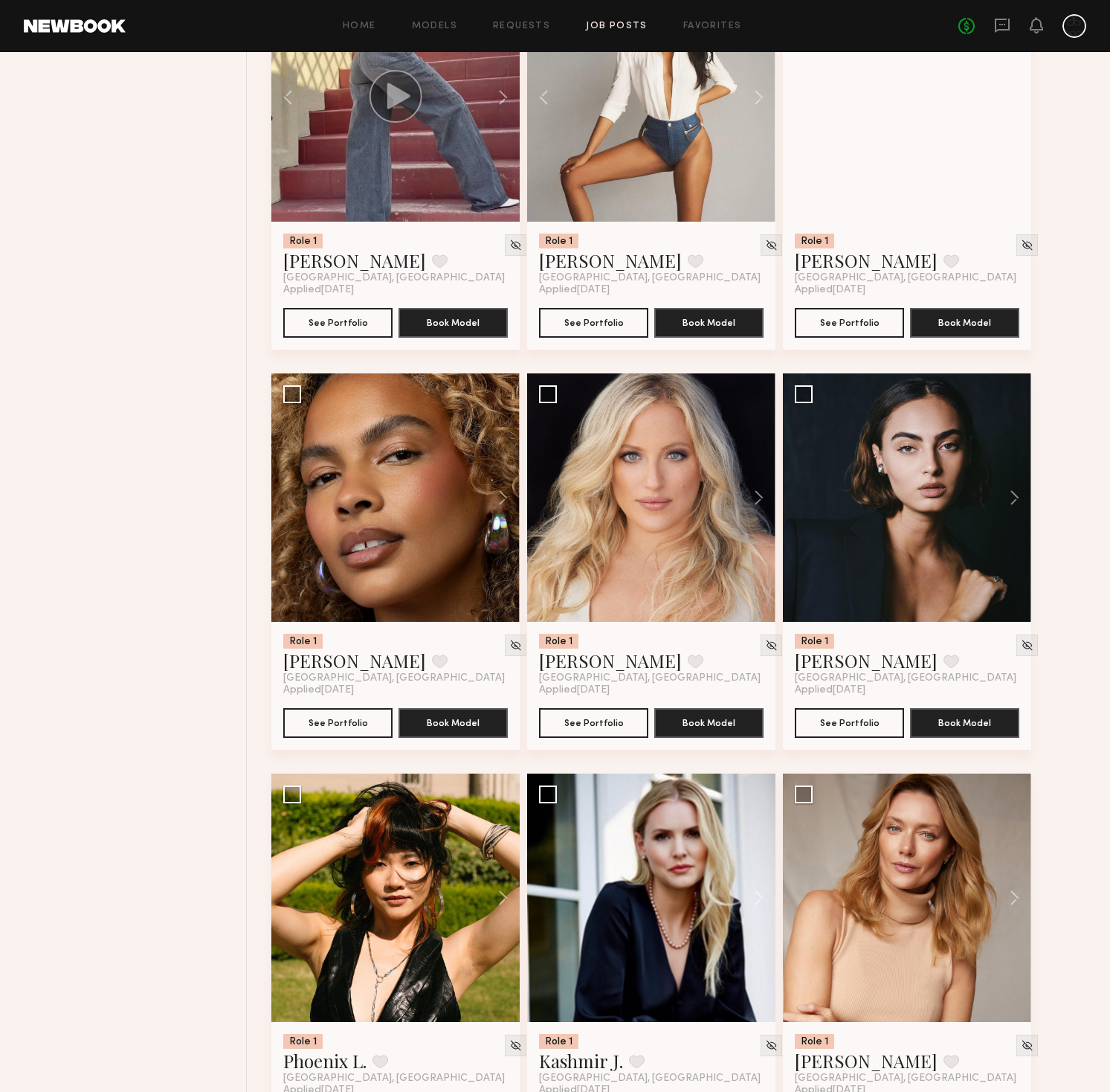
scroll to position [2284, 0]
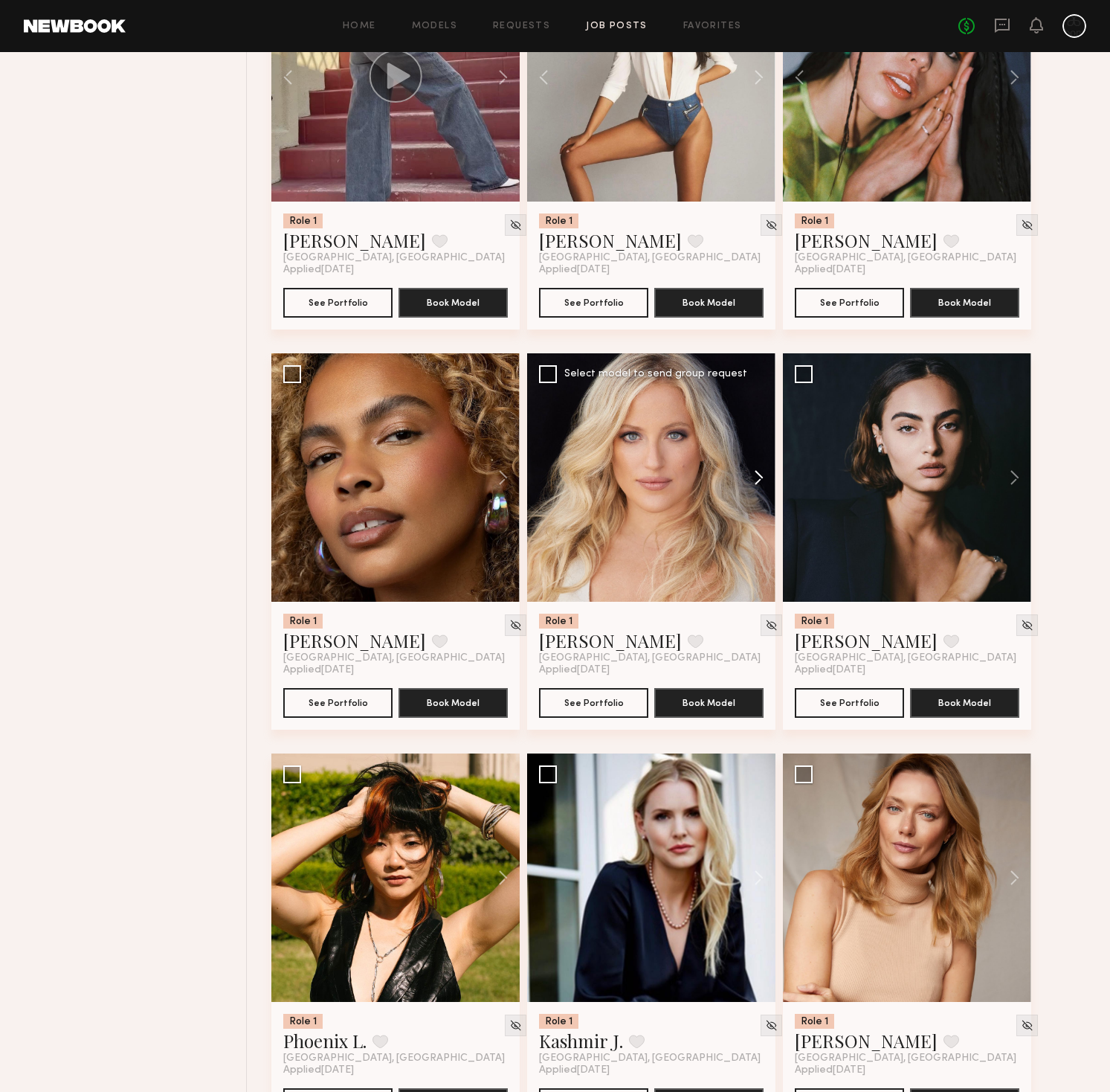
click at [754, 473] on button at bounding box center [751, 477] width 47 height 248
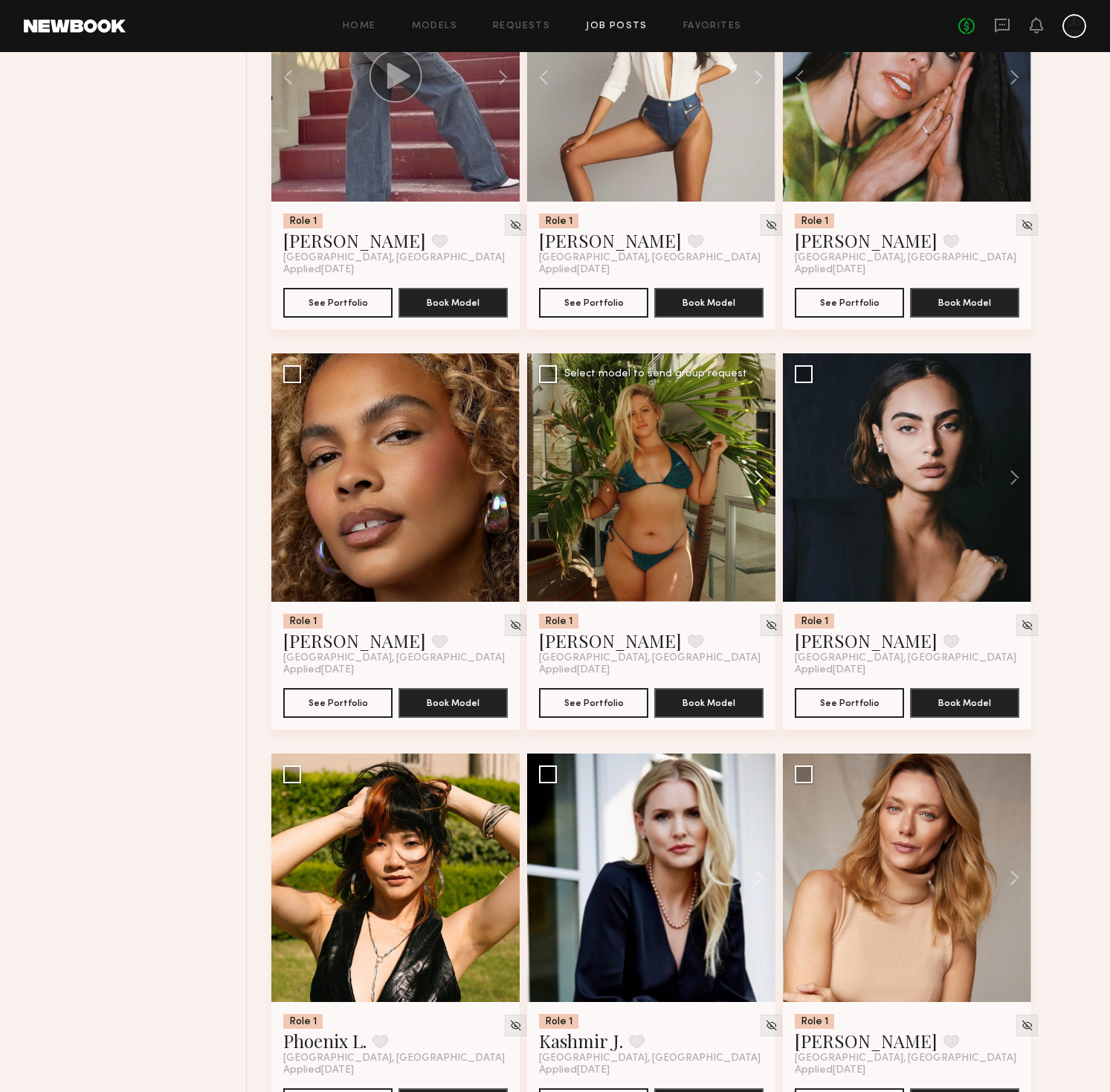
click at [754, 473] on button at bounding box center [751, 477] width 47 height 248
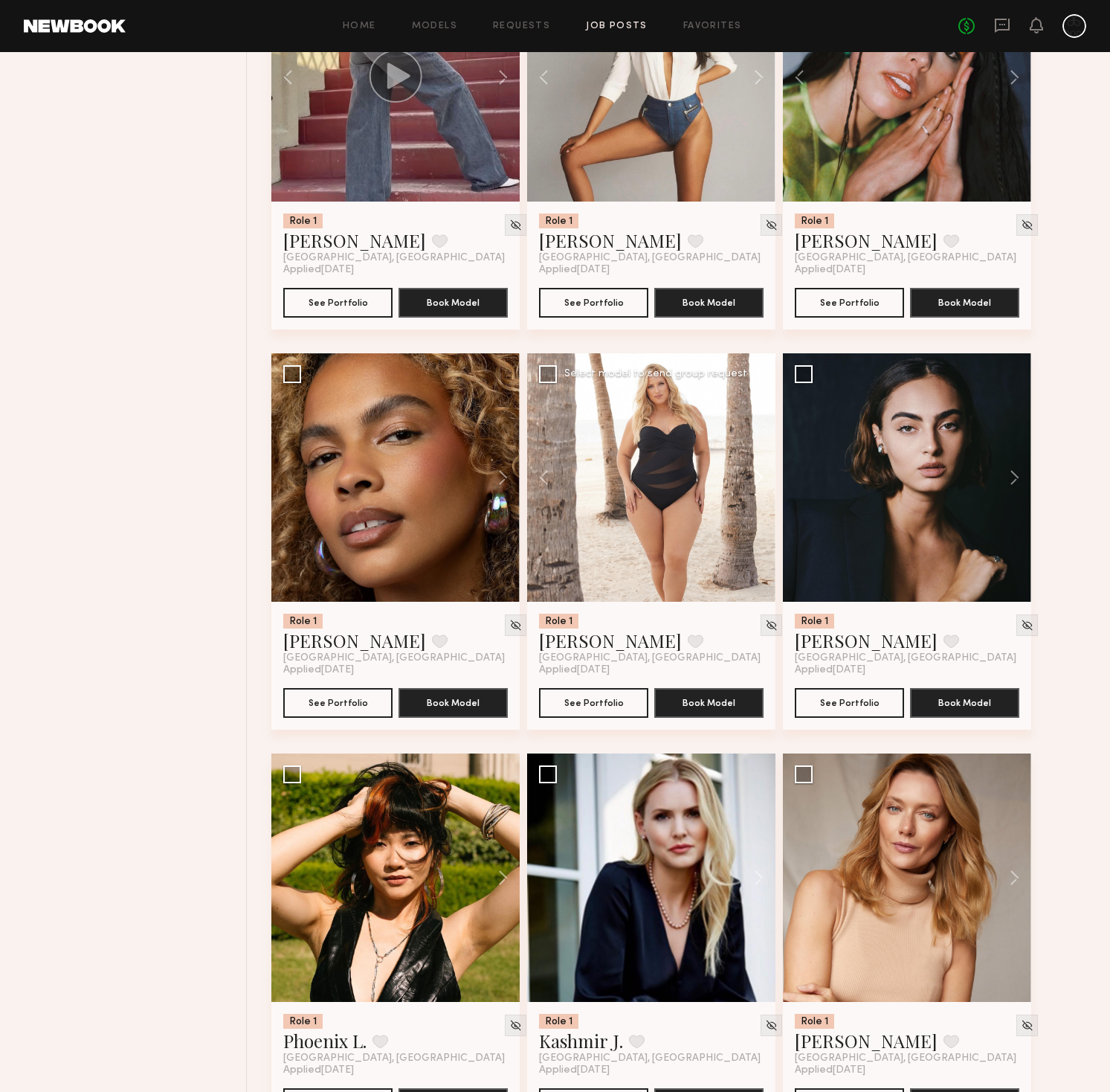
drag, startPoint x: 754, startPoint y: 473, endPoint x: 762, endPoint y: 473, distance: 8.0
click at [754, 473] on button at bounding box center [751, 477] width 47 height 248
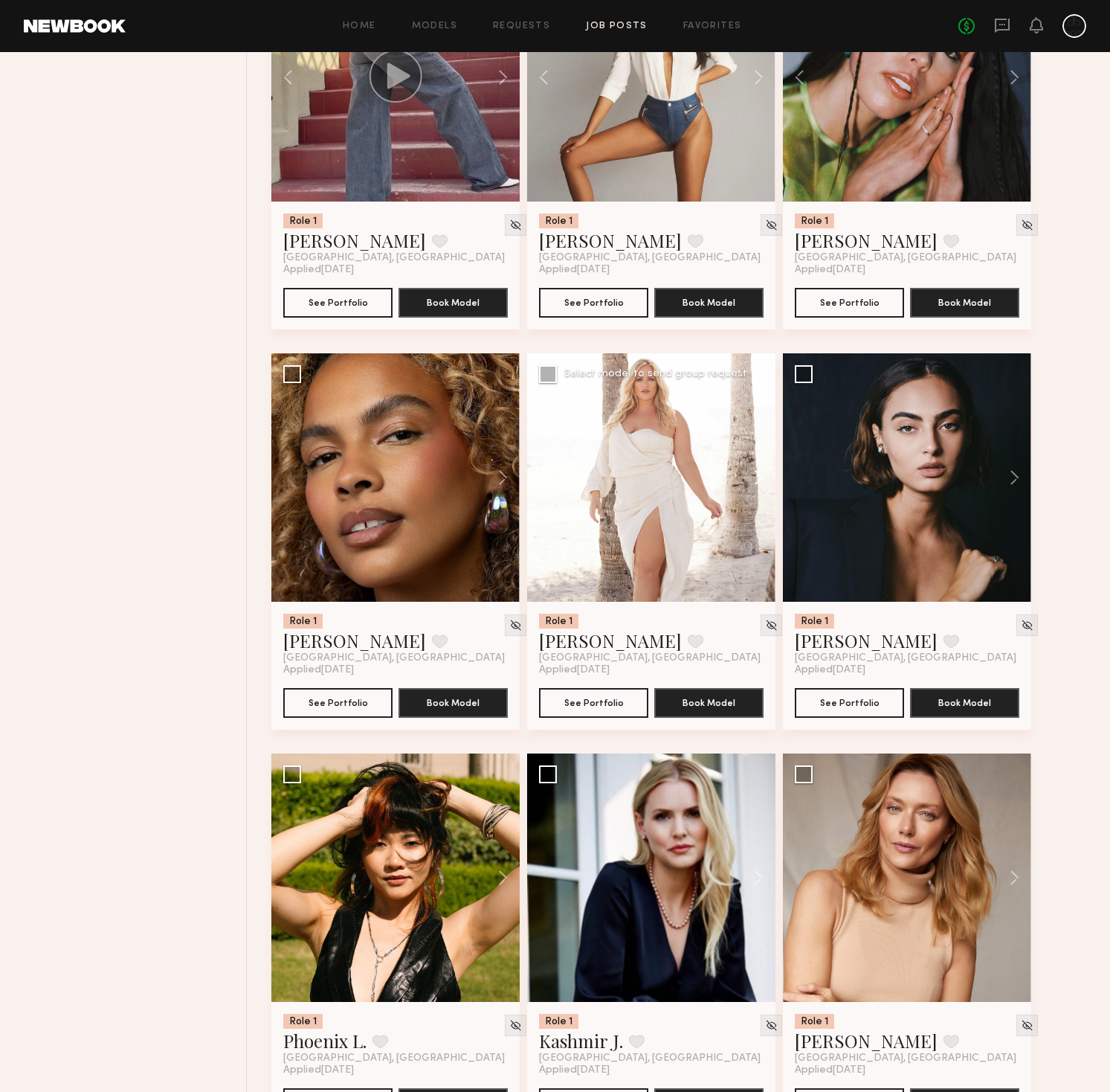
click at [767, 479] on button at bounding box center [751, 477] width 47 height 248
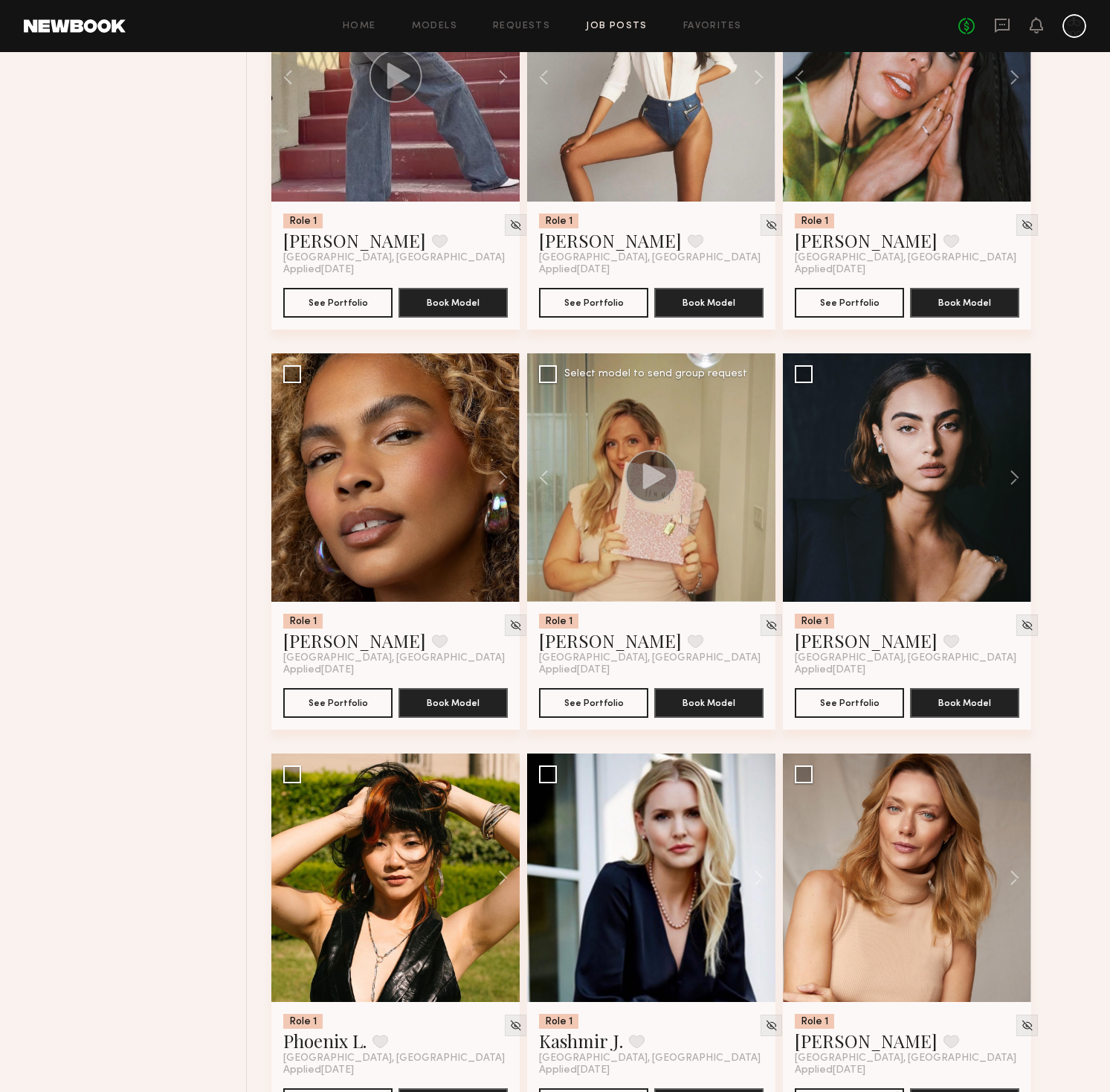
click at [762, 478] on div at bounding box center [651, 477] width 248 height 248
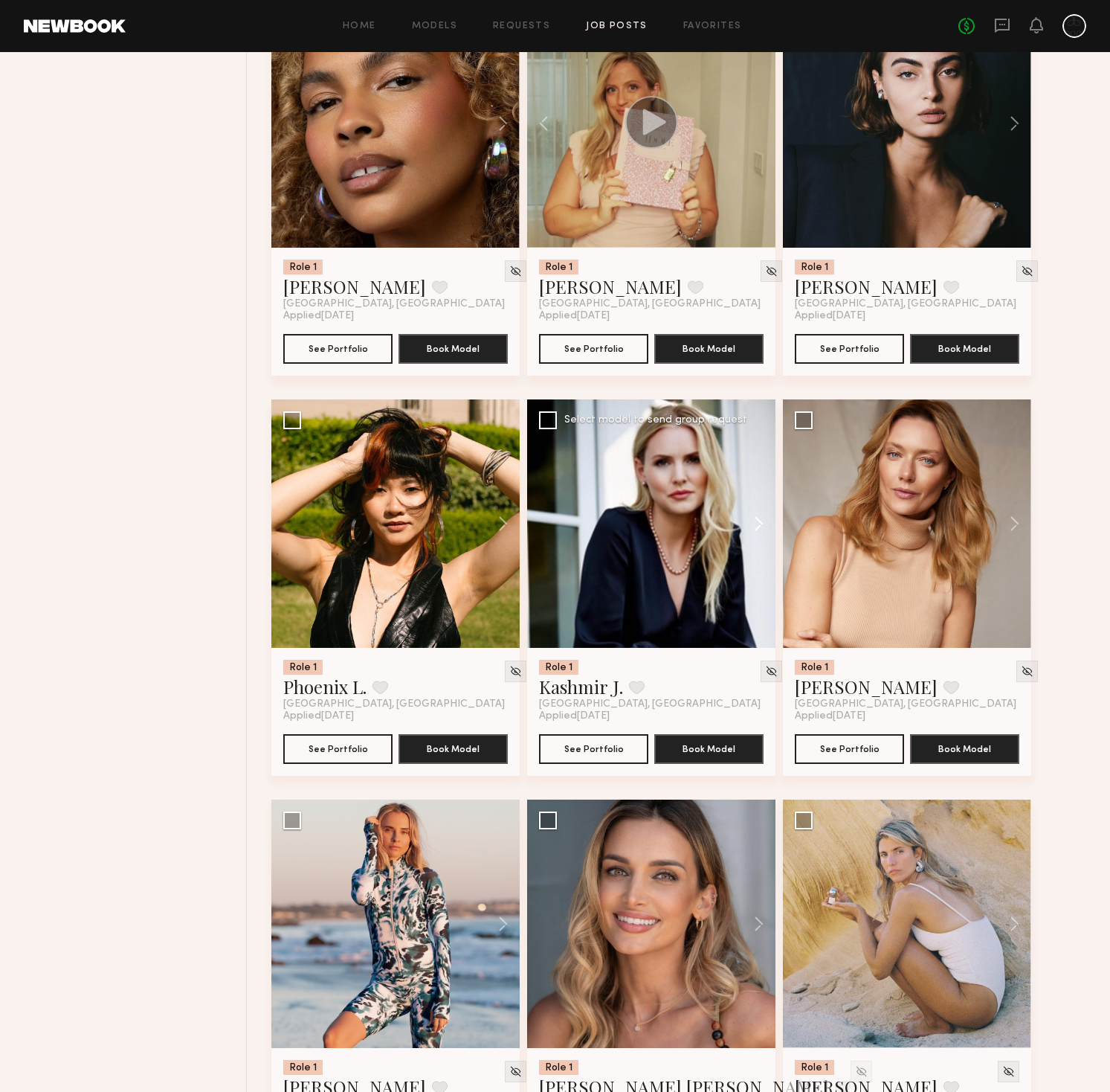
click at [762, 512] on button at bounding box center [751, 523] width 47 height 248
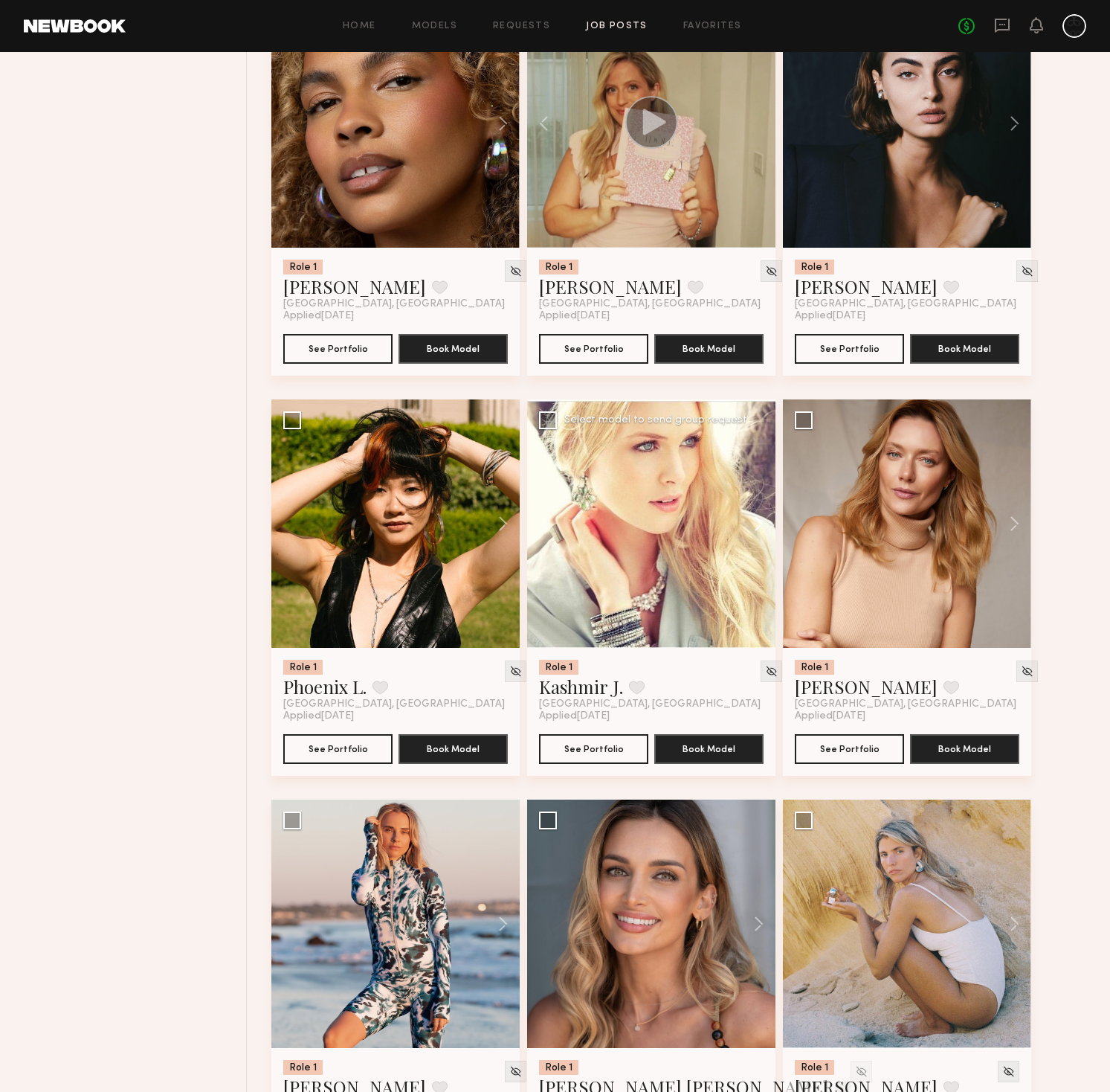
scroll to position [2640, 0]
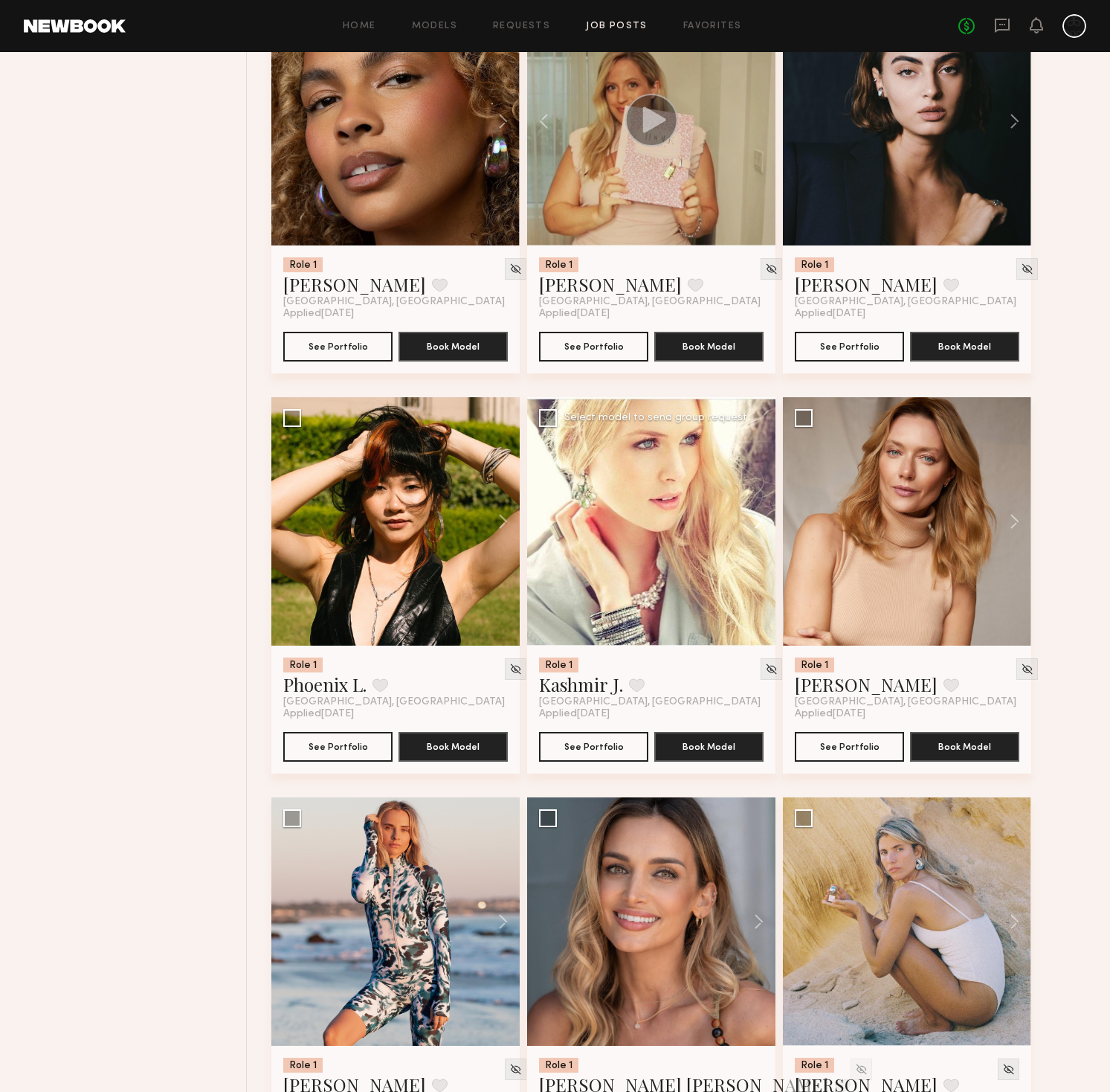
click at [762, 521] on button at bounding box center [751, 522] width 47 height 248
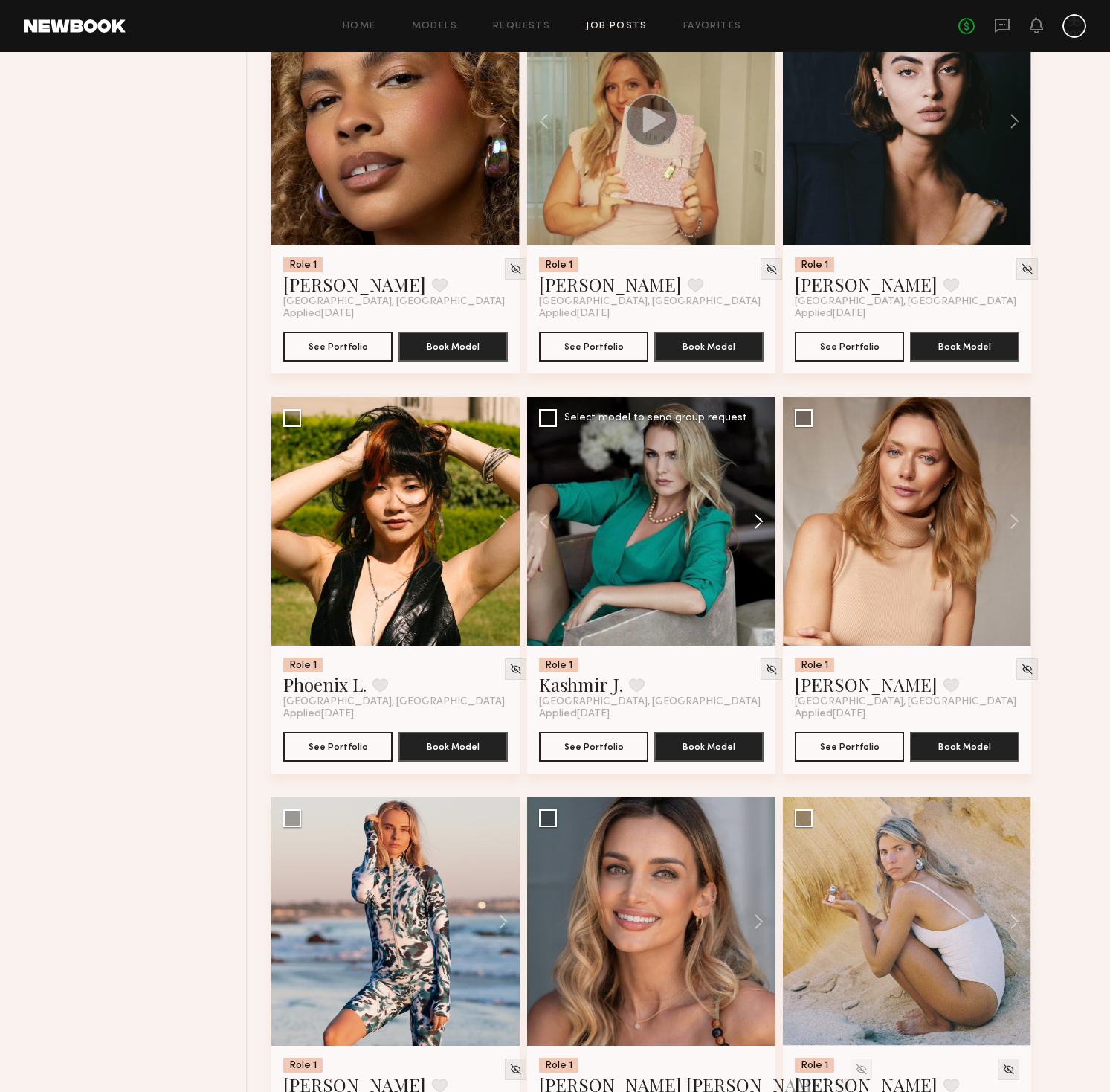
click at [762, 521] on button at bounding box center [751, 522] width 47 height 248
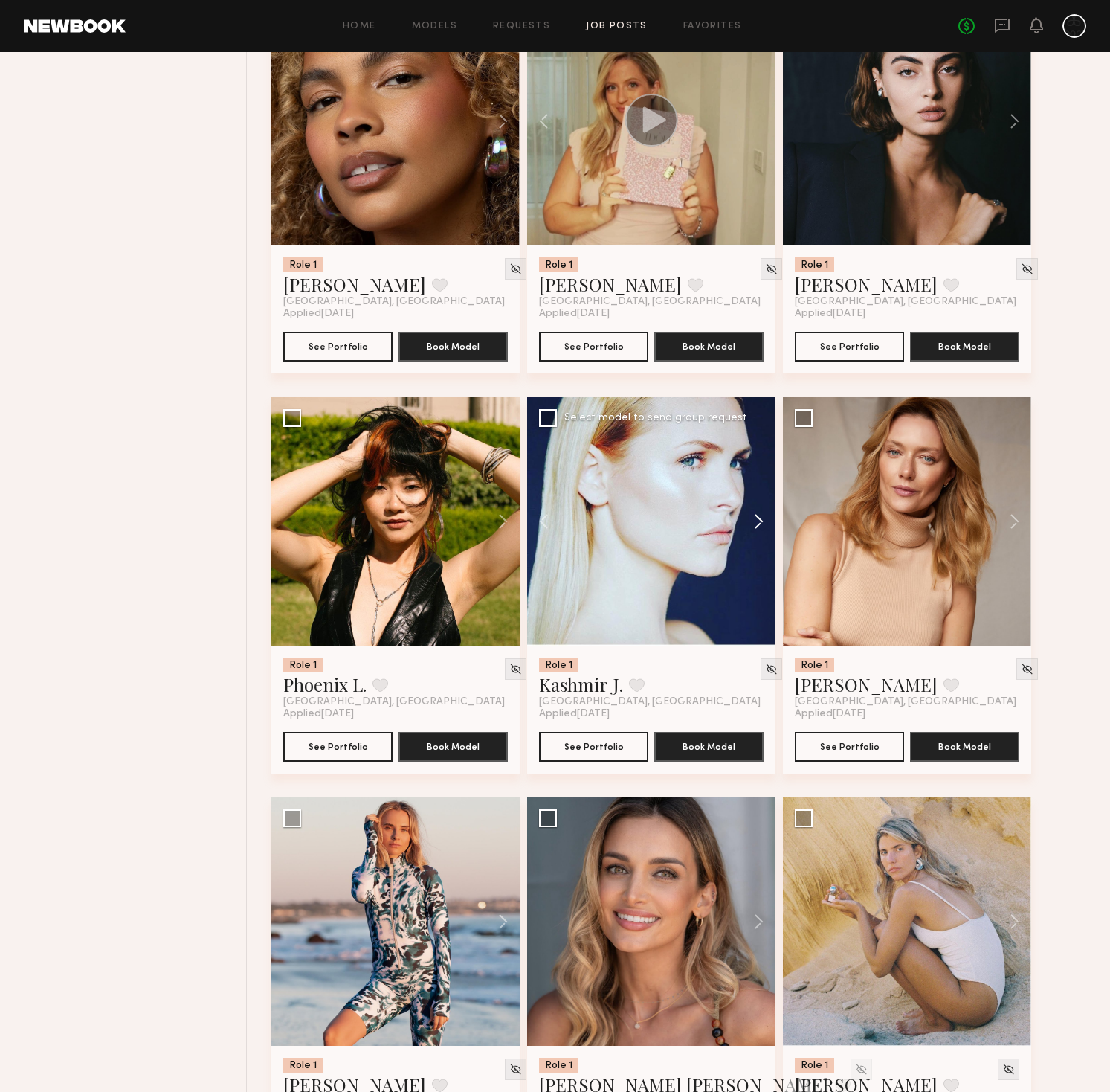
click at [762, 521] on button at bounding box center [751, 522] width 47 height 248
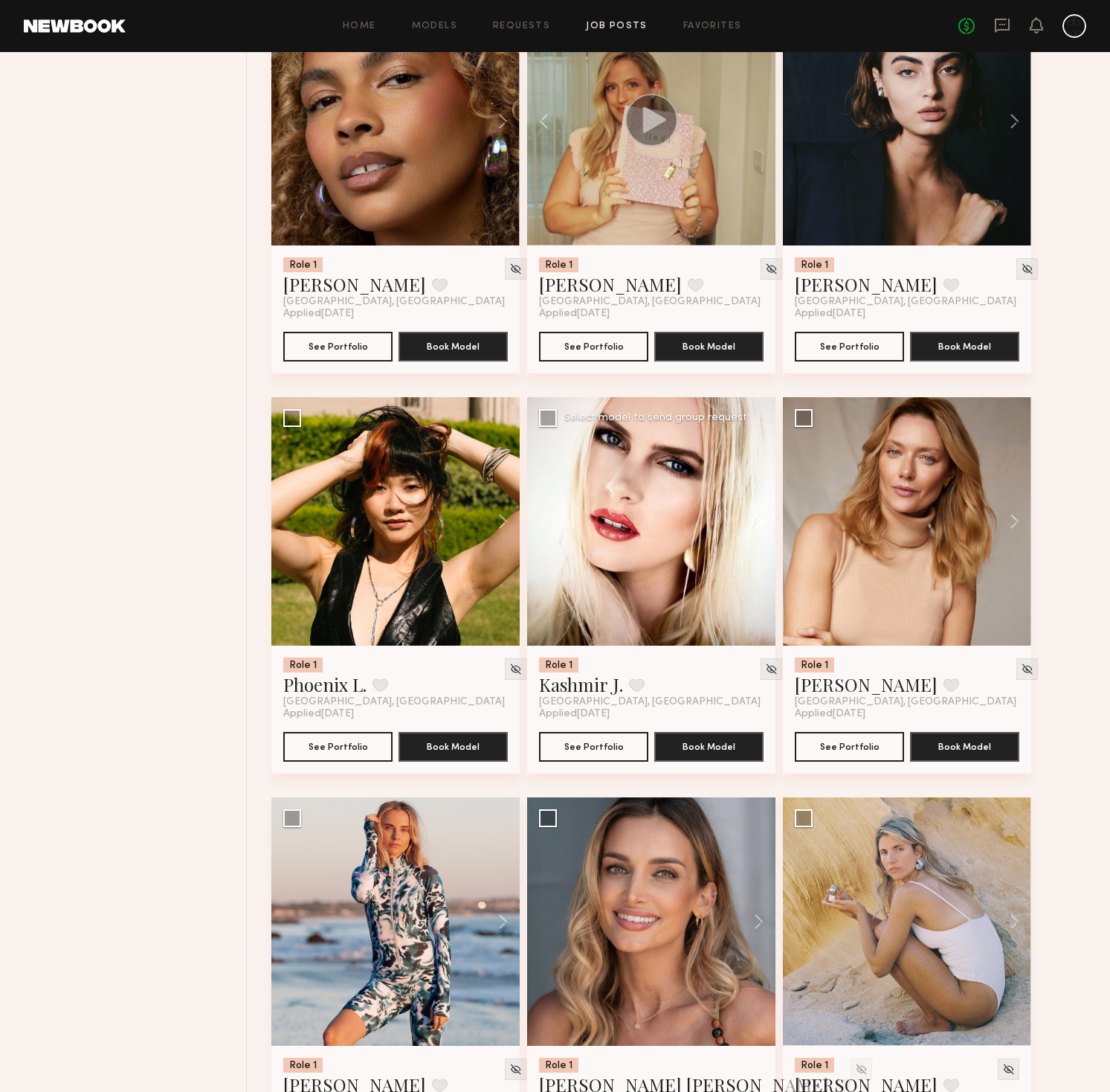
click at [762, 521] on button at bounding box center [751, 522] width 47 height 248
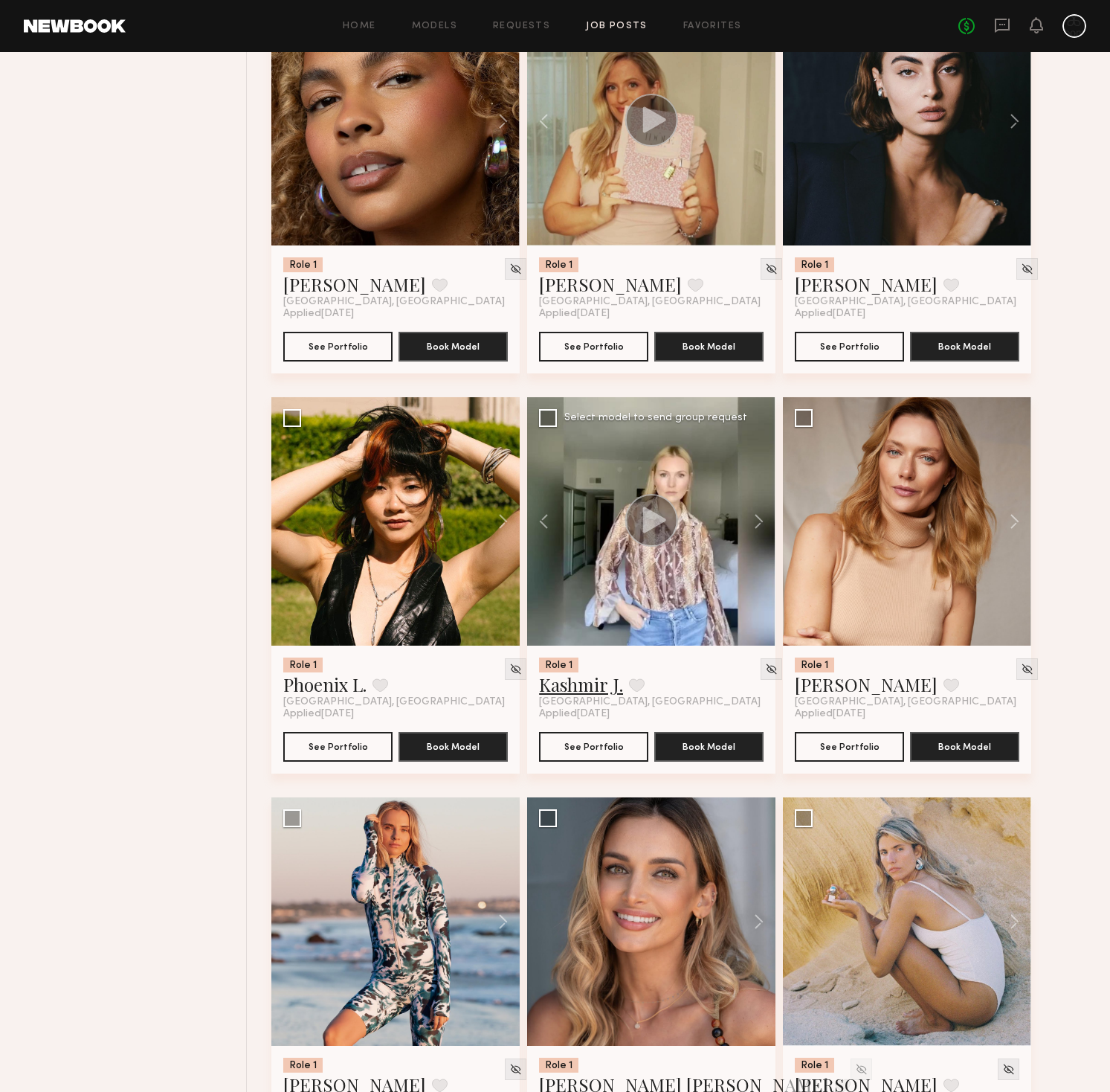
click at [566, 694] on link "Kashmir J." at bounding box center [581, 684] width 84 height 24
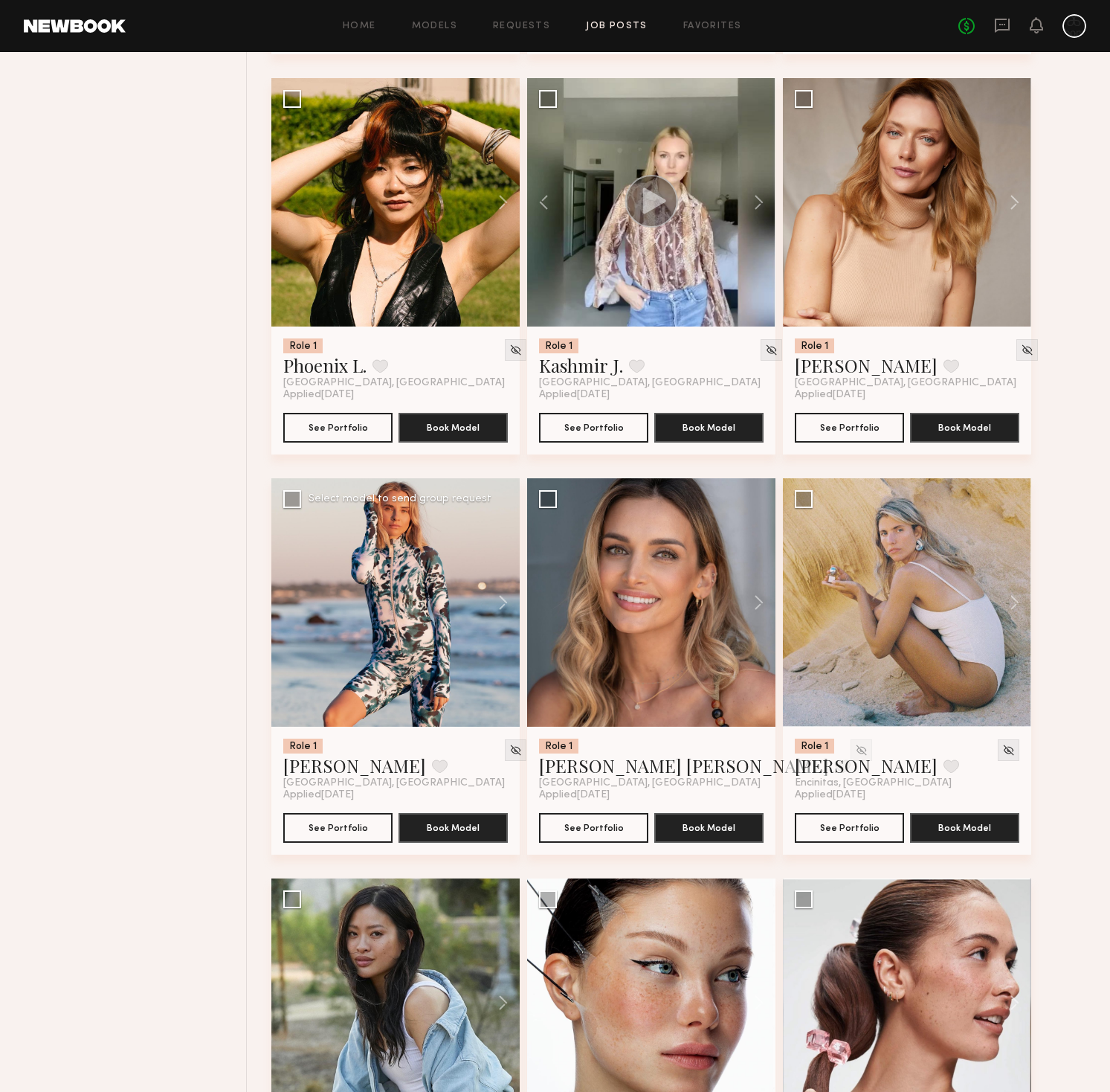
scroll to position [2963, 0]
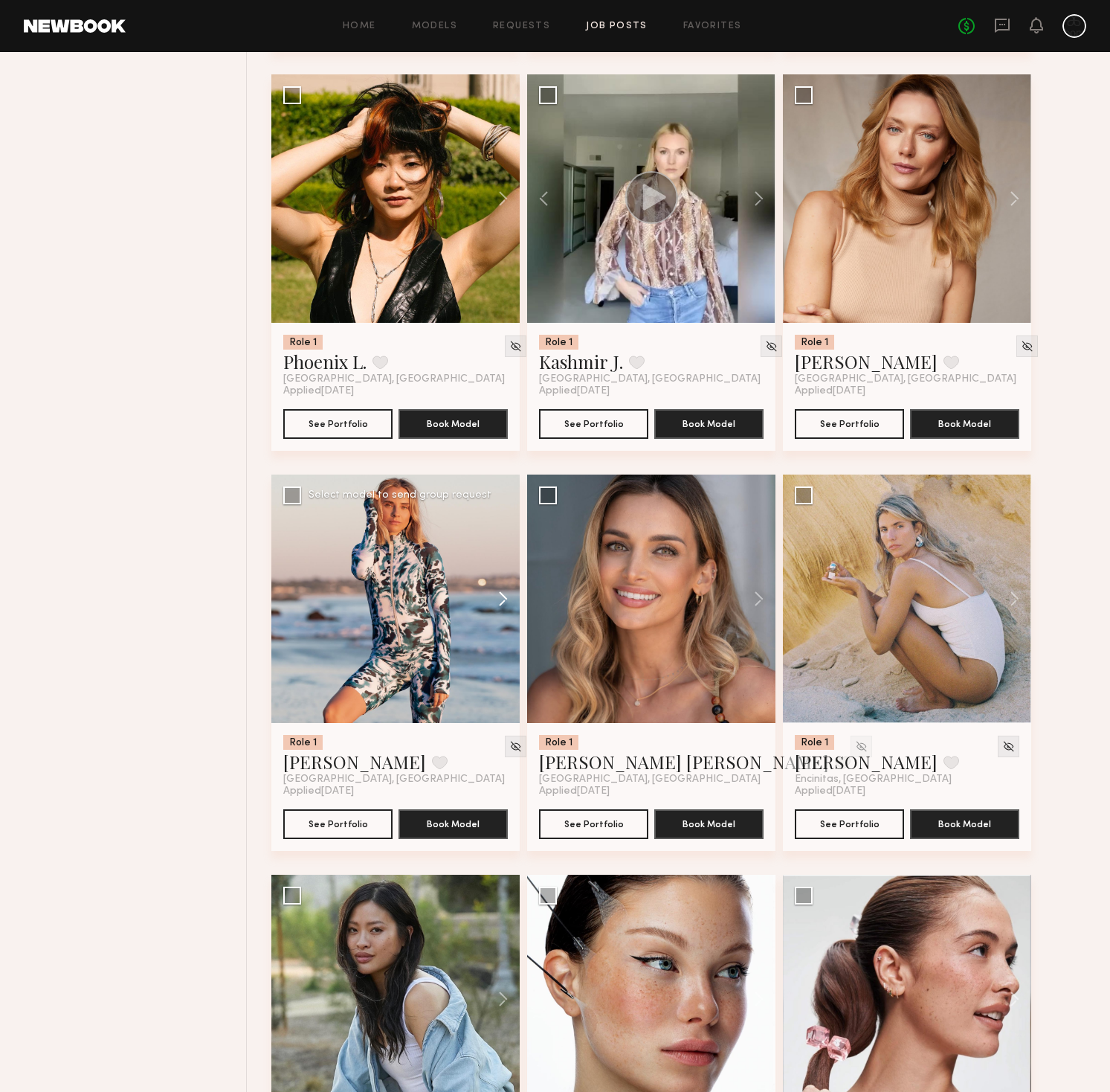
click at [496, 599] on button at bounding box center [496, 598] width 47 height 248
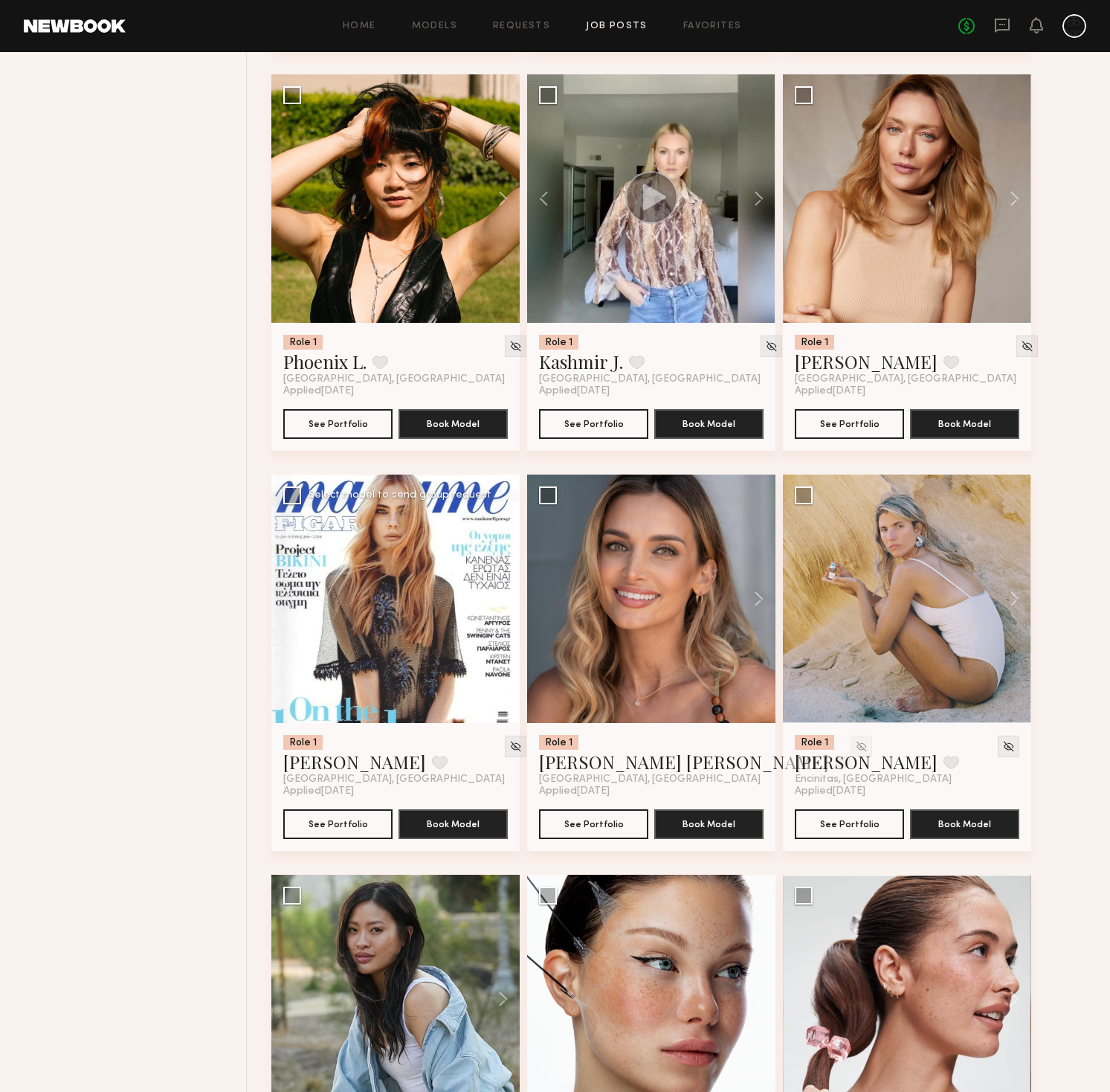
click at [496, 600] on button at bounding box center [496, 598] width 47 height 248
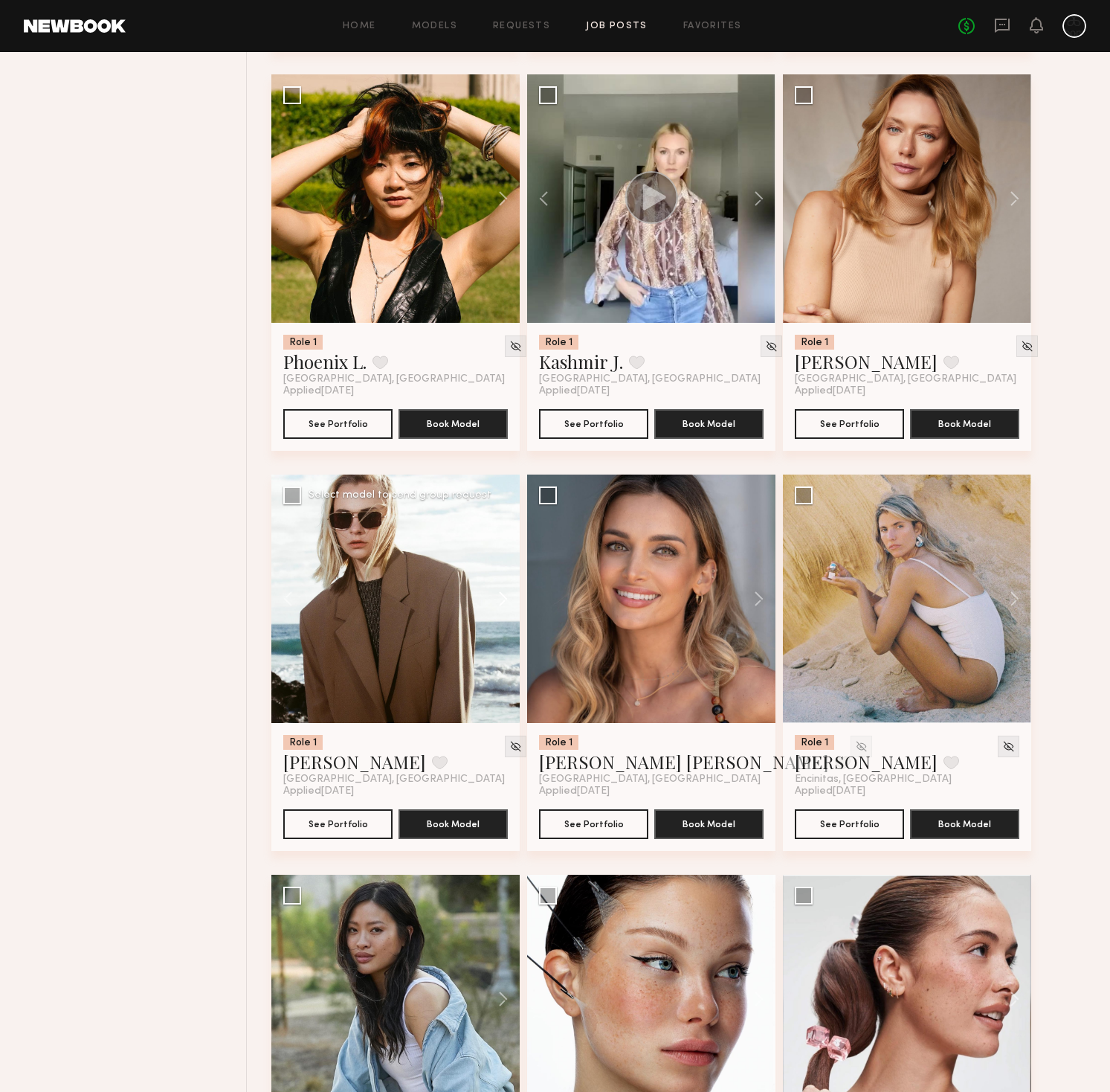
click at [496, 600] on button at bounding box center [496, 598] width 47 height 248
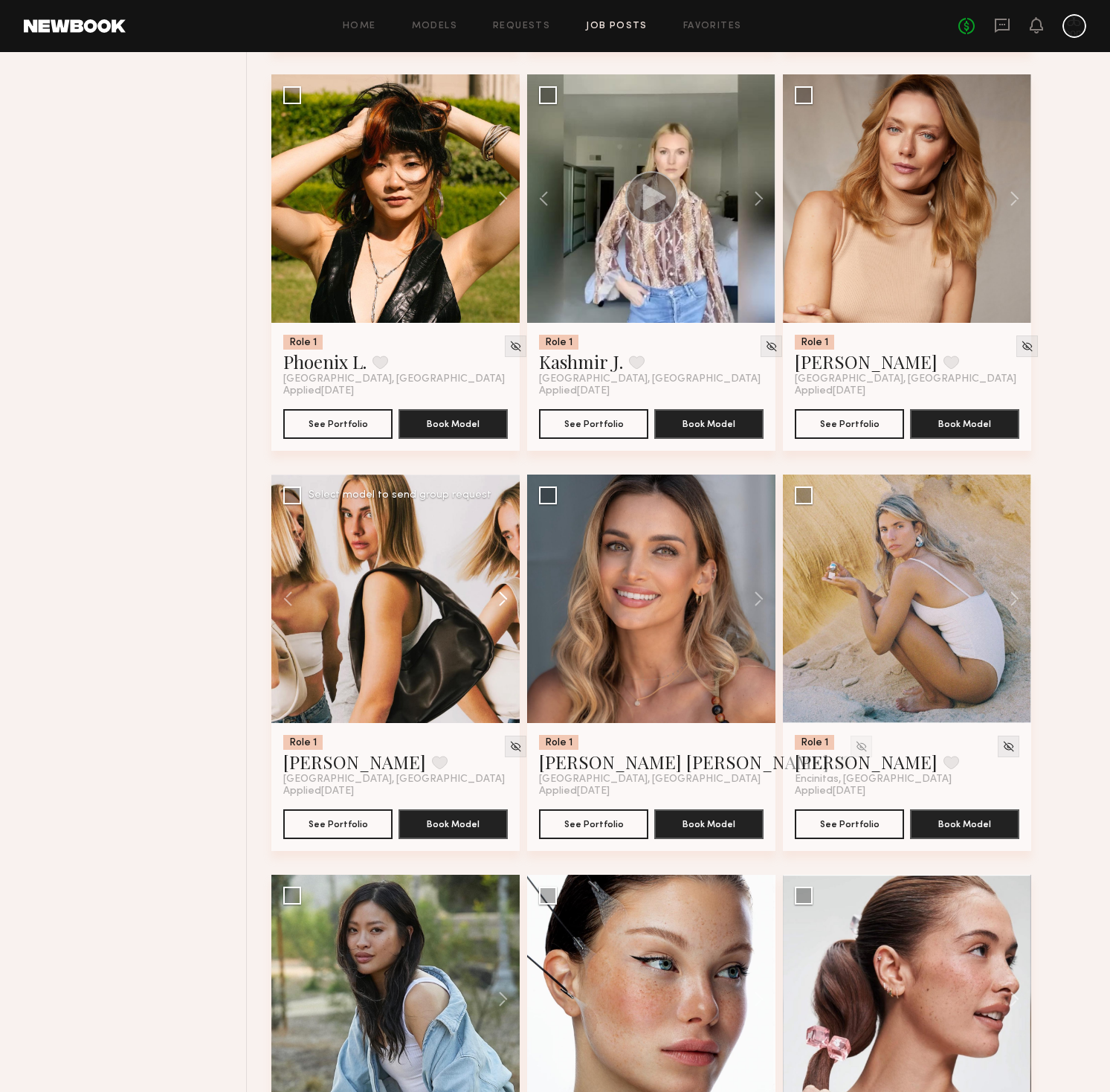
click at [496, 600] on button at bounding box center [496, 598] width 47 height 248
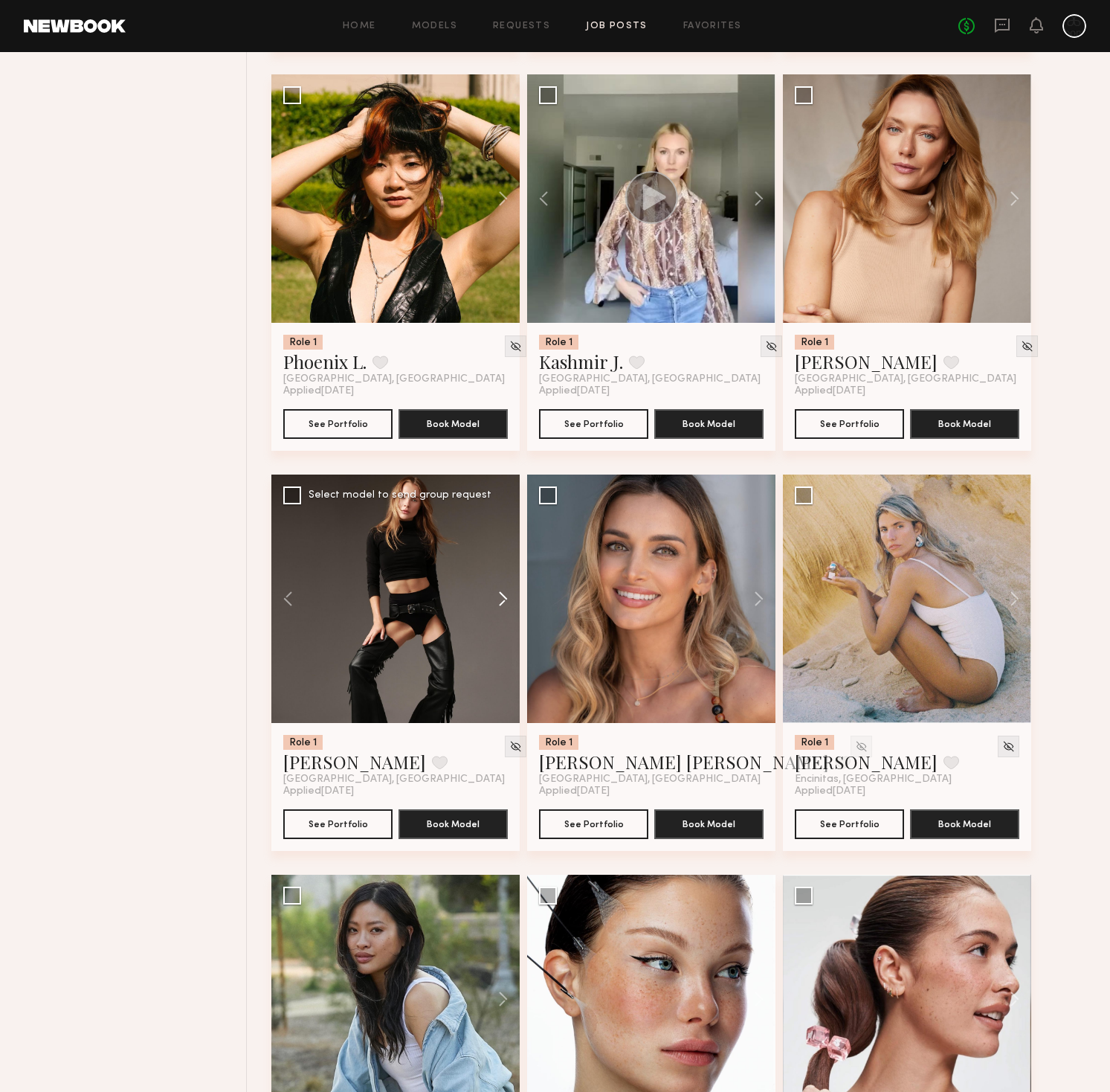
click at [496, 600] on button at bounding box center [496, 598] width 47 height 248
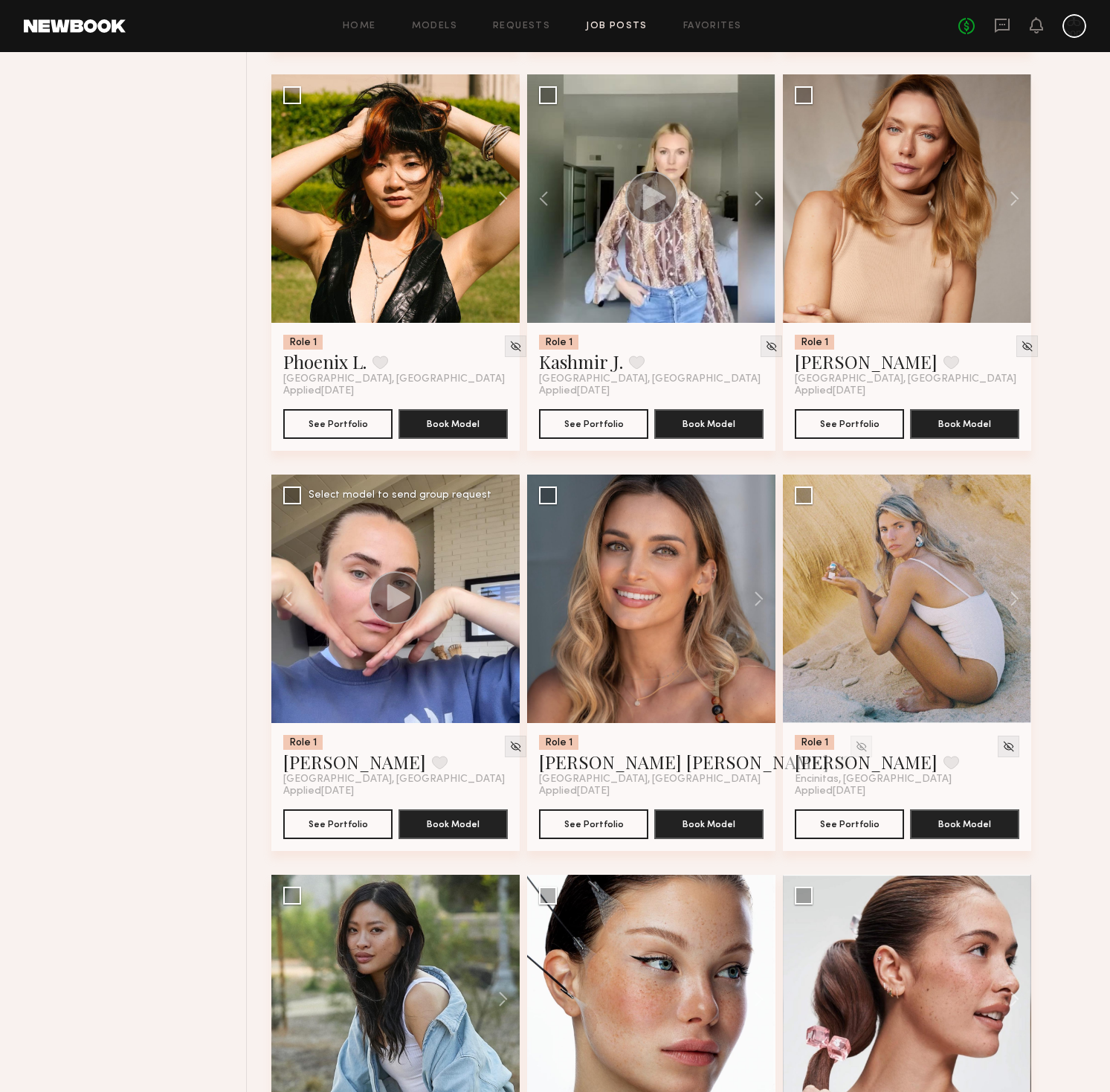
click at [496, 600] on div at bounding box center [396, 598] width 248 height 248
click at [302, 773] on link "Lidia V." at bounding box center [355, 762] width 143 height 24
click at [758, 601] on button at bounding box center [751, 598] width 47 height 248
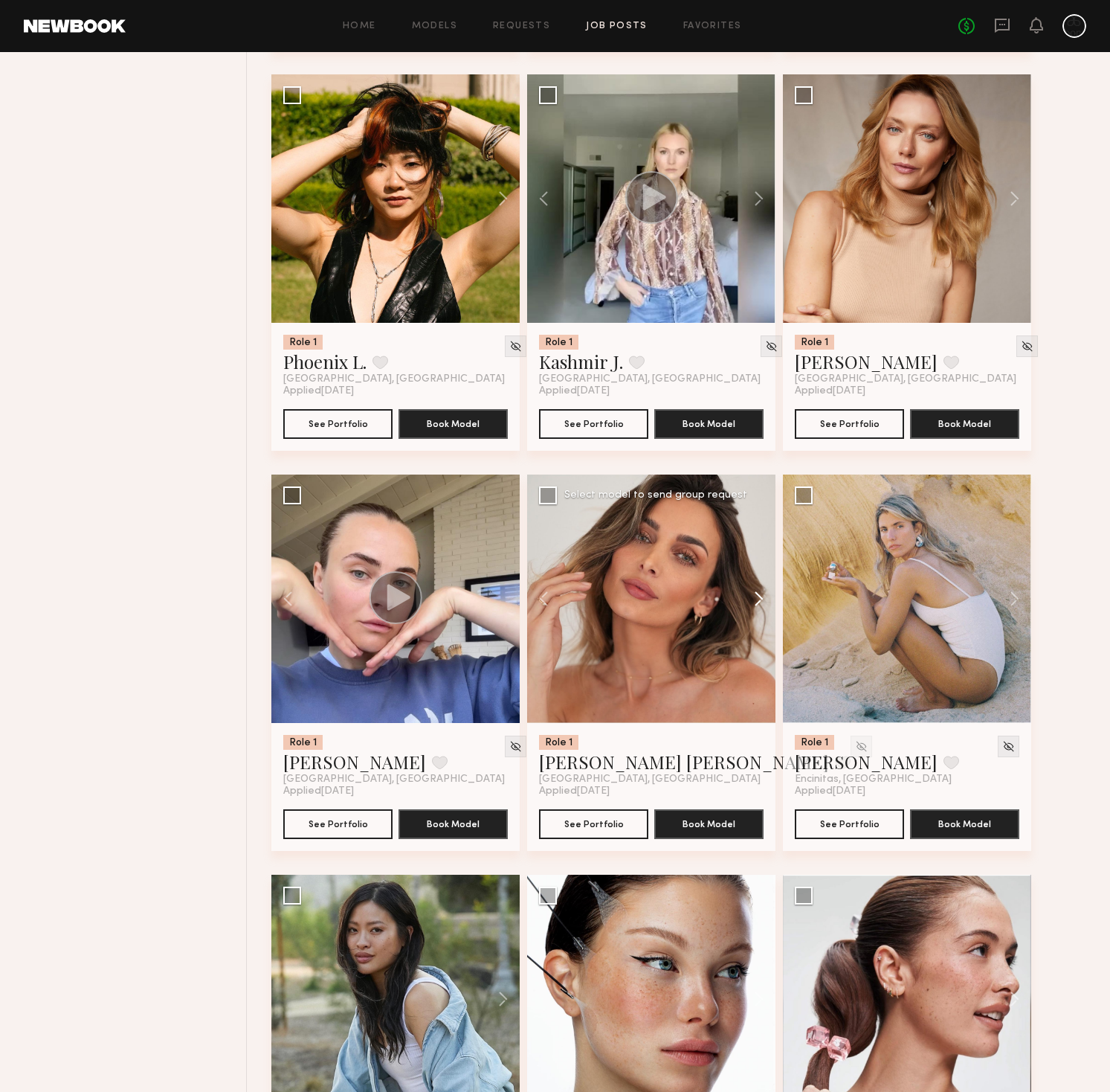
click at [758, 601] on button at bounding box center [751, 598] width 47 height 248
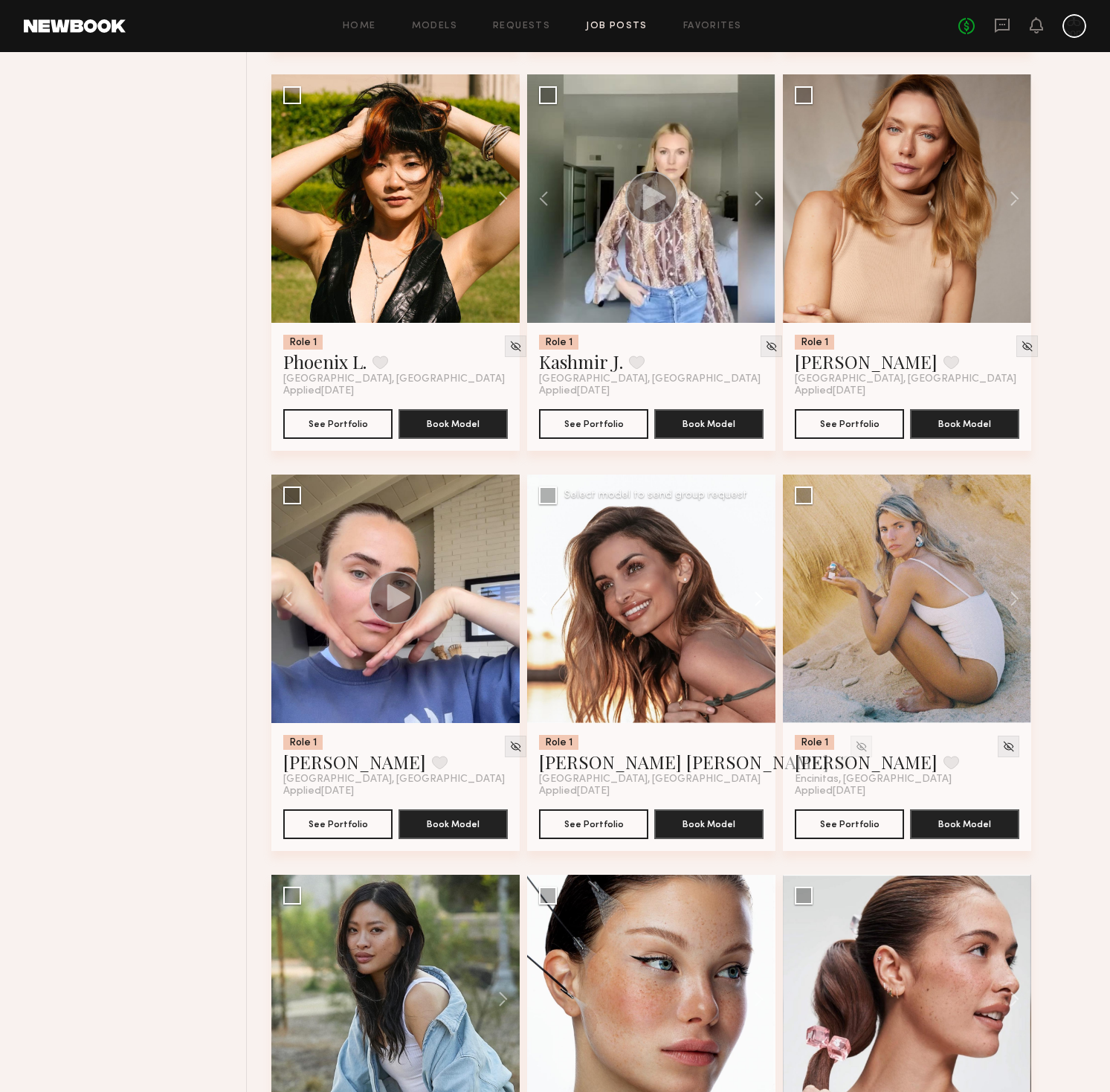
click at [758, 601] on button at bounding box center [751, 598] width 47 height 248
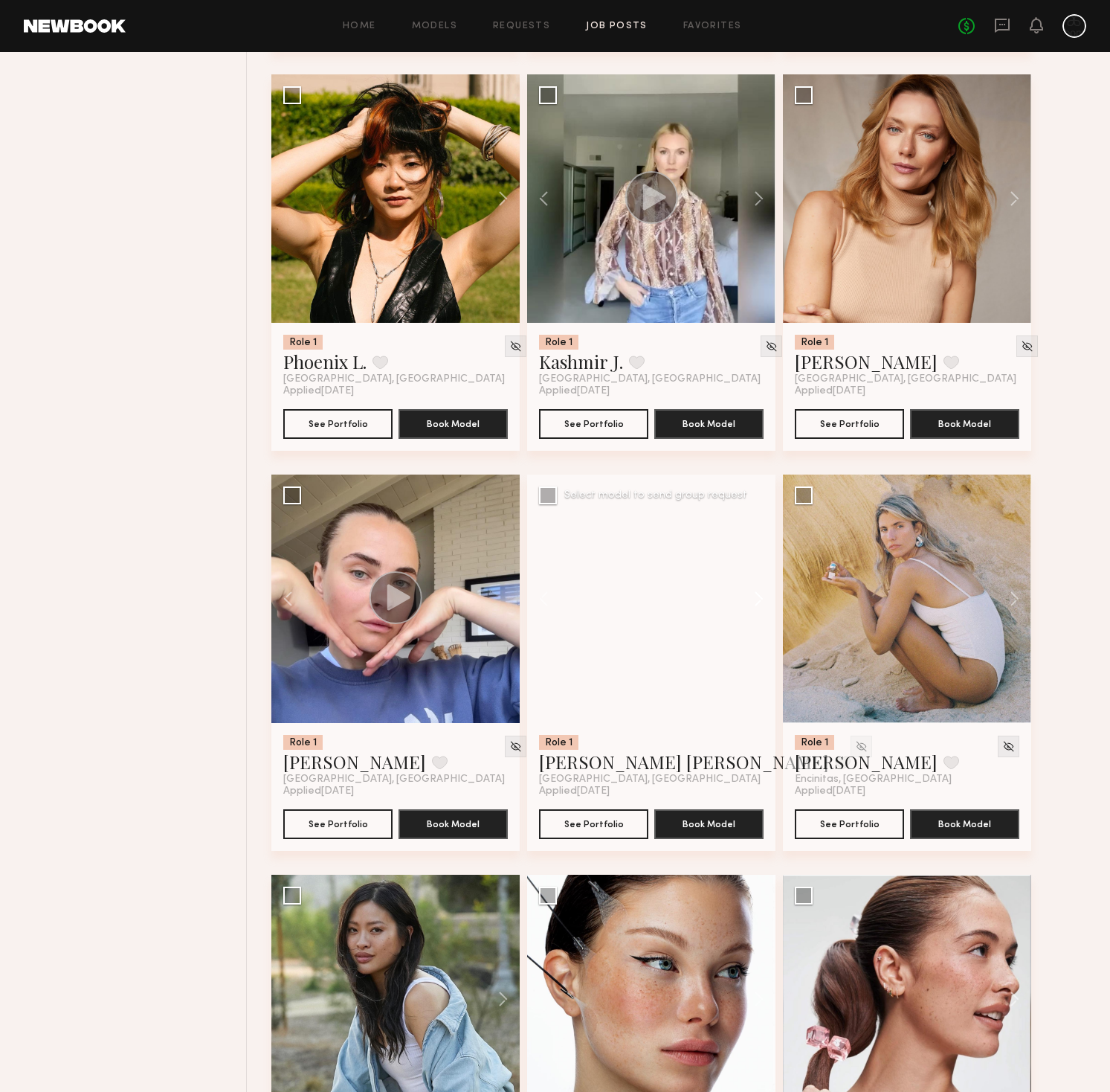
click at [758, 601] on button at bounding box center [751, 598] width 47 height 248
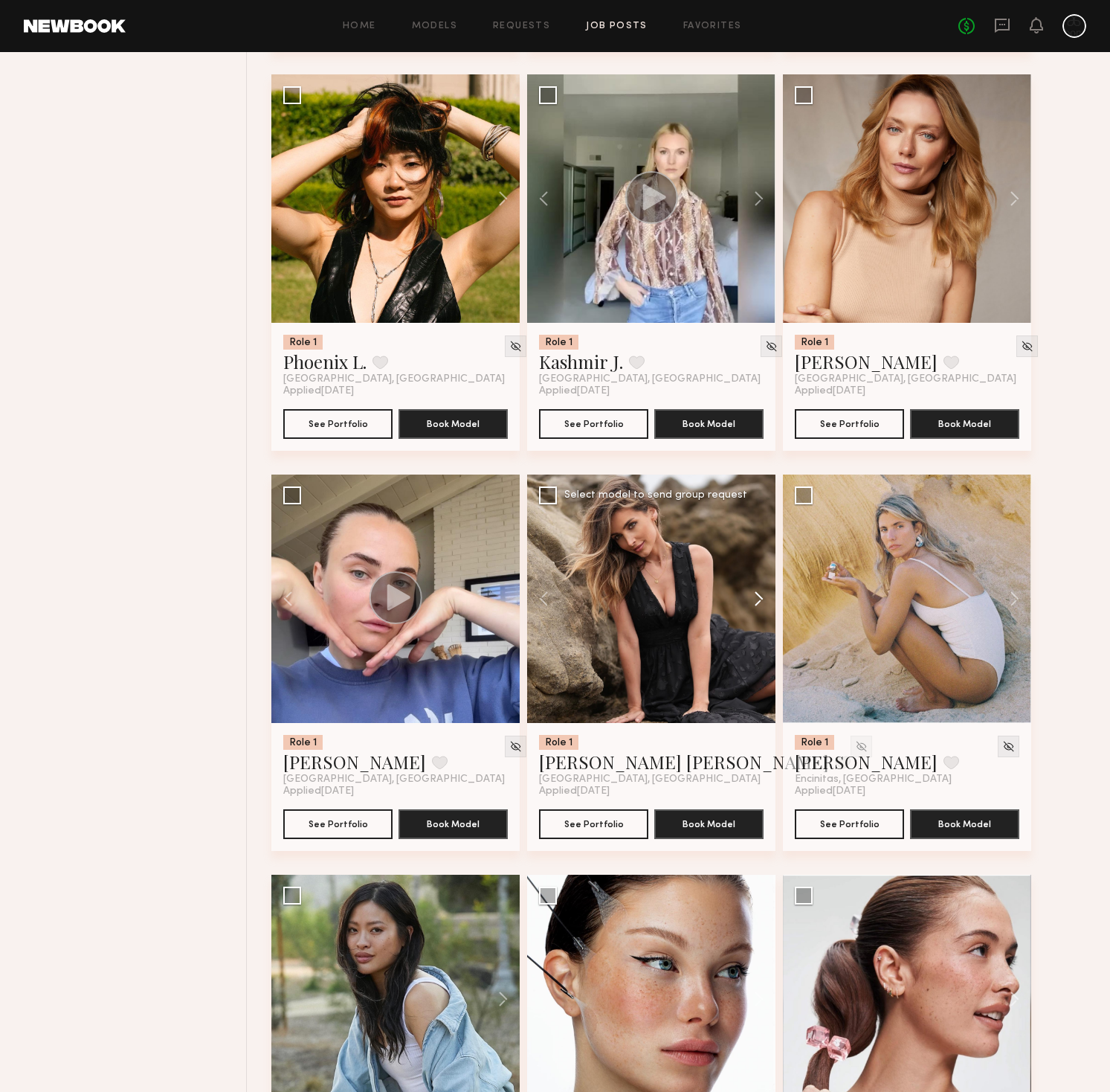
click at [758, 601] on button at bounding box center [751, 598] width 47 height 248
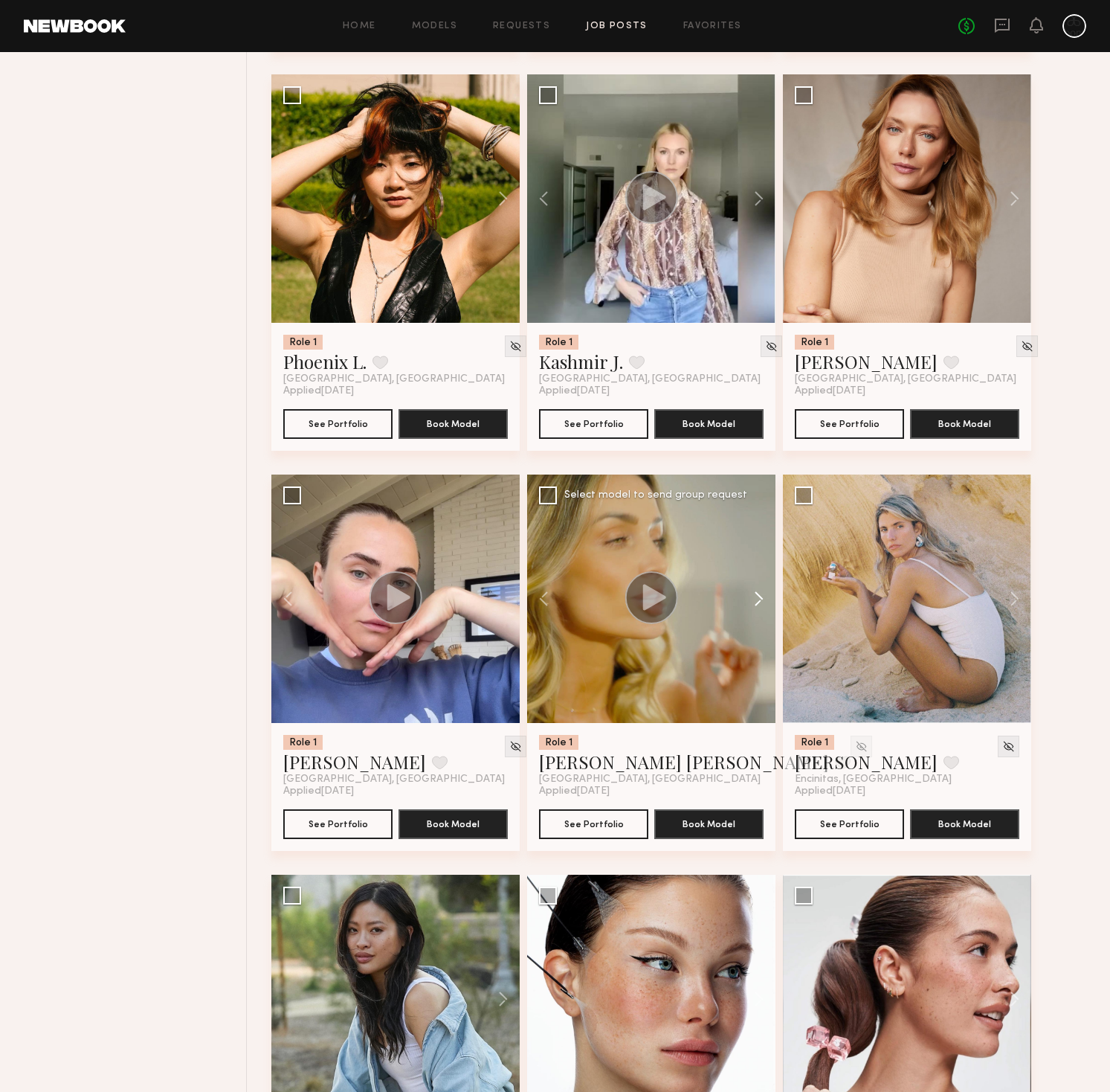
click at [758, 601] on button at bounding box center [751, 598] width 47 height 248
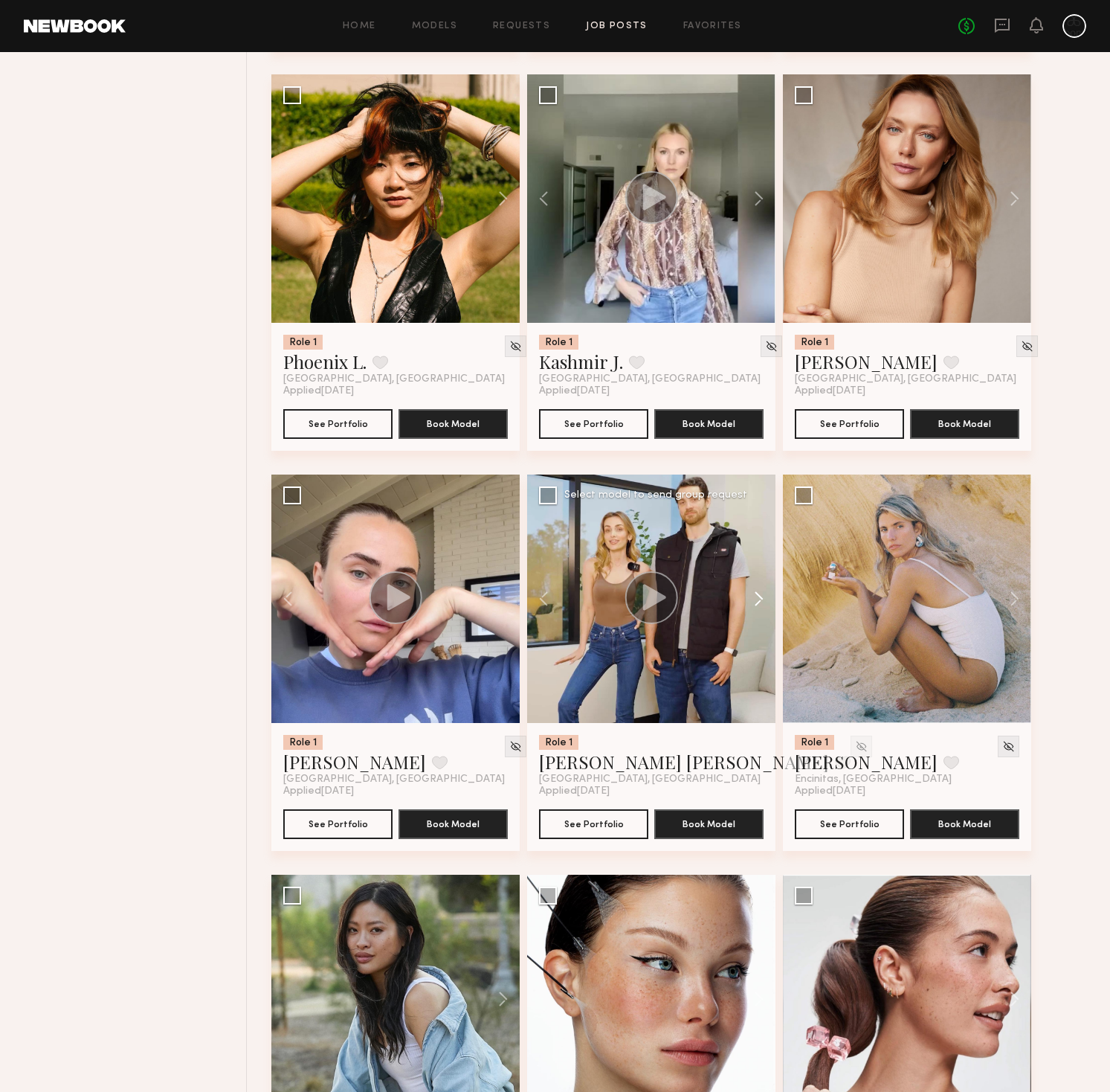
click at [758, 598] on button at bounding box center [751, 598] width 47 height 248
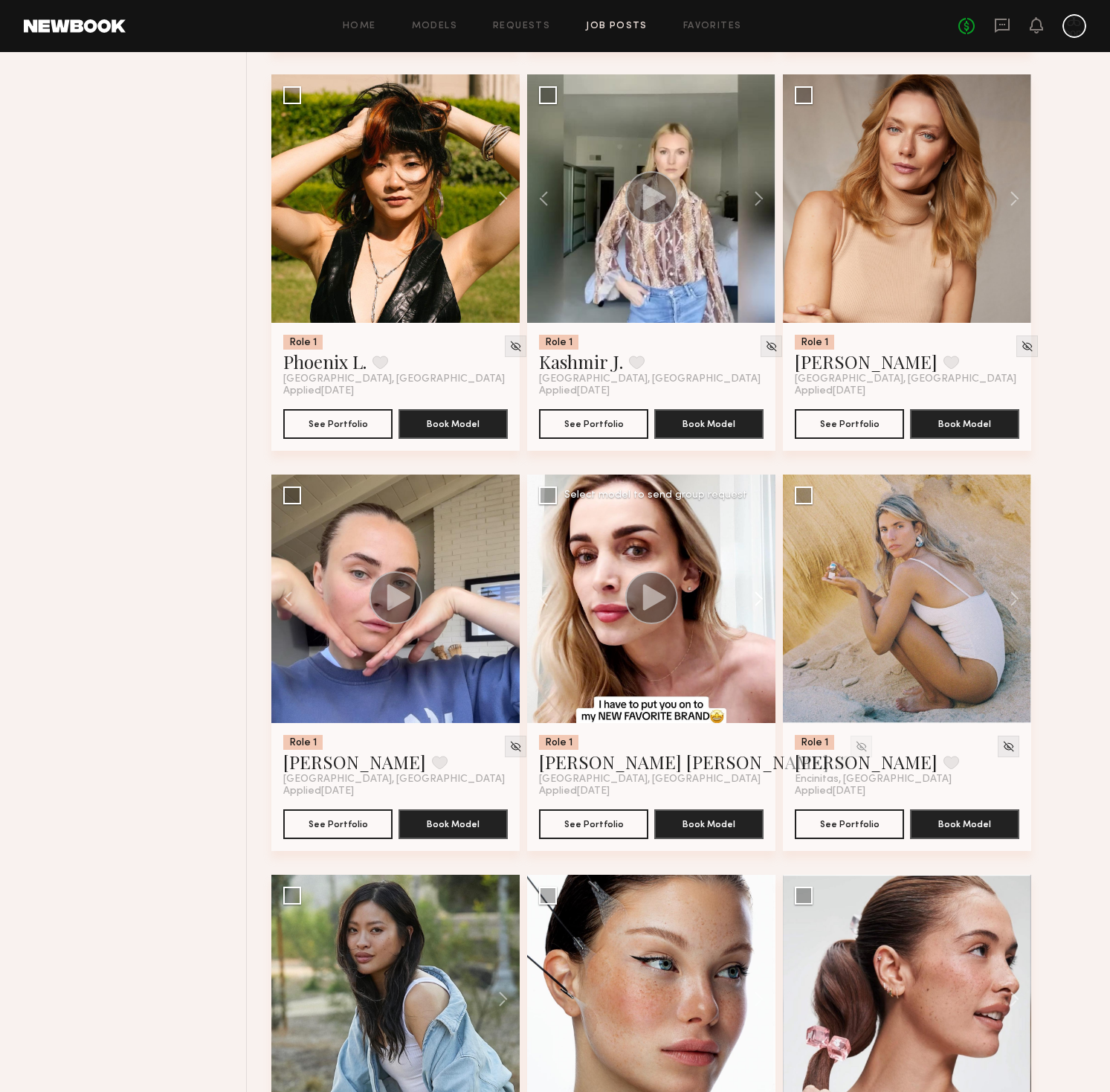
click at [758, 598] on button at bounding box center [751, 598] width 47 height 248
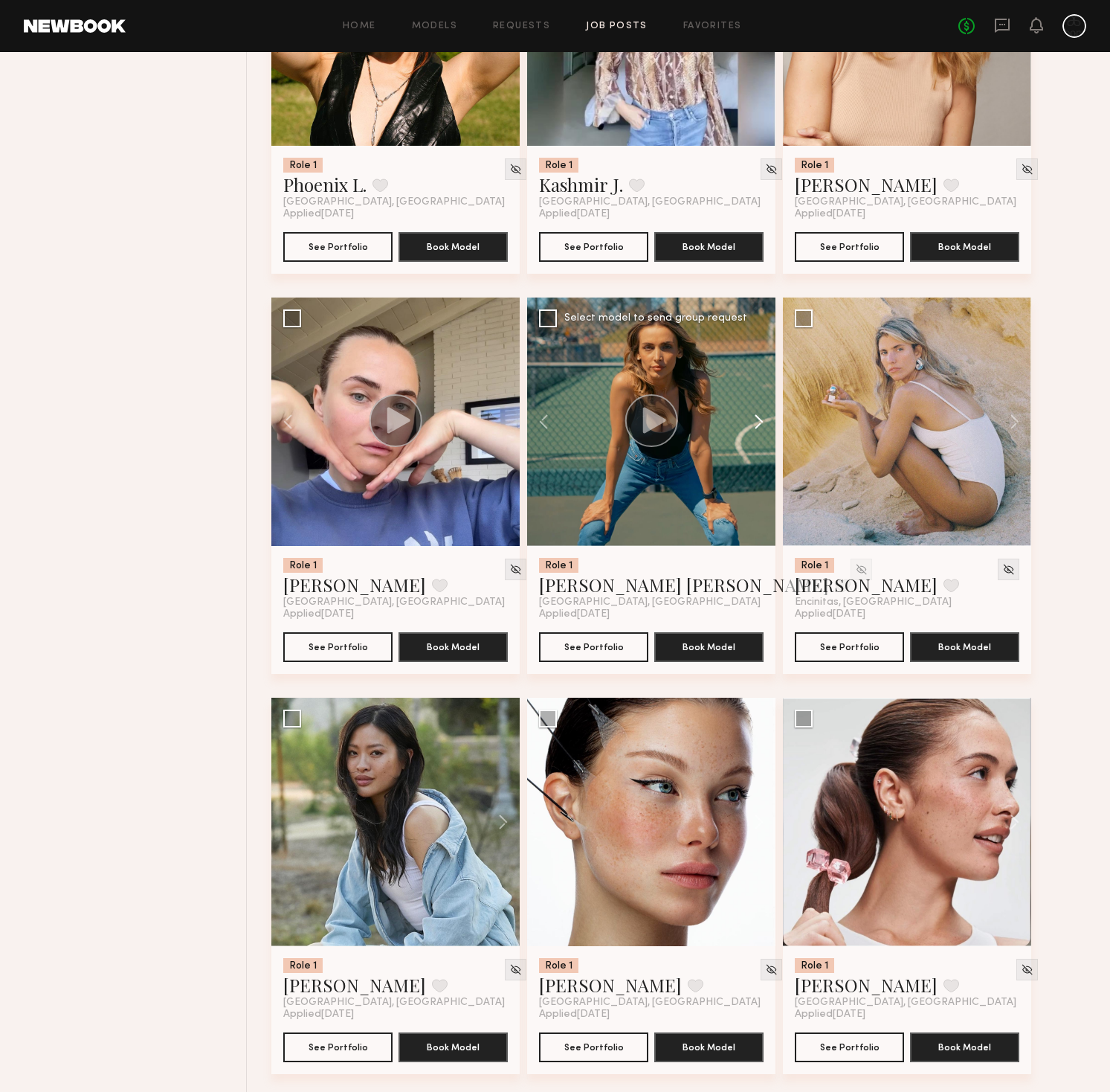
scroll to position [3150, 0]
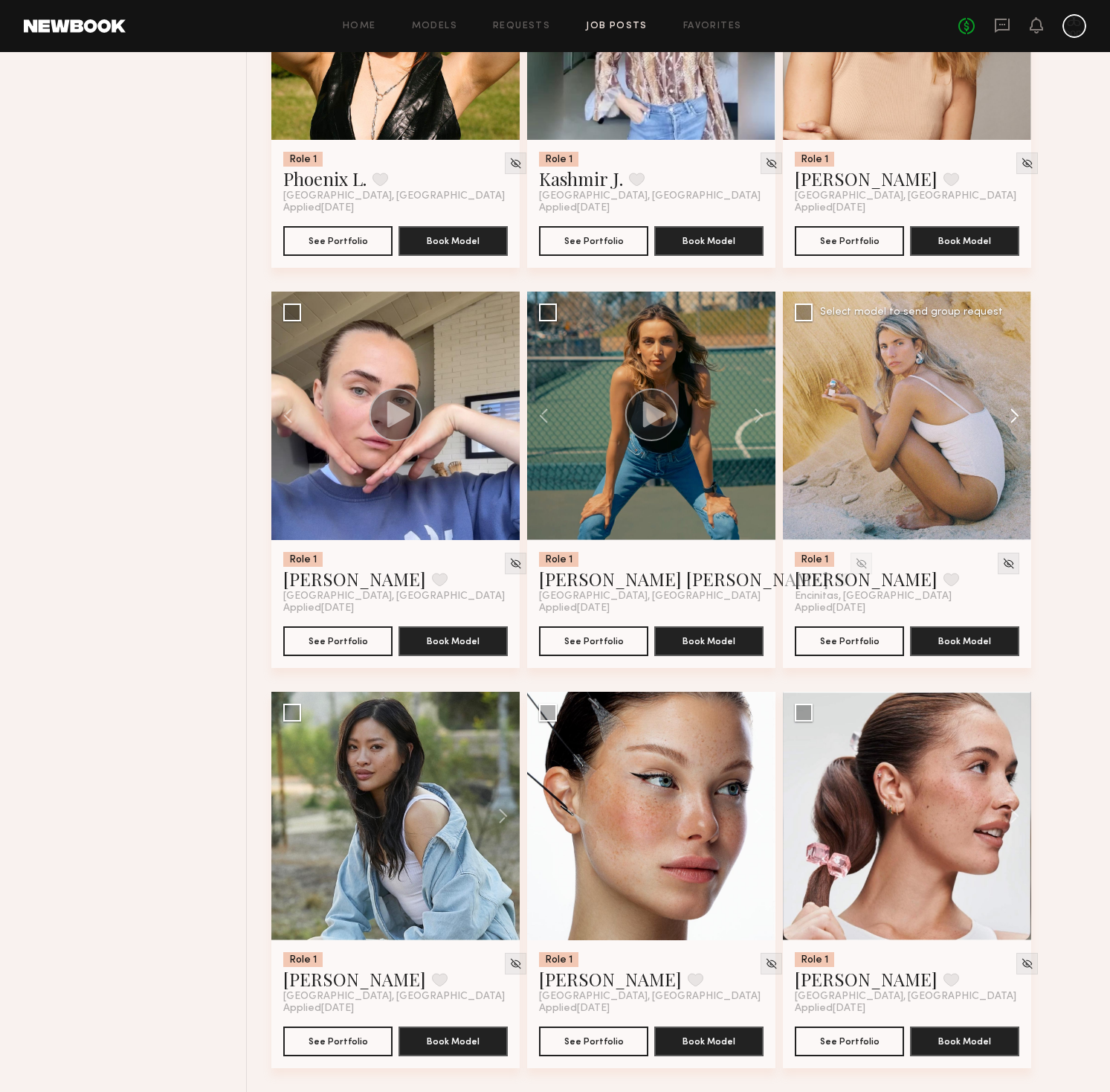
click at [1015, 411] on button at bounding box center [1007, 416] width 47 height 248
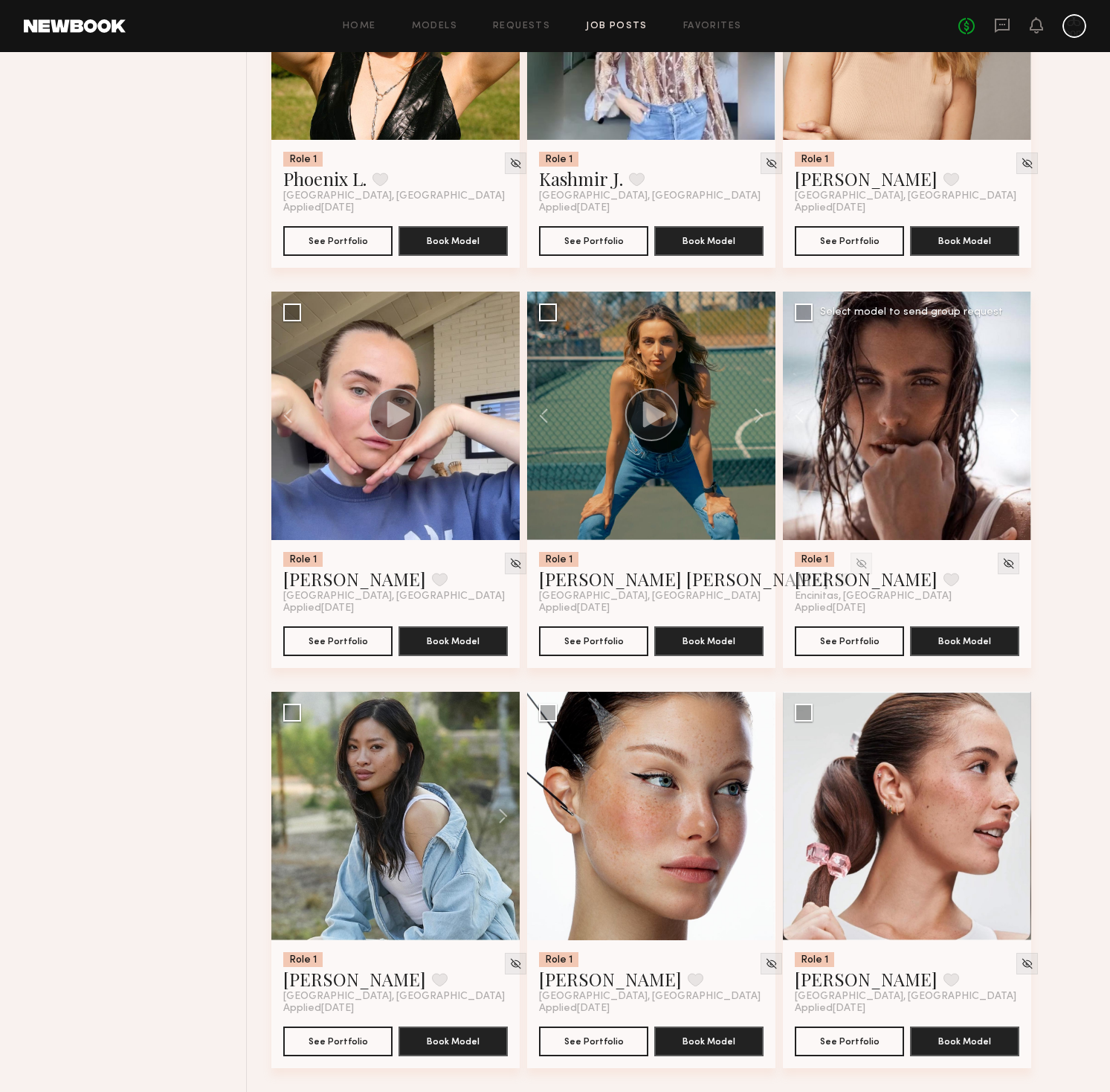
click at [1015, 411] on button at bounding box center [1007, 416] width 47 height 248
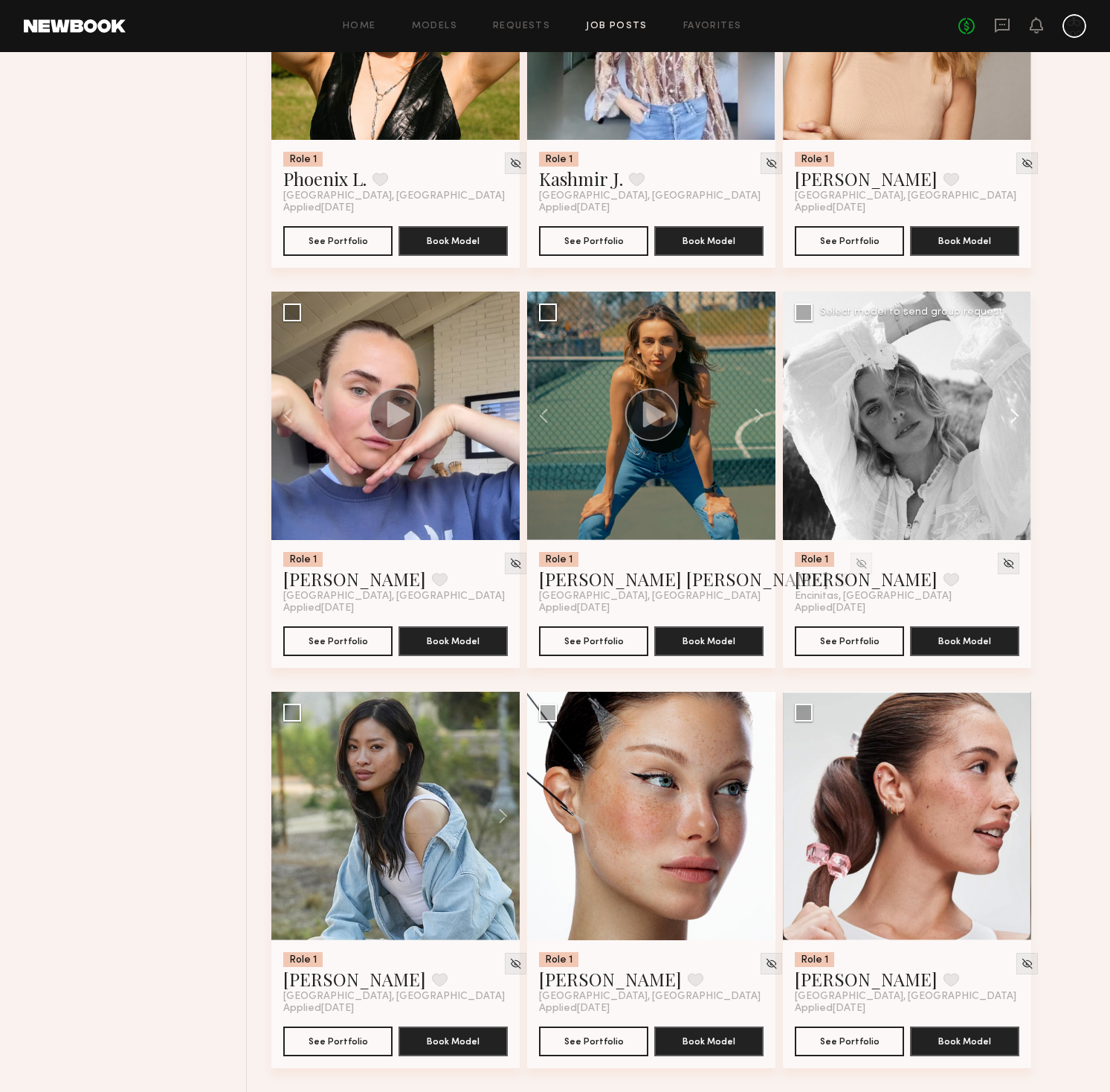
click at [1015, 411] on button at bounding box center [1007, 416] width 47 height 248
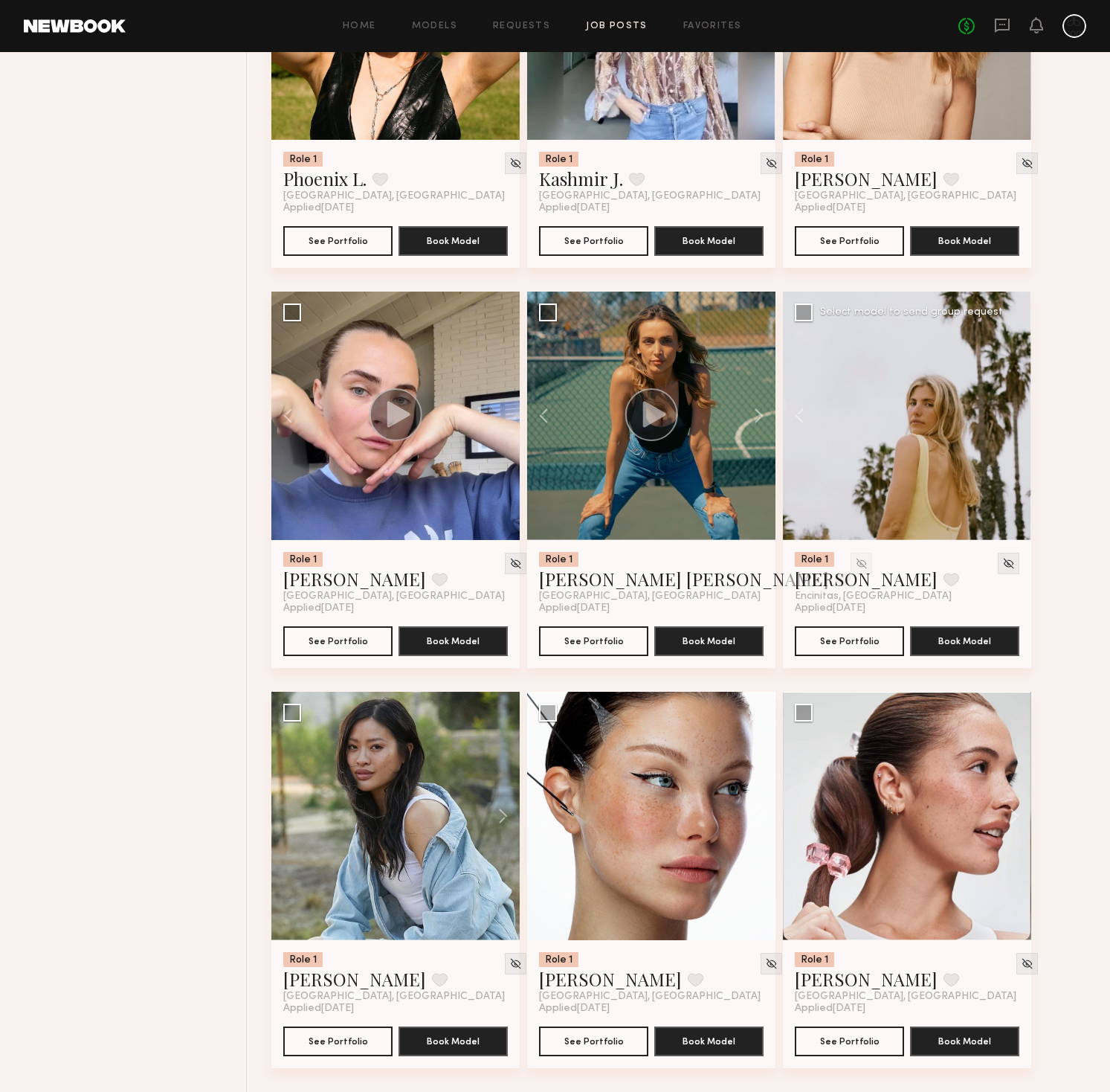
click at [1015, 411] on div at bounding box center [907, 416] width 248 height 248
click at [845, 580] on link "Elisabet C." at bounding box center [866, 578] width 143 height 24
click at [761, 812] on button at bounding box center [751, 815] width 47 height 248
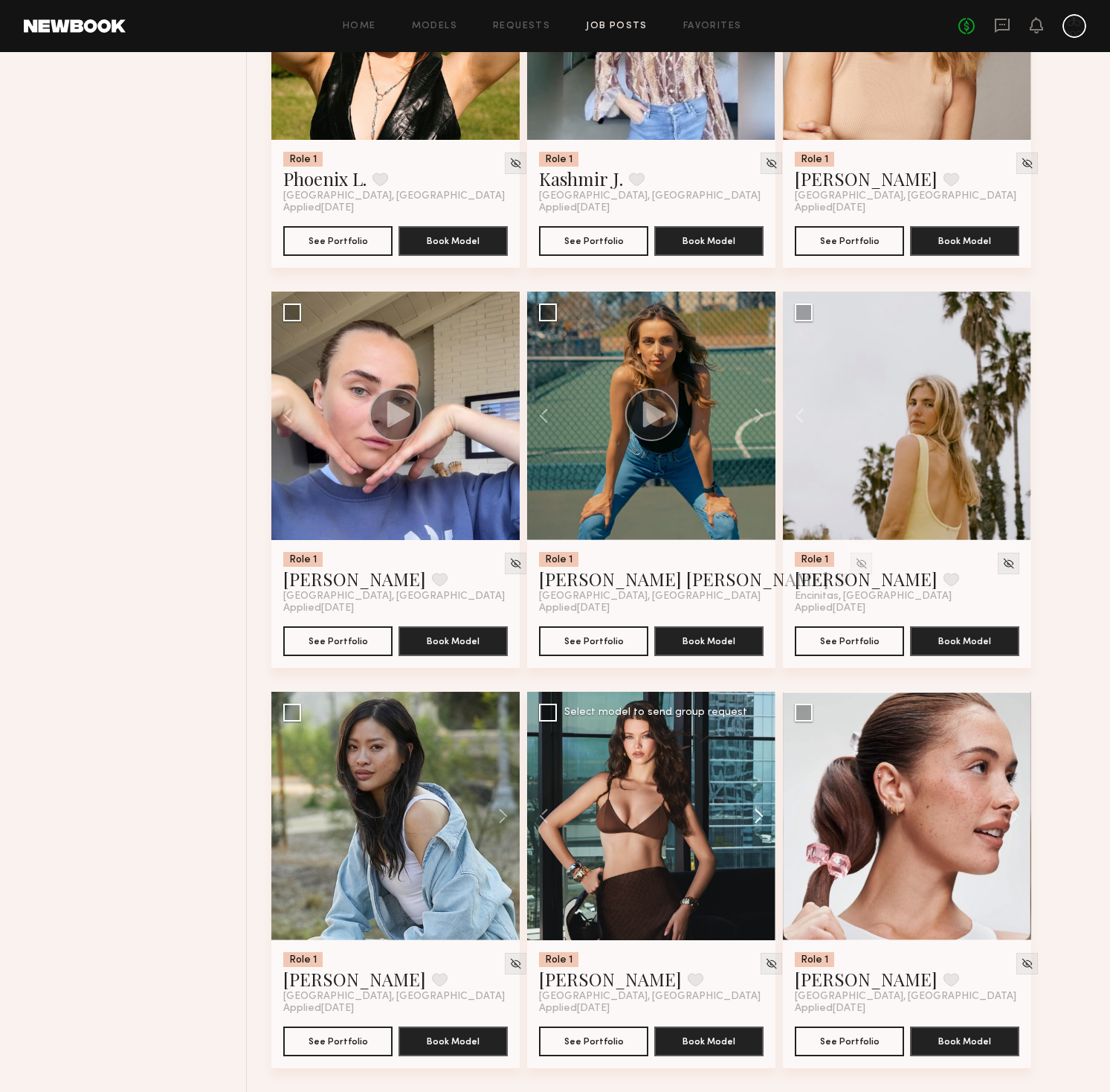
click at [761, 812] on button at bounding box center [751, 815] width 47 height 248
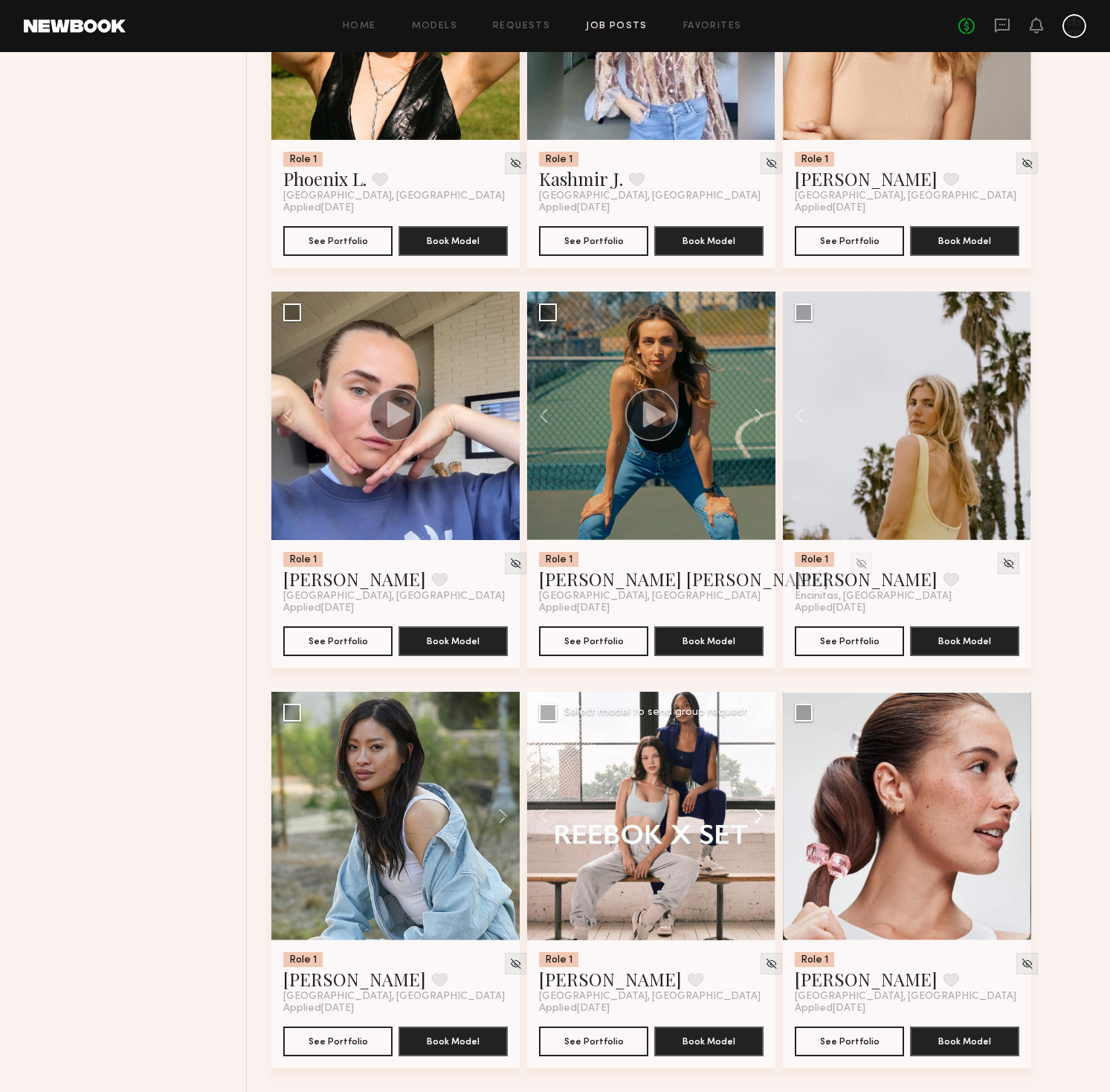
click at [761, 812] on button at bounding box center [751, 815] width 47 height 248
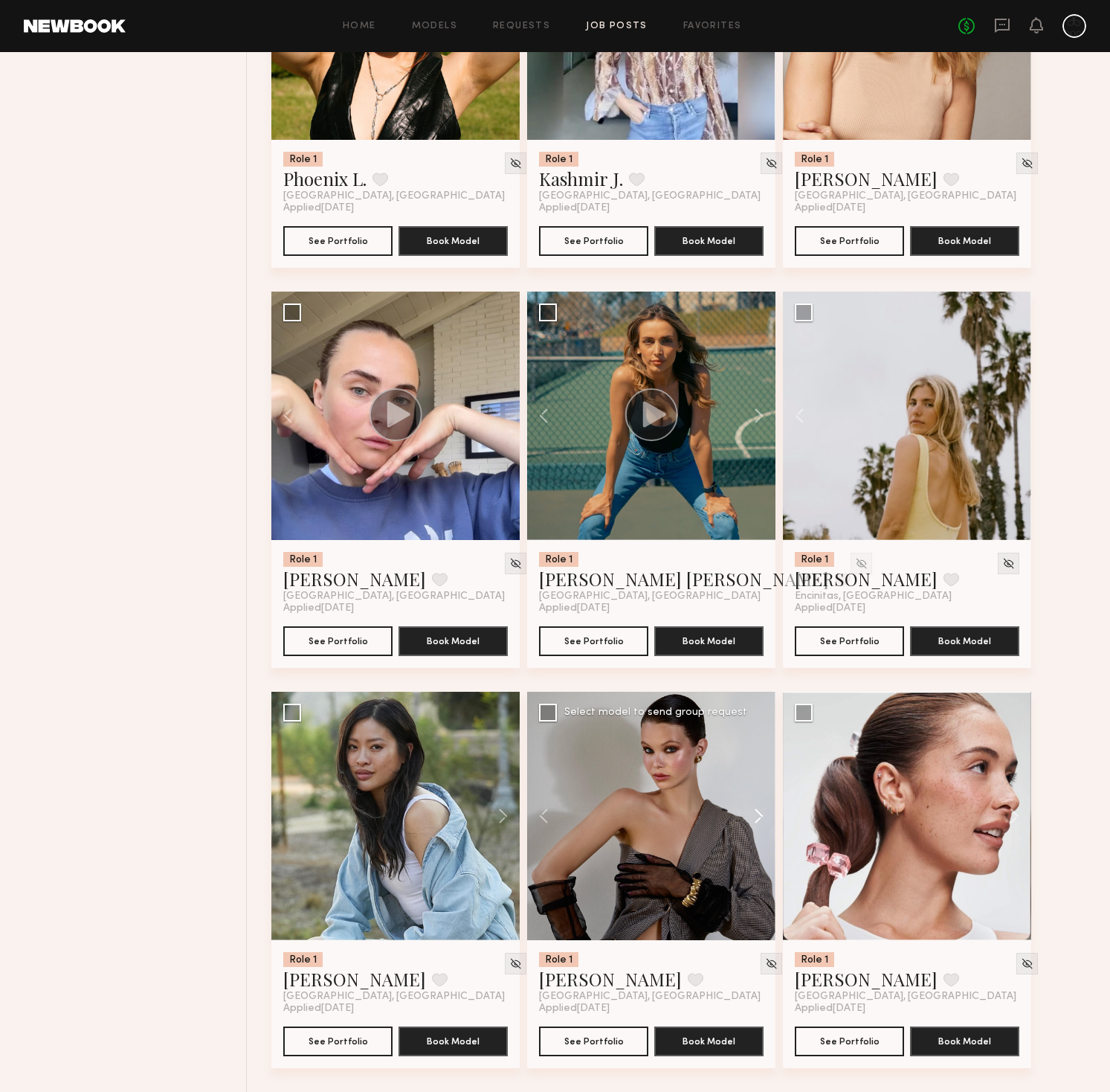
click at [761, 812] on button at bounding box center [751, 815] width 47 height 248
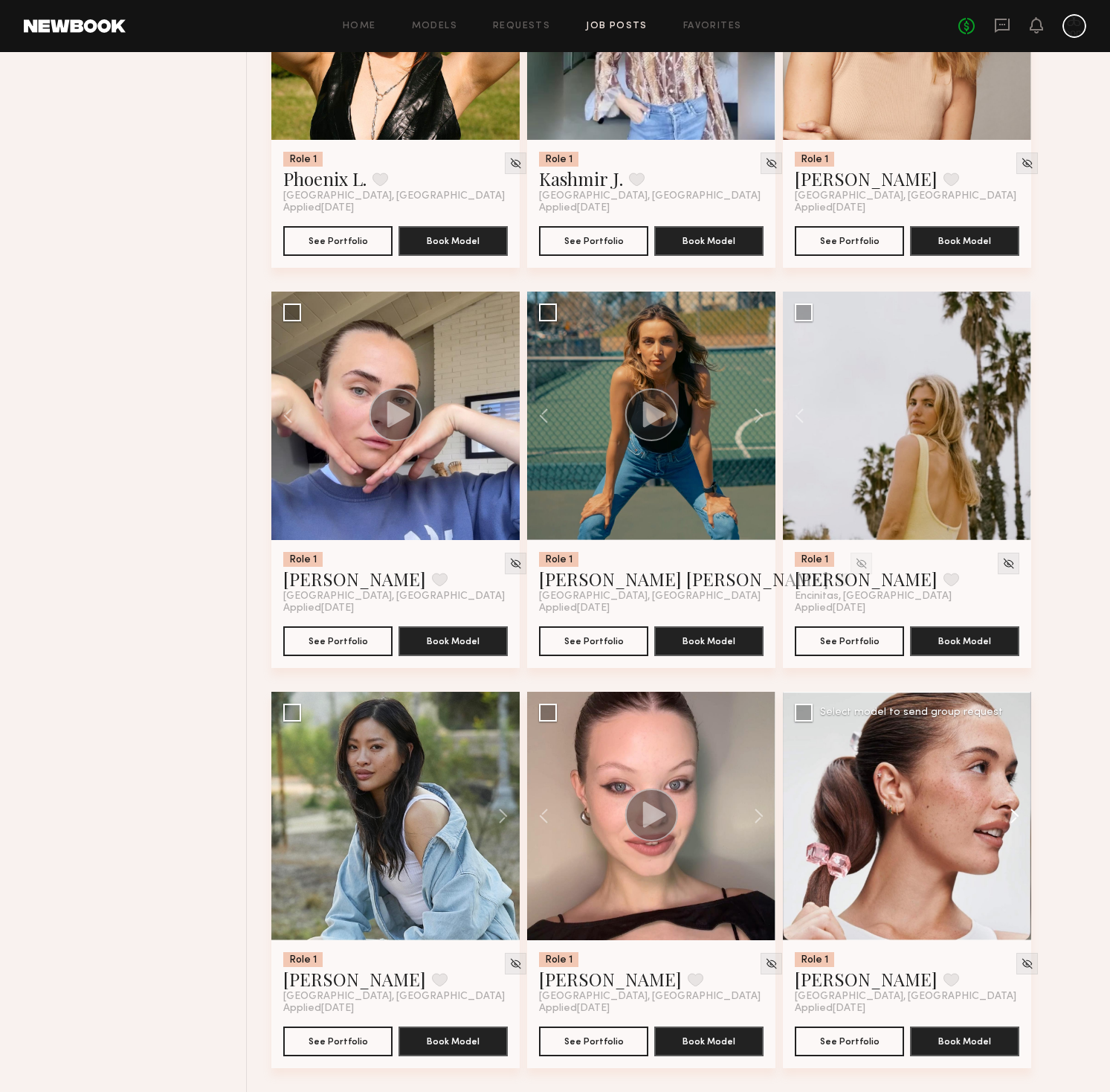
click at [1010, 818] on button at bounding box center [1007, 815] width 47 height 248
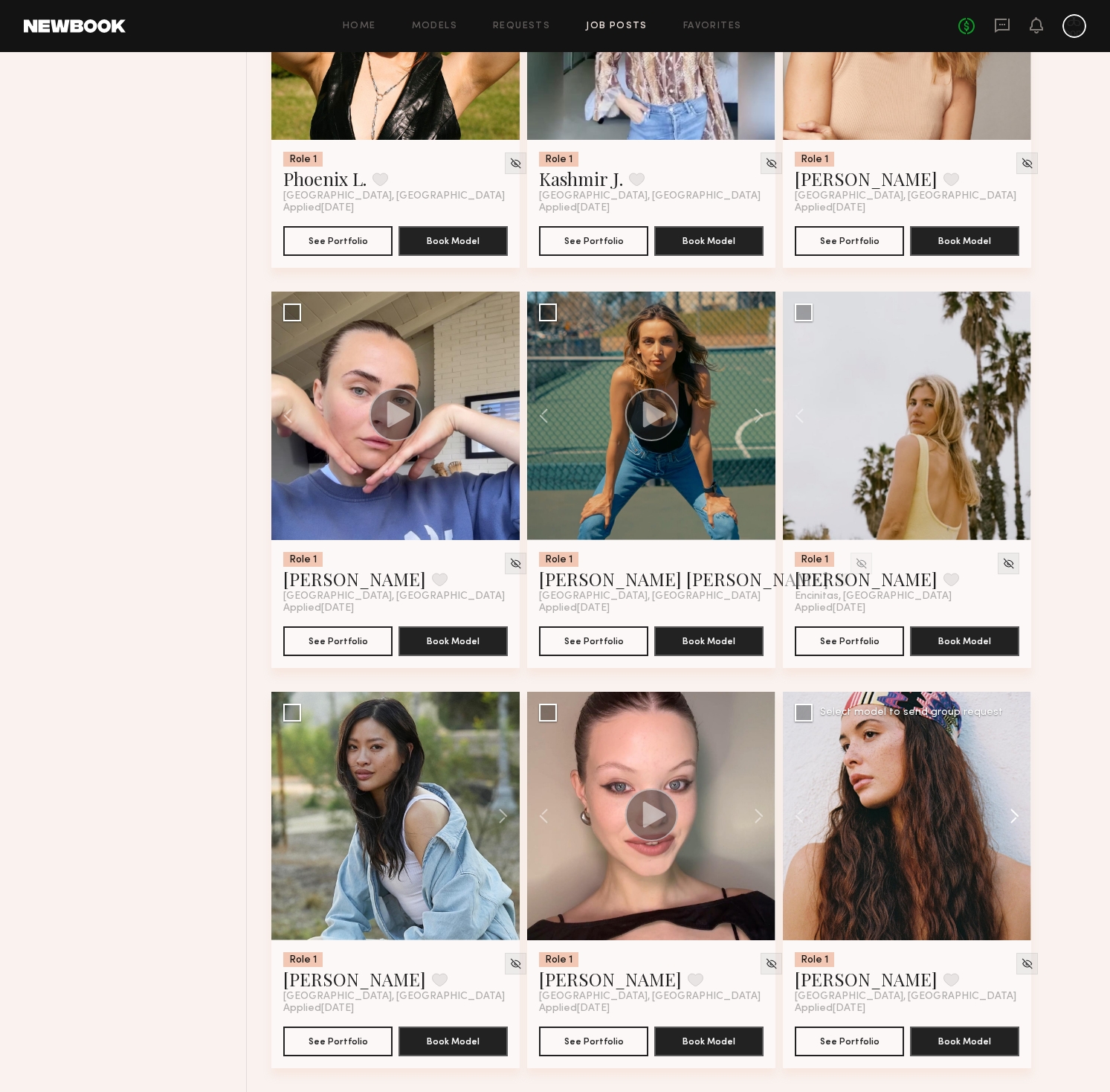
click at [1014, 816] on button at bounding box center [1007, 815] width 47 height 248
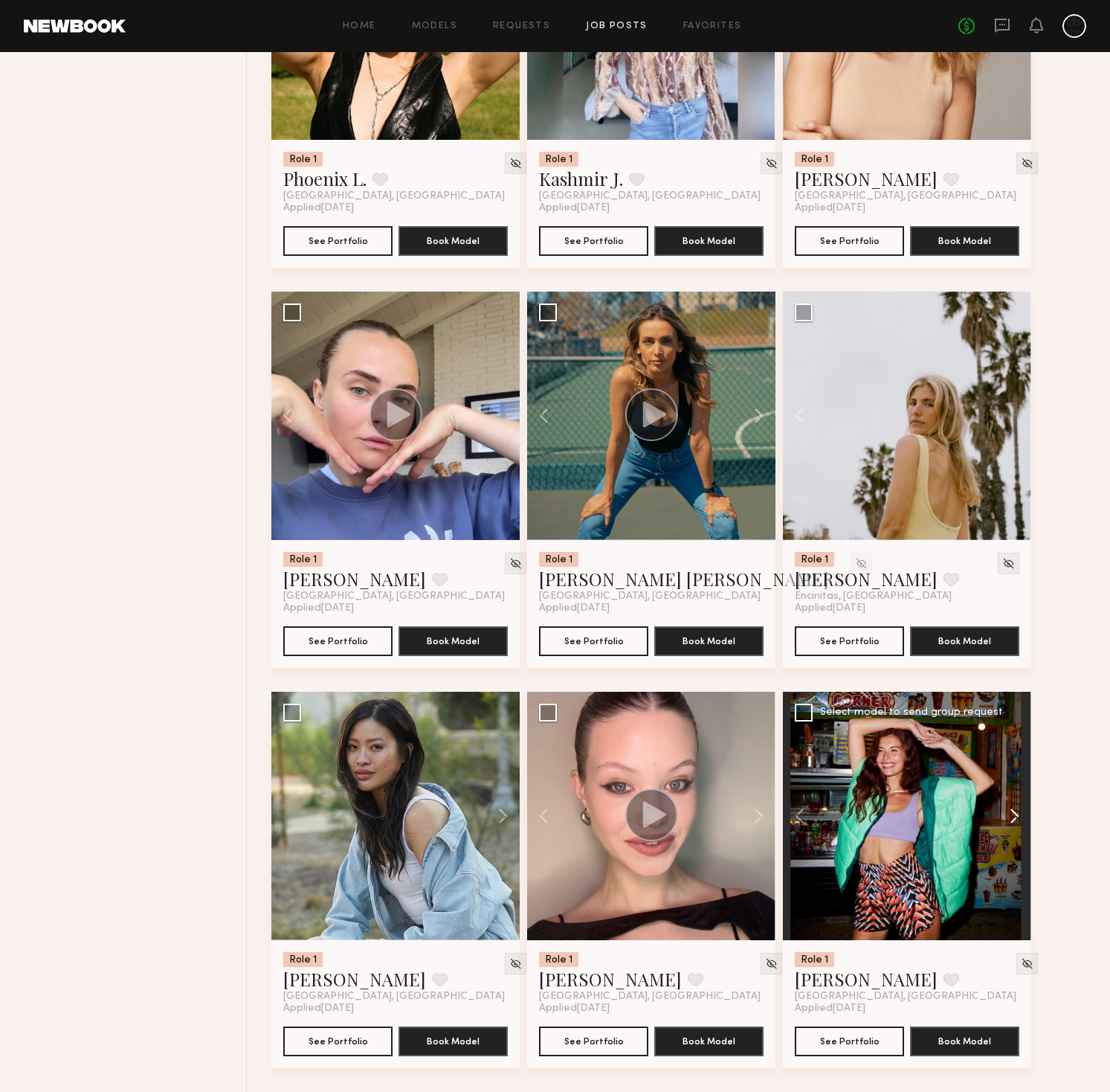
click at [1014, 816] on button at bounding box center [1007, 815] width 47 height 248
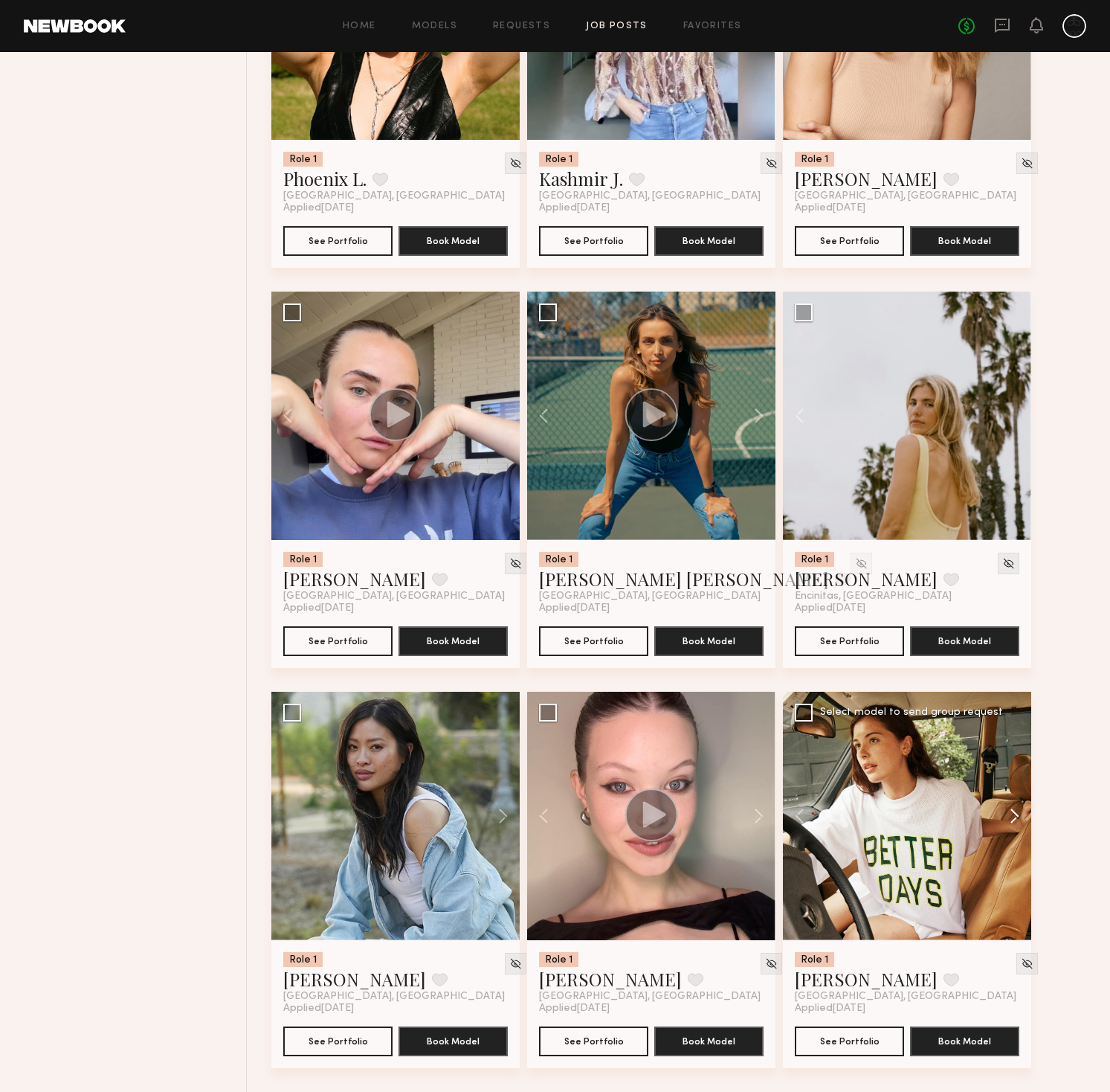
click at [1014, 816] on button at bounding box center [1007, 815] width 47 height 248
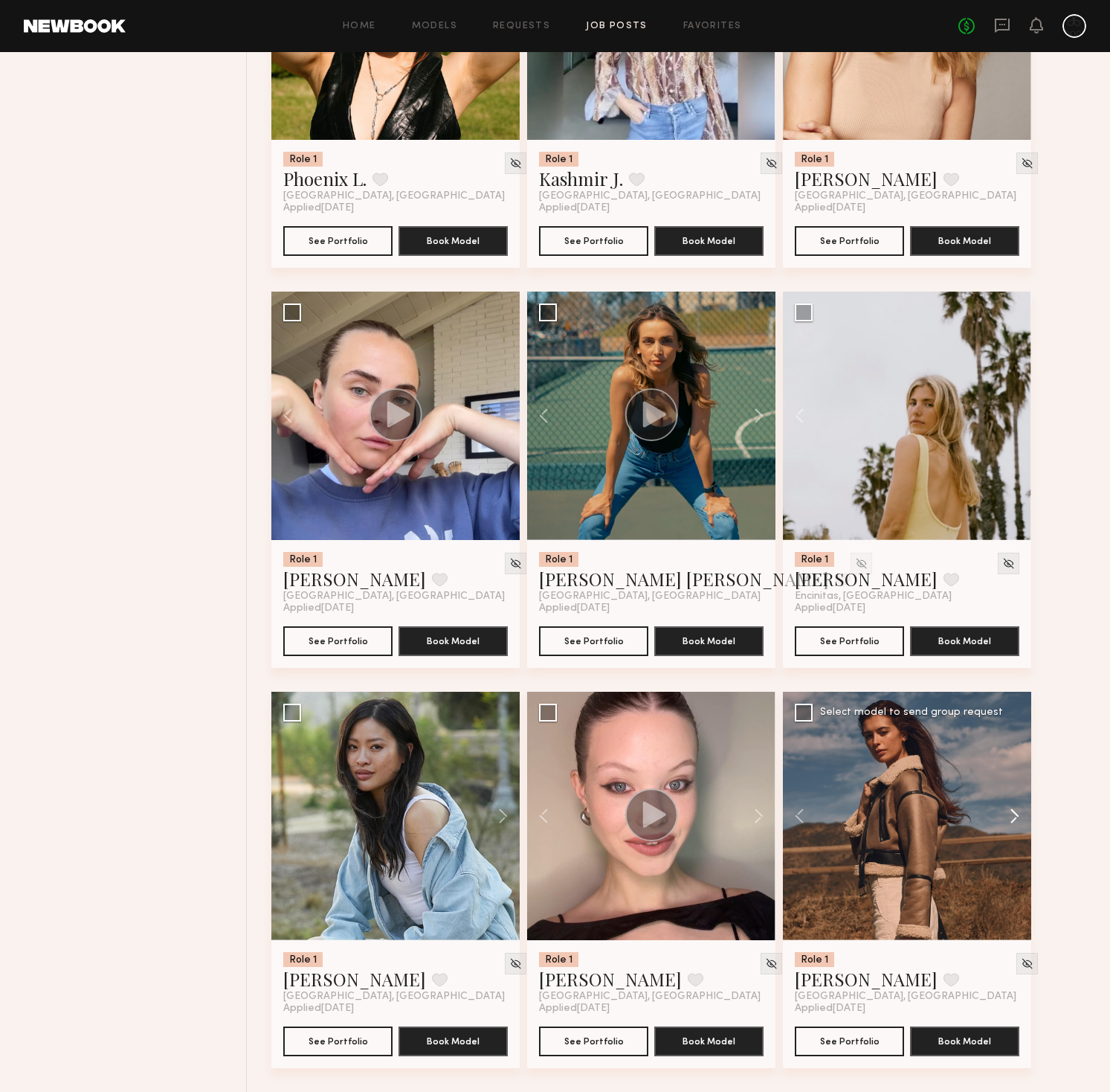
click at [1014, 816] on button at bounding box center [1007, 815] width 47 height 248
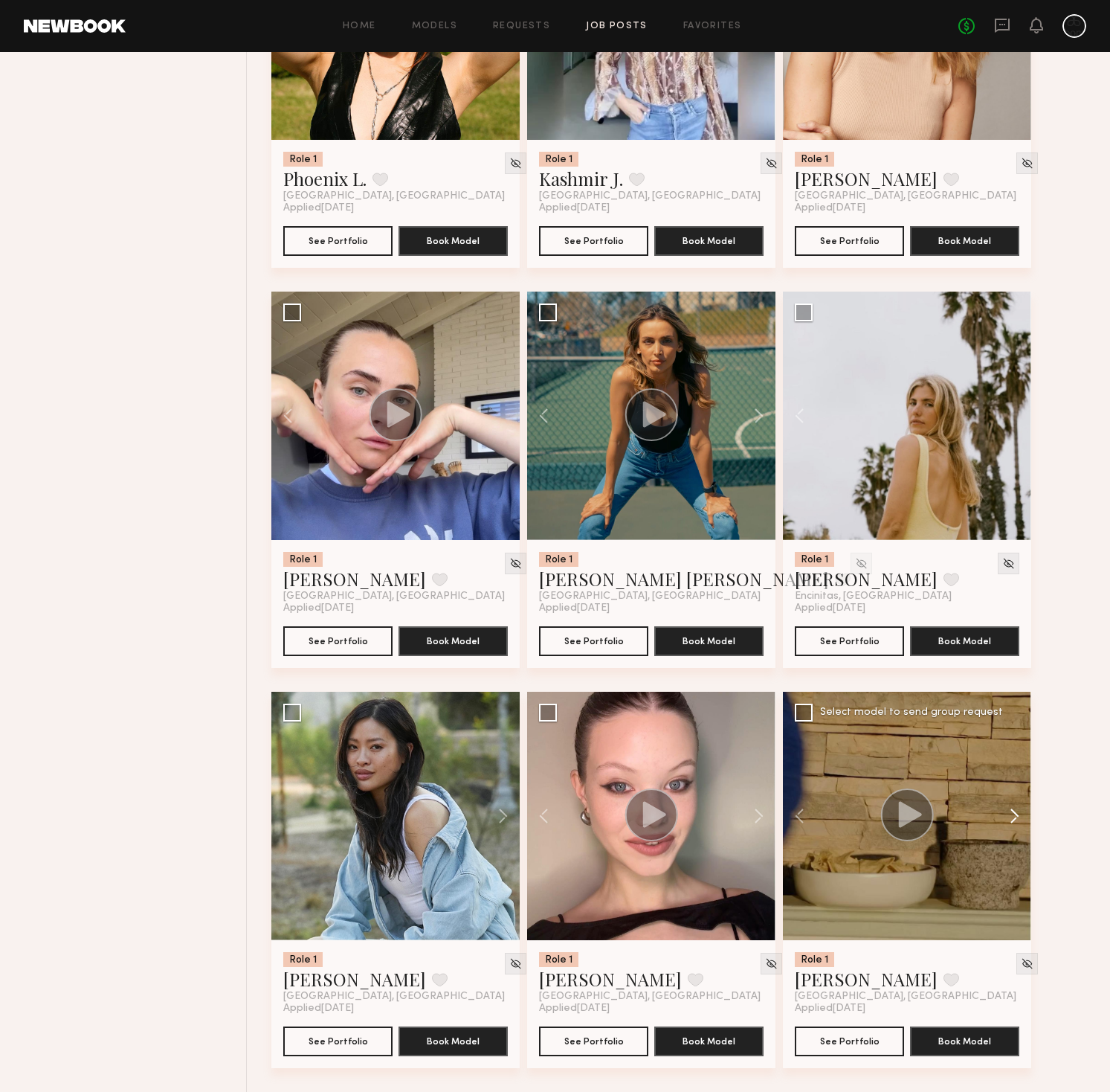
click at [1014, 816] on button at bounding box center [1007, 815] width 47 height 248
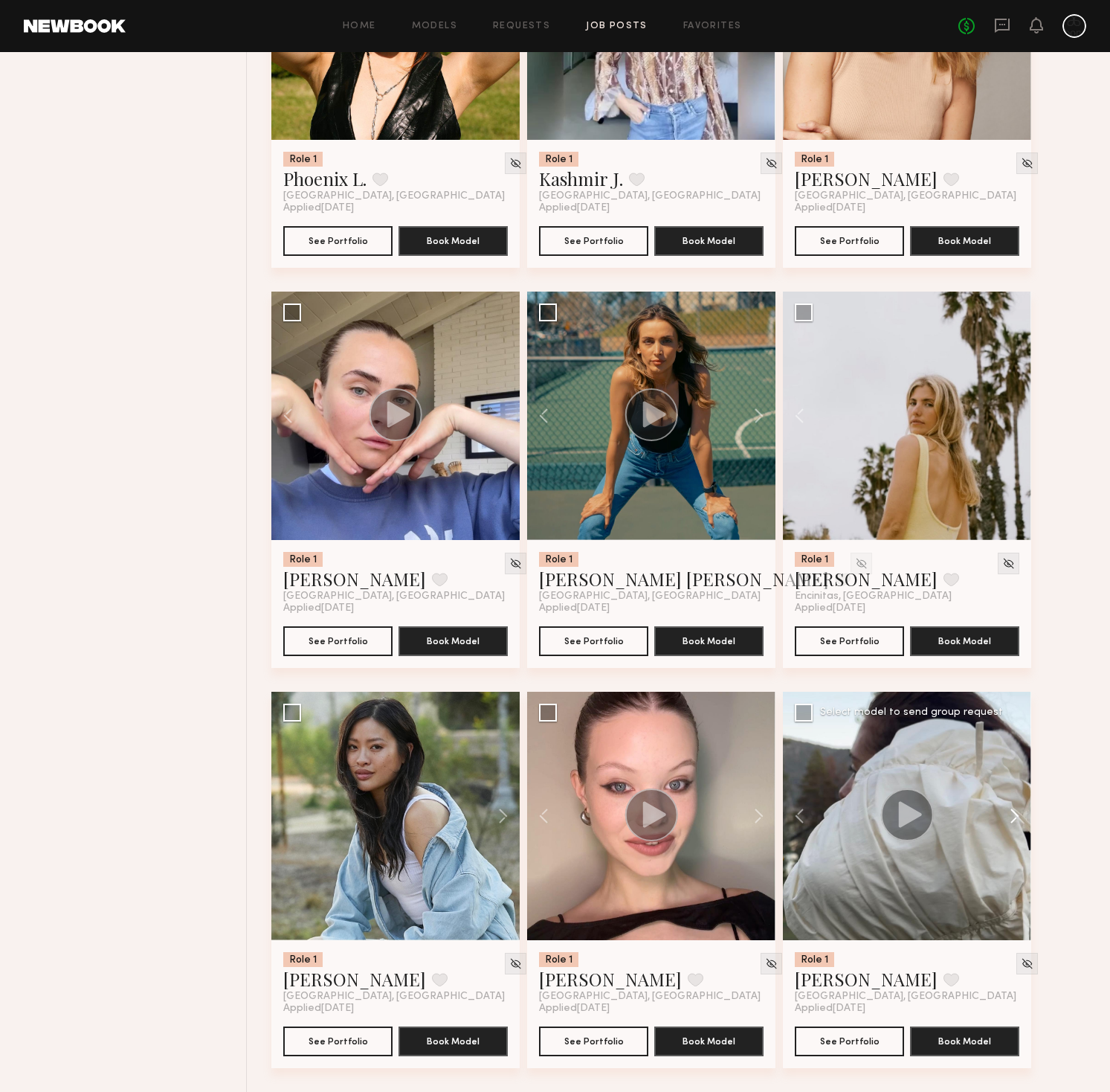
click at [1014, 816] on button at bounding box center [1007, 815] width 47 height 248
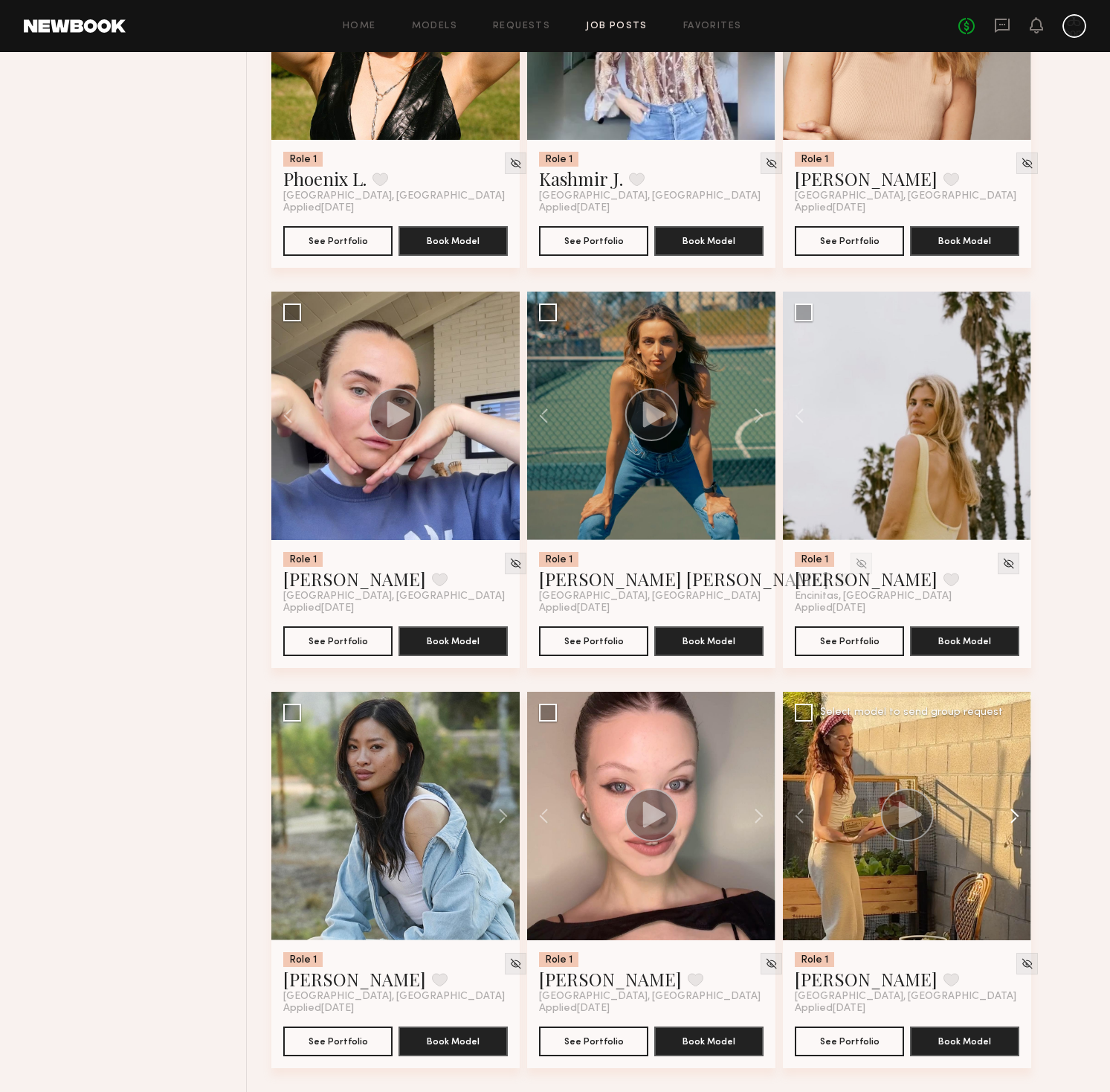
click at [1015, 816] on button at bounding box center [1007, 815] width 47 height 248
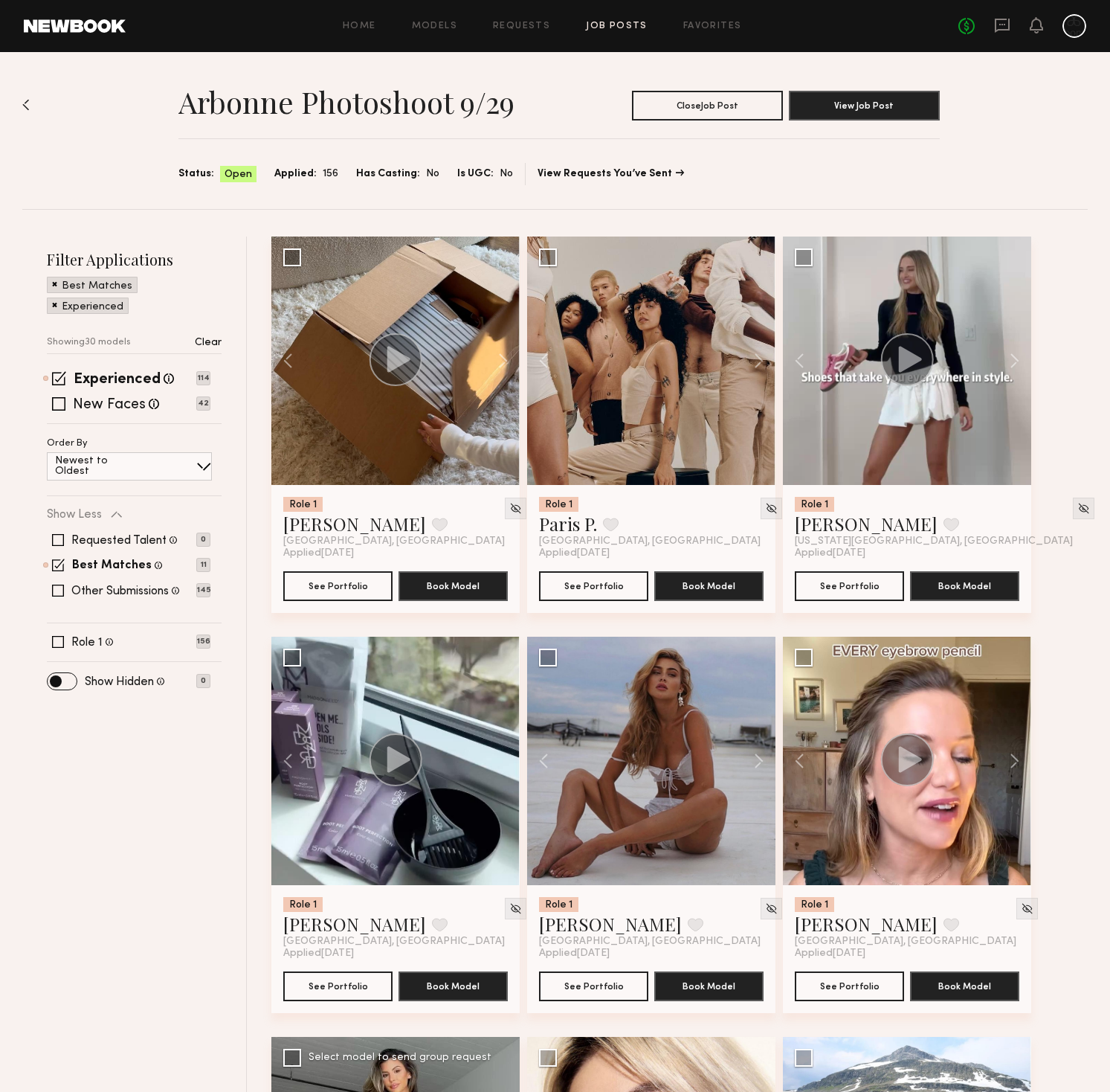
scroll to position [2, 0]
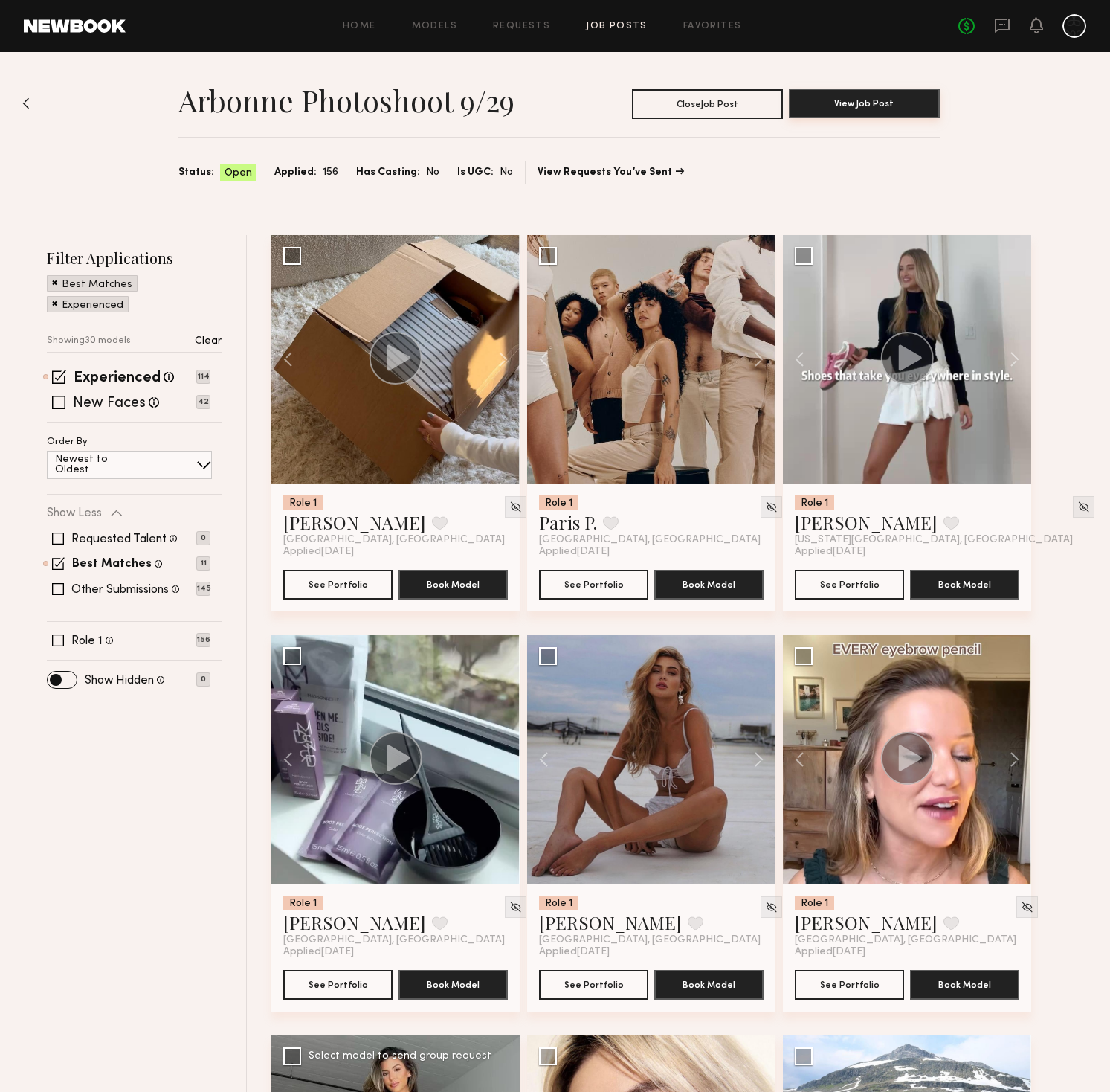
click at [876, 105] on button "View Job Post" at bounding box center [864, 104] width 151 height 30
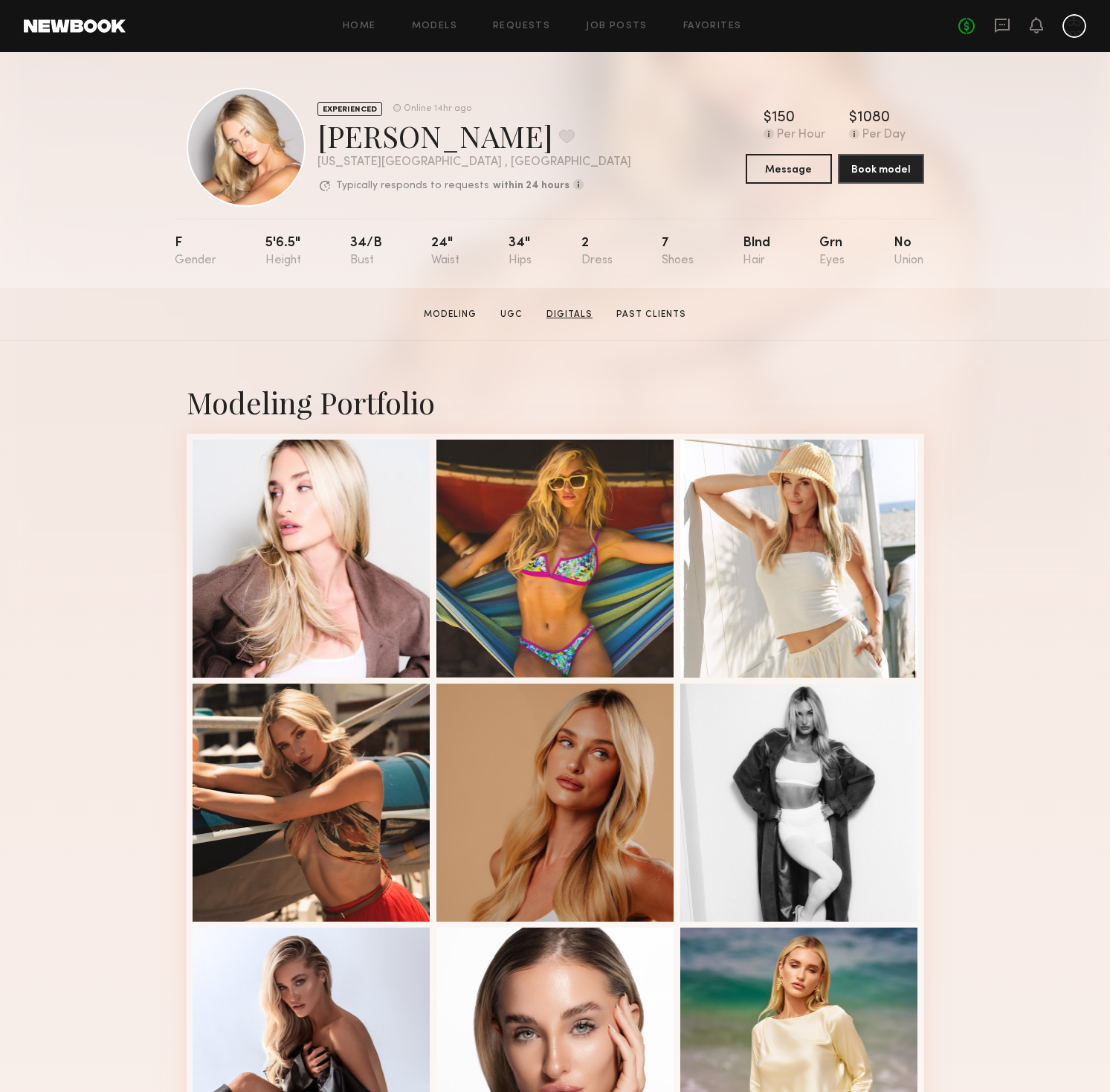
click at [572, 318] on link "Digitals" at bounding box center [569, 314] width 58 height 13
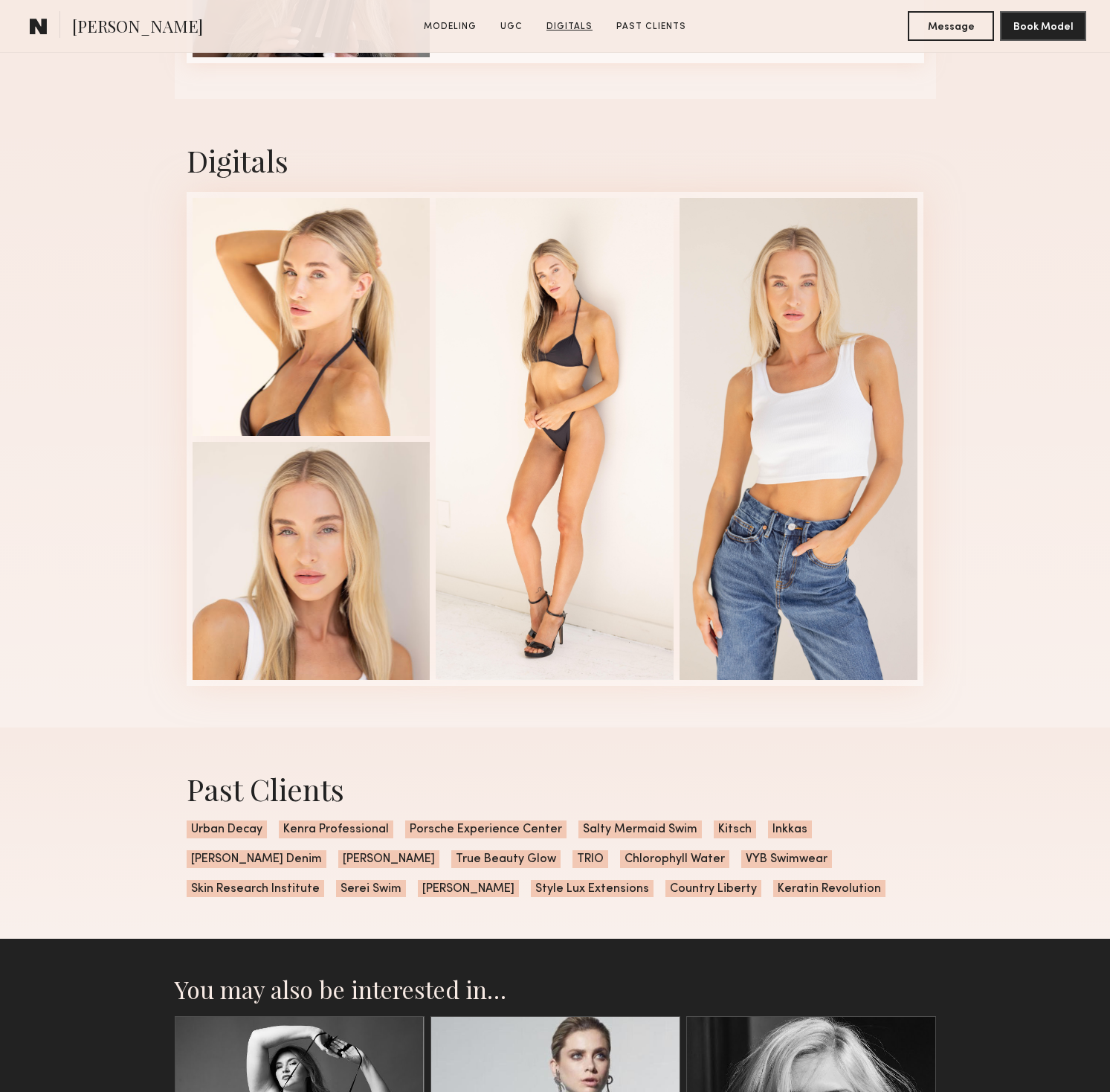
scroll to position [2871, 0]
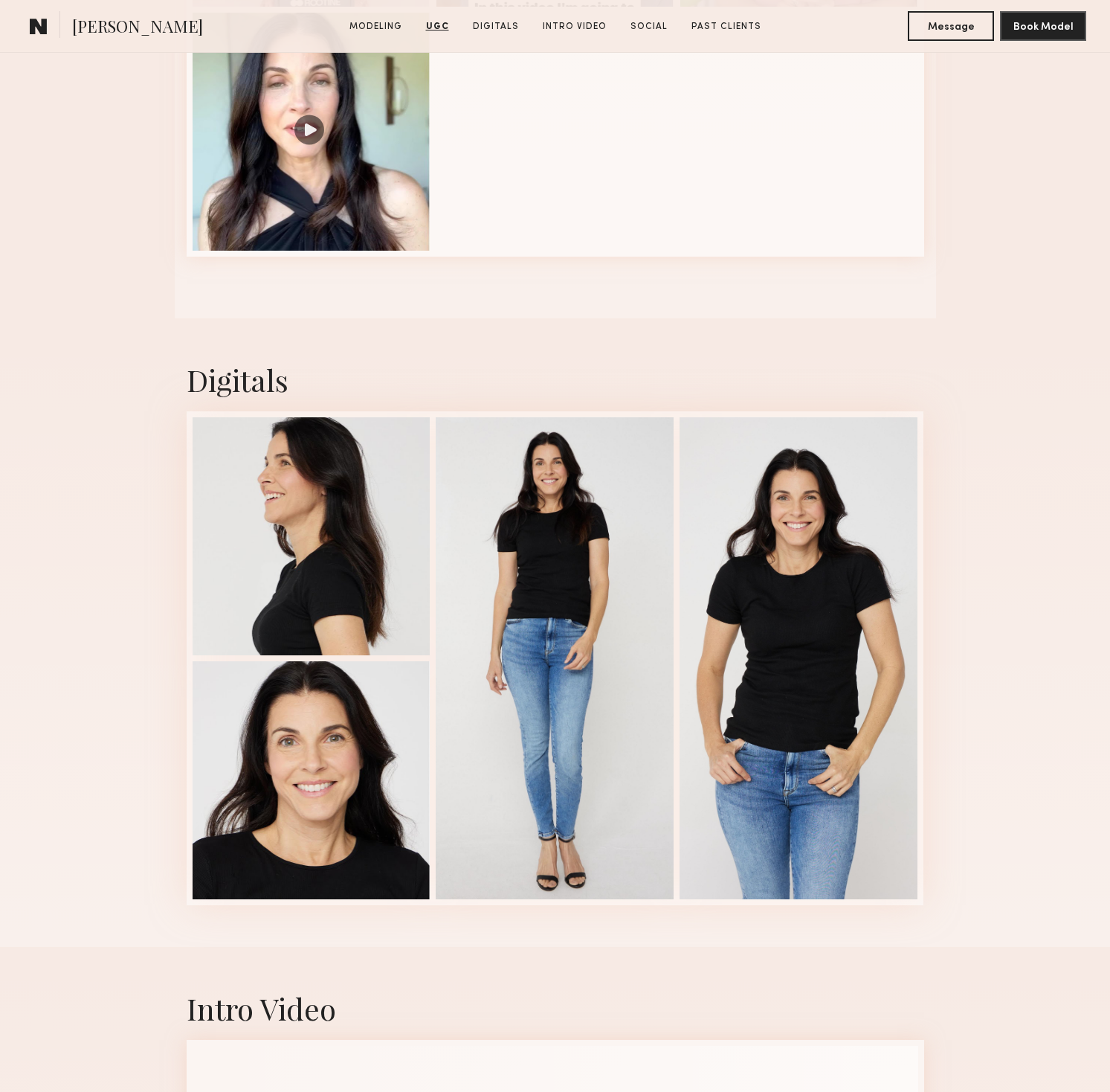
scroll to position [2173, 0]
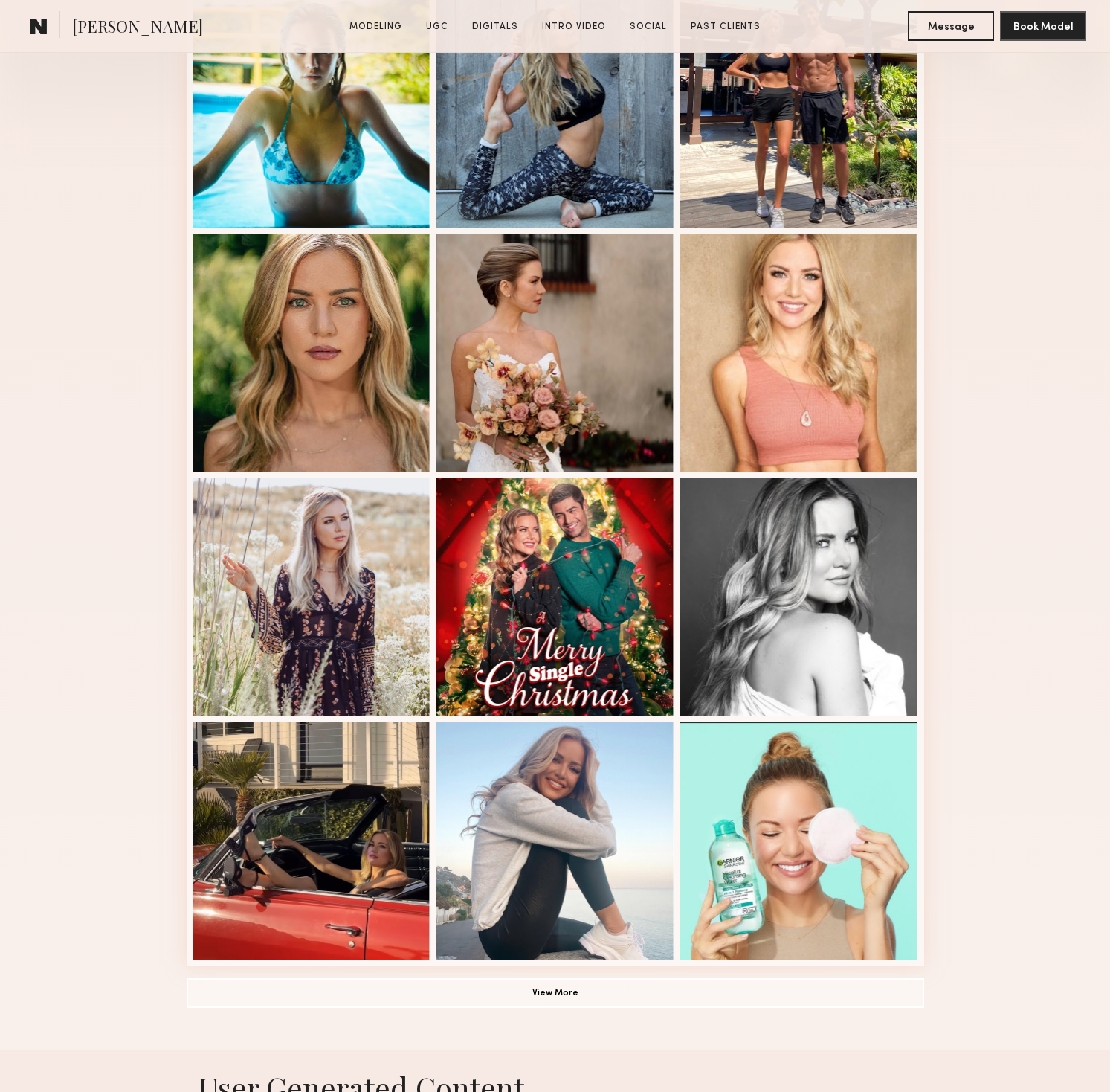
scroll to position [454, 0]
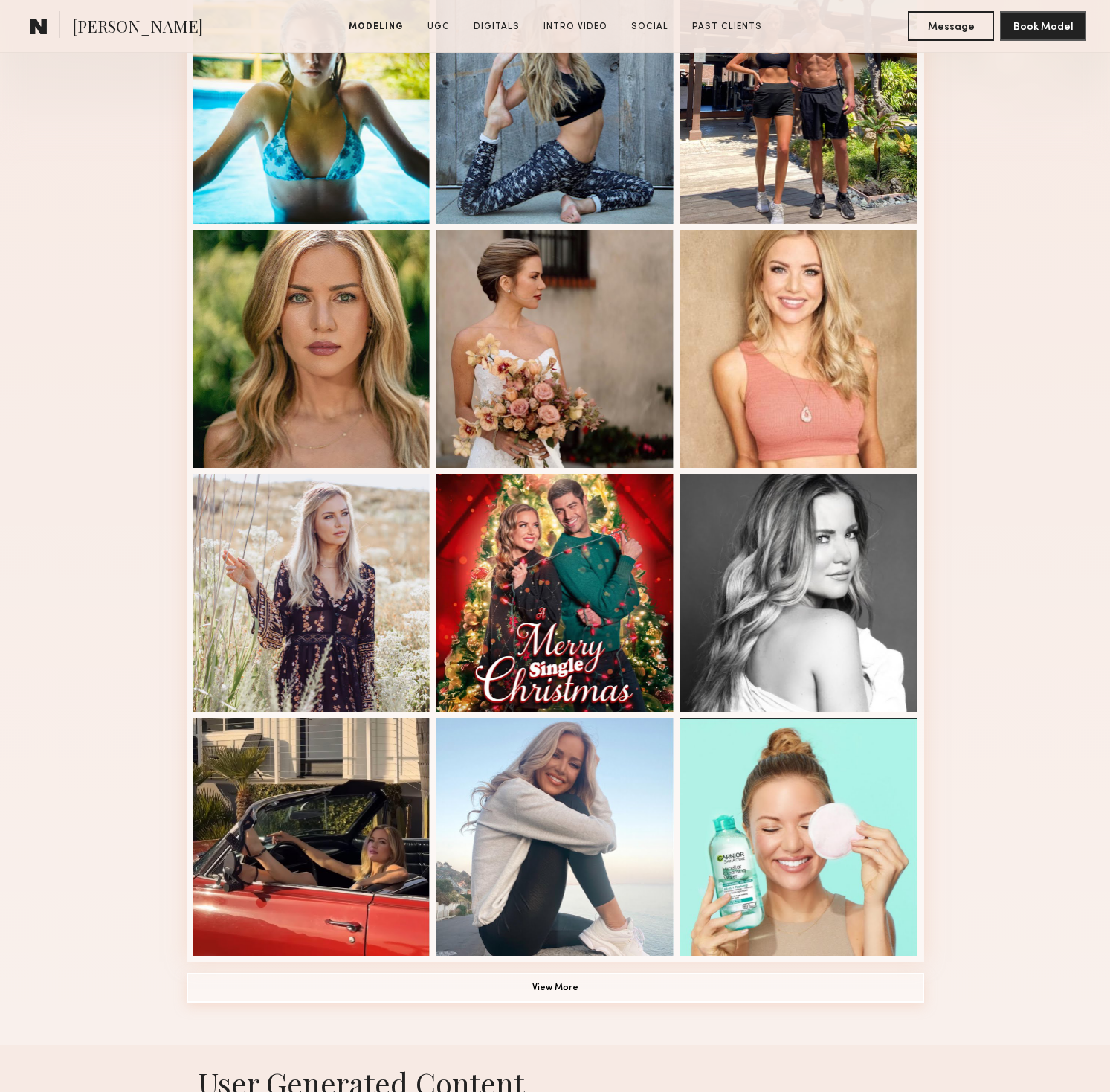
click at [545, 981] on button "View More" at bounding box center [555, 988] width 738 height 30
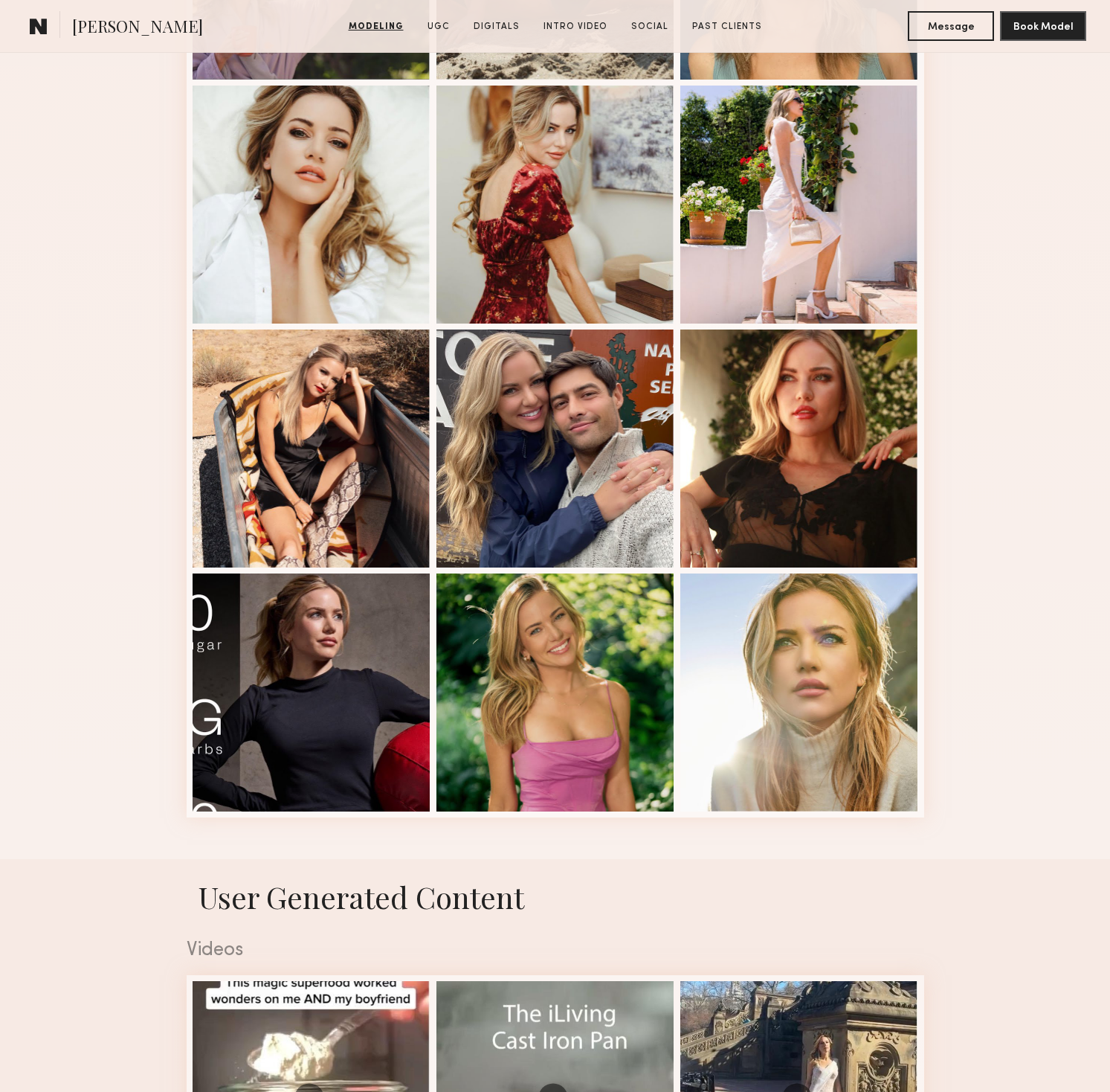
scroll to position [1611, 0]
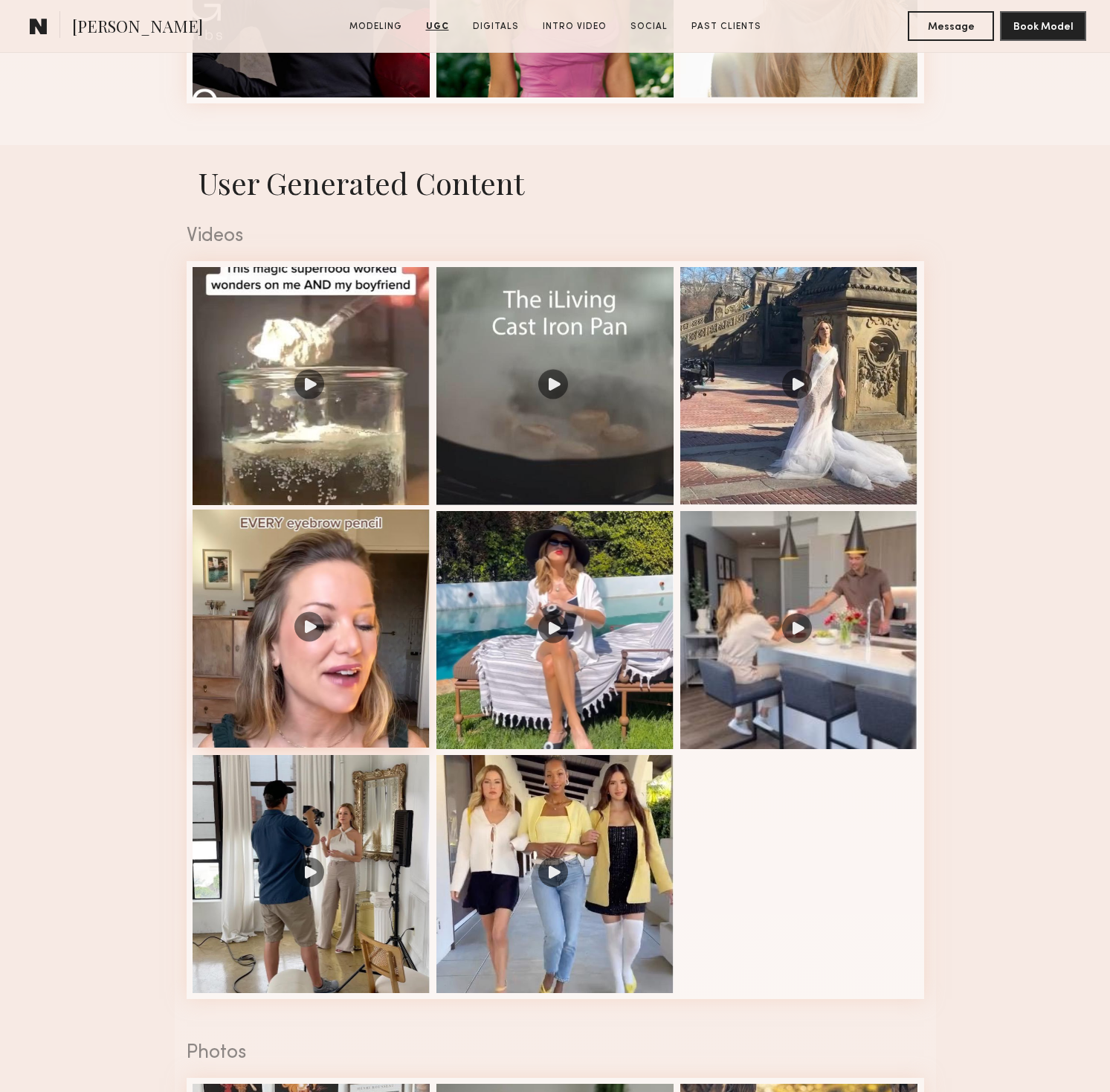
click at [297, 680] on div at bounding box center [311, 628] width 238 height 238
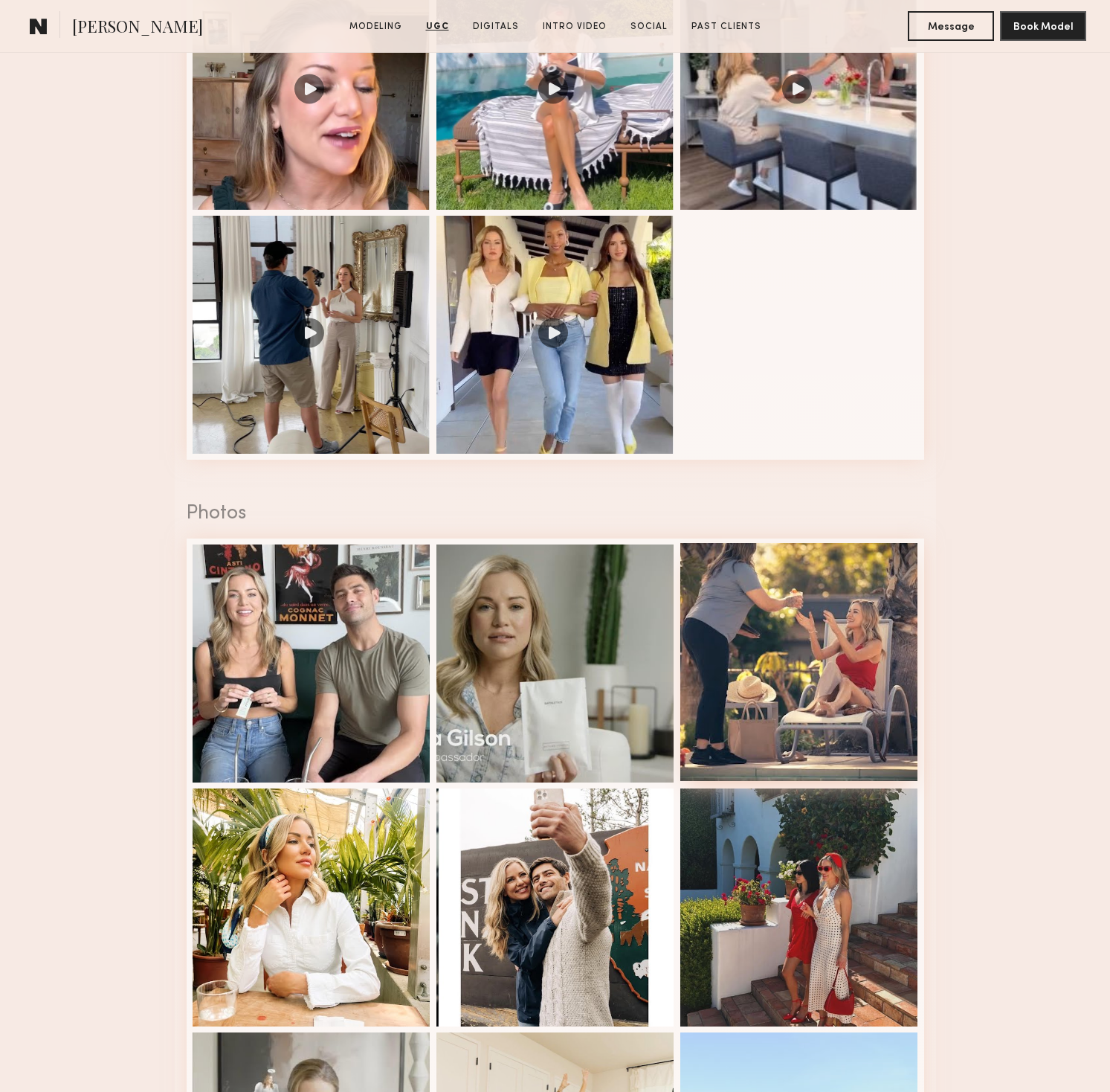
scroll to position [2862, 0]
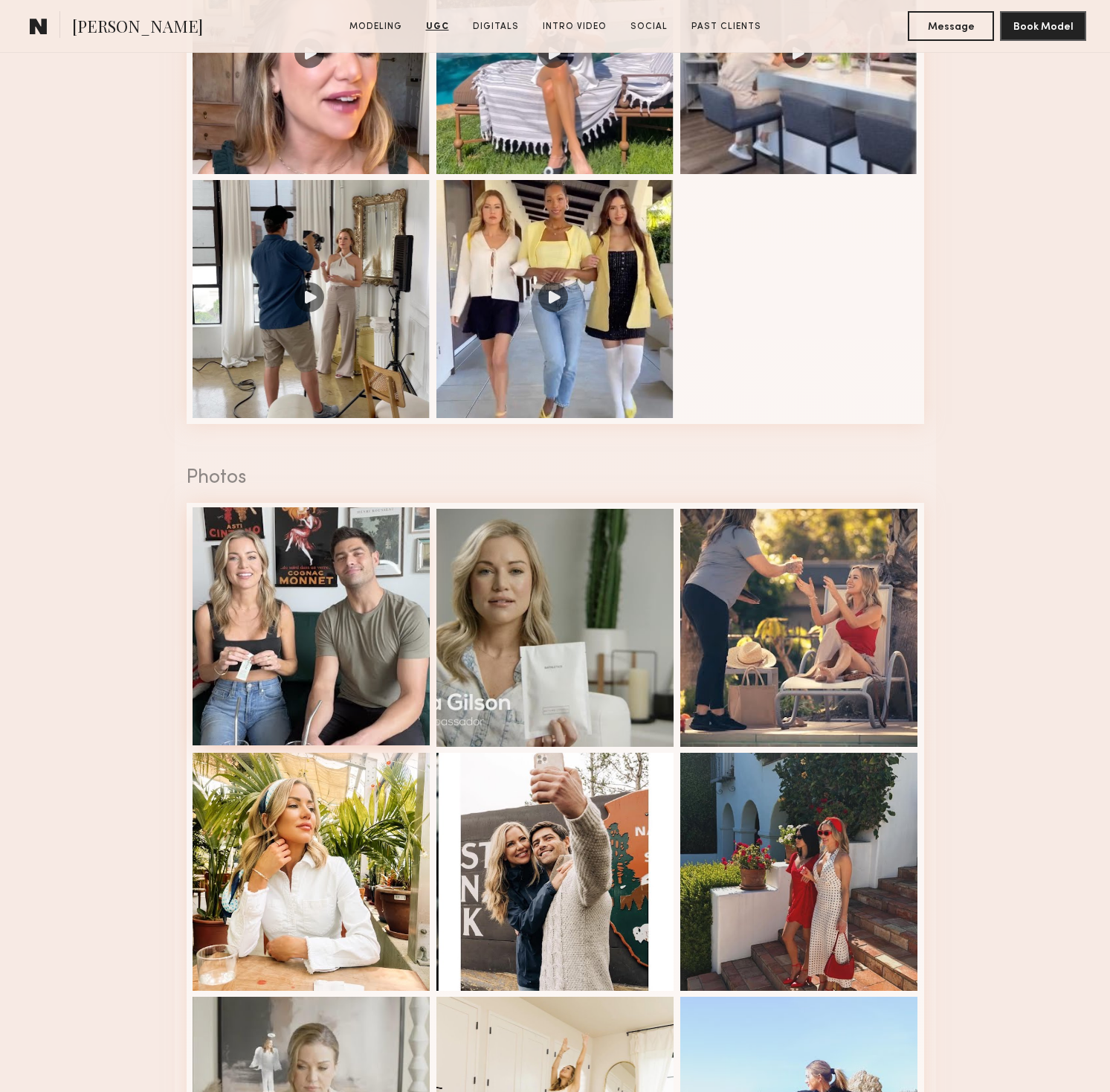
click at [333, 616] on div at bounding box center [311, 626] width 238 height 238
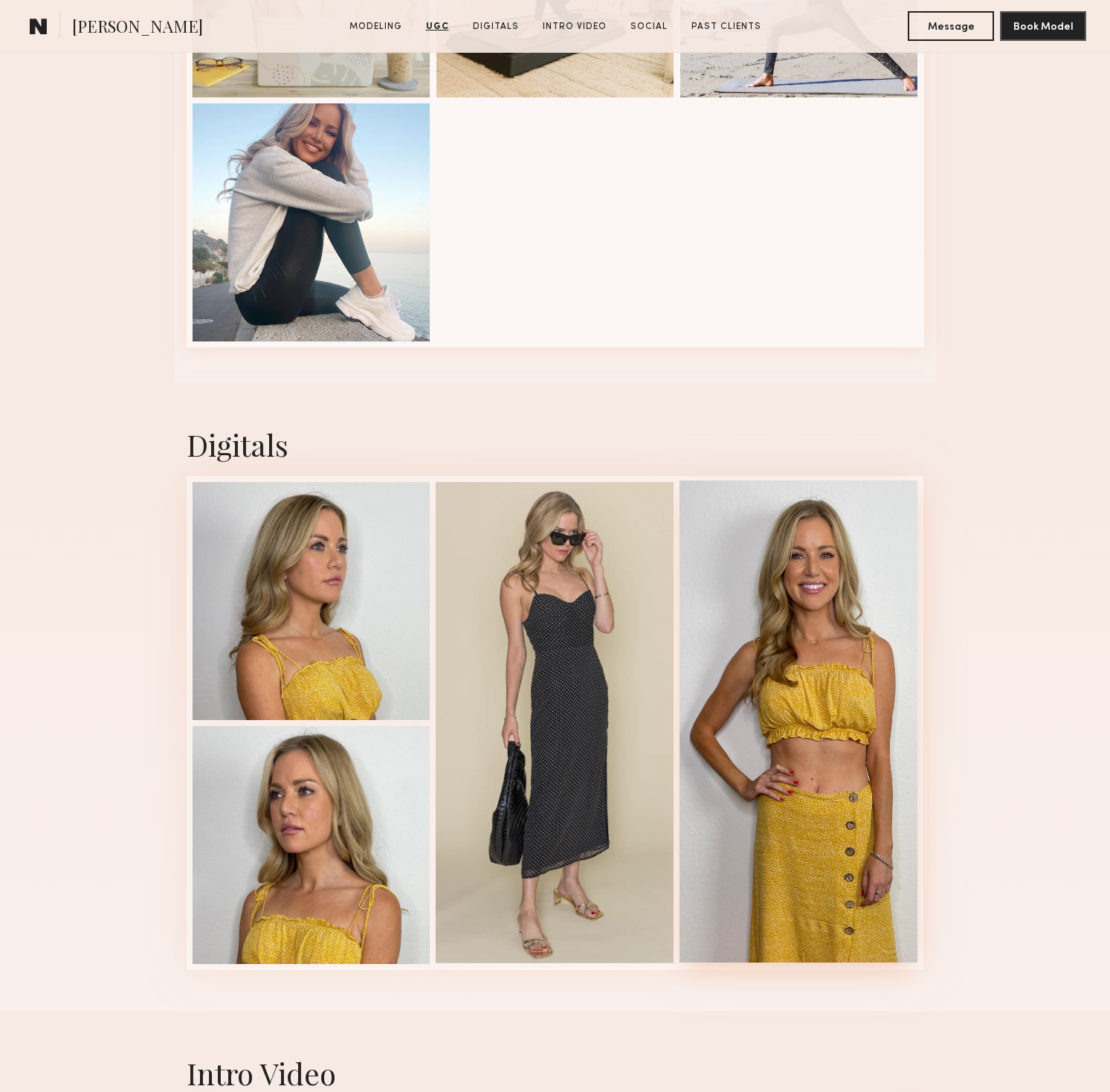
scroll to position [4000, 0]
click at [845, 604] on div at bounding box center [798, 721] width 238 height 482
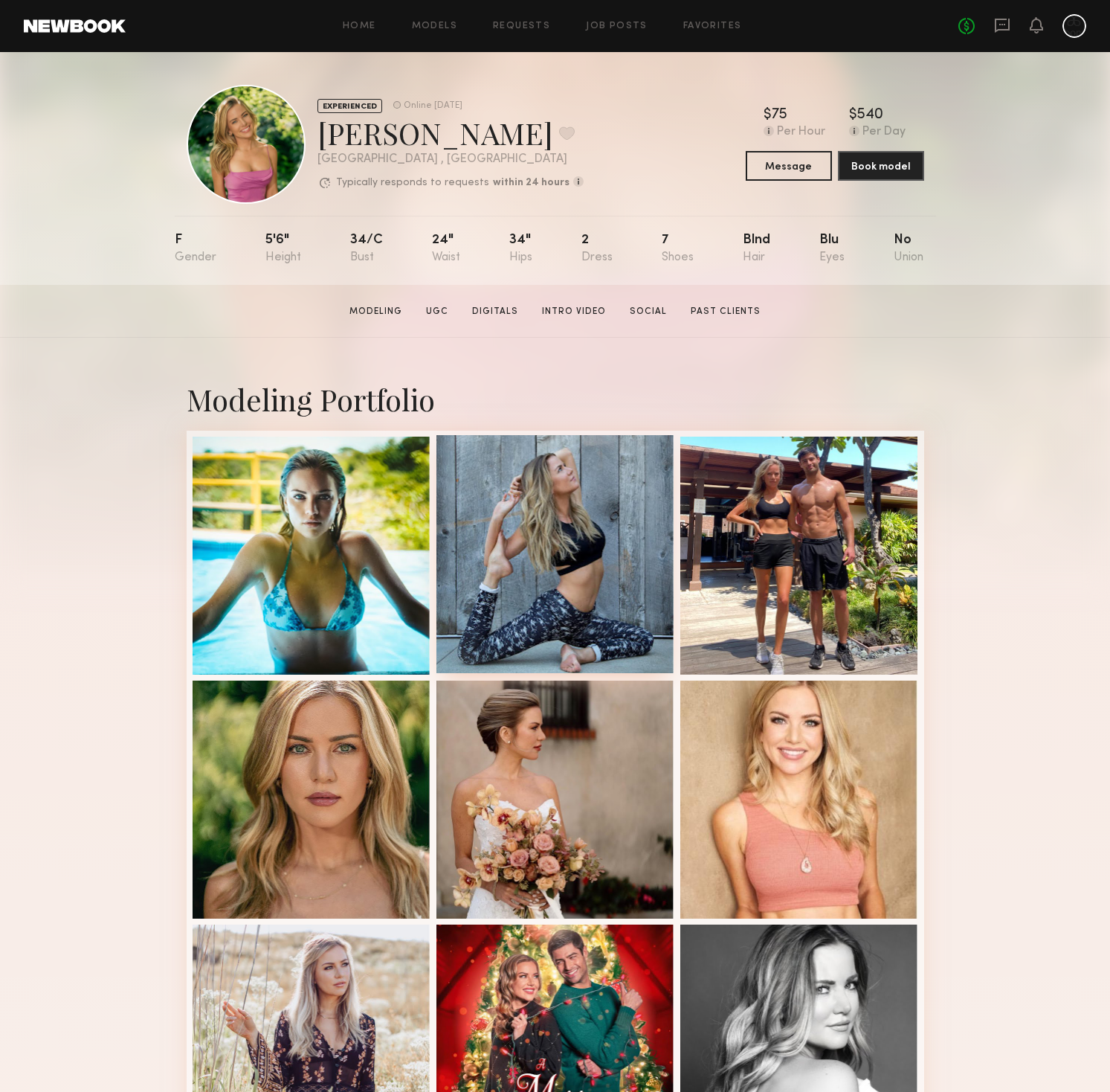
scroll to position [2, 0]
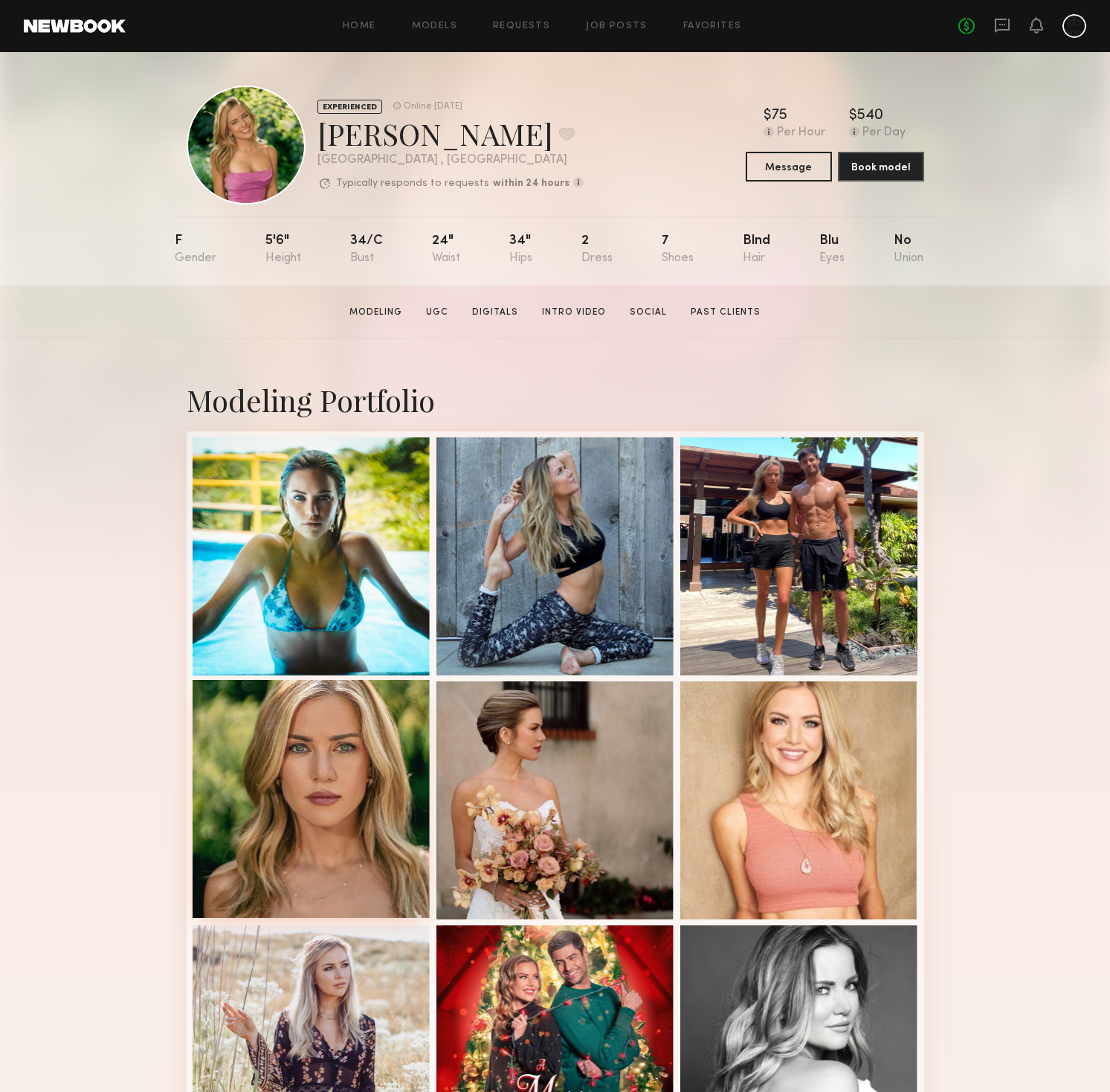
click at [297, 841] on div at bounding box center [311, 798] width 238 height 238
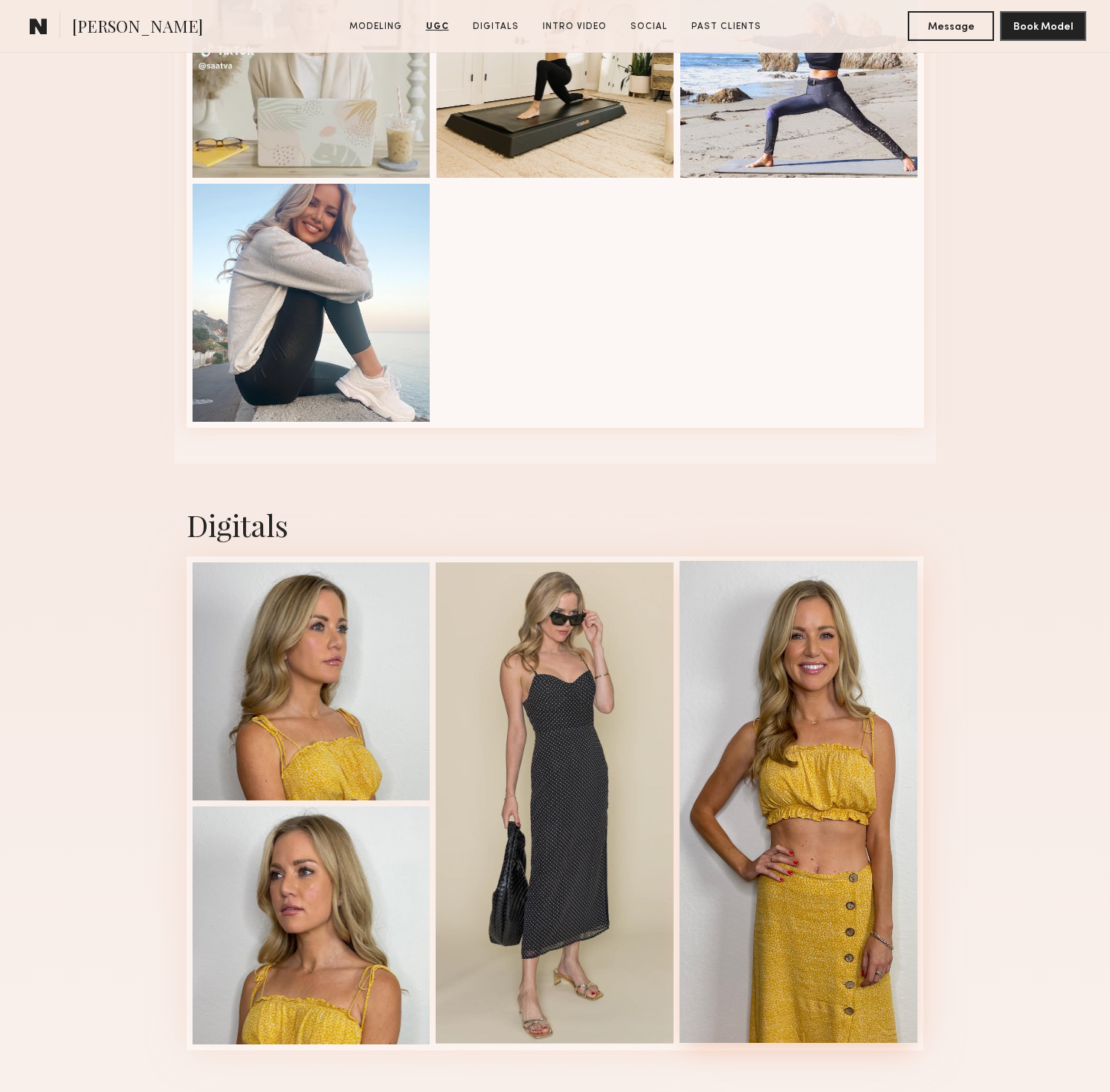
scroll to position [3922, 0]
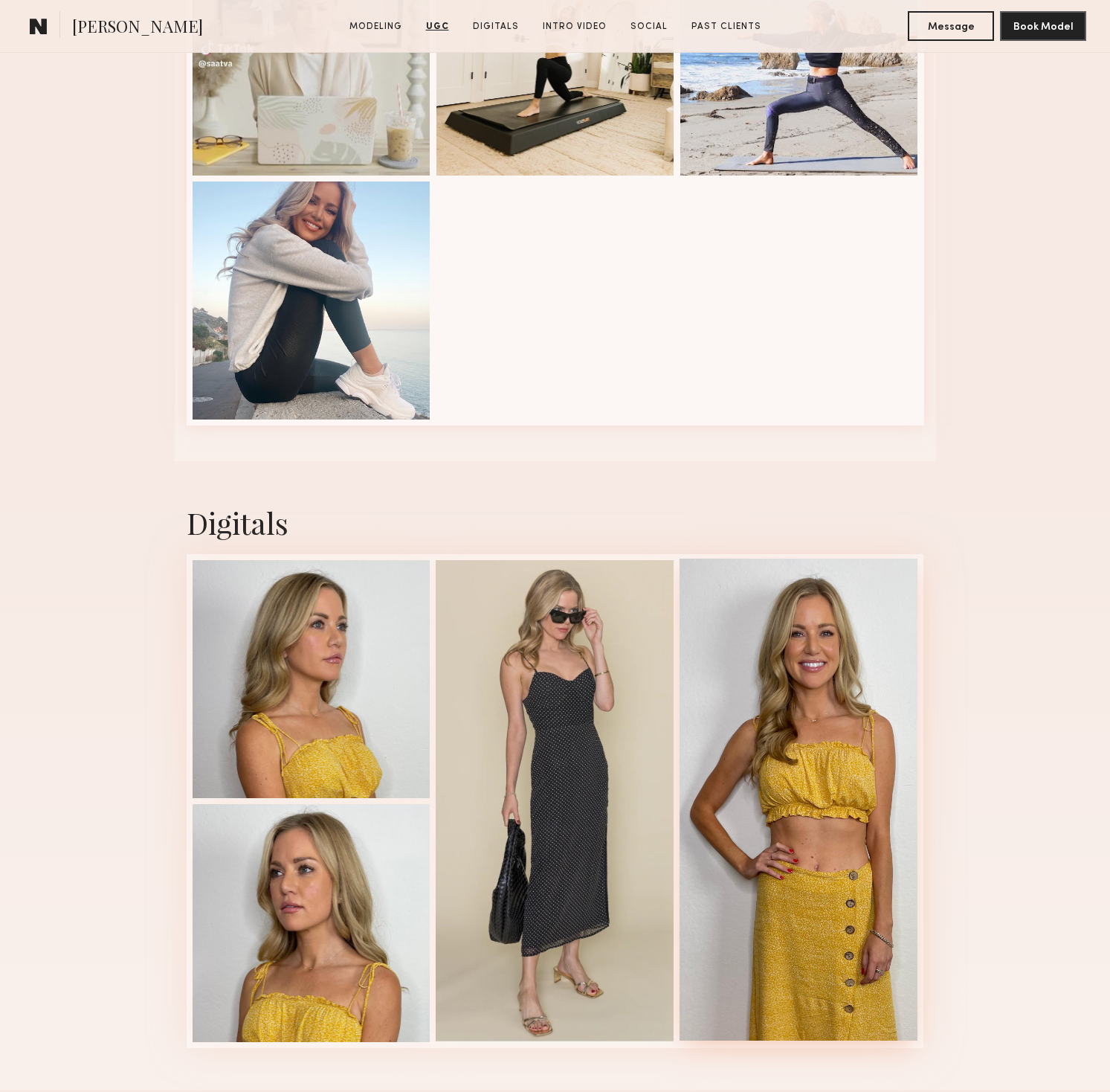
click at [886, 692] on div at bounding box center [798, 800] width 238 height 482
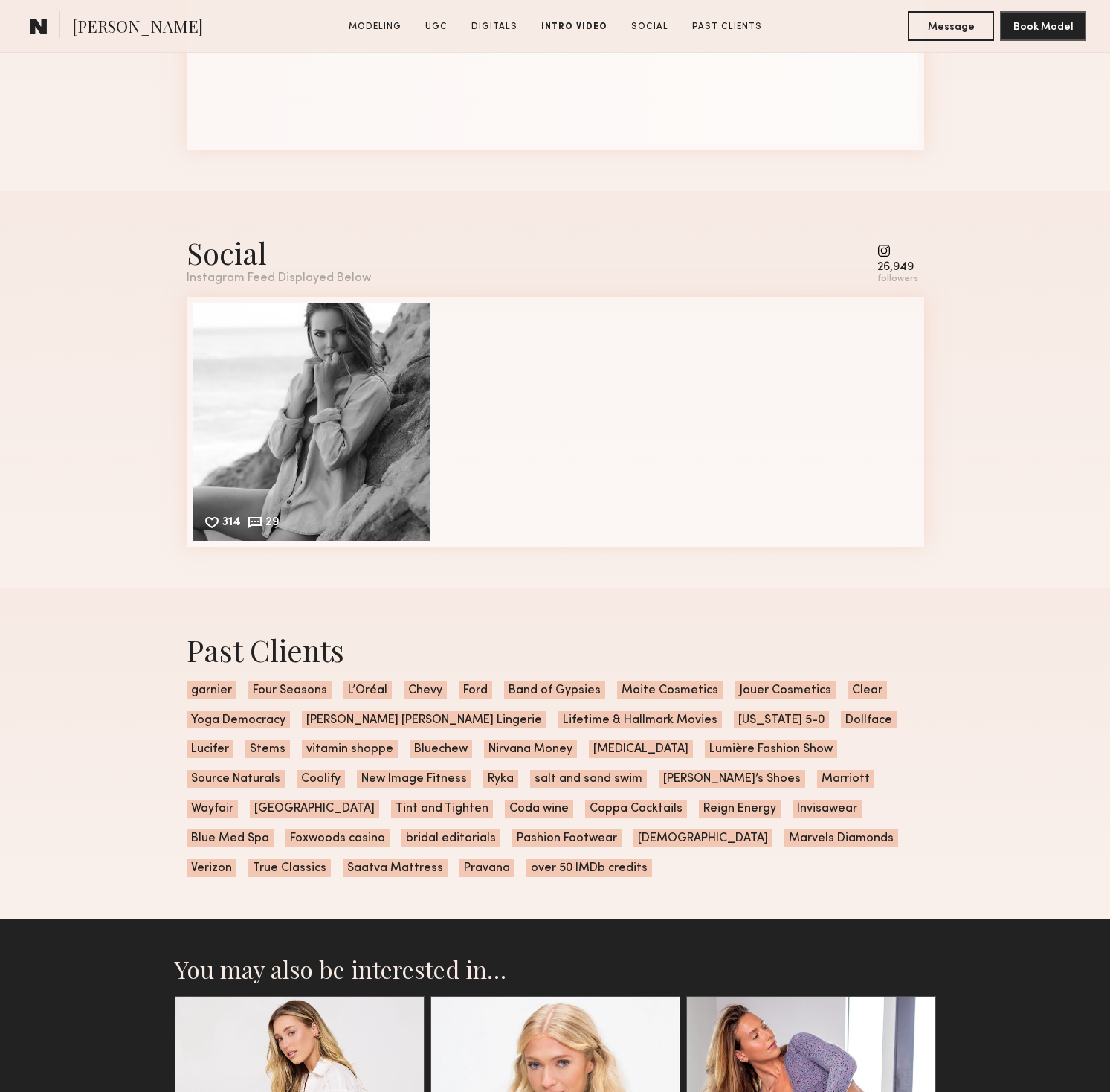
scroll to position [5372, 0]
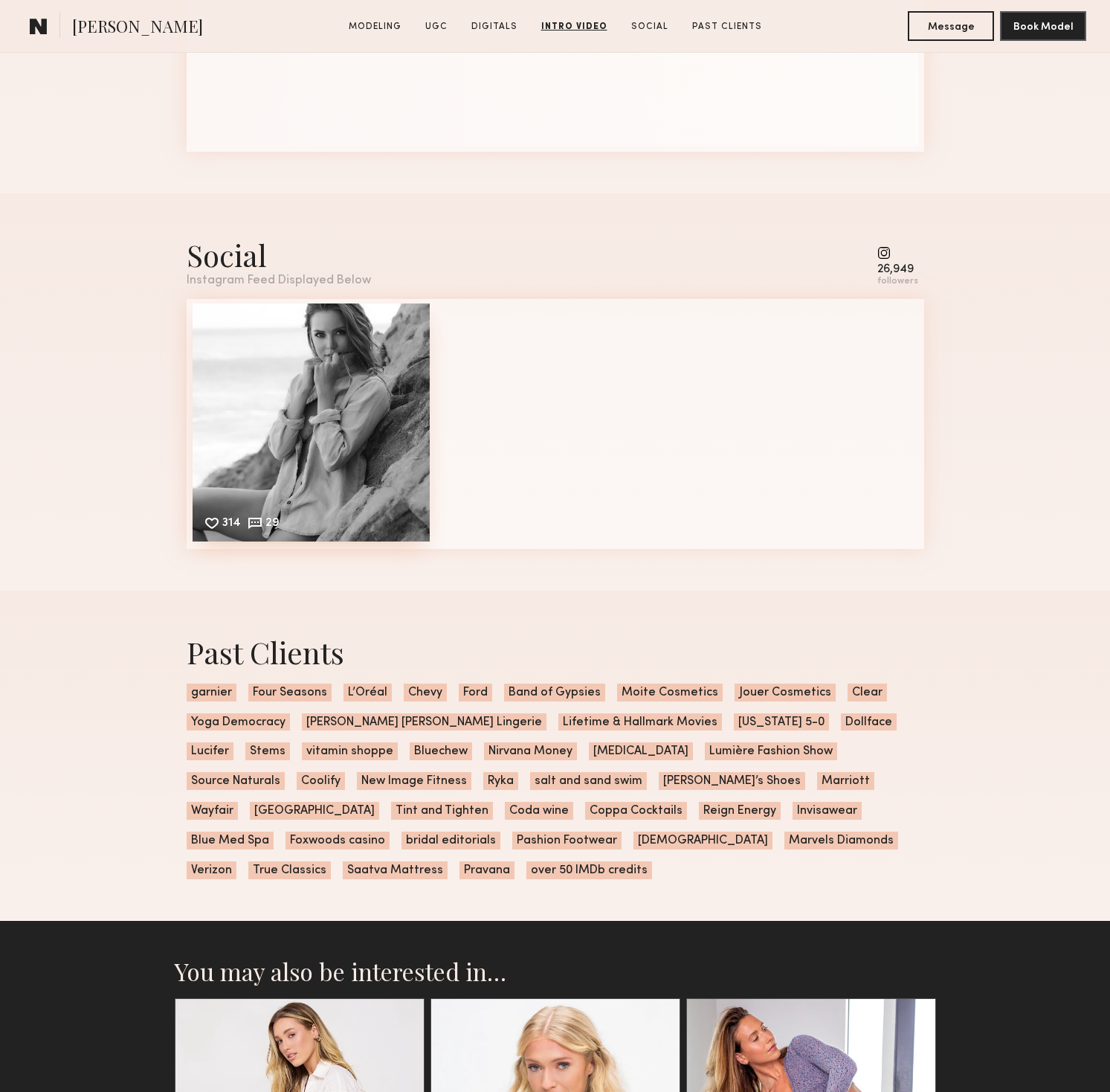
click at [373, 446] on div "314 29 Likes & comments displayed to show model’s engagement" at bounding box center [311, 422] width 238 height 238
click at [358, 470] on div "314 29 Likes & comments displayed to show model’s engagement" at bounding box center [311, 422] width 238 height 238
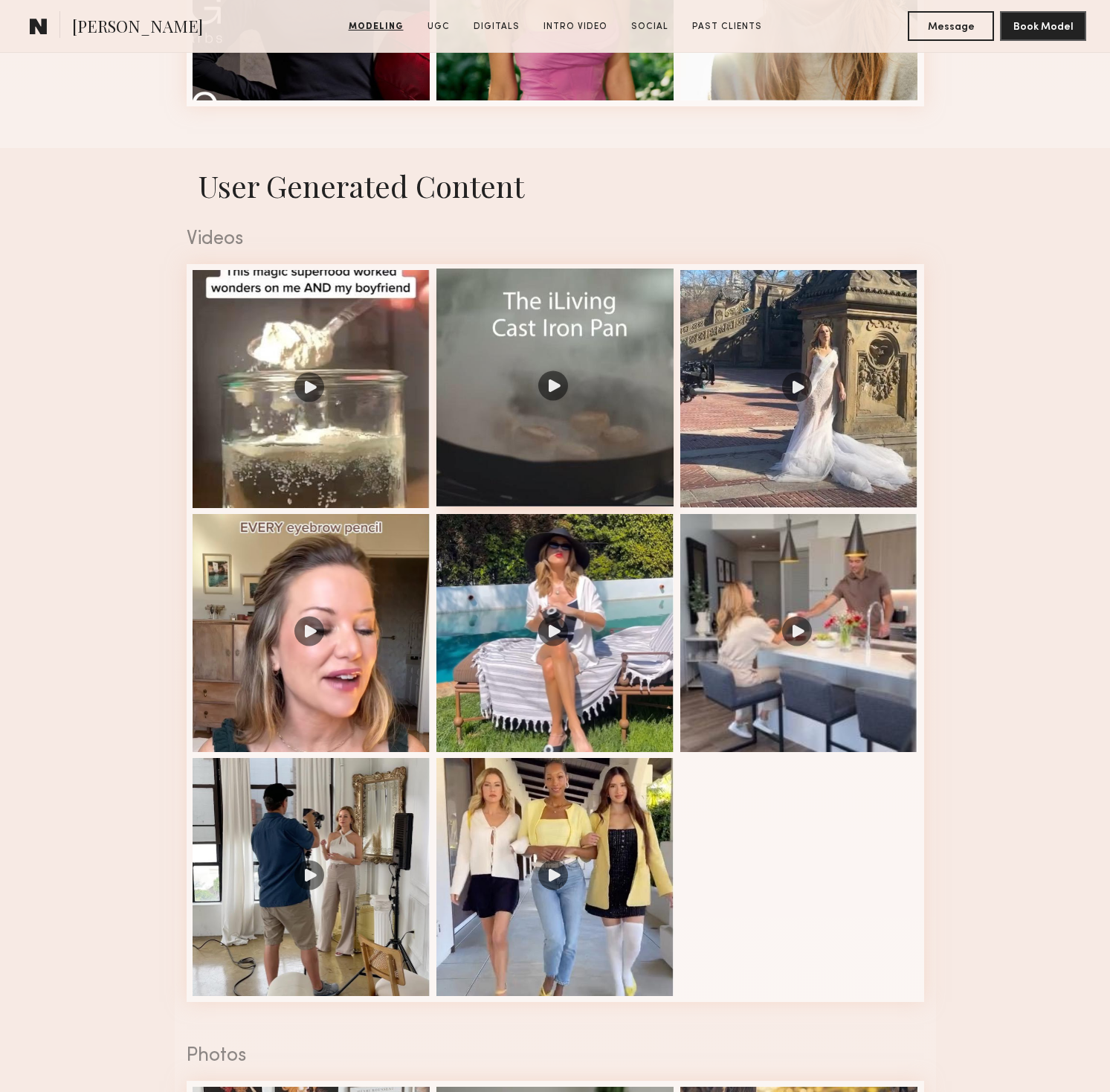
scroll to position [2286, 0]
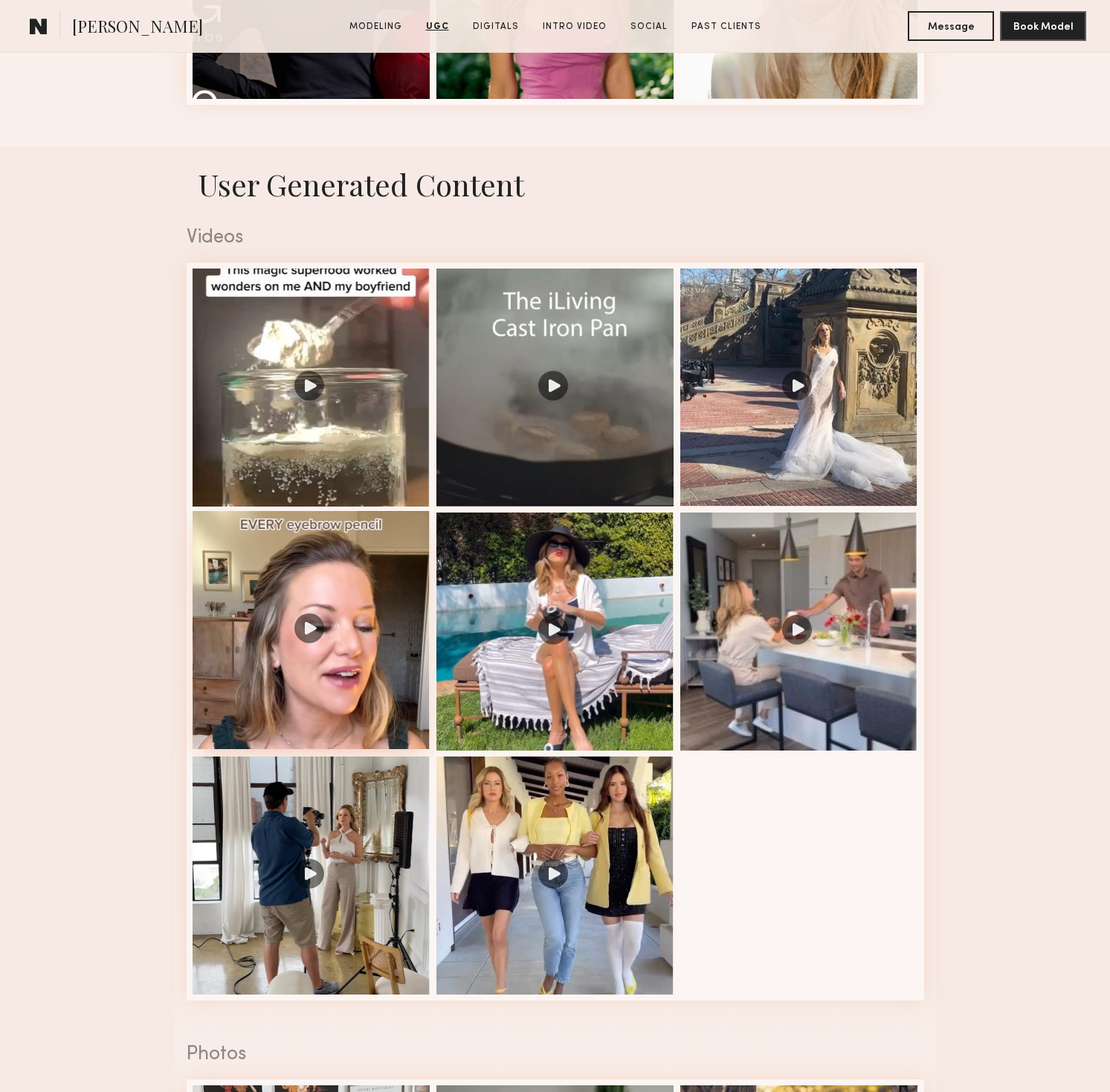
click at [318, 634] on div at bounding box center [311, 630] width 238 height 238
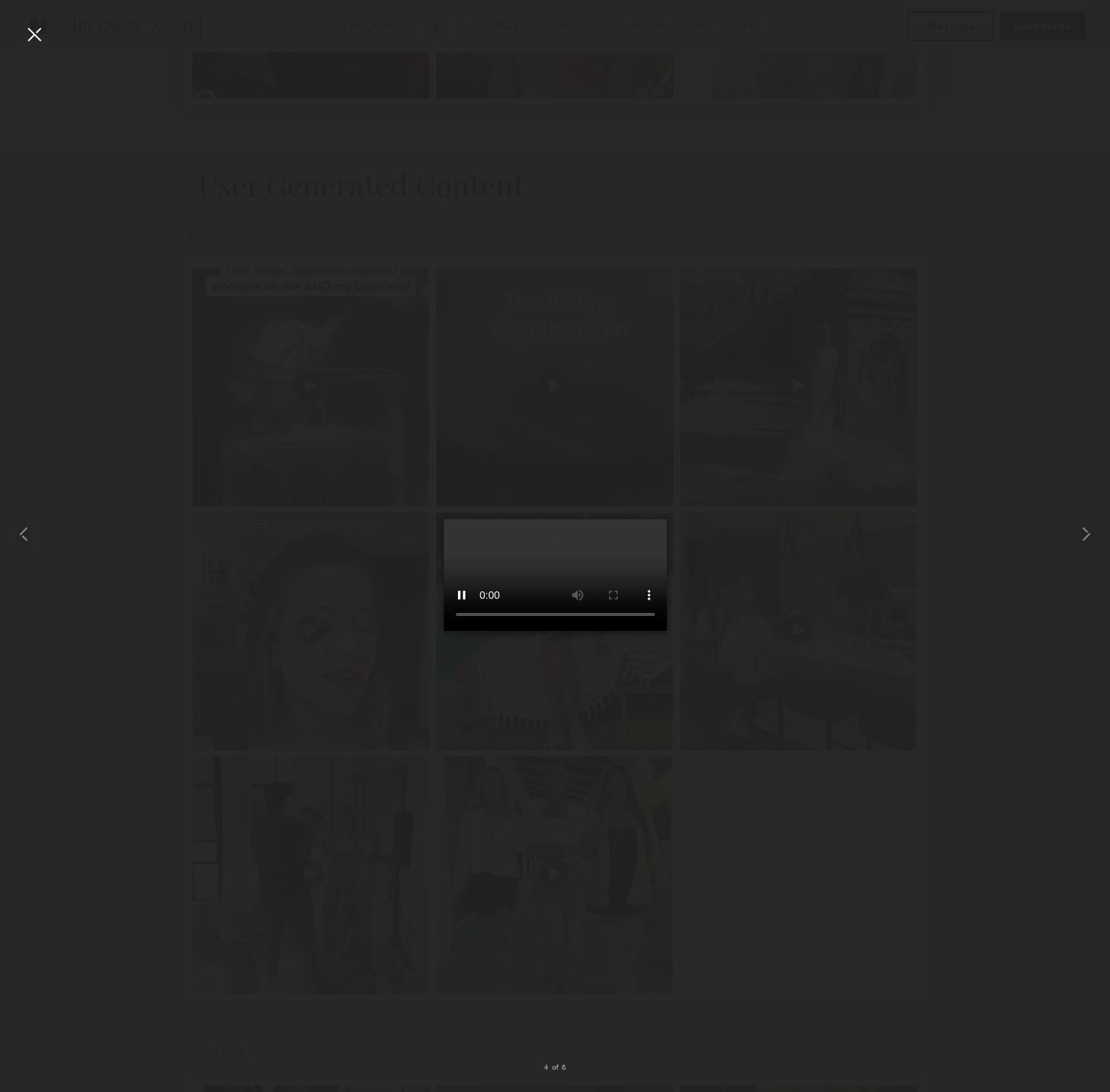
scroll to position [2285, 0]
click at [548, 519] on video at bounding box center [555, 574] width 223 height 111
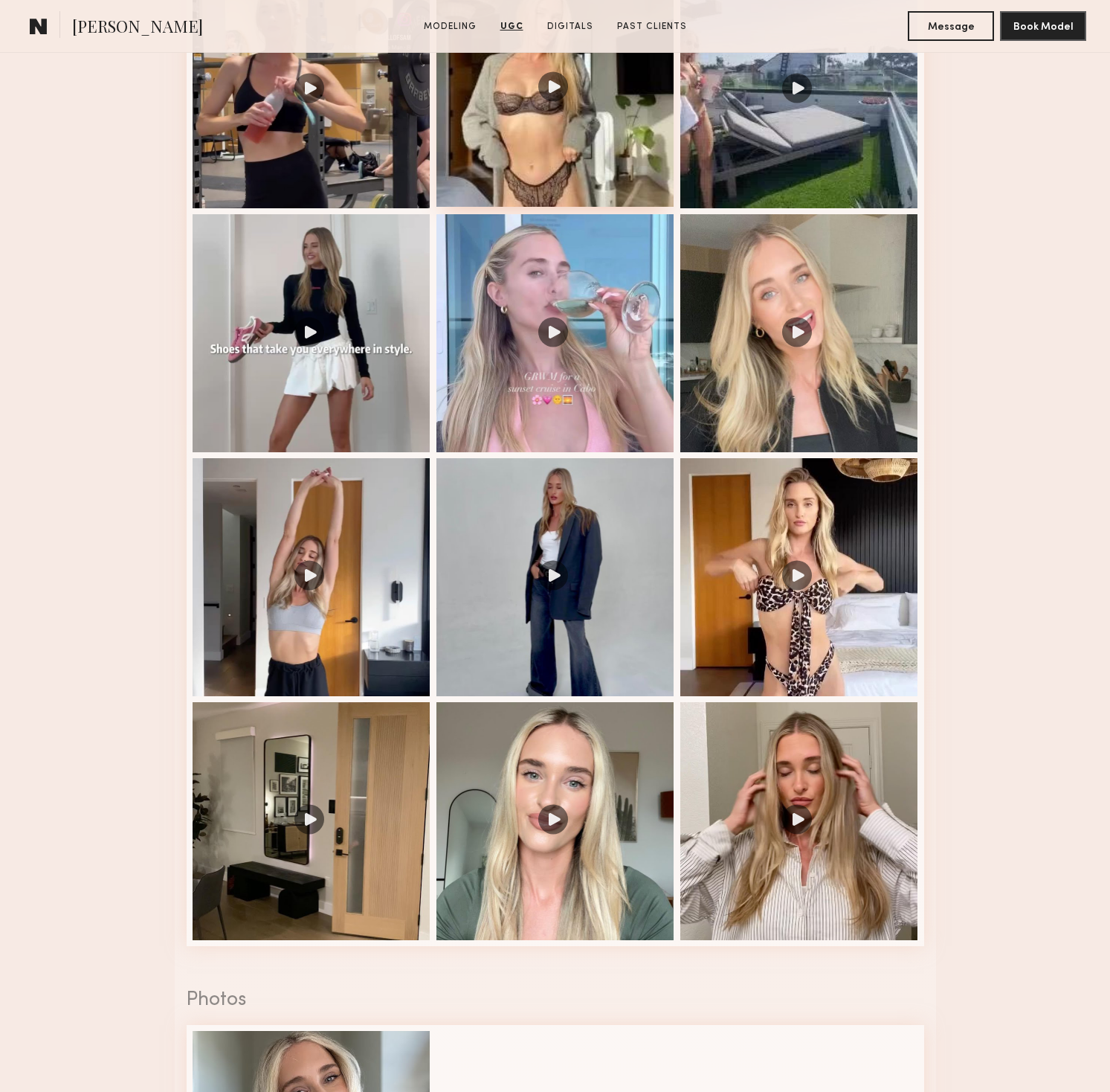
scroll to position [1647, 0]
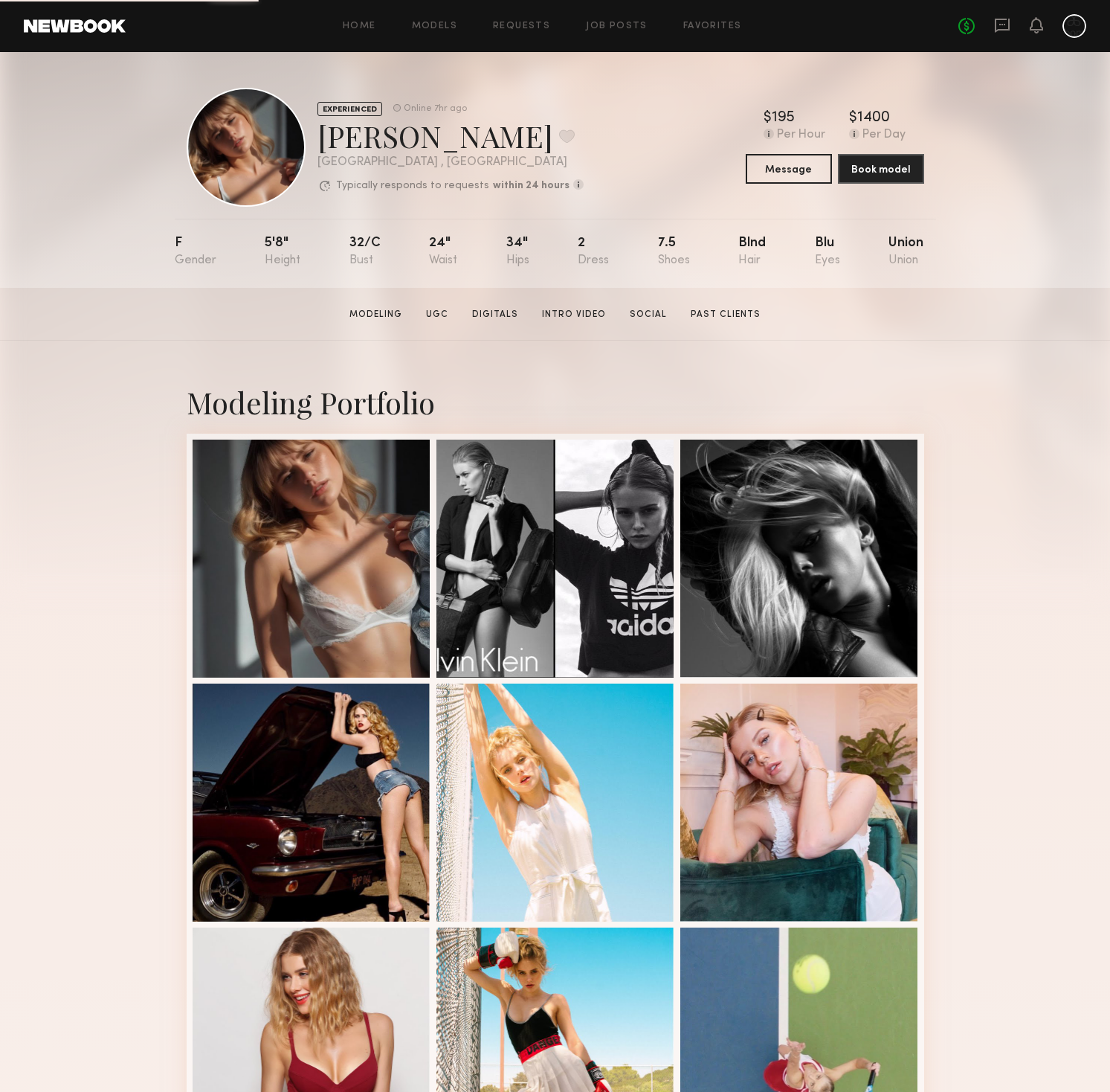
scroll to position [57, 0]
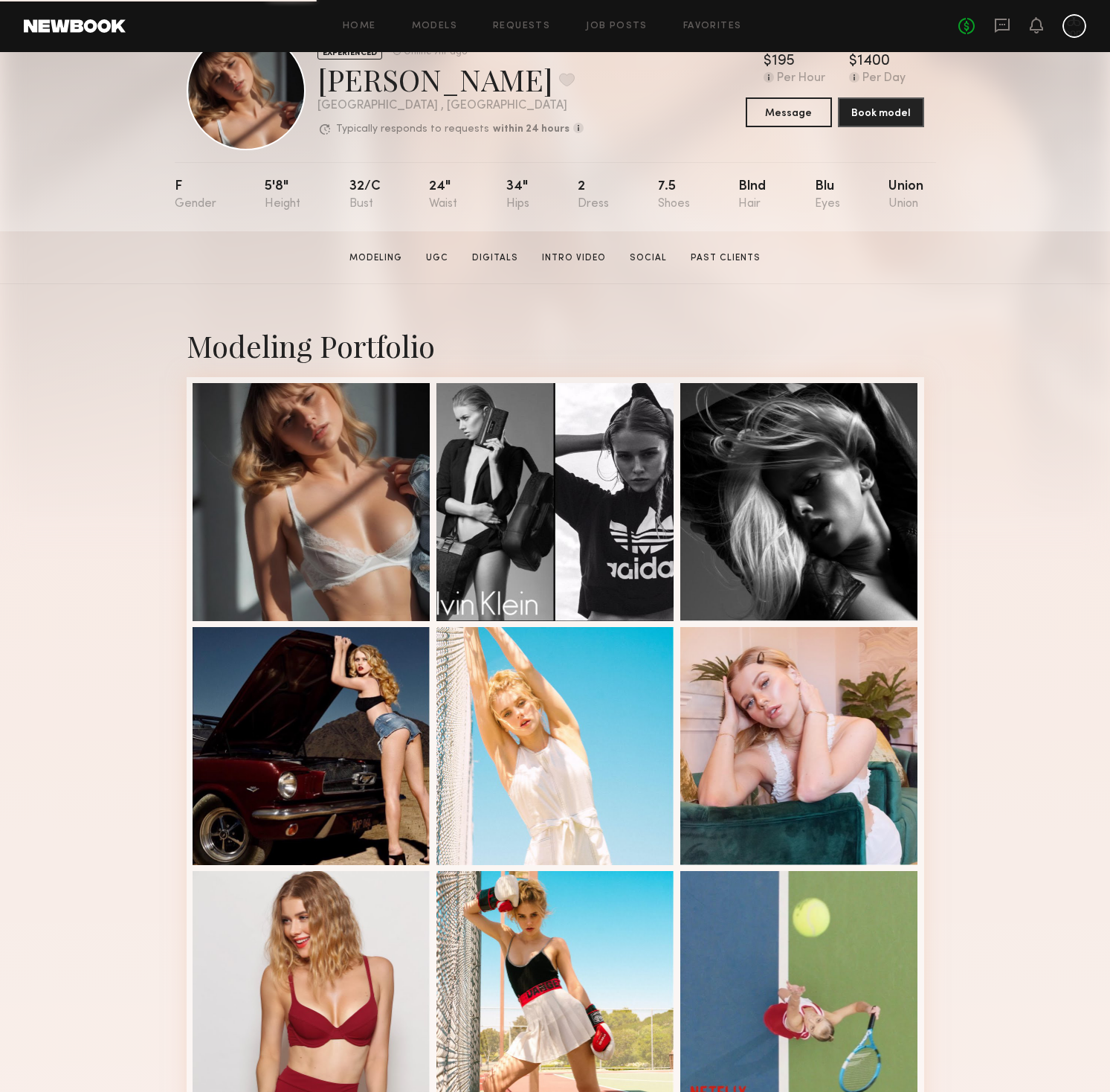
click at [190, 492] on nb-model-profile-images-feed at bounding box center [555, 868] width 738 height 981
click at [302, 513] on div at bounding box center [311, 500] width 238 height 238
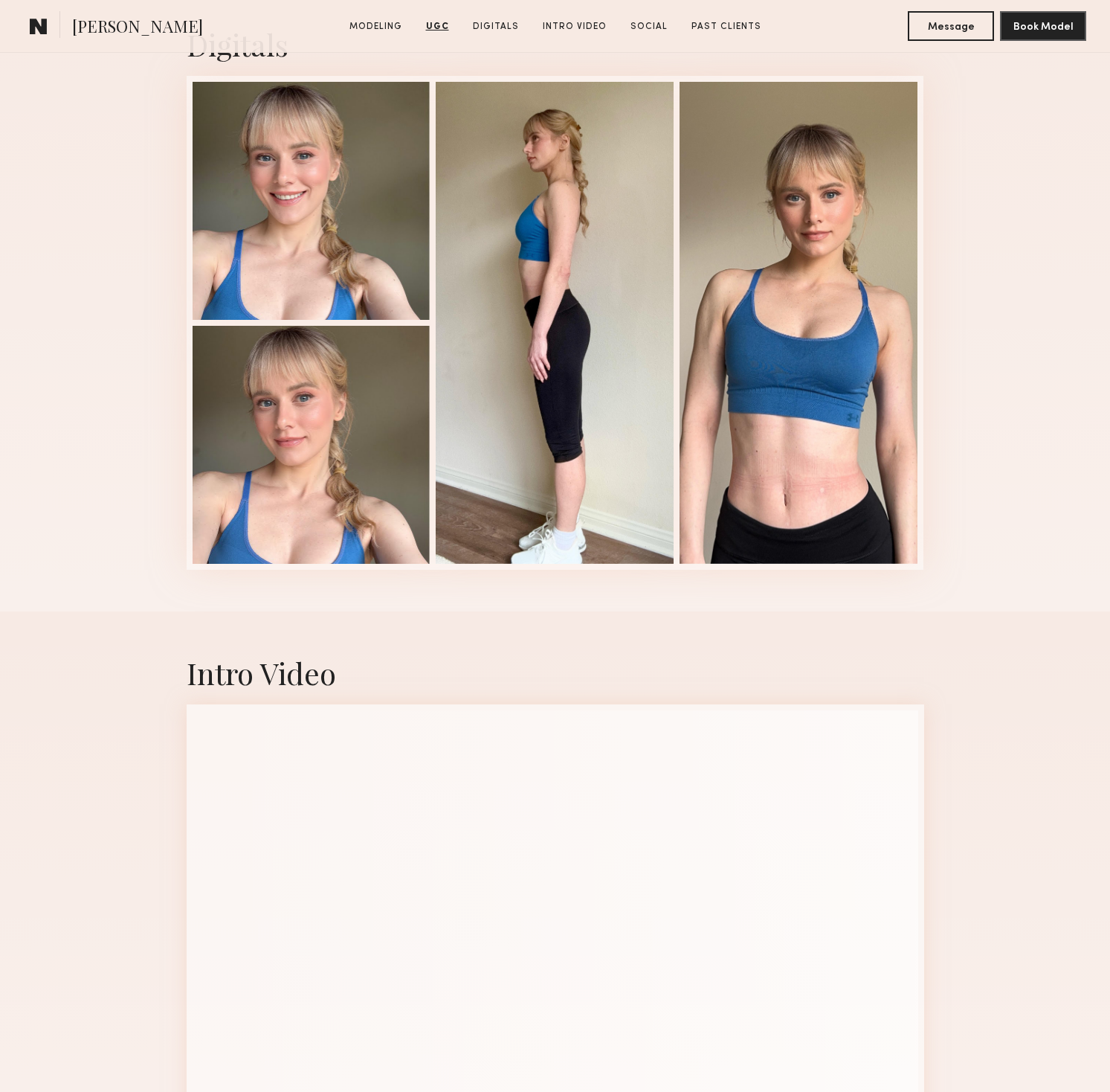
scroll to position [3711, 0]
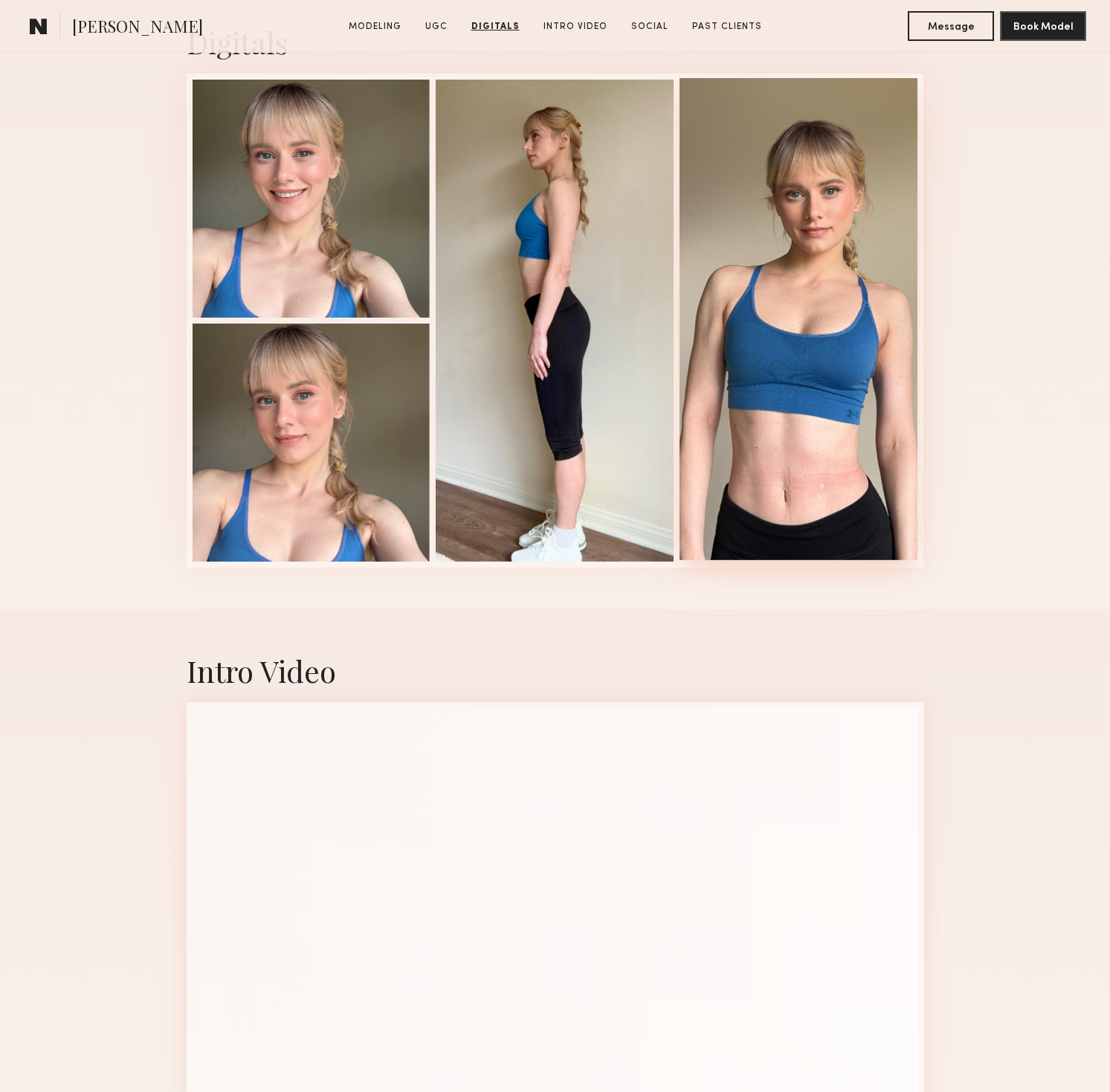
click at [796, 480] on div at bounding box center [798, 319] width 238 height 482
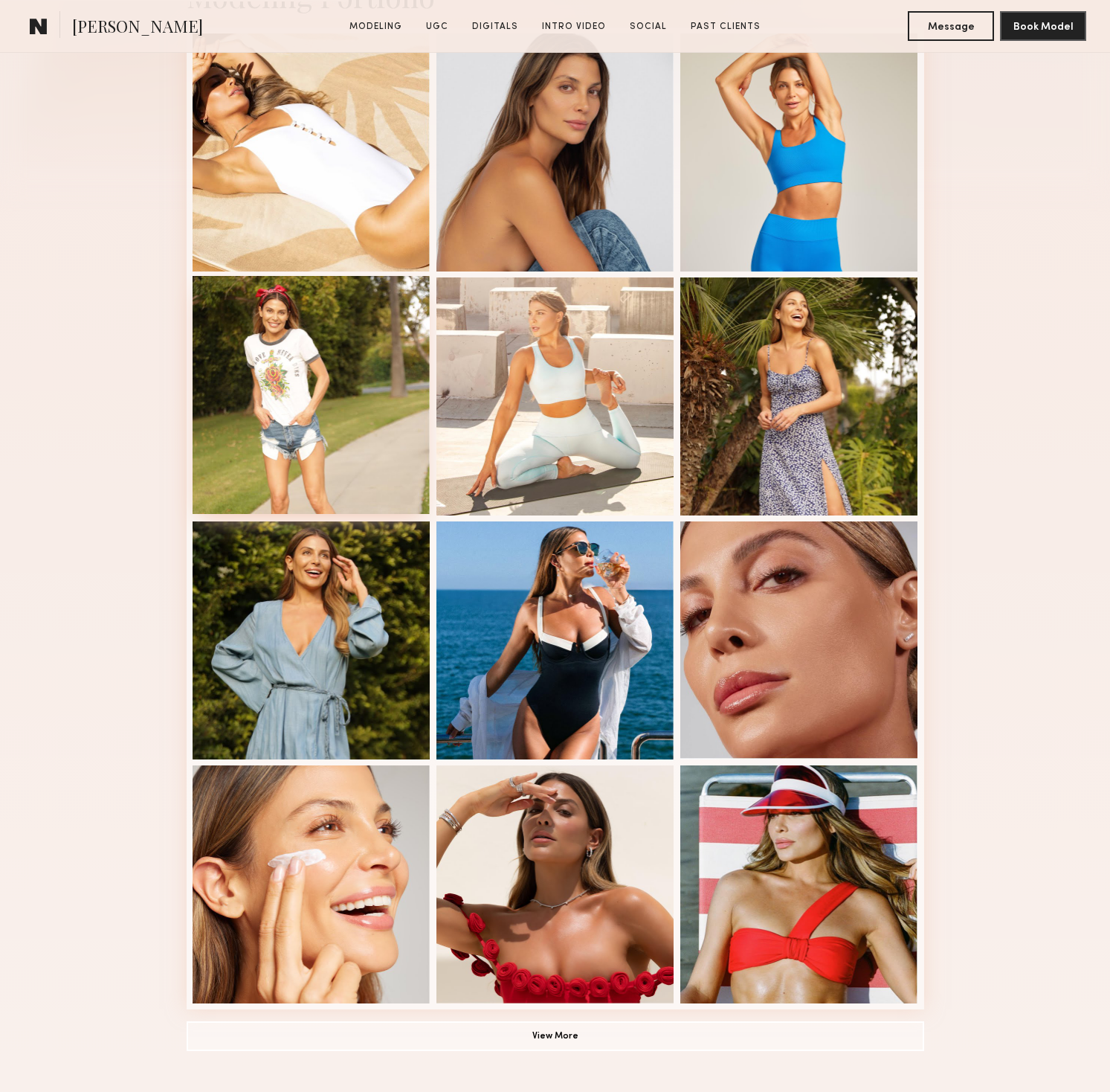
scroll to position [531, 0]
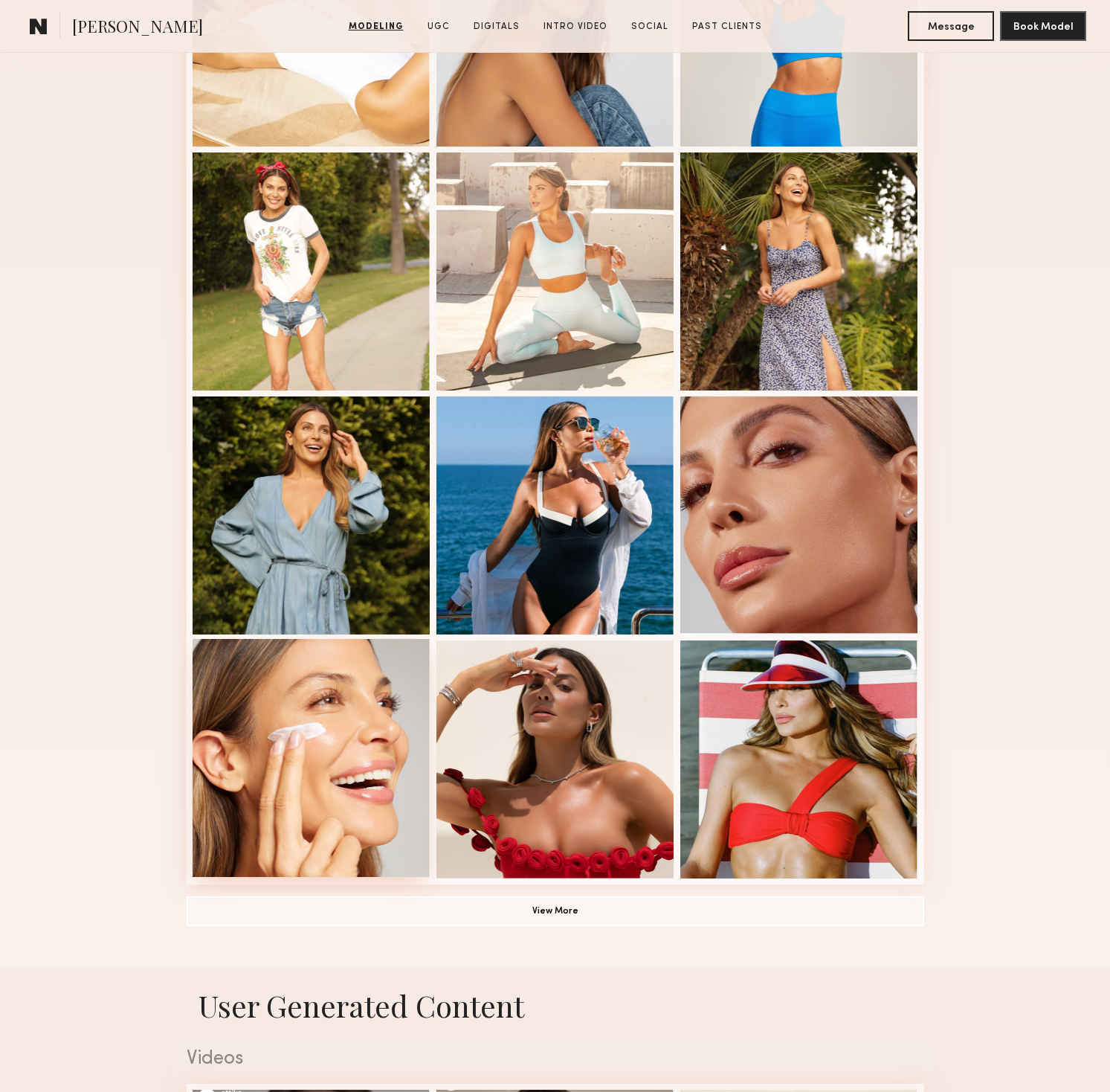
click at [393, 733] on div at bounding box center [311, 757] width 238 height 238
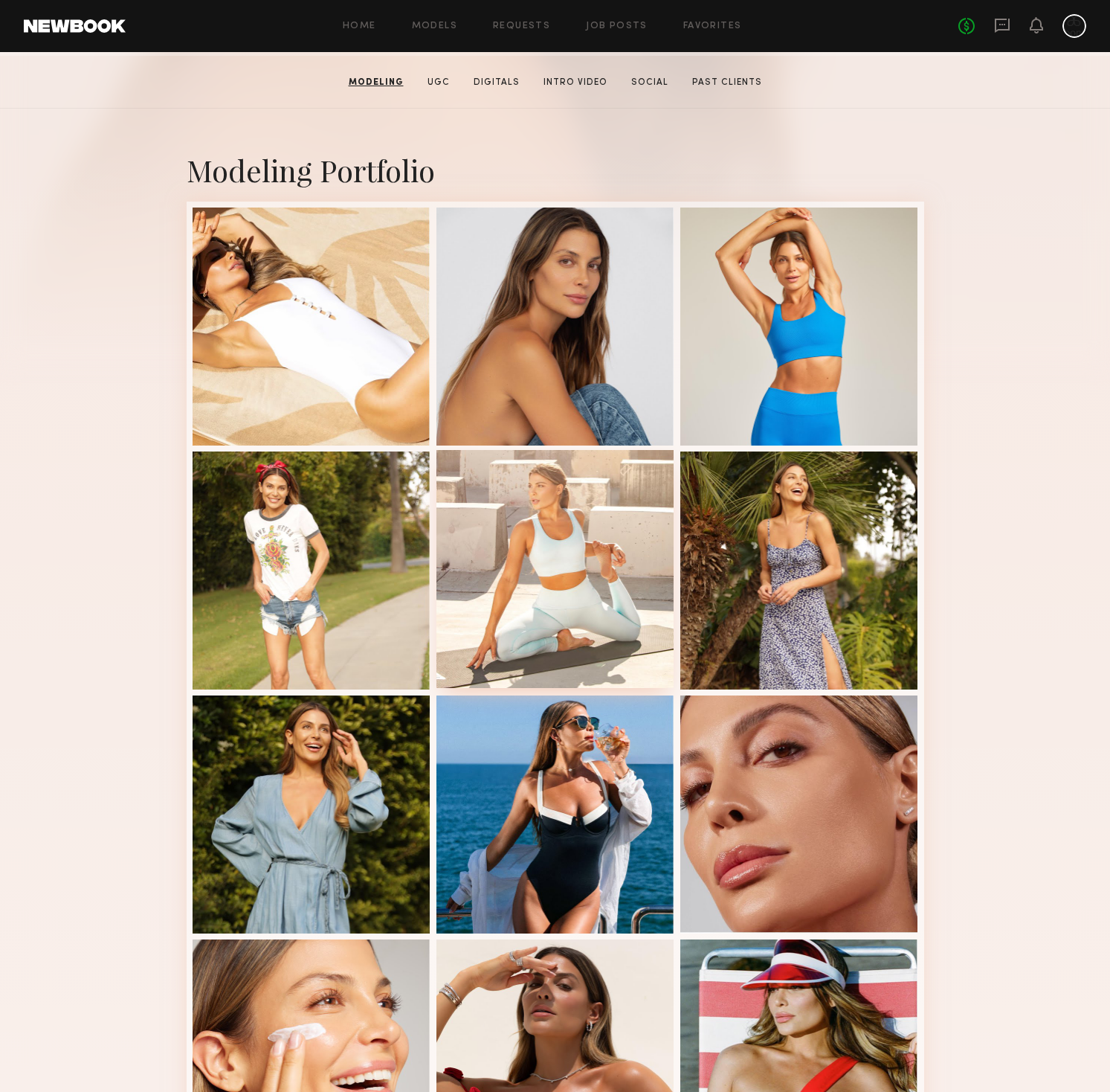
scroll to position [230, 0]
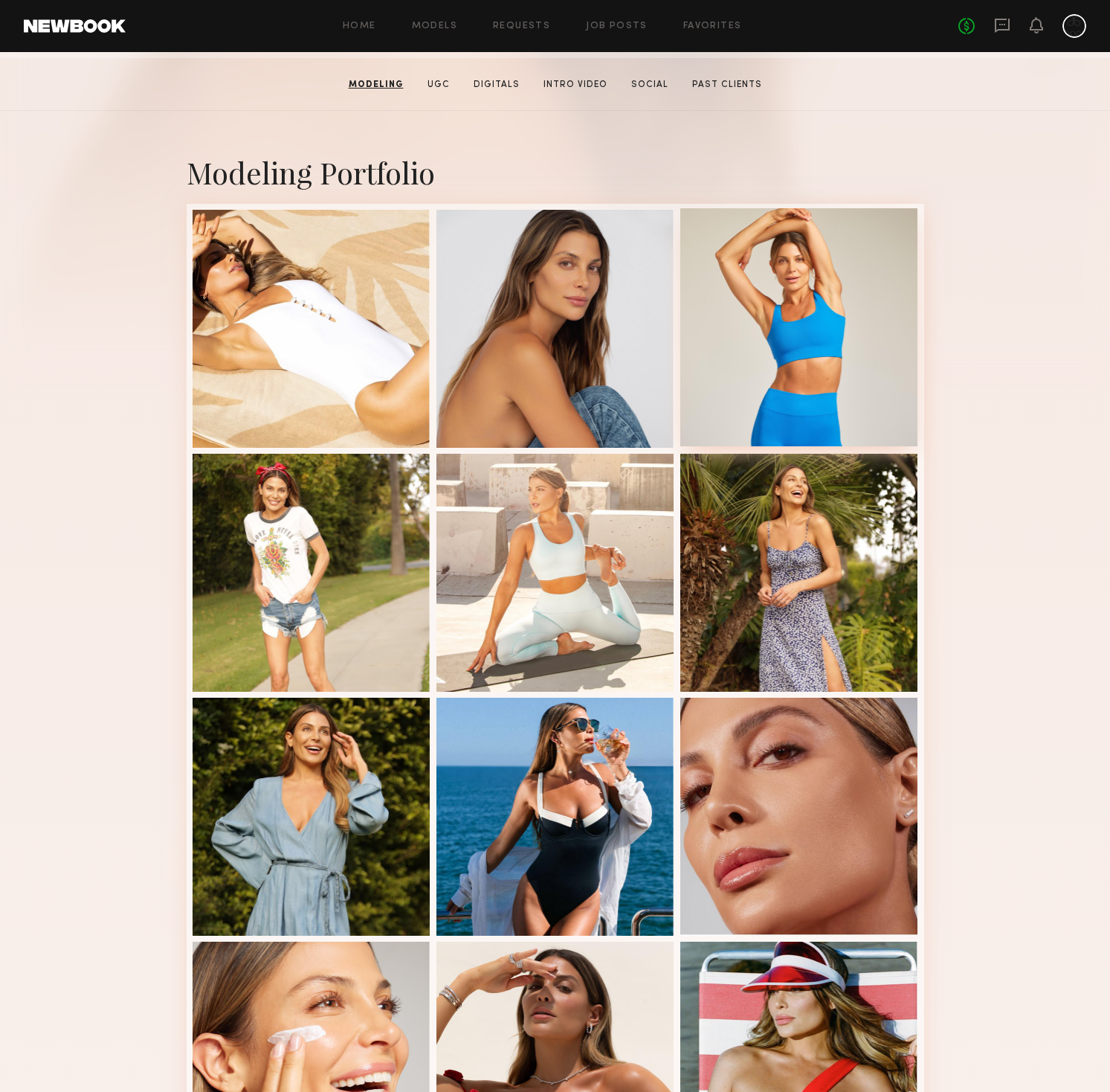
drag, startPoint x: 838, startPoint y: 362, endPoint x: 818, endPoint y: 360, distance: 20.1
click at [838, 362] on div at bounding box center [799, 327] width 238 height 238
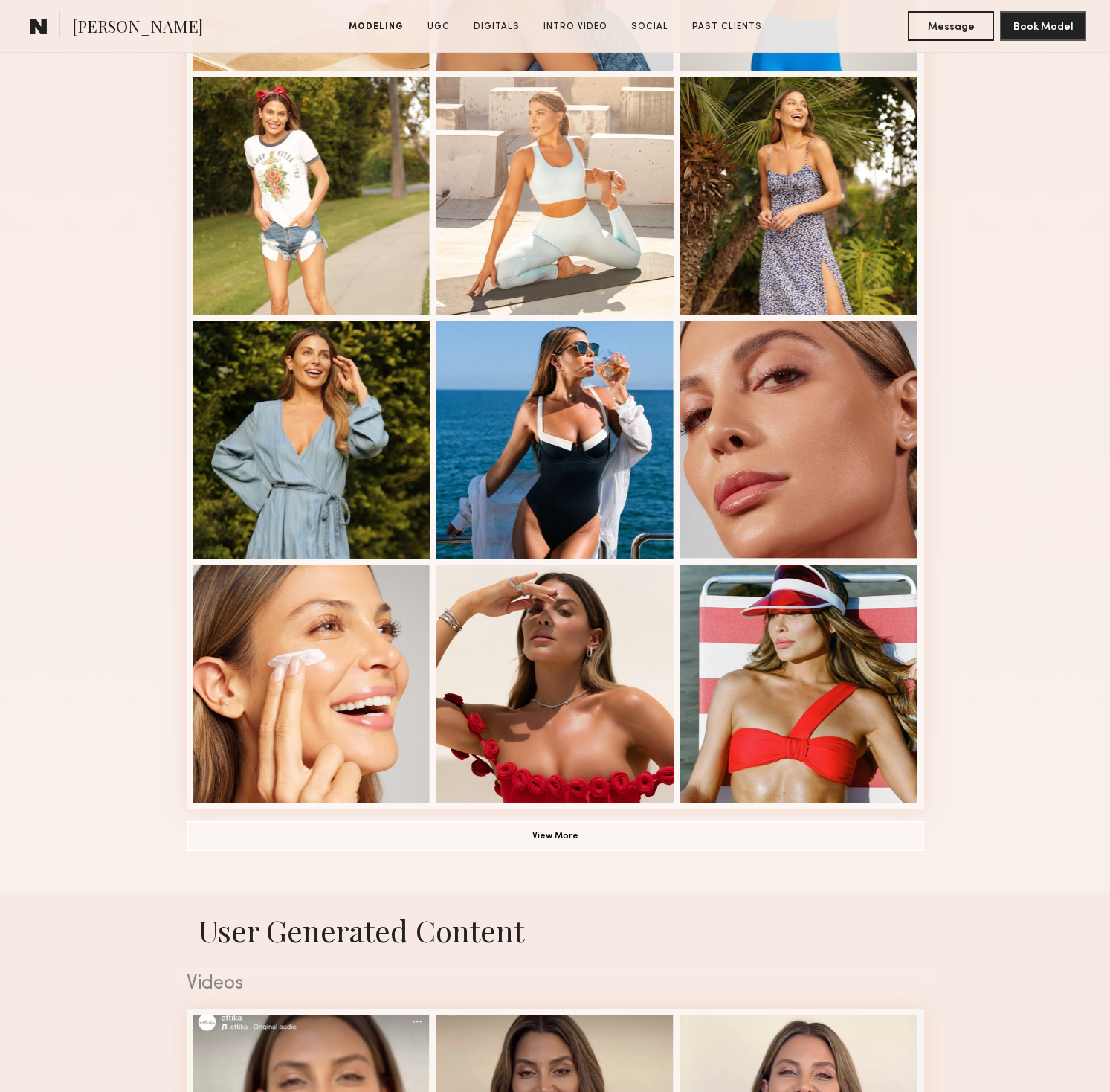
scroll to position [608, 0]
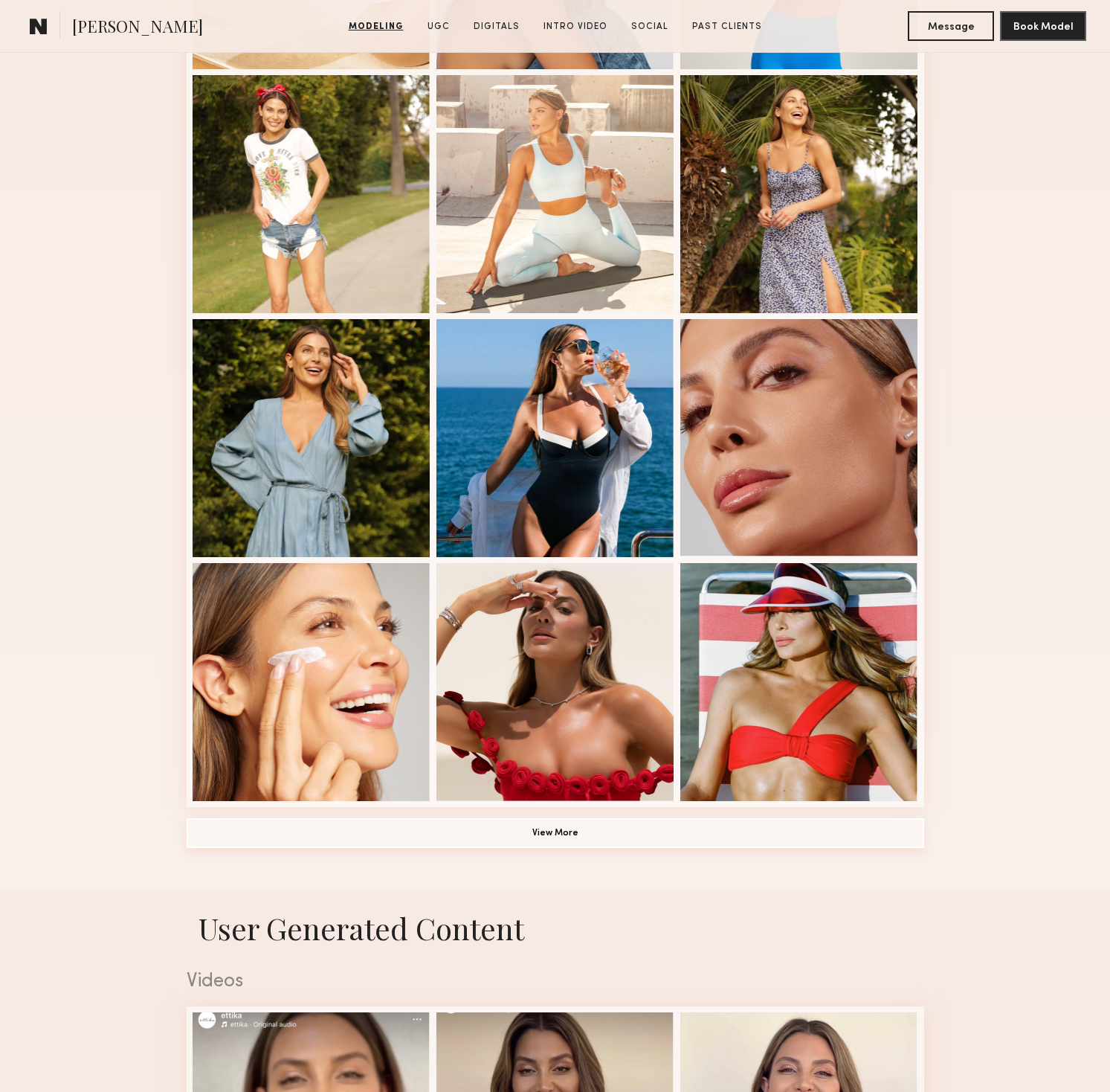
click at [562, 832] on button "View More" at bounding box center [555, 833] width 738 height 30
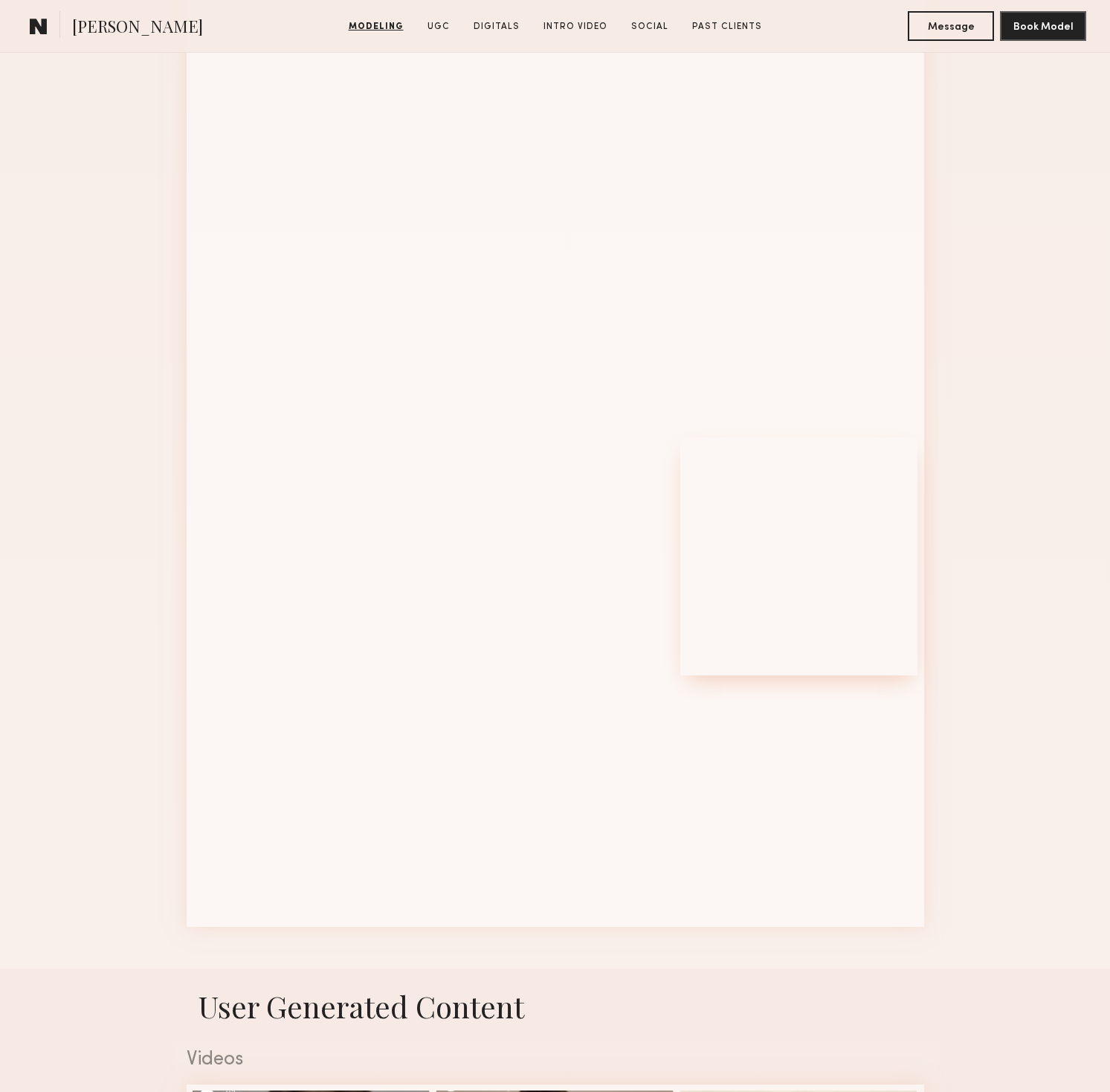
scroll to position [1482, 0]
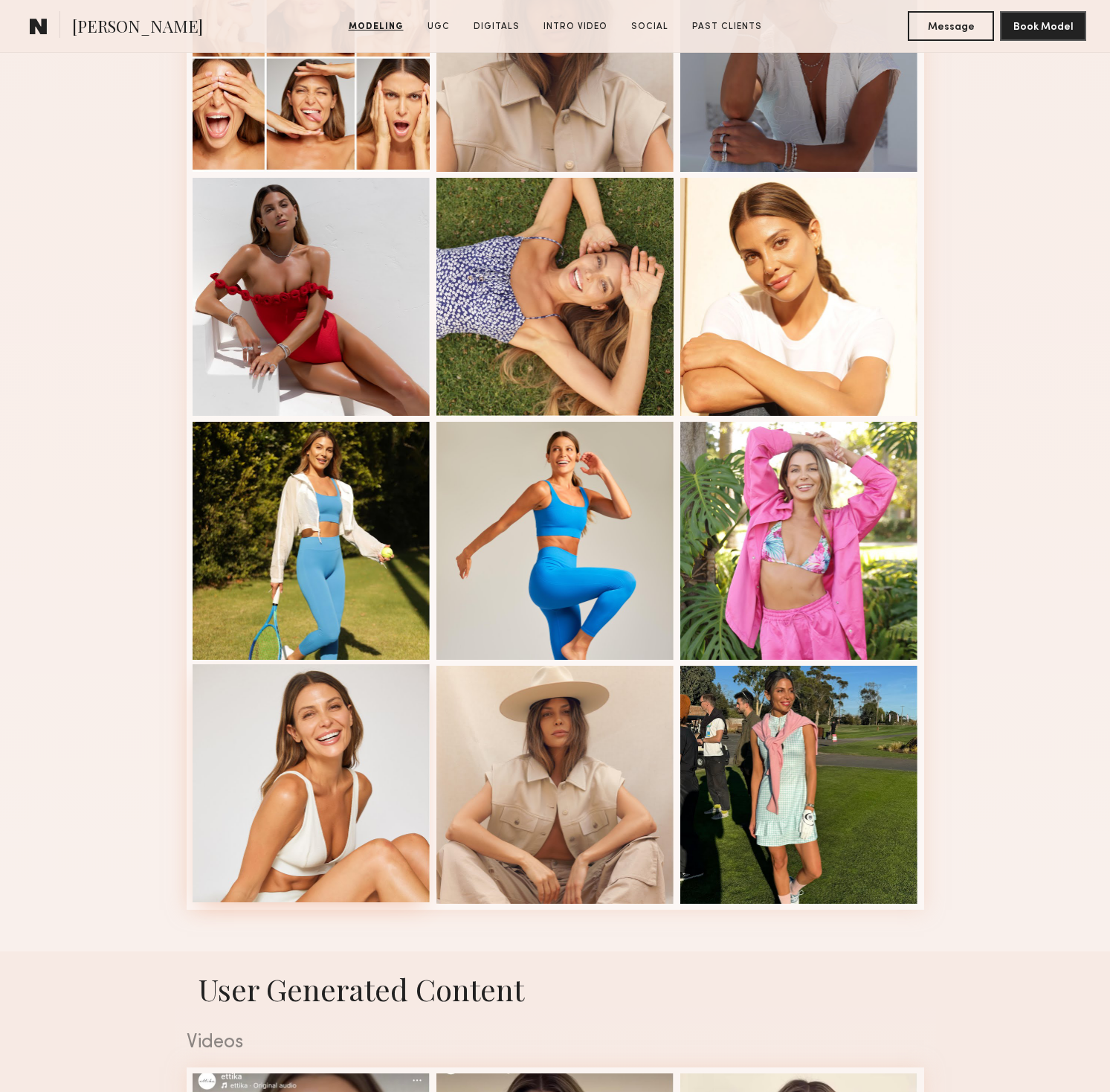
click at [310, 771] on div at bounding box center [311, 782] width 238 height 238
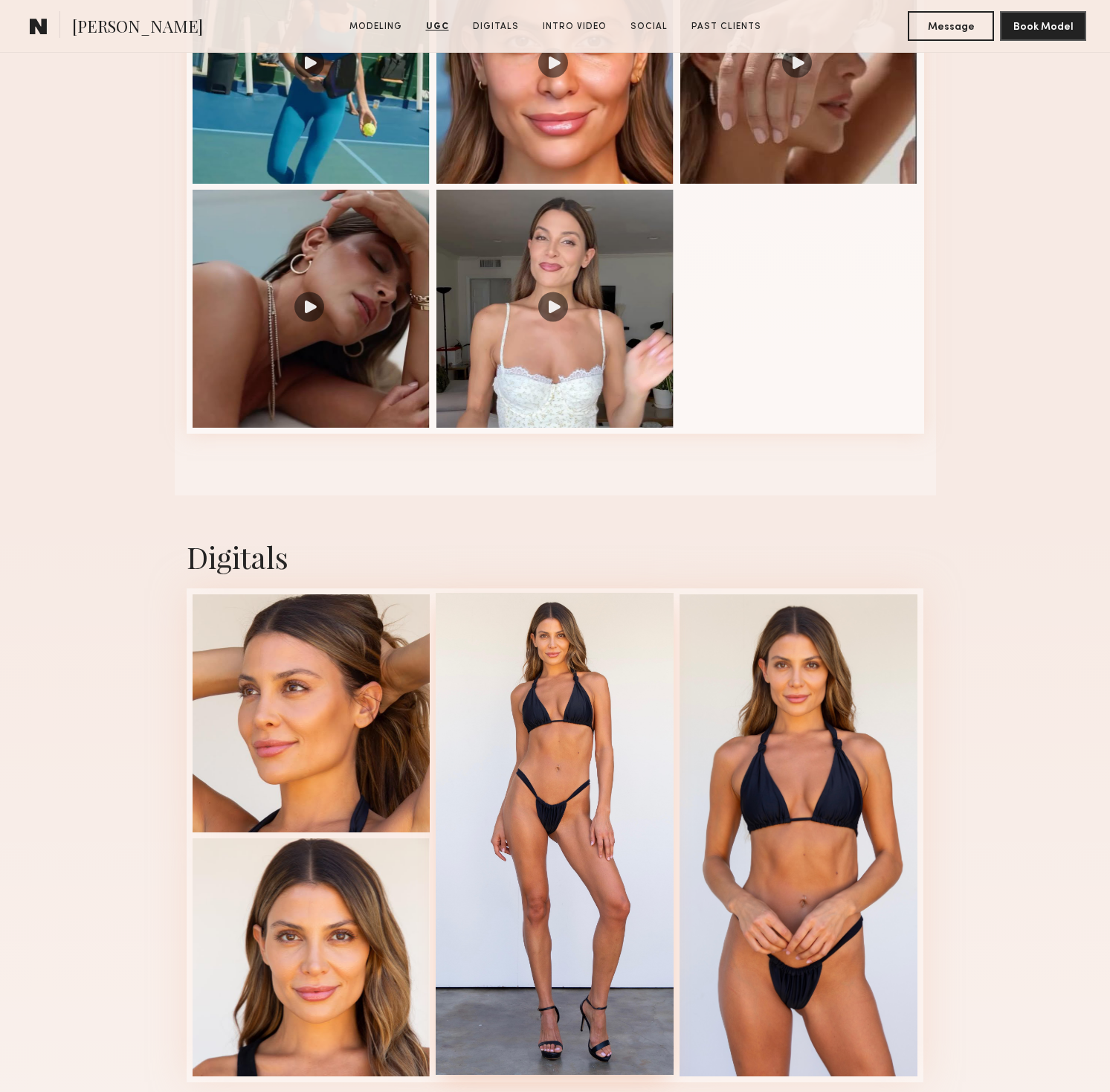
scroll to position [2852, 0]
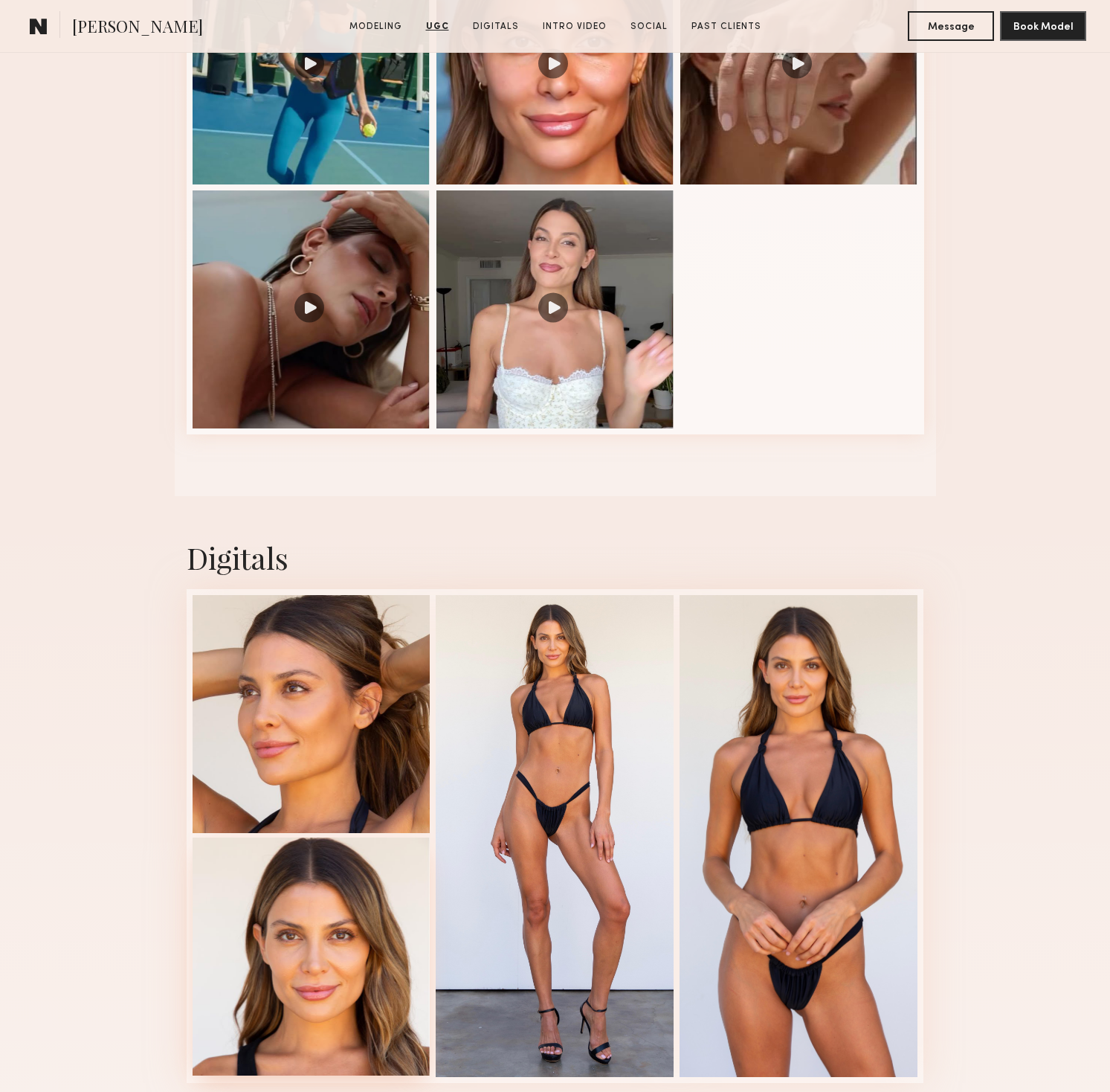
click at [309, 936] on div at bounding box center [311, 956] width 238 height 238
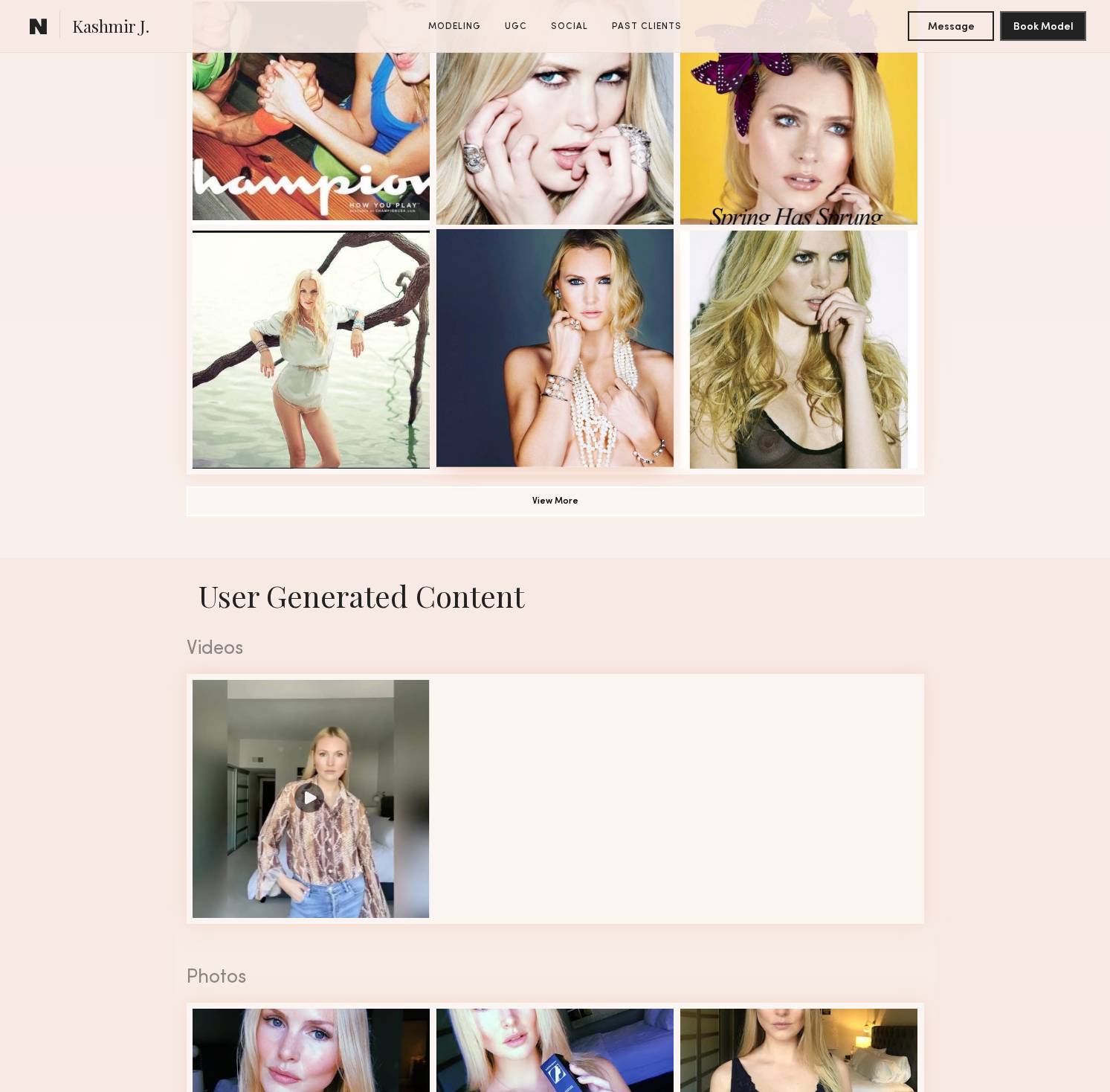
scroll to position [941, 0]
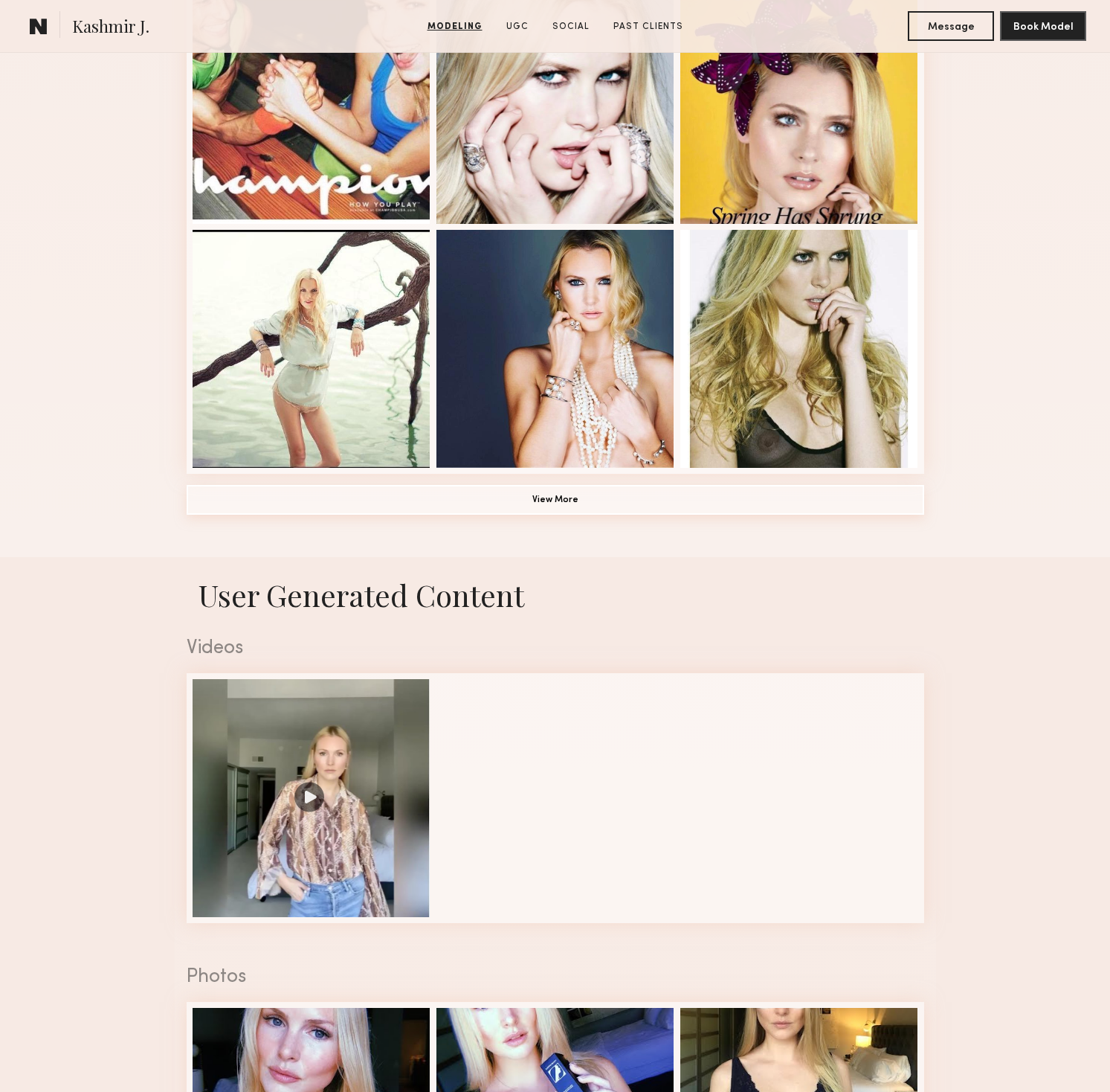
click at [544, 496] on button "View More" at bounding box center [555, 500] width 738 height 30
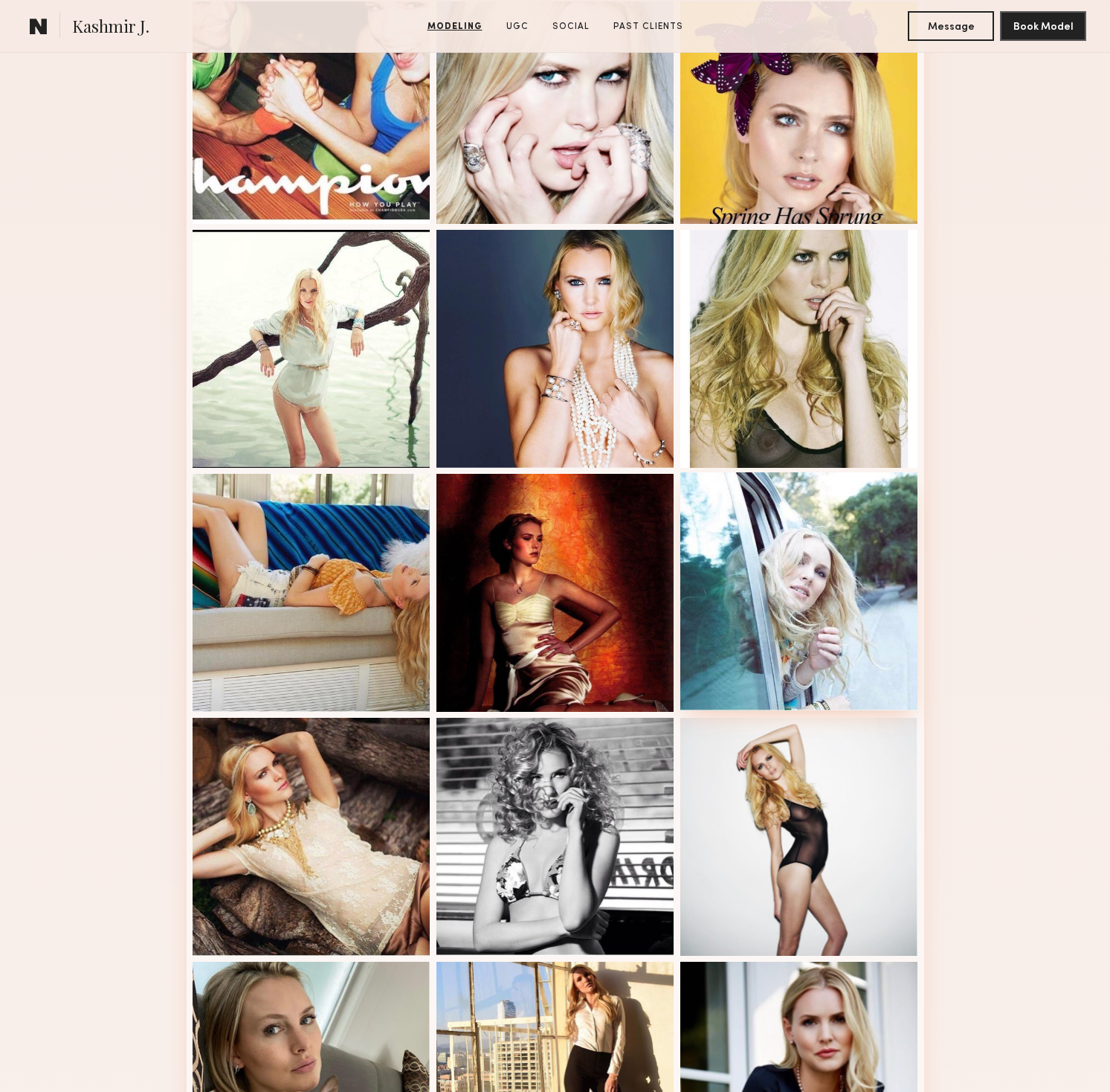
scroll to position [941, 0]
